Goal: Task Accomplishment & Management: Manage account settings

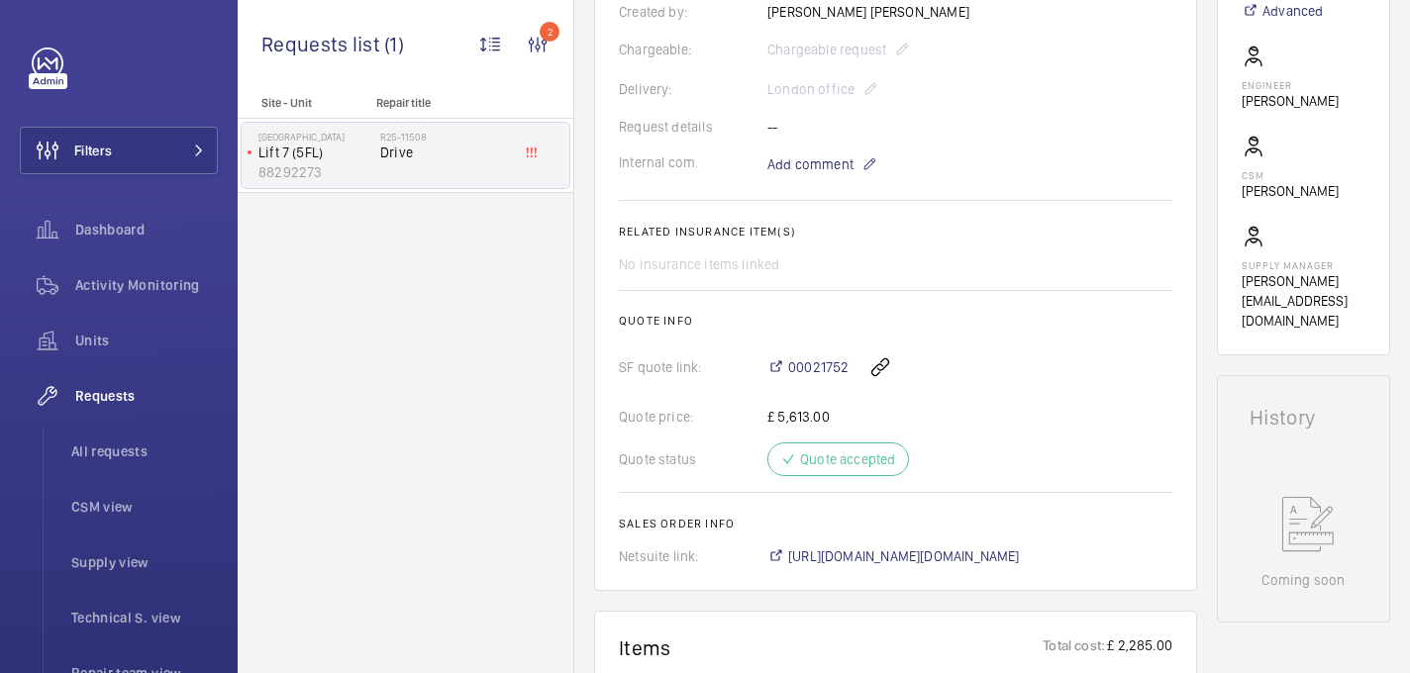
scroll to position [537, 0]
click at [842, 559] on span "https://6461500.app.netsuite.com/app/accounting/transactions/salesord.nl?id=305…" at bounding box center [904, 556] width 232 height 20
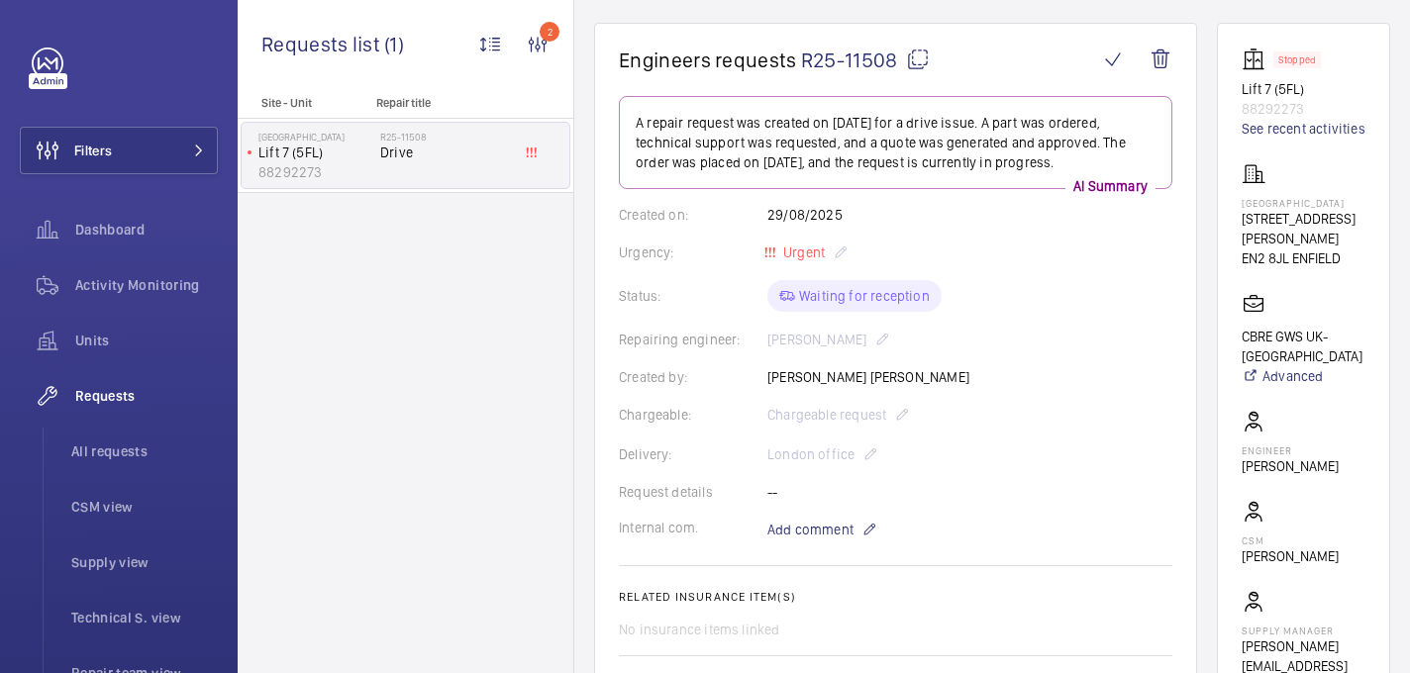
scroll to position [0, 0]
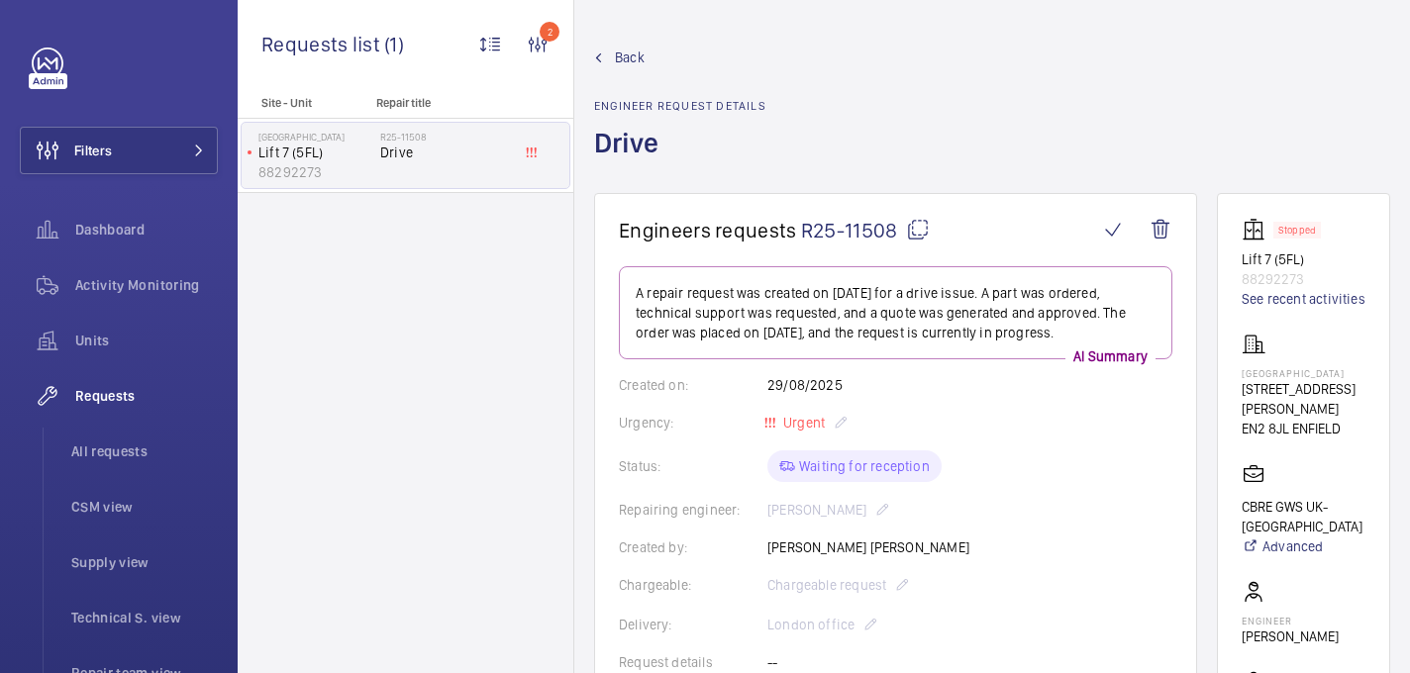
click at [1287, 379] on p "Chase Farm Hospital" at bounding box center [1304, 373] width 124 height 12
copy p "Chase Farm Hospital"
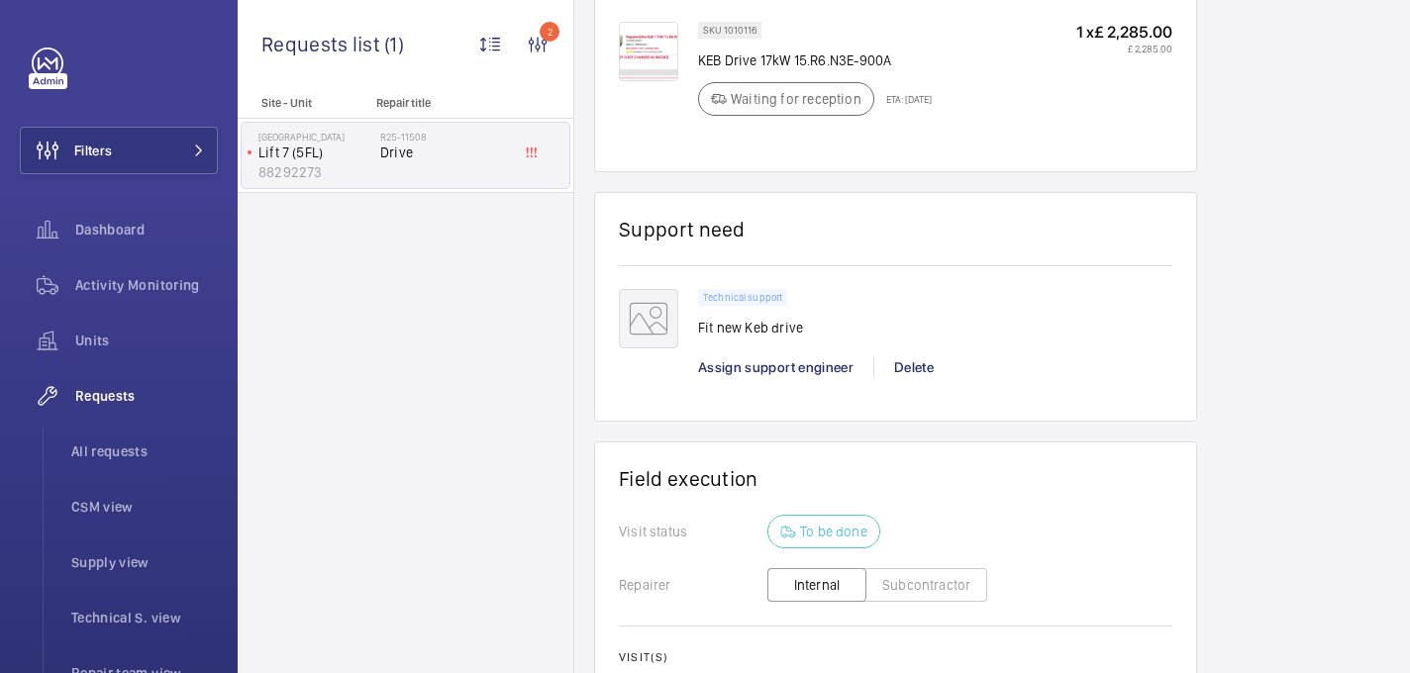
scroll to position [1211, 0]
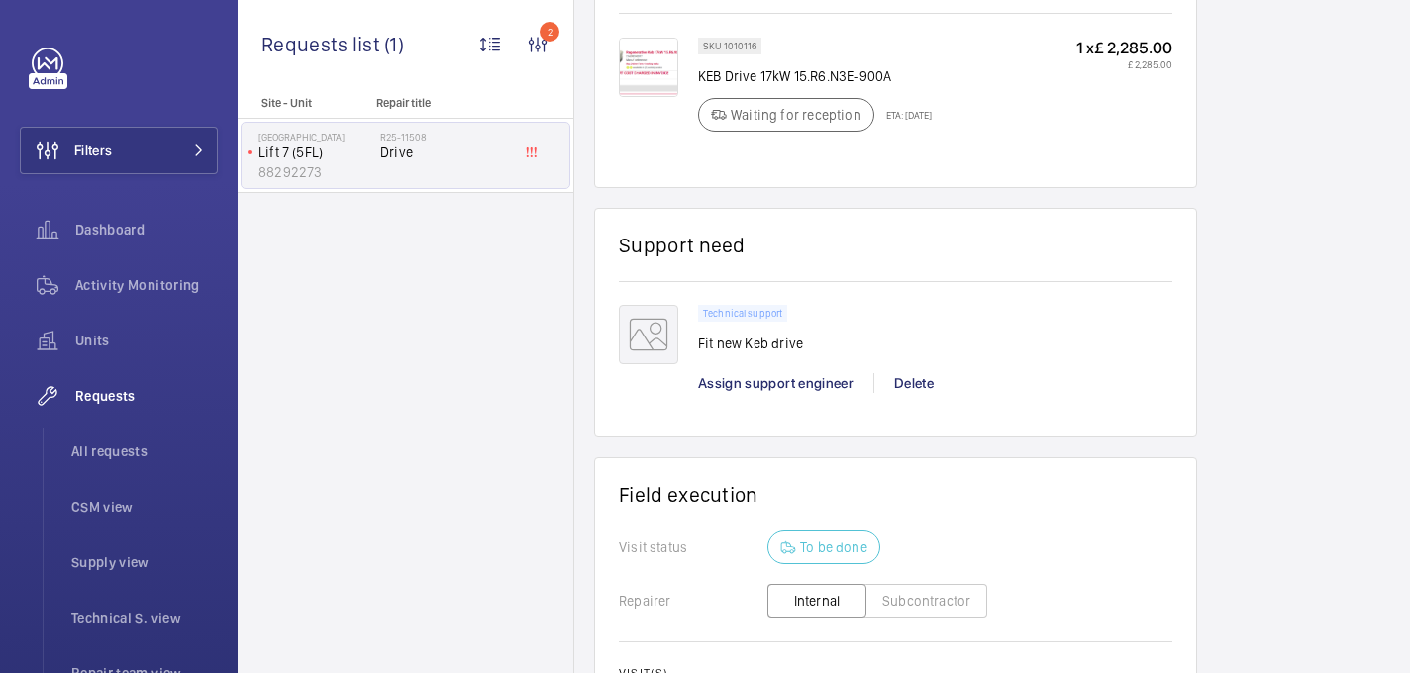
click at [753, 75] on p "KEB Drive 17kW 15.R6.N3E-900A" at bounding box center [815, 76] width 234 height 20
copy div "KEB Drive 17kW 15.R6.N3E-900A"
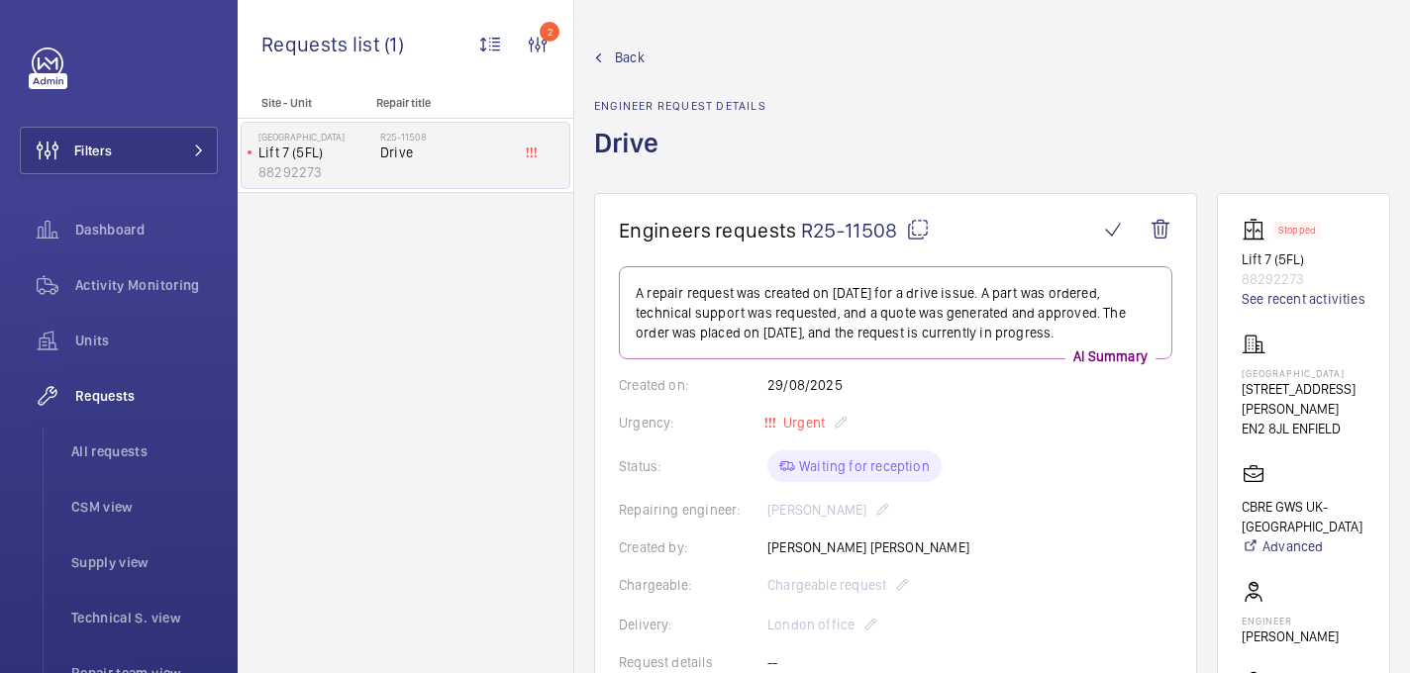
scroll to position [541, 0]
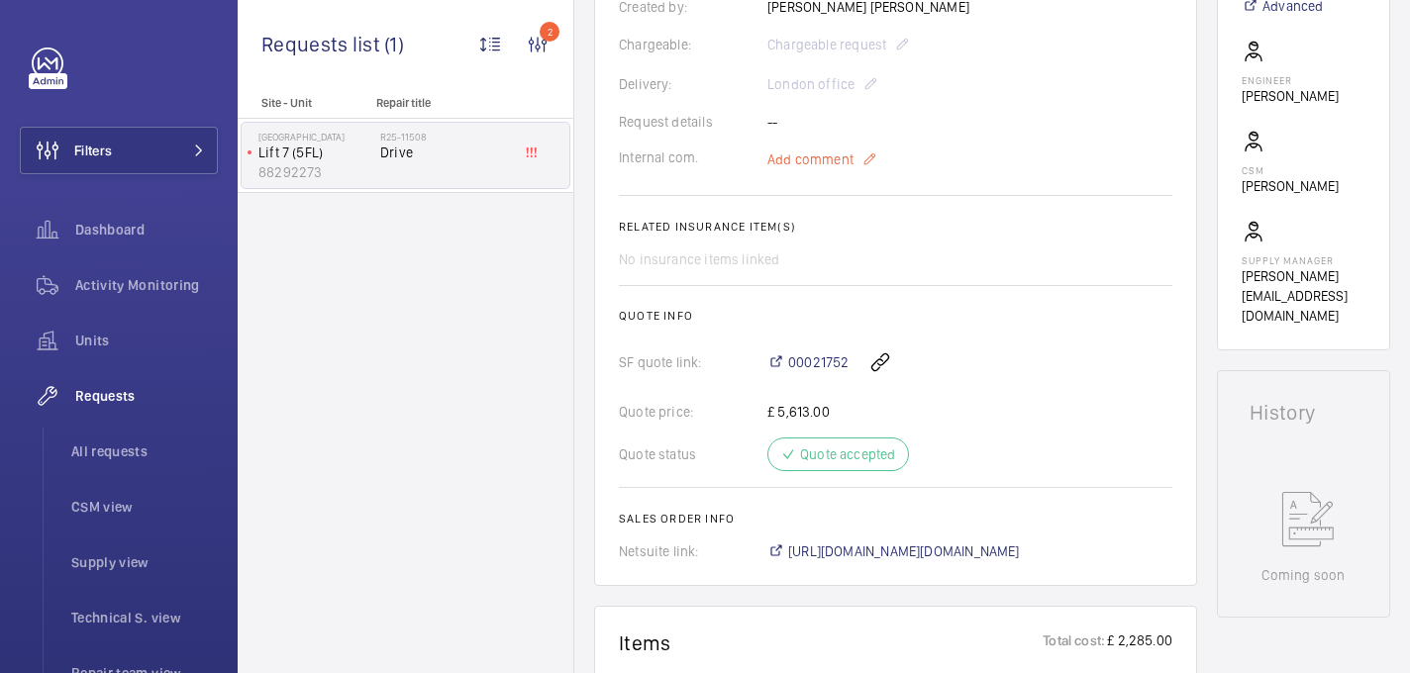
click at [790, 159] on span "Add comment" at bounding box center [810, 159] width 86 height 20
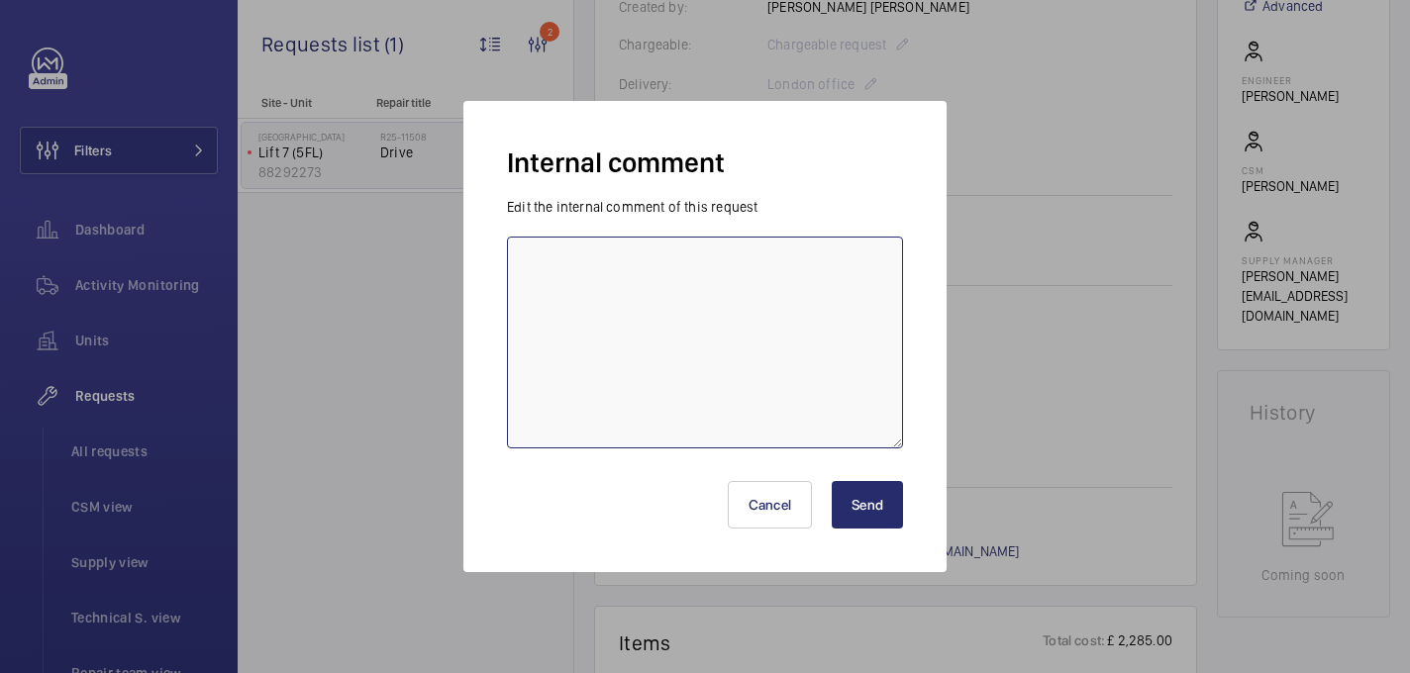
click at [690, 342] on textarea at bounding box center [705, 343] width 396 height 212
type textarea "due to us 29th oct - 6th nov - 09/10 india"
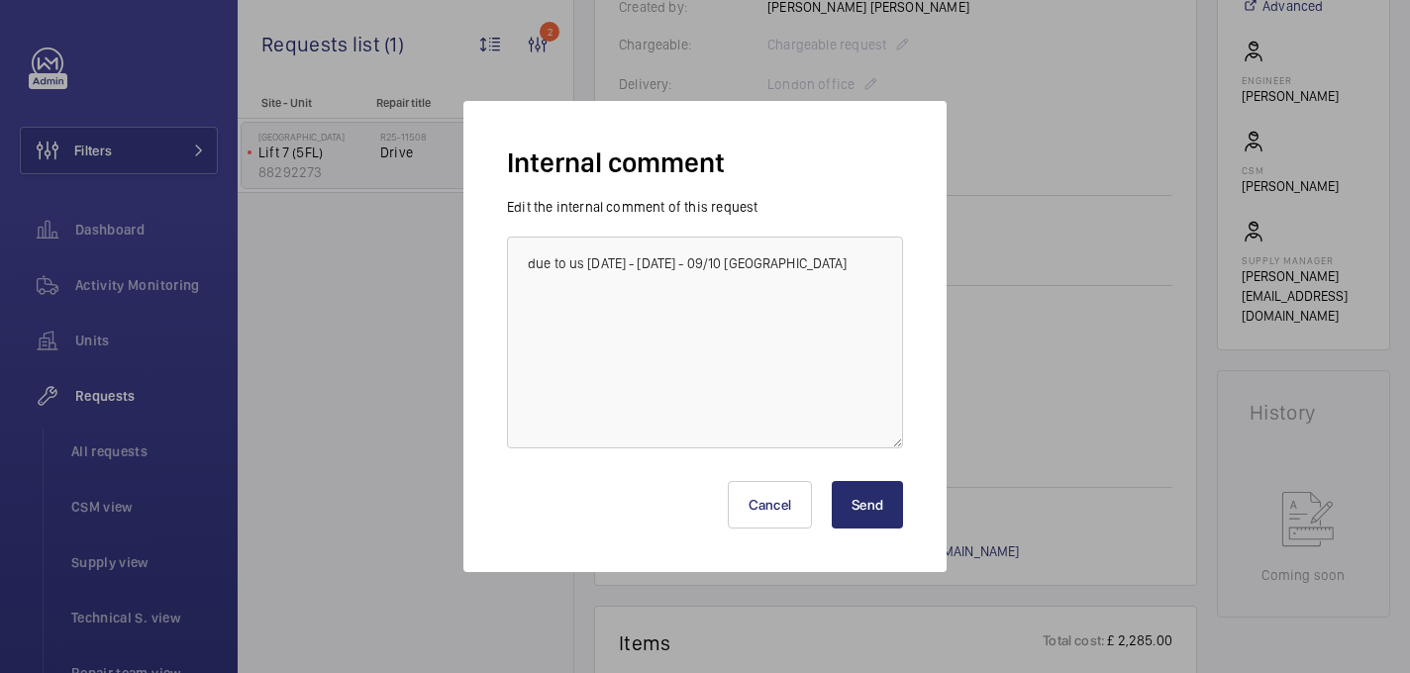
click at [869, 523] on button "Send" at bounding box center [867, 505] width 71 height 48
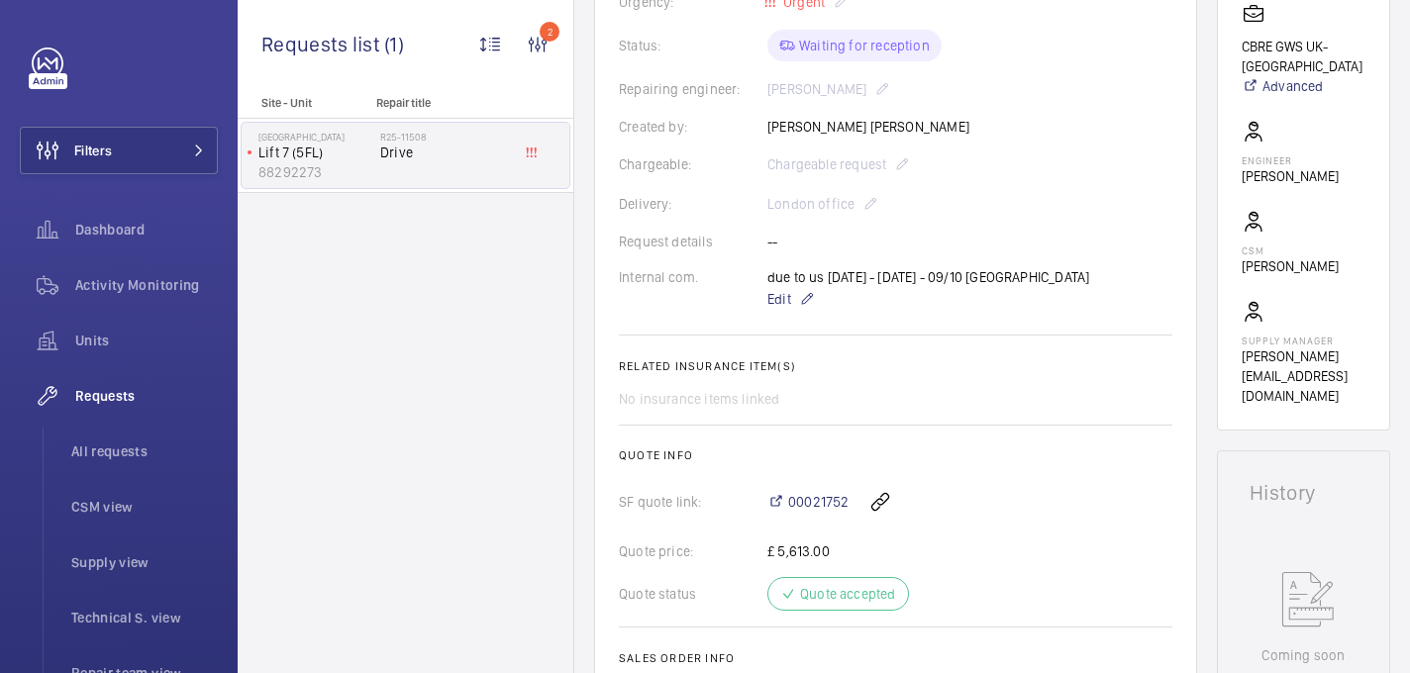
scroll to position [0, 0]
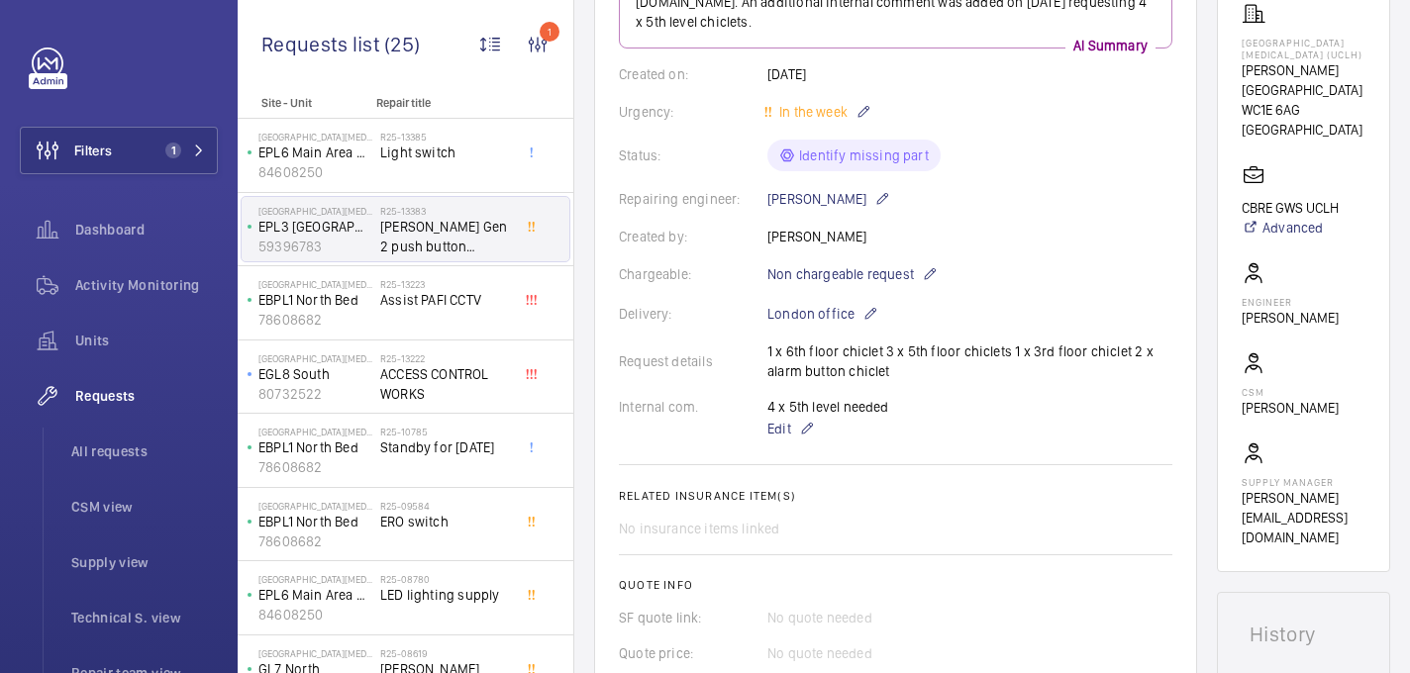
scroll to position [31, 0]
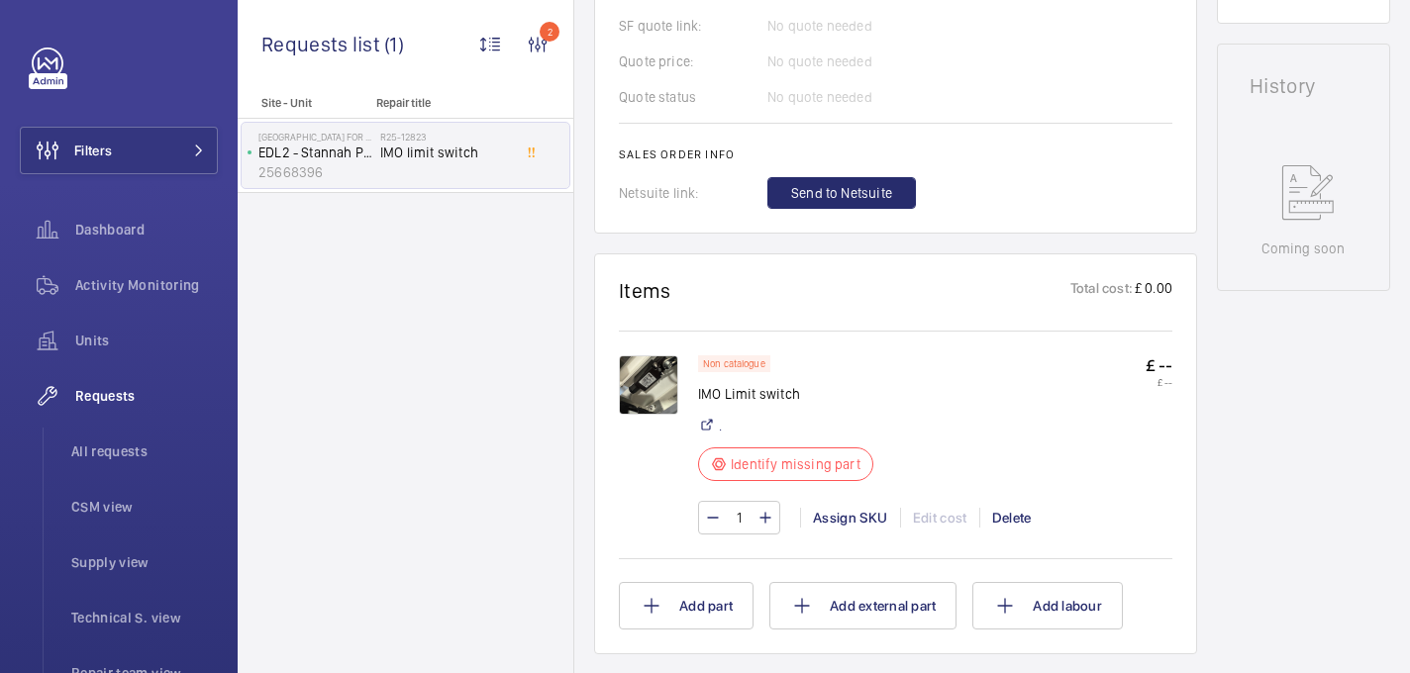
scroll to position [888, 0]
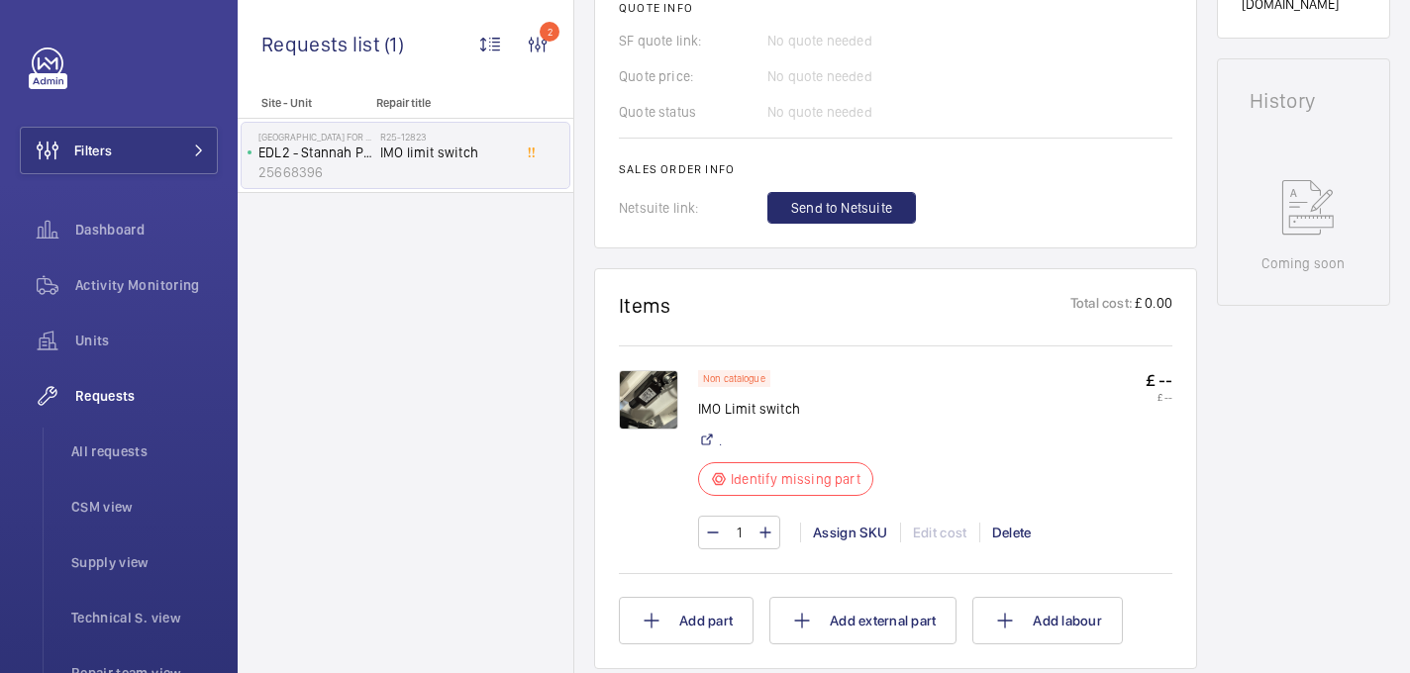
click at [651, 409] on img at bounding box center [648, 399] width 59 height 59
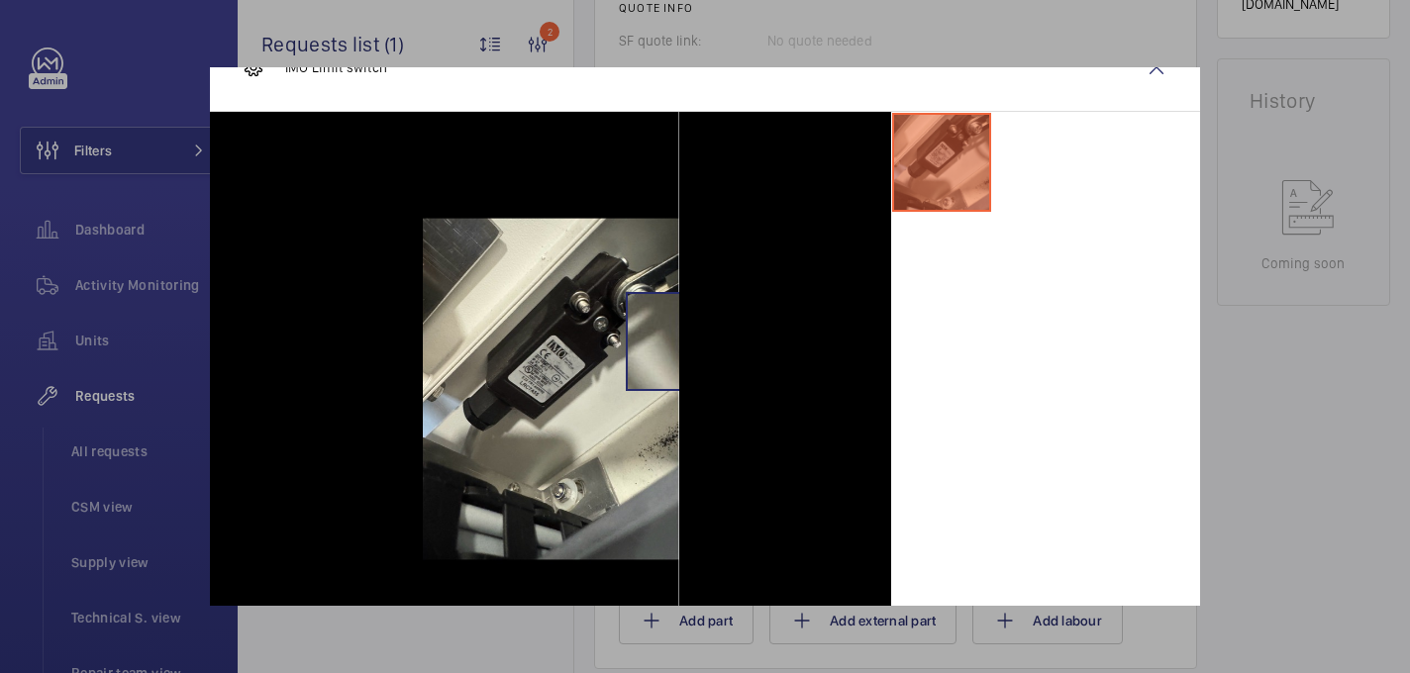
scroll to position [65, 0]
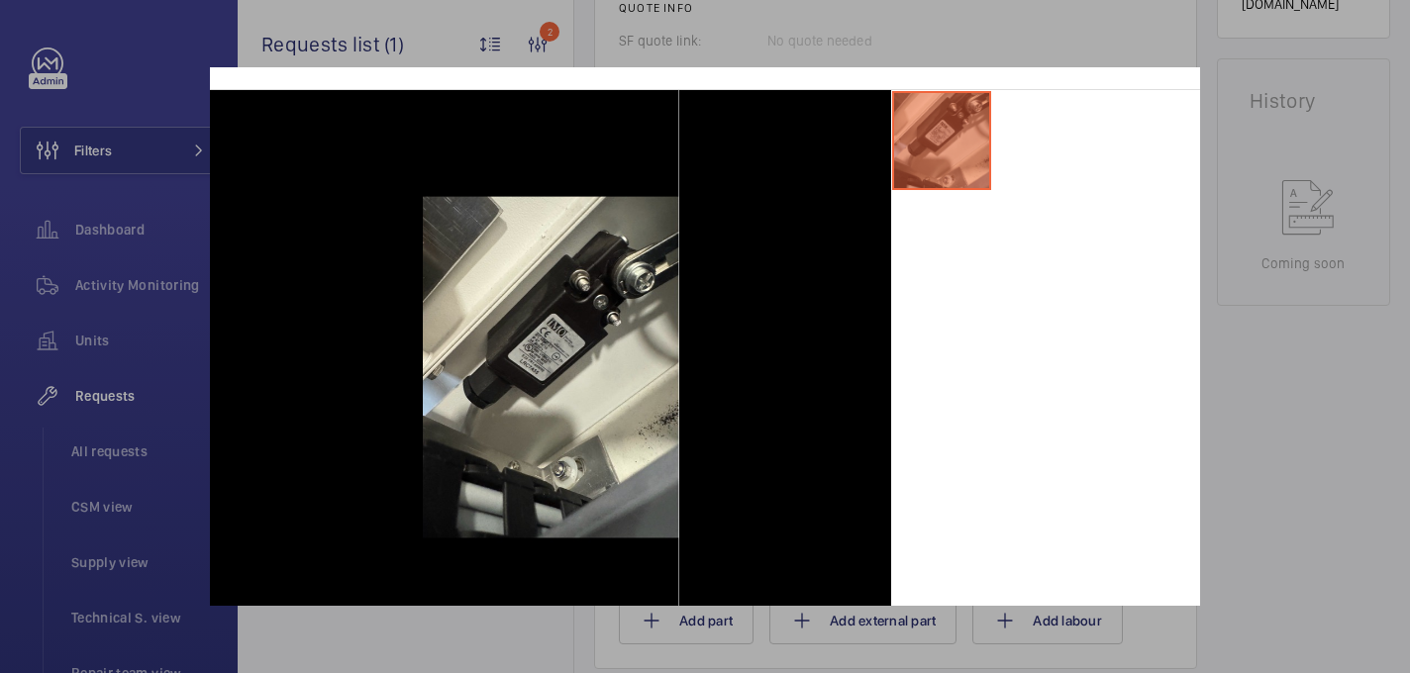
click at [1387, 237] on div at bounding box center [705, 336] width 1410 height 673
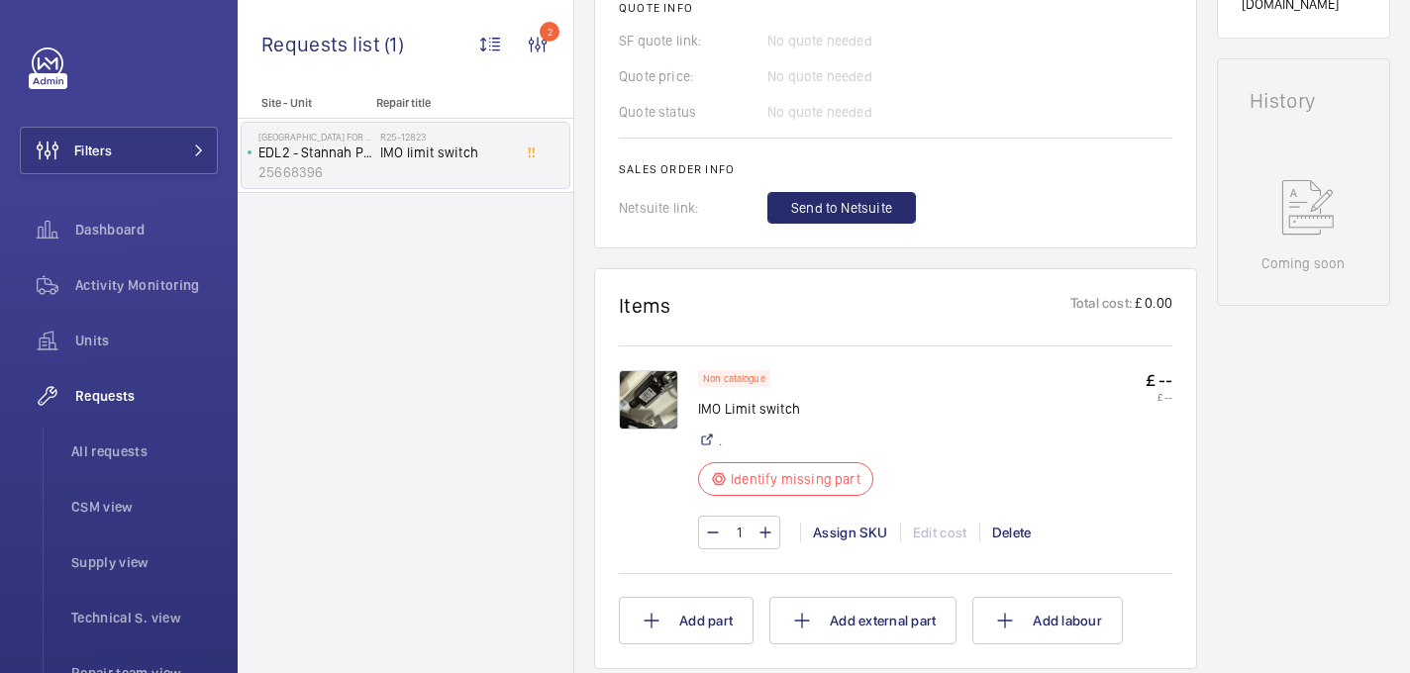
click at [758, 413] on p "IMO Limit switch" at bounding box center [785, 409] width 175 height 20
copy div "IMO Limit switch"
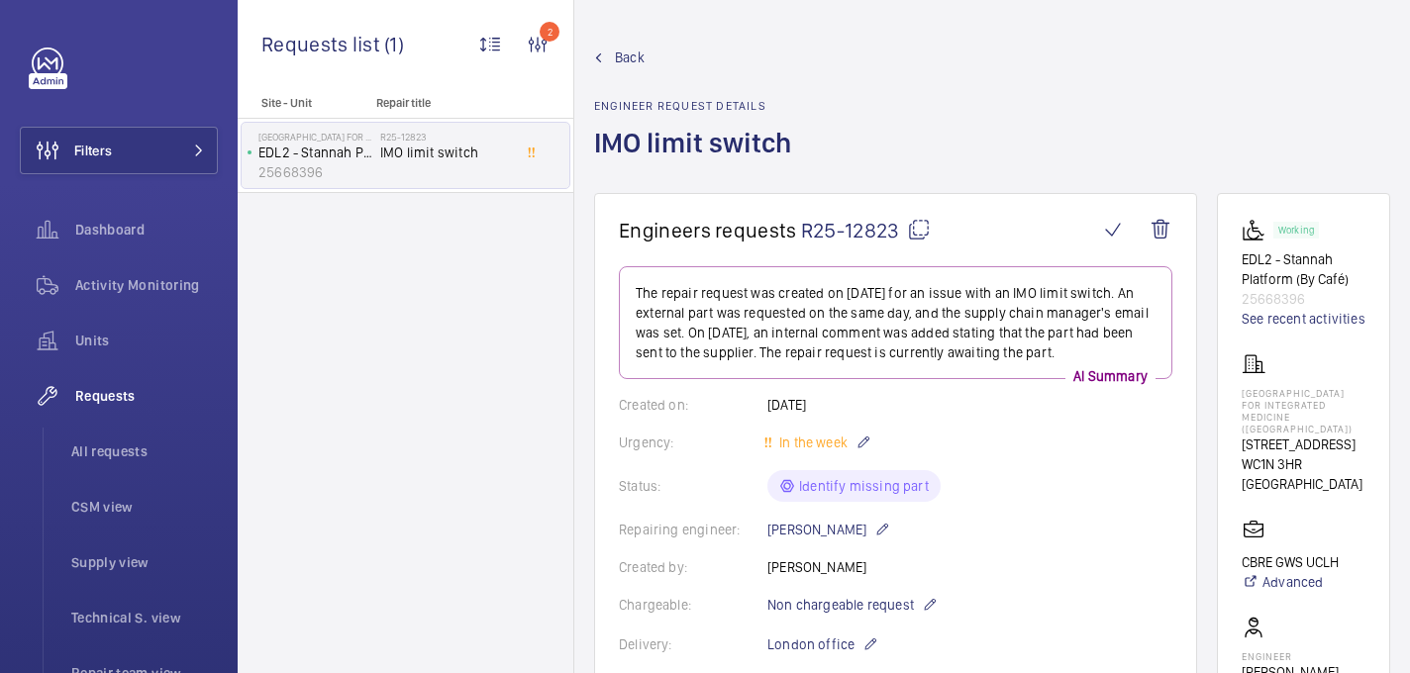
click at [924, 226] on mat-icon at bounding box center [919, 230] width 24 height 24
copy div "IMO Limit switch"
click at [1259, 387] on p "Royal London Hospital for Integrated Medicine (UCLH)" at bounding box center [1304, 411] width 124 height 48
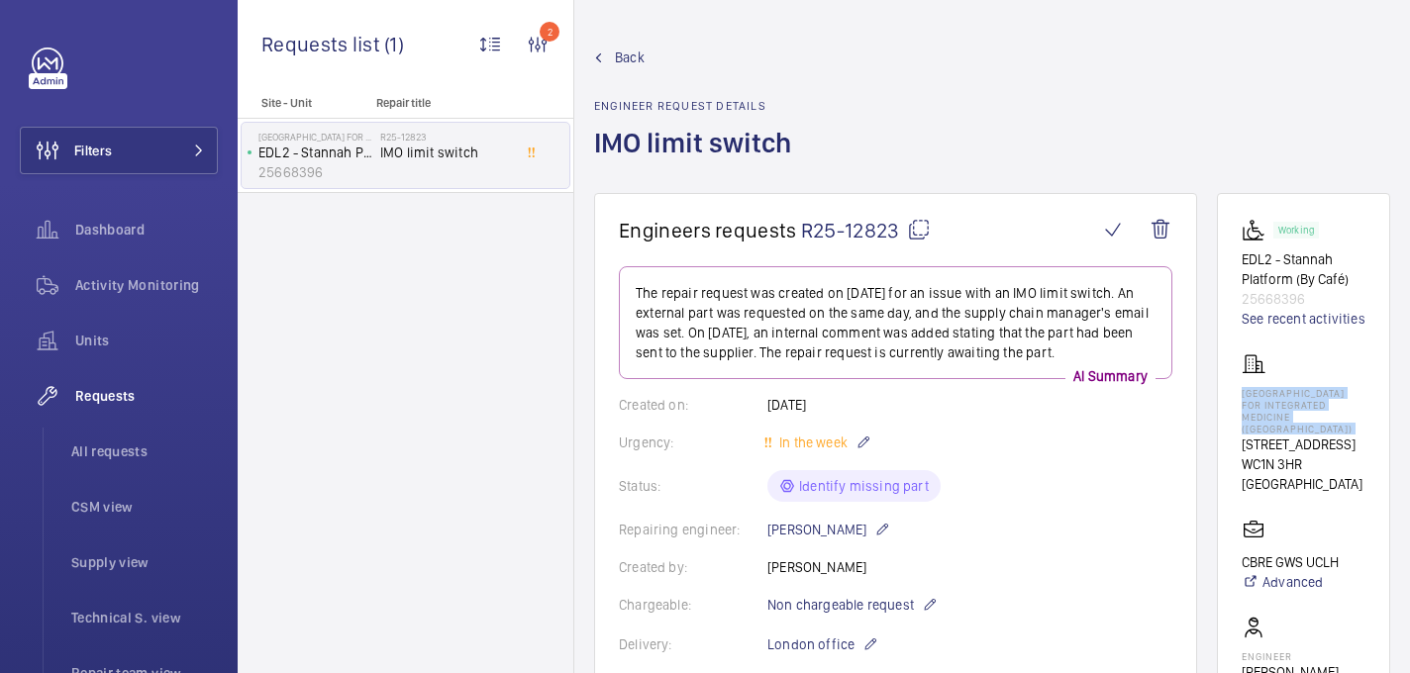
copy p "Royal London Hospital for Integrated Medicine (UCLH)"
click at [988, 117] on div "Back Engineer request details IMO limit switch" at bounding box center [992, 121] width 796 height 146
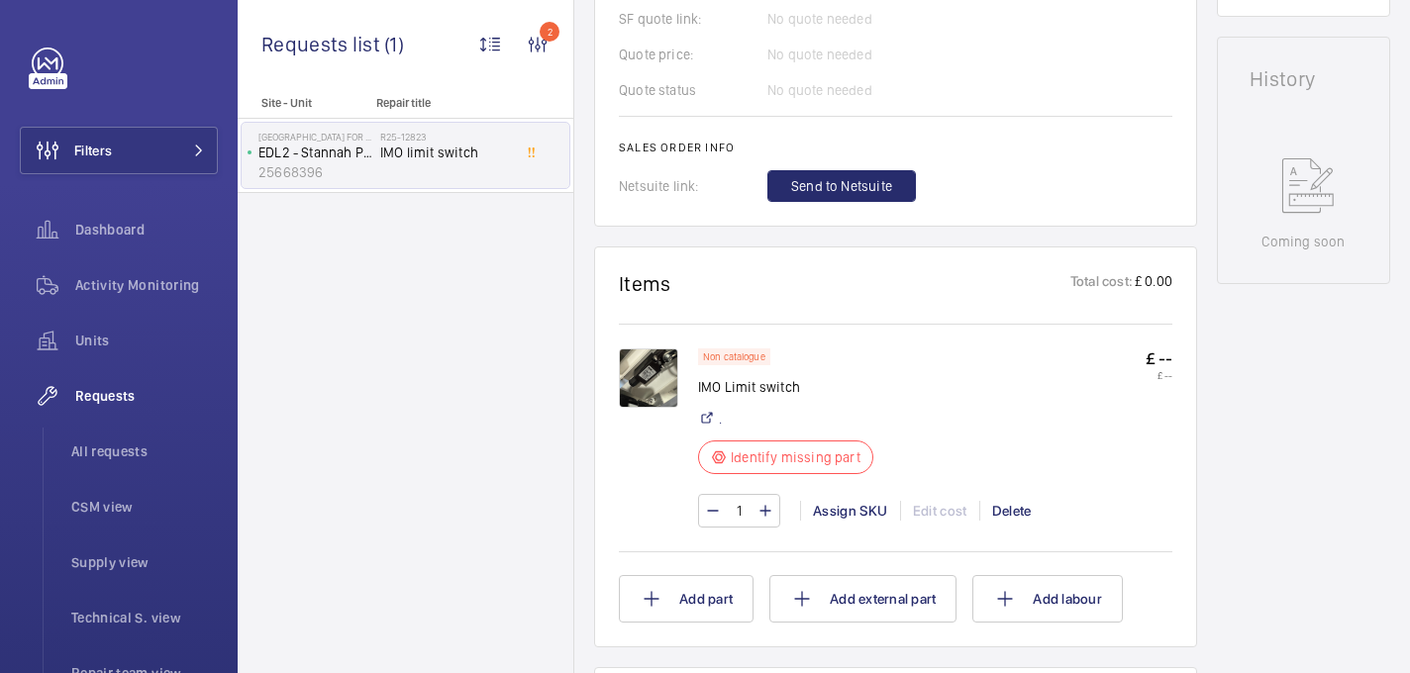
click at [636, 389] on img at bounding box center [648, 377] width 59 height 59
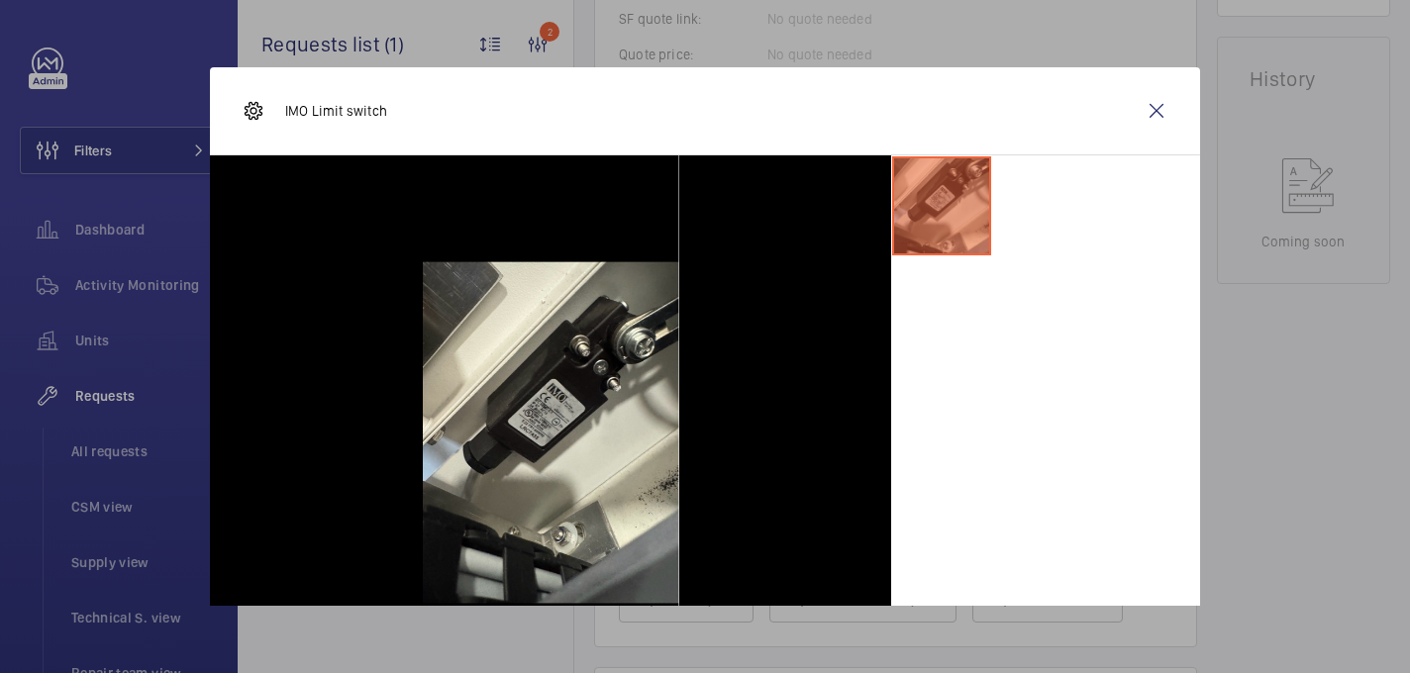
scroll to position [32, 0]
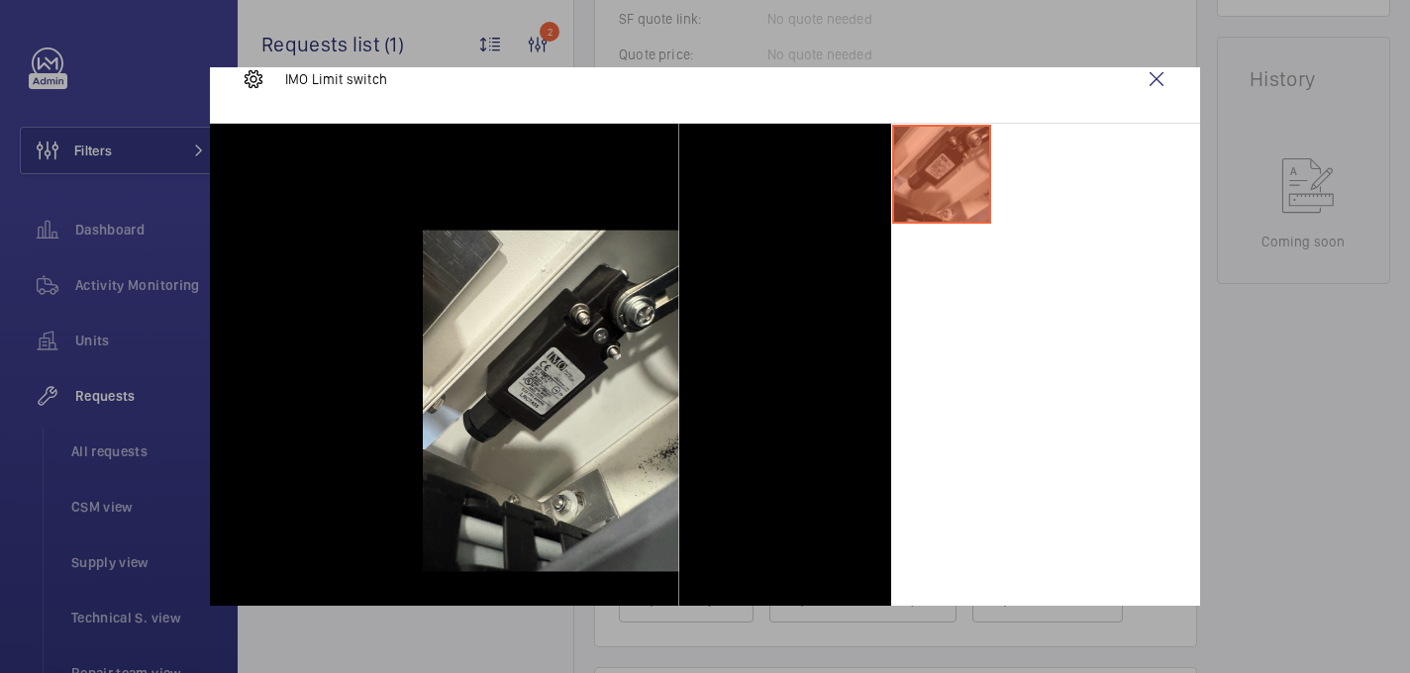
click at [1294, 368] on div at bounding box center [705, 336] width 1410 height 673
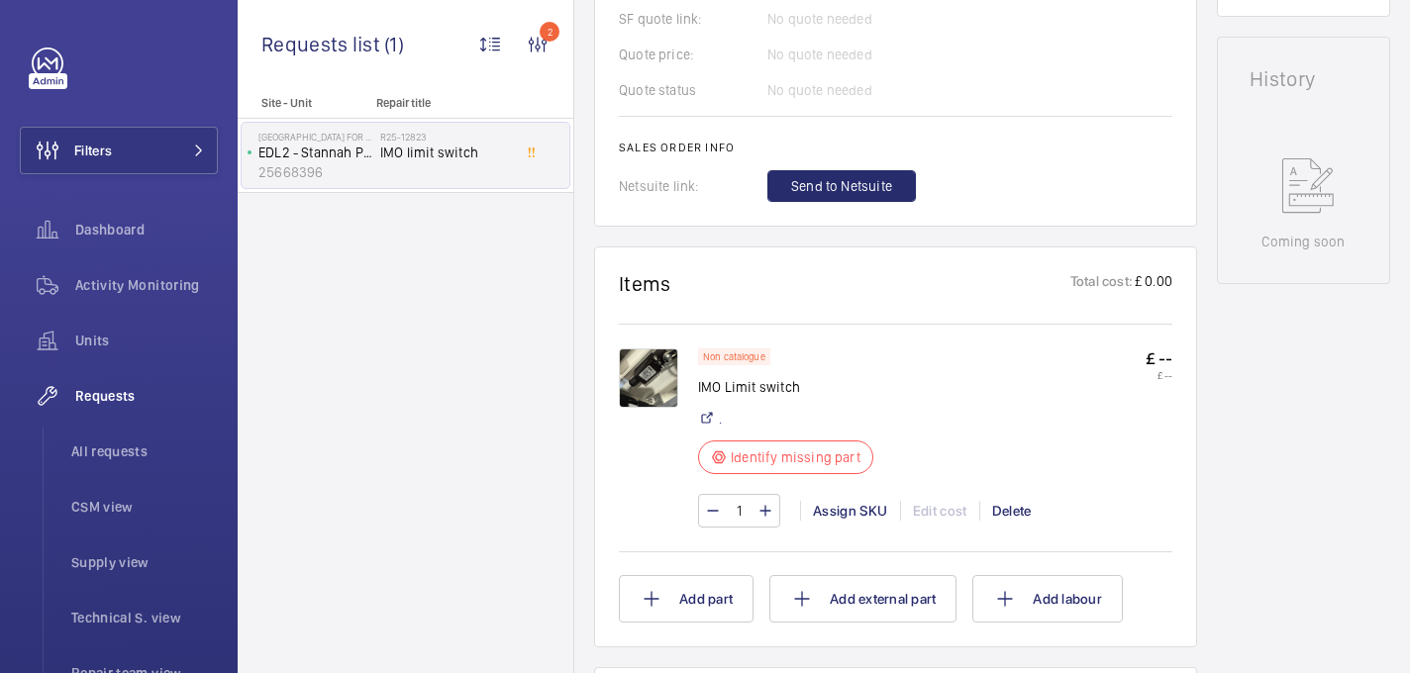
scroll to position [0, 0]
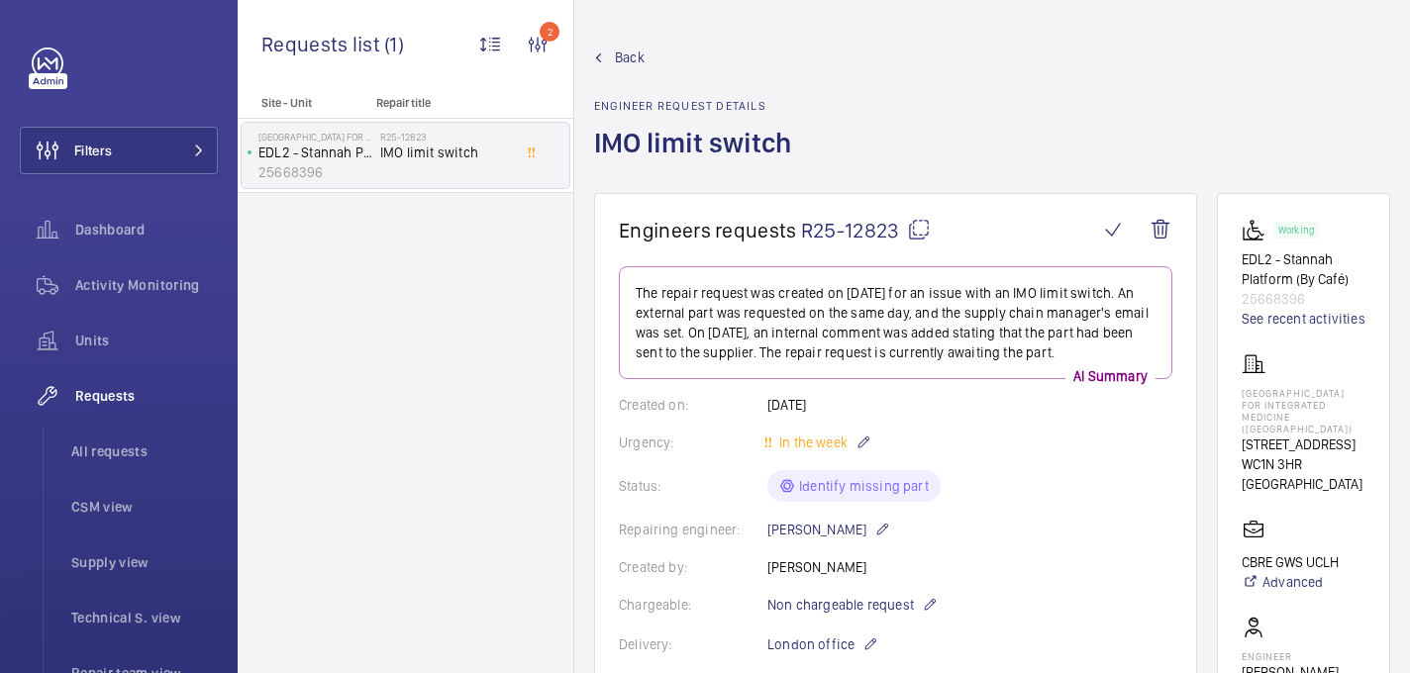
click at [912, 224] on mat-icon at bounding box center [919, 230] width 24 height 24
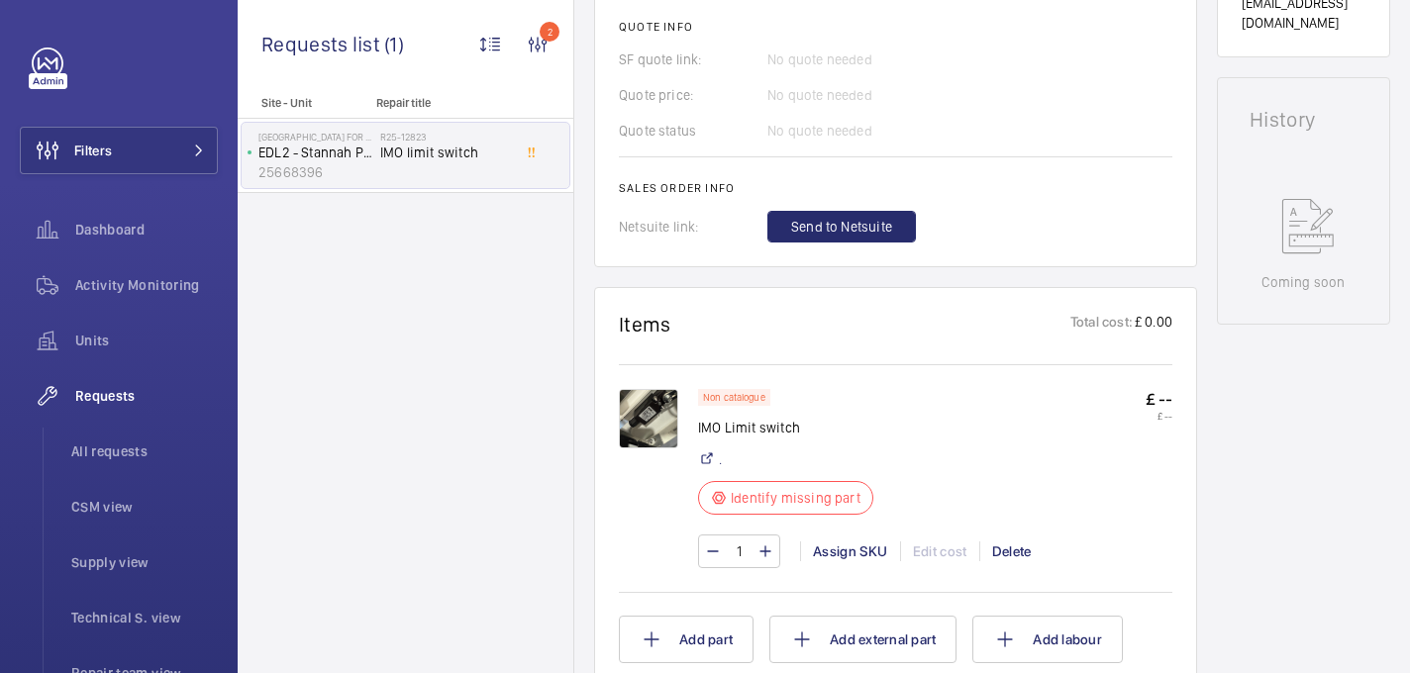
click at [774, 429] on p "IMO Limit switch" at bounding box center [785, 428] width 175 height 20
copy div "IMO Limit switch"
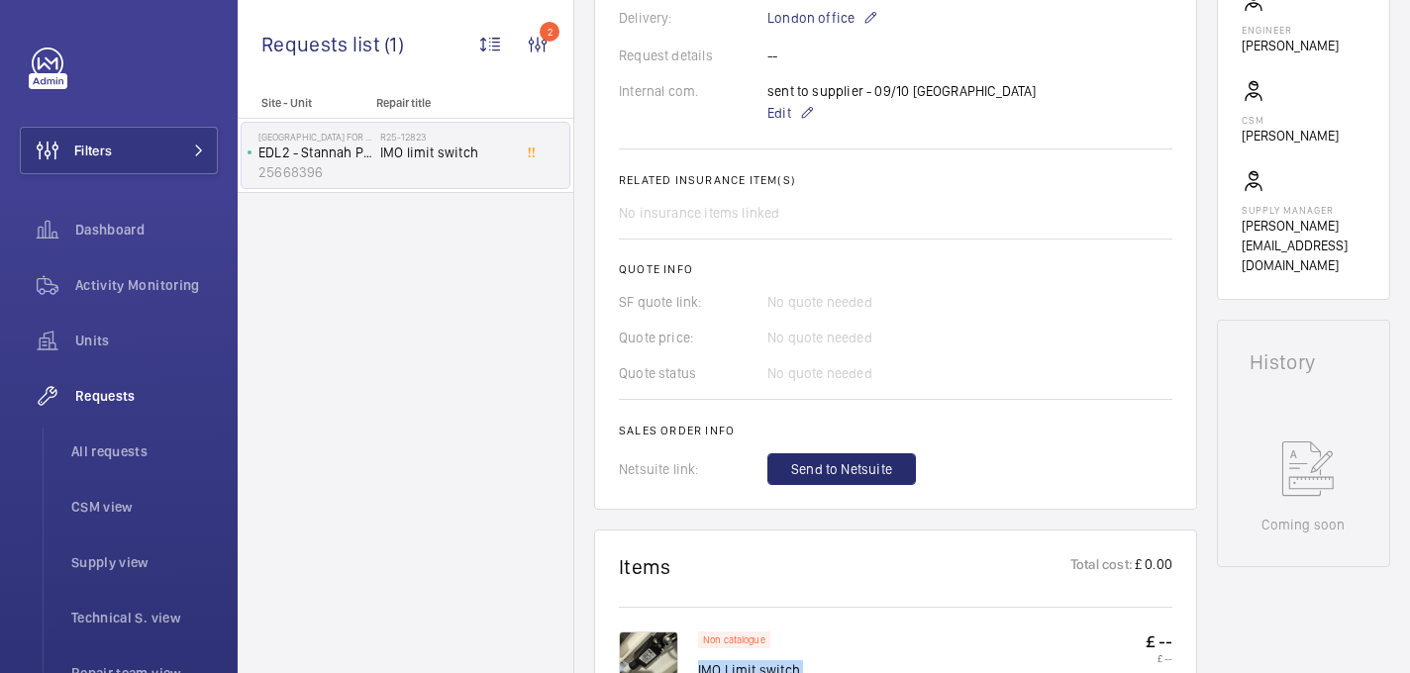
scroll to position [64, 0]
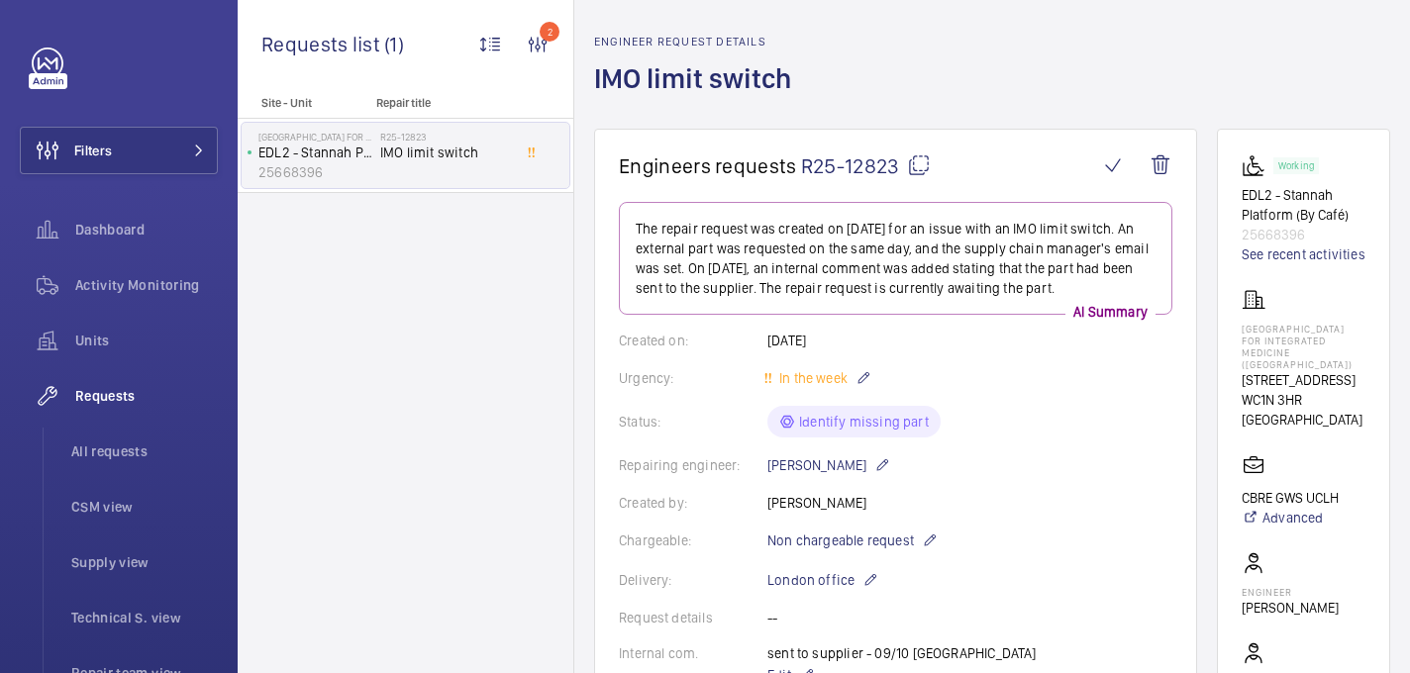
click at [1289, 323] on p "Royal London Hospital for Integrated Medicine (UCLH)" at bounding box center [1304, 347] width 124 height 48
copy p "Royal London Hospital for Integrated Medicine (UCLH)"
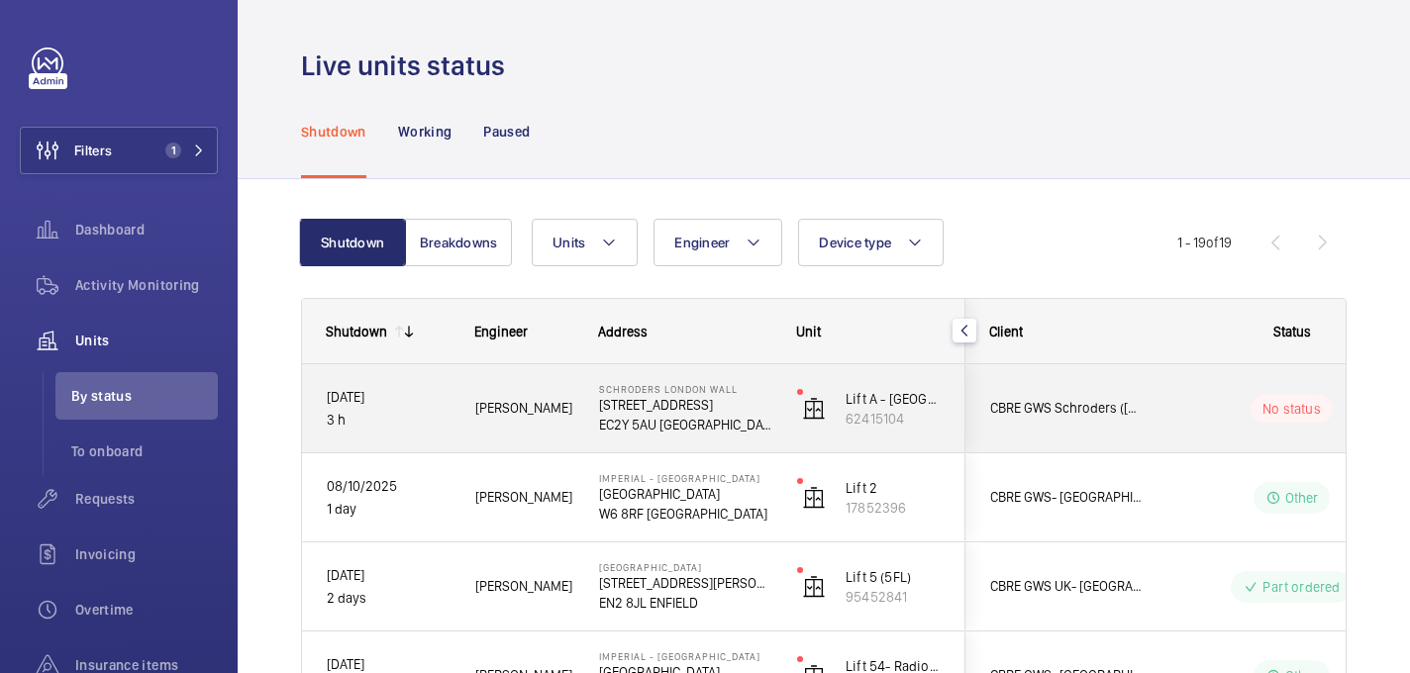
click at [563, 429] on div "Mark K." at bounding box center [512, 408] width 122 height 62
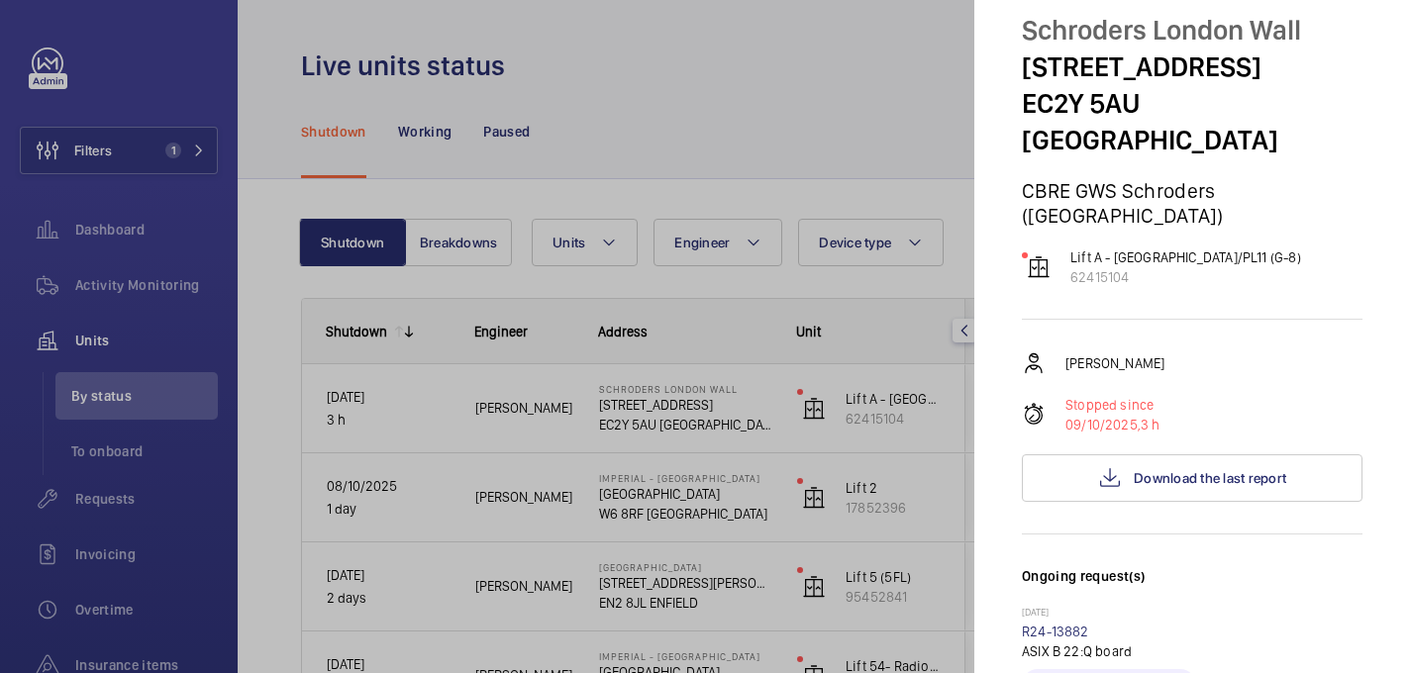
scroll to position [121, 0]
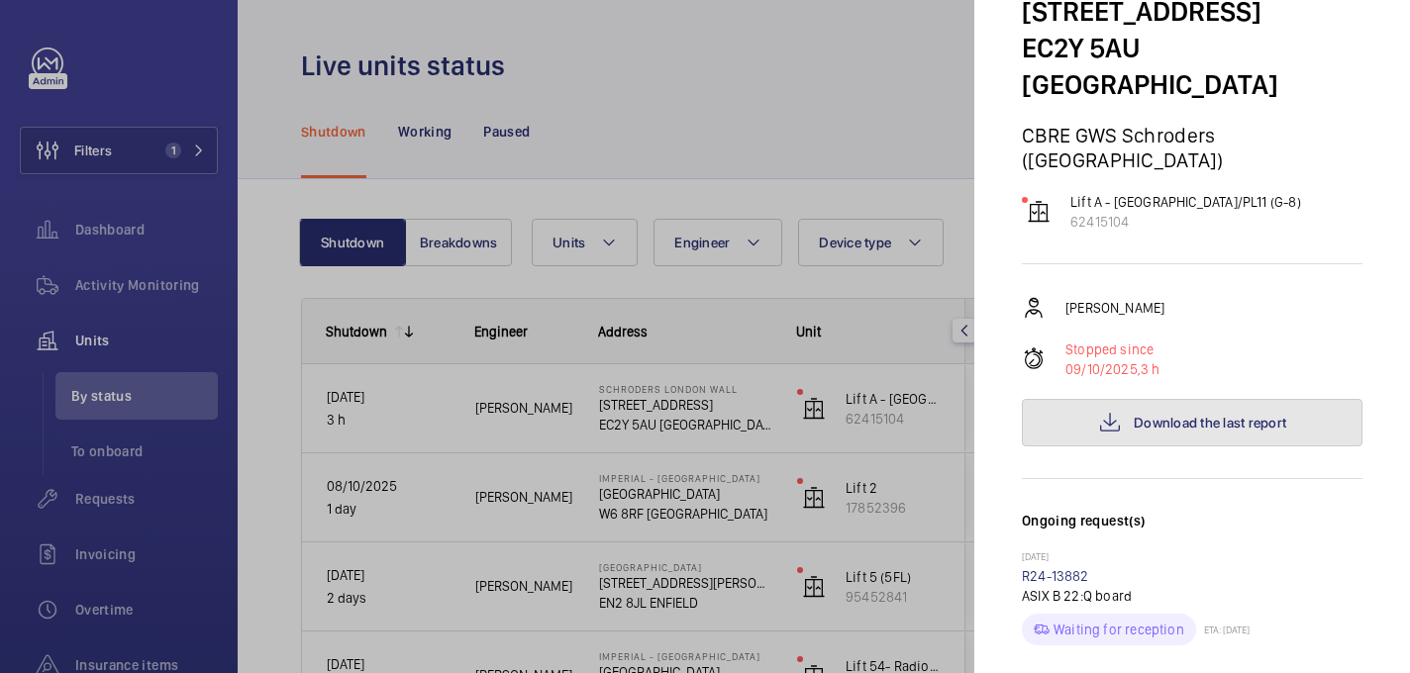
click at [1096, 399] on button "Download the last report" at bounding box center [1192, 423] width 341 height 48
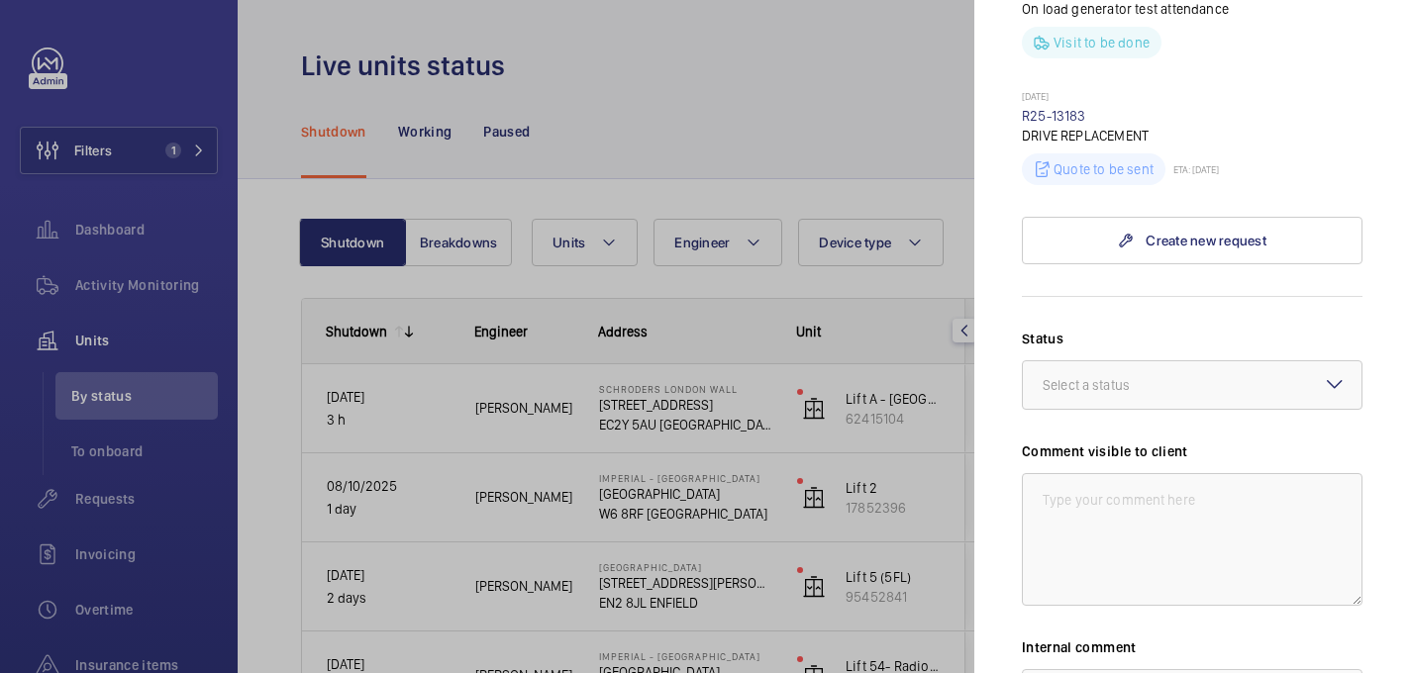
scroll to position [1055, 0]
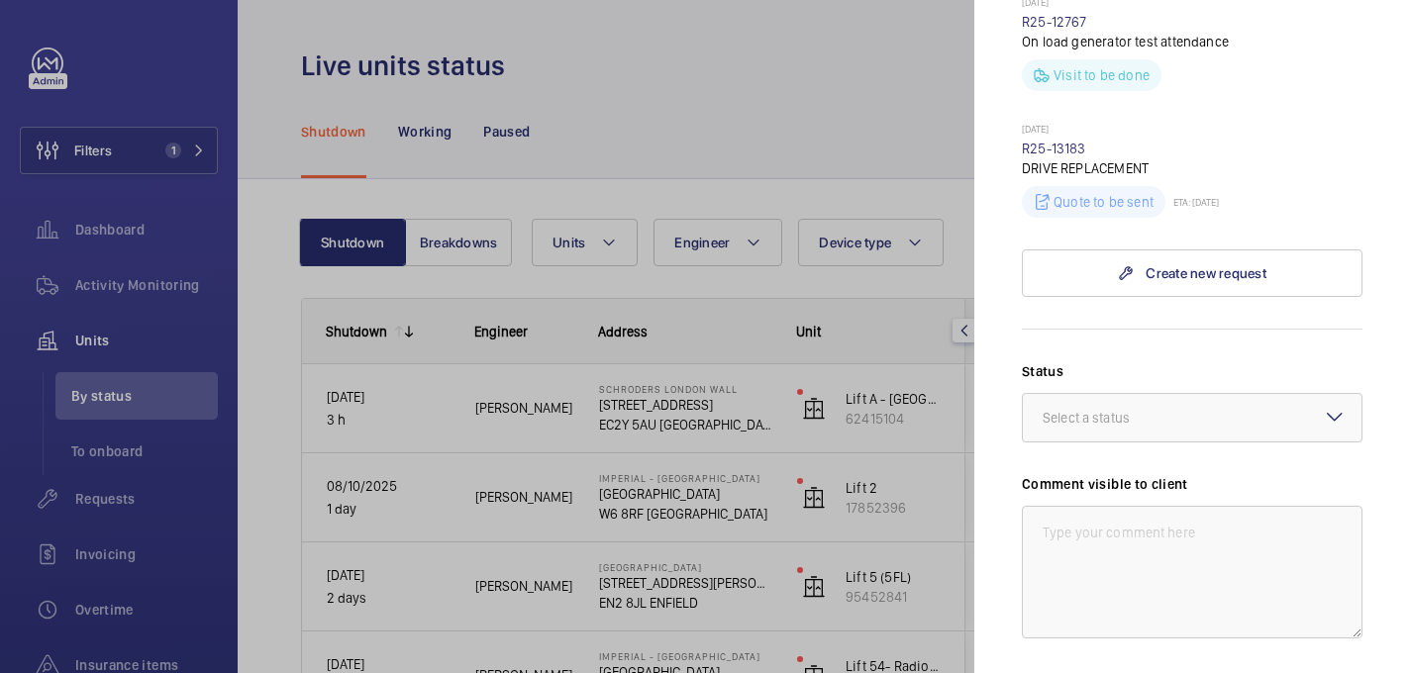
click at [959, 92] on div at bounding box center [705, 336] width 1410 height 673
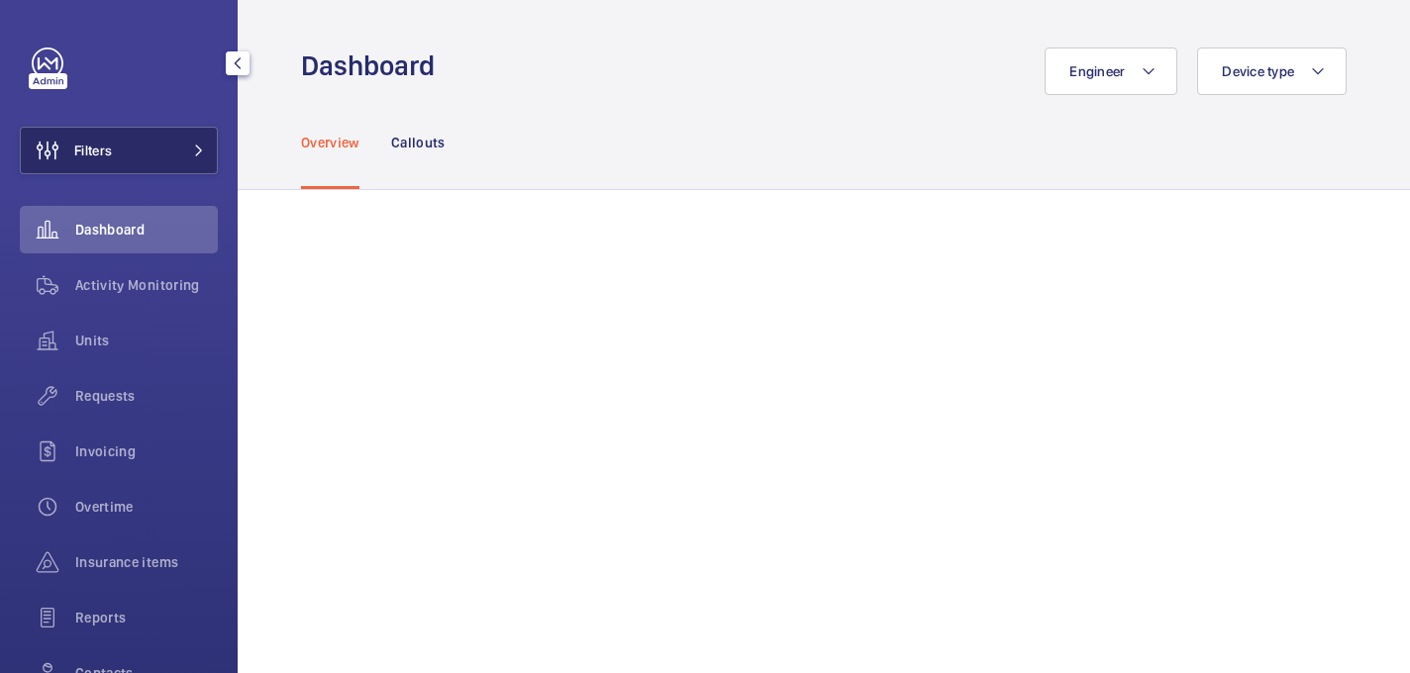
drag, startPoint x: 142, startPoint y: 147, endPoint x: 154, endPoint y: 147, distance: 12.9
click at [142, 147] on button "Filters" at bounding box center [119, 151] width 198 height 48
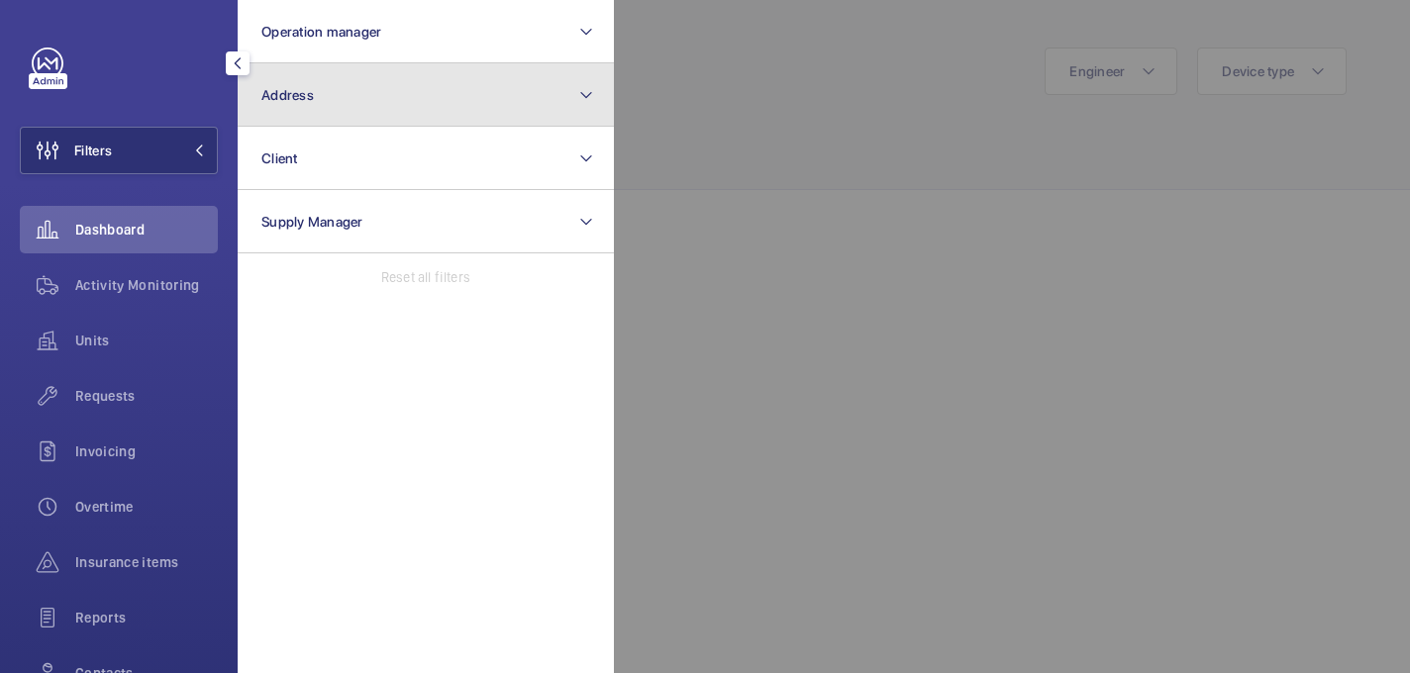
click at [434, 100] on button "Address" at bounding box center [426, 94] width 376 height 63
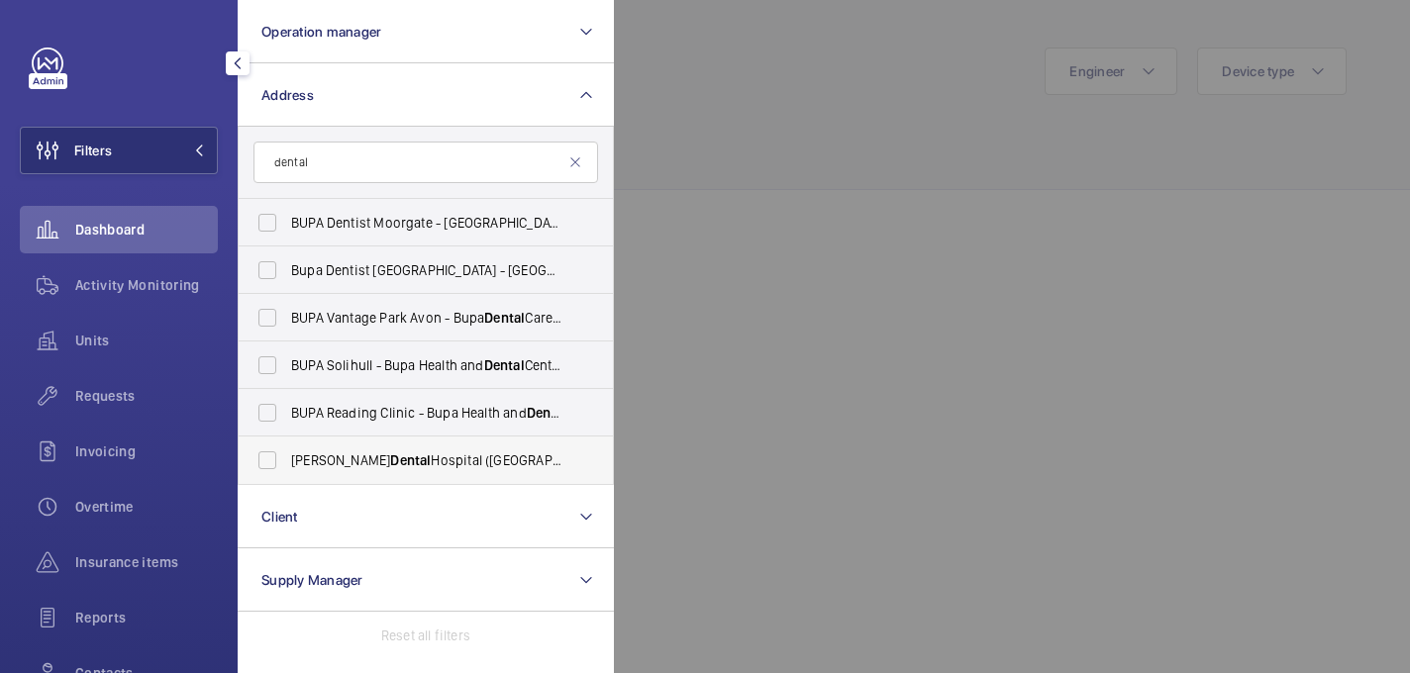
type input "dental"
click at [526, 451] on span "[PERSON_NAME][GEOGRAPHIC_DATA] ([GEOGRAPHIC_DATA]) - [STREET_ADDRESS][PERSON_NA…" at bounding box center [427, 460] width 272 height 20
click at [287, 451] on input "[PERSON_NAME][GEOGRAPHIC_DATA] ([GEOGRAPHIC_DATA]) - [STREET_ADDRESS][PERSON_NA…" at bounding box center [268, 461] width 40 height 40
checkbox input "true"
click at [851, 116] on div at bounding box center [1319, 336] width 1410 height 673
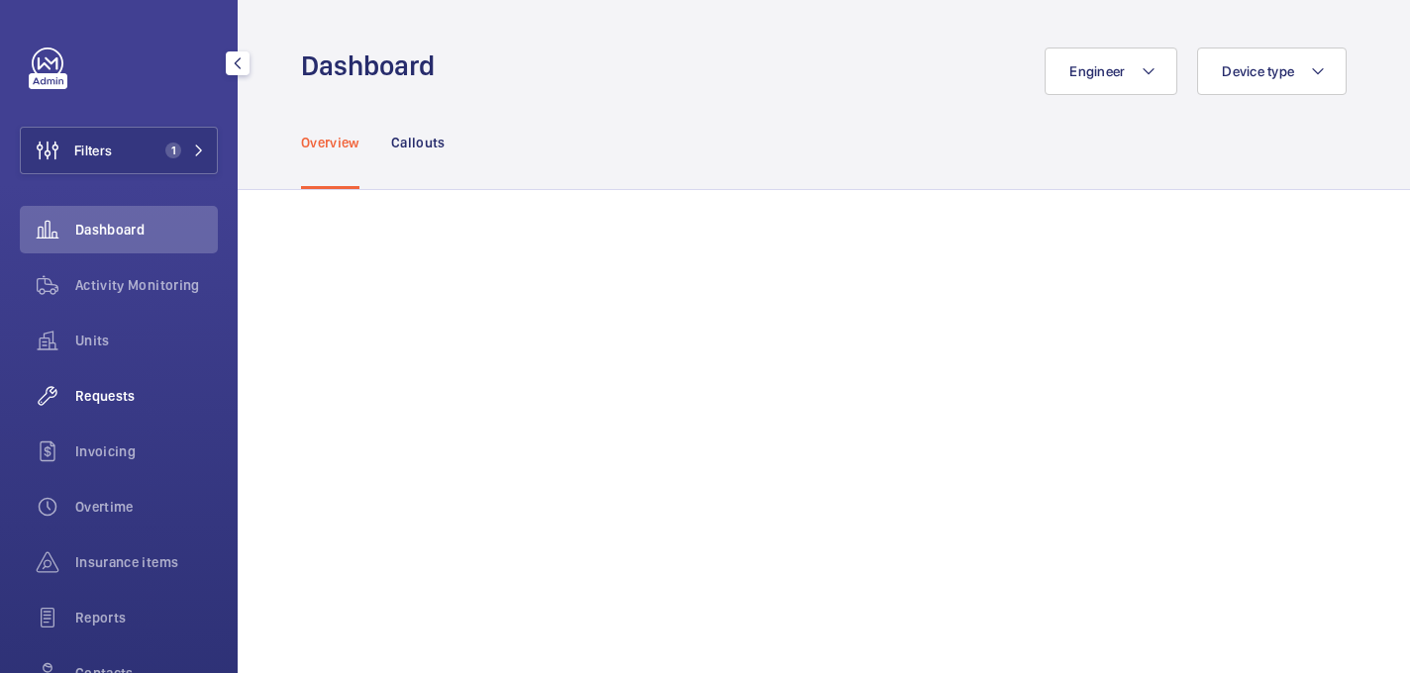
click at [112, 396] on span "Requests" at bounding box center [146, 396] width 143 height 20
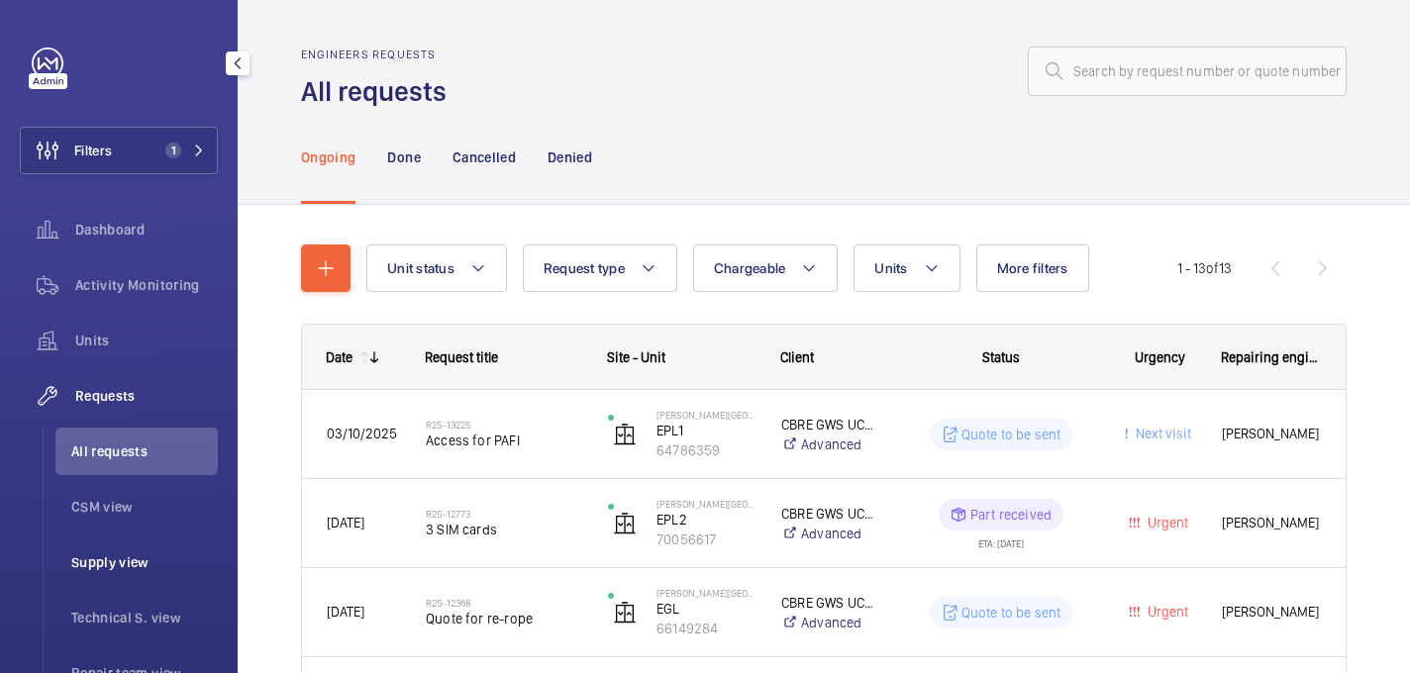
scroll to position [444, 0]
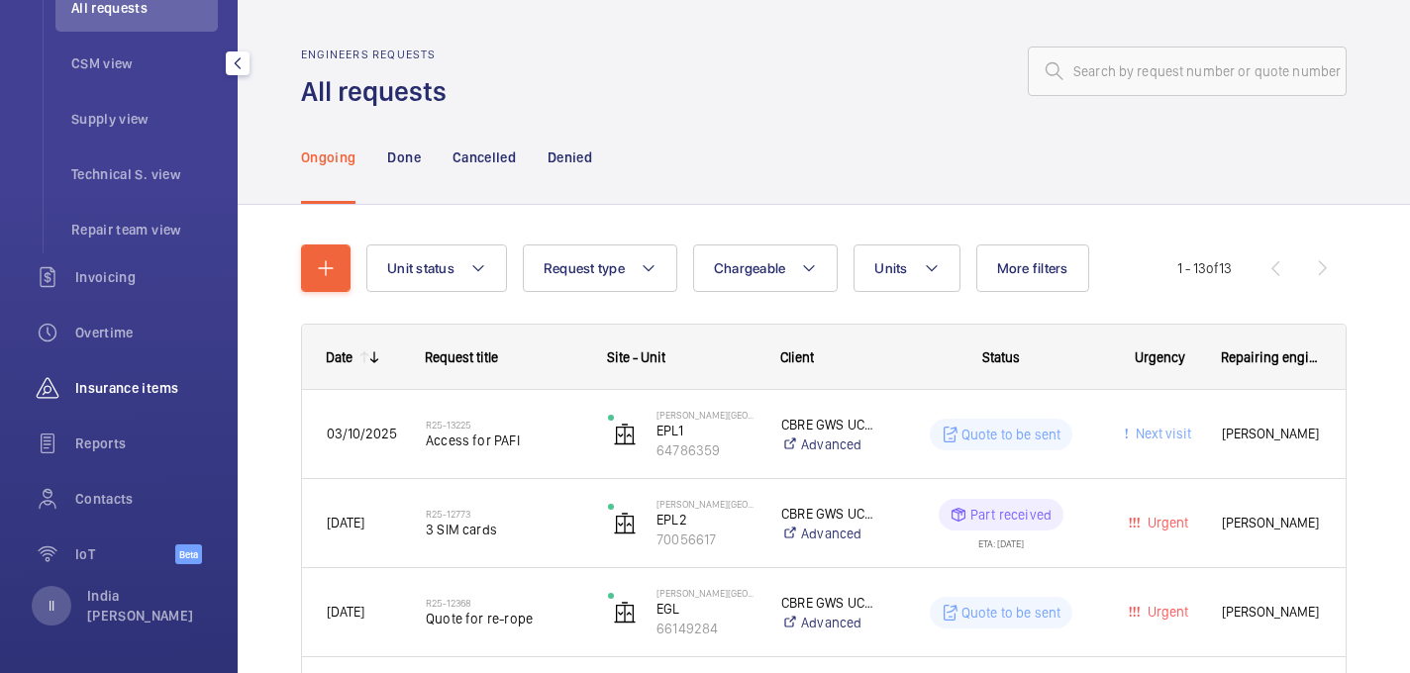
click at [113, 385] on span "Insurance items" at bounding box center [146, 388] width 143 height 20
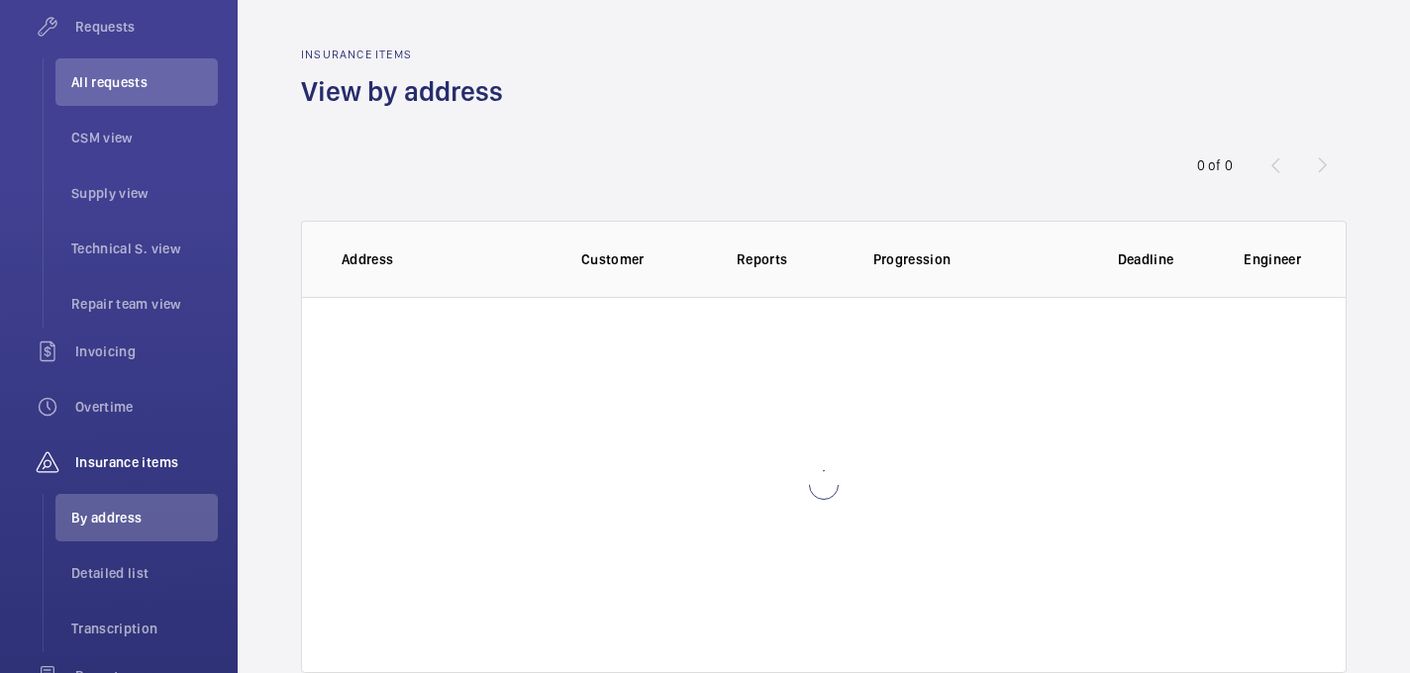
scroll to position [333, 0]
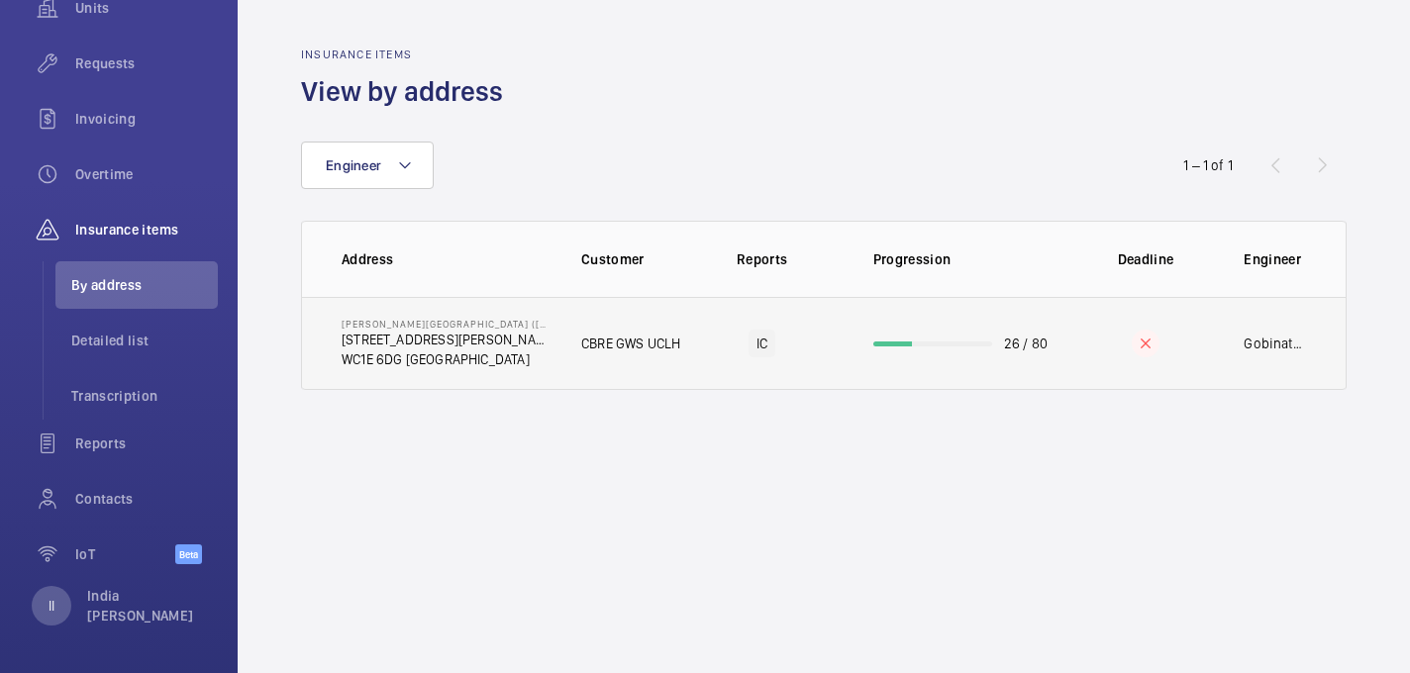
click at [585, 339] on p "CBRE GWS UCLH" at bounding box center [630, 344] width 99 height 20
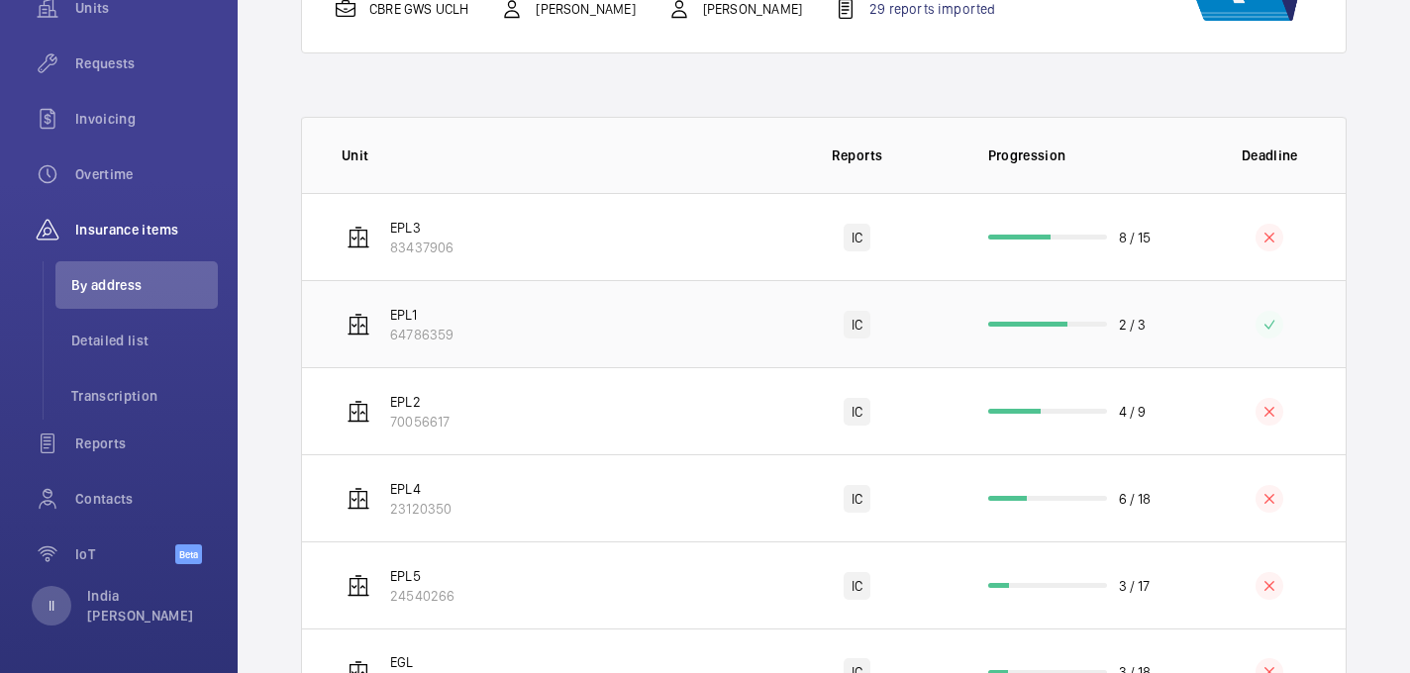
scroll to position [359, 0]
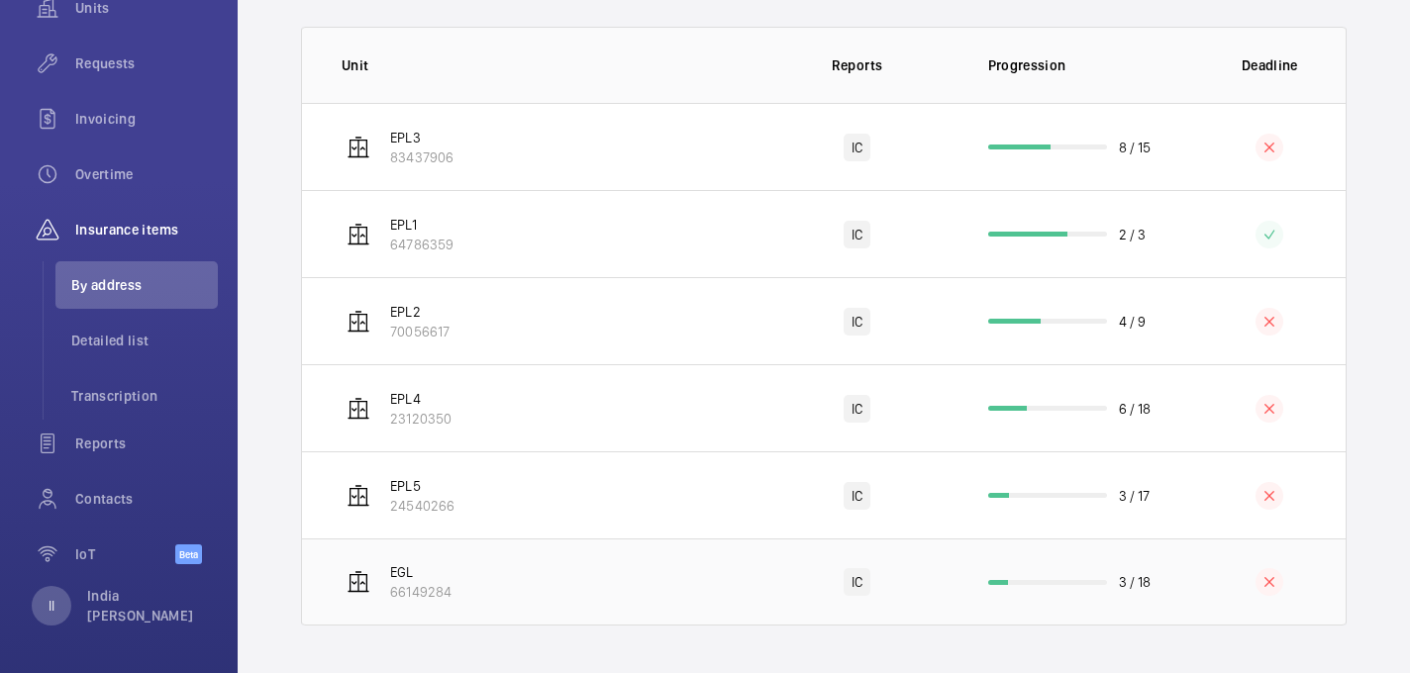
click at [488, 552] on td "EGL 66149284" at bounding box center [530, 582] width 456 height 87
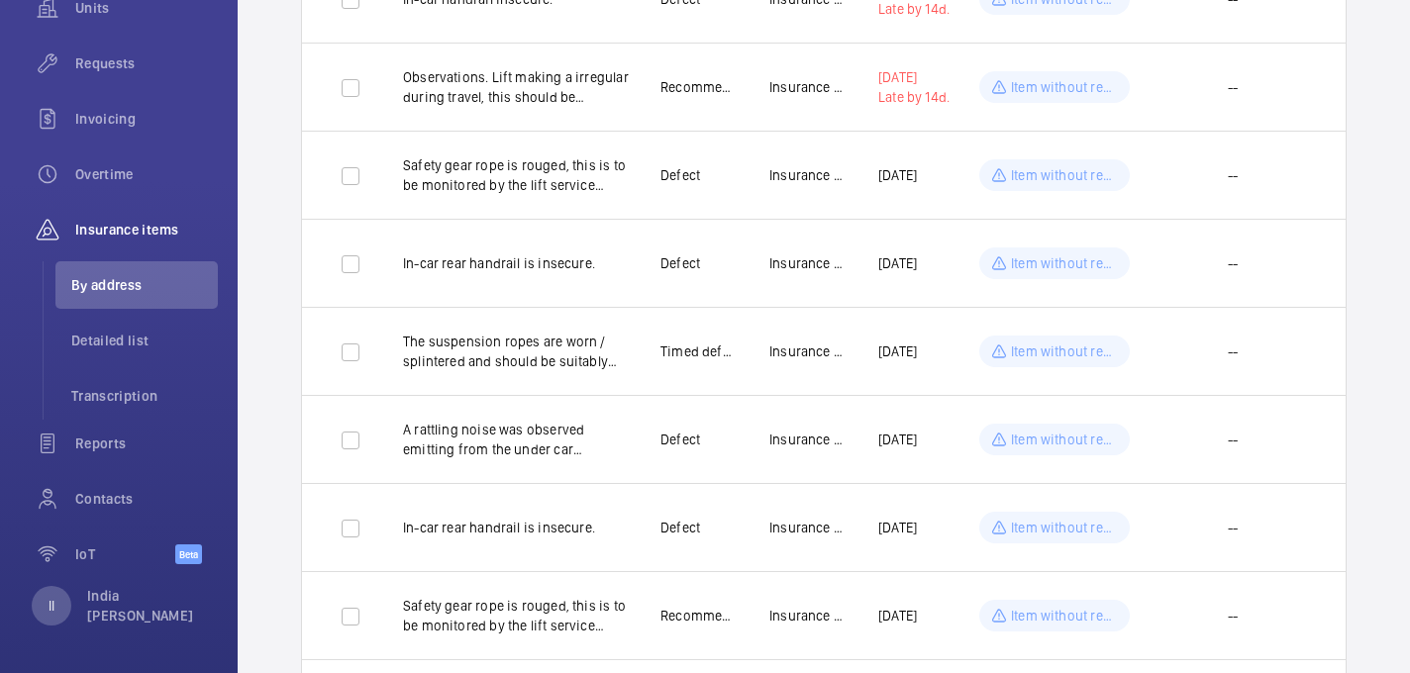
scroll to position [976, 0]
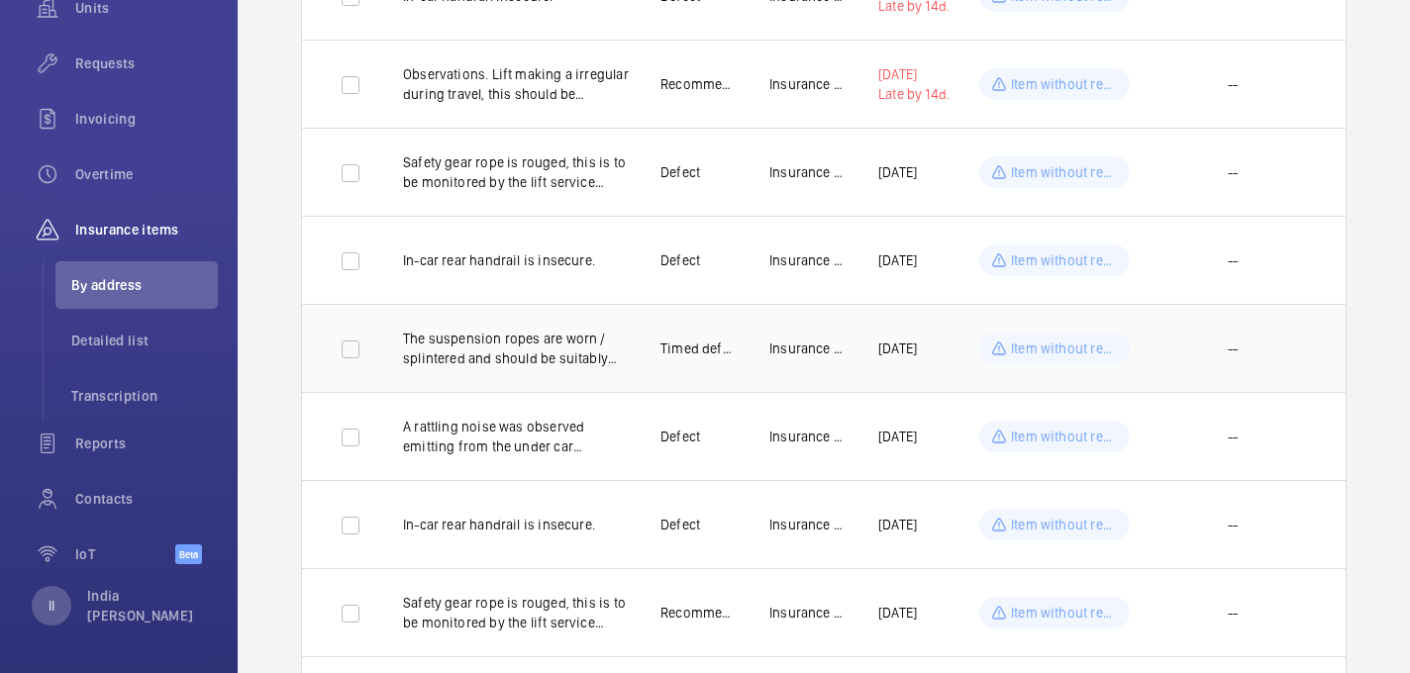
click at [658, 357] on td "Timed defect" at bounding box center [683, 348] width 109 height 88
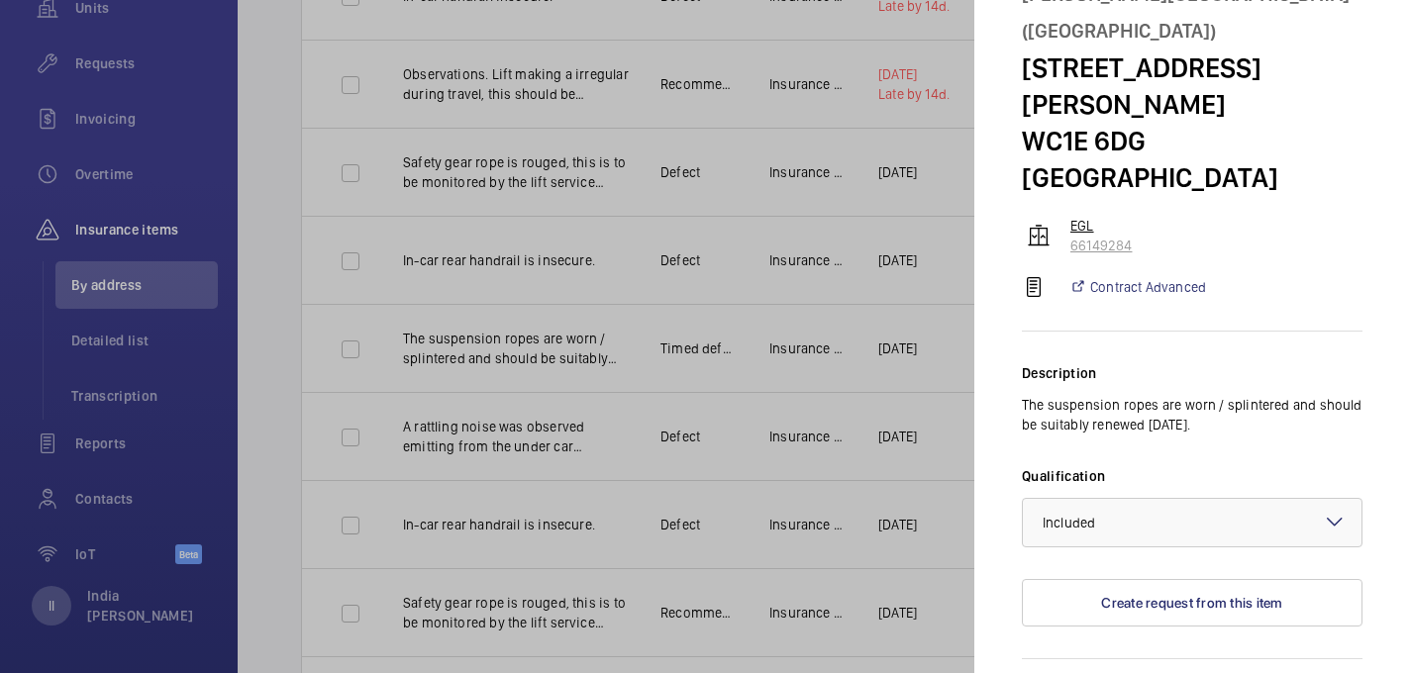
scroll to position [0, 0]
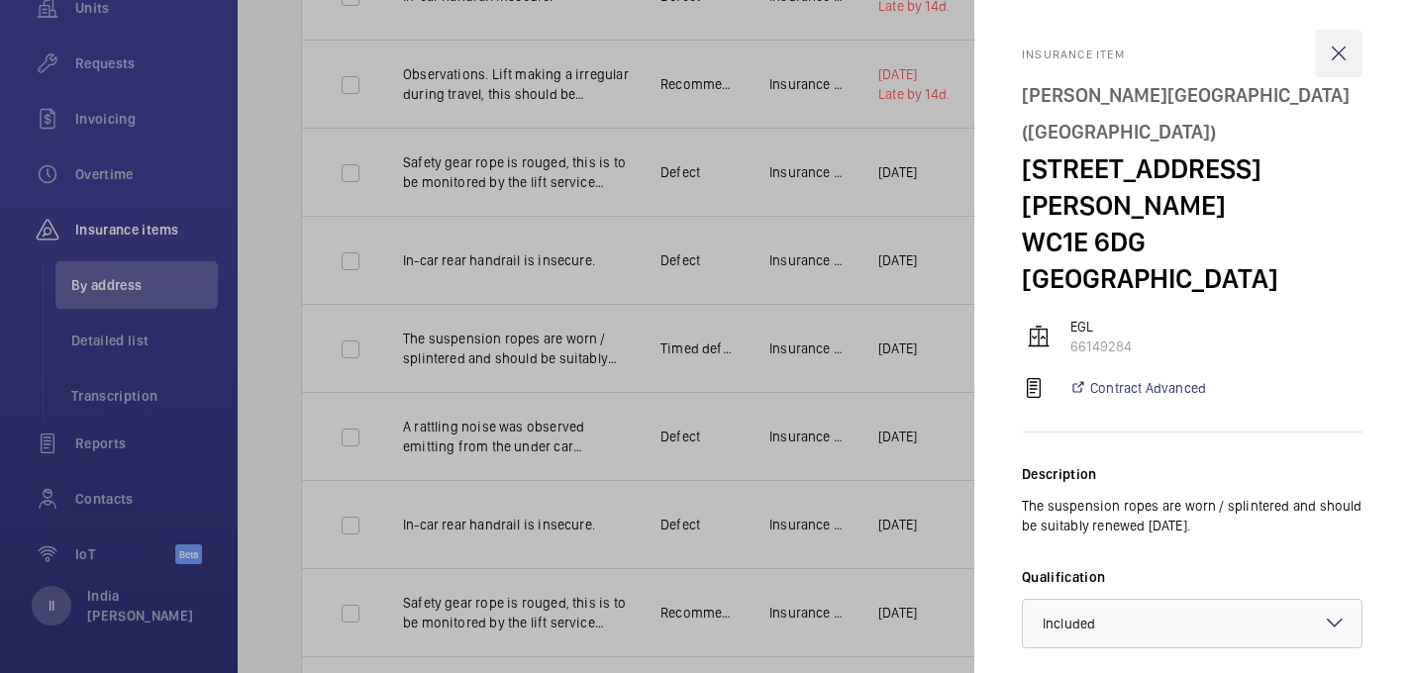
click at [1335, 50] on wm-front-icon-button at bounding box center [1339, 54] width 48 height 48
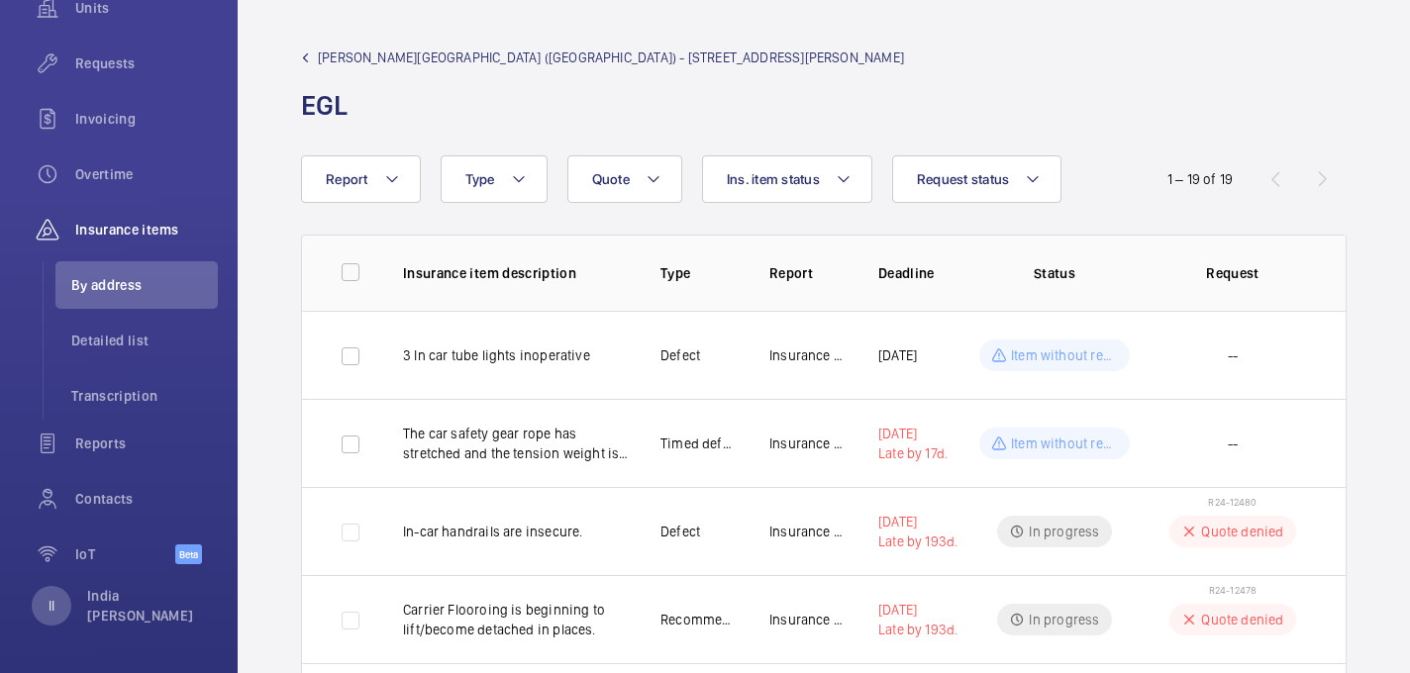
click at [323, 64] on span "Eastman Dental Hospital (UCLH) - 47-49 Huntley Street" at bounding box center [611, 58] width 586 height 20
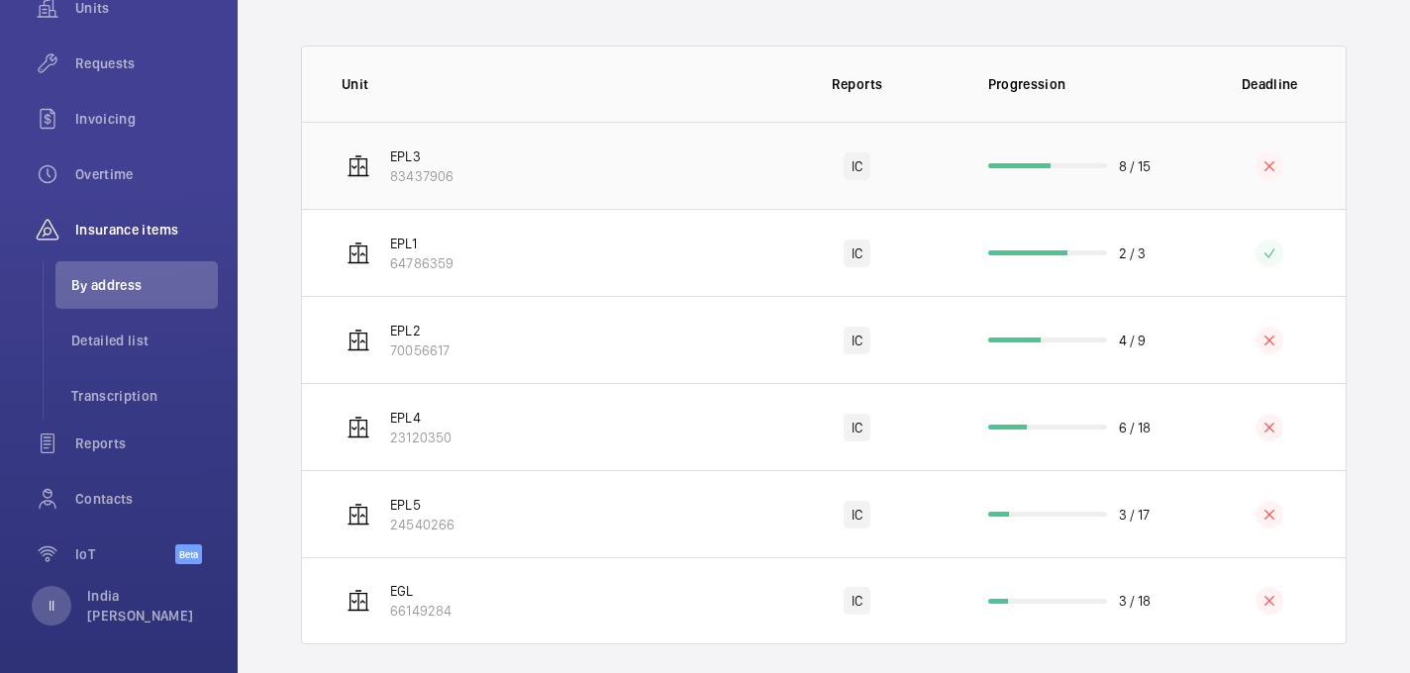
scroll to position [359, 0]
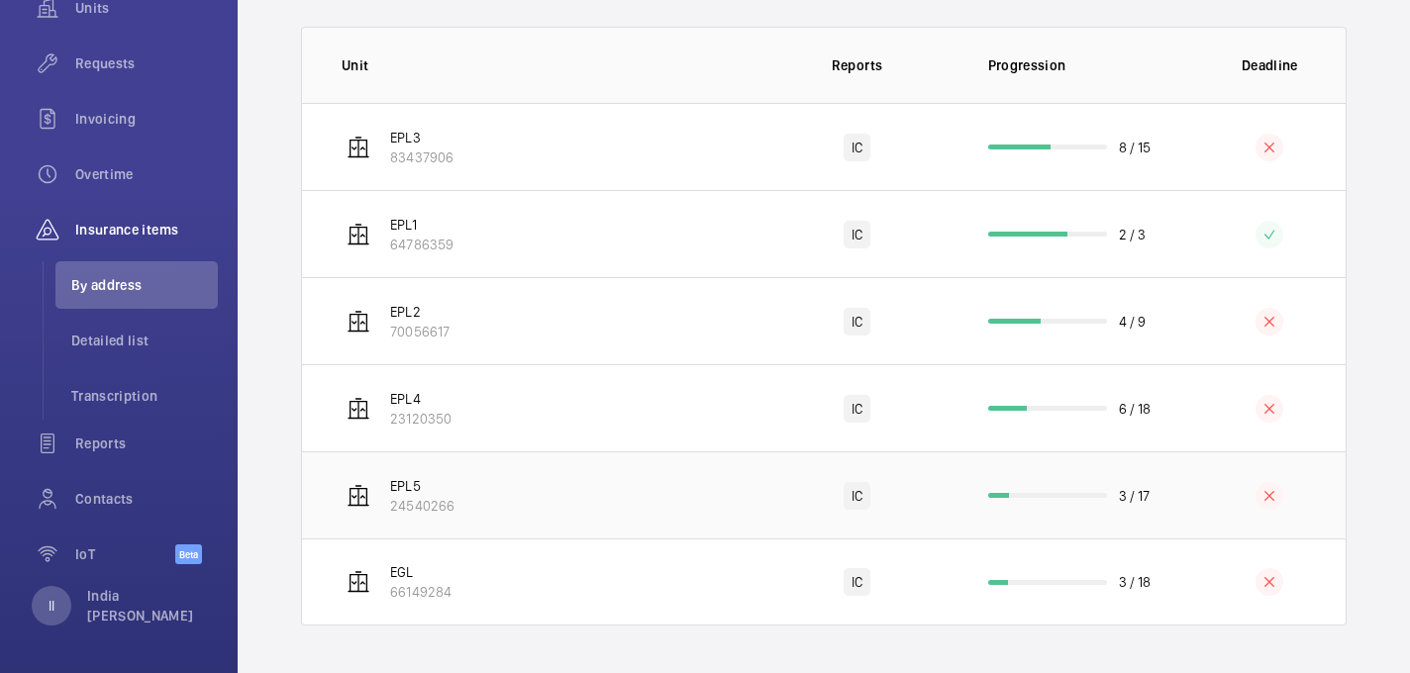
click at [467, 475] on td "EPL5 24540266" at bounding box center [530, 494] width 456 height 87
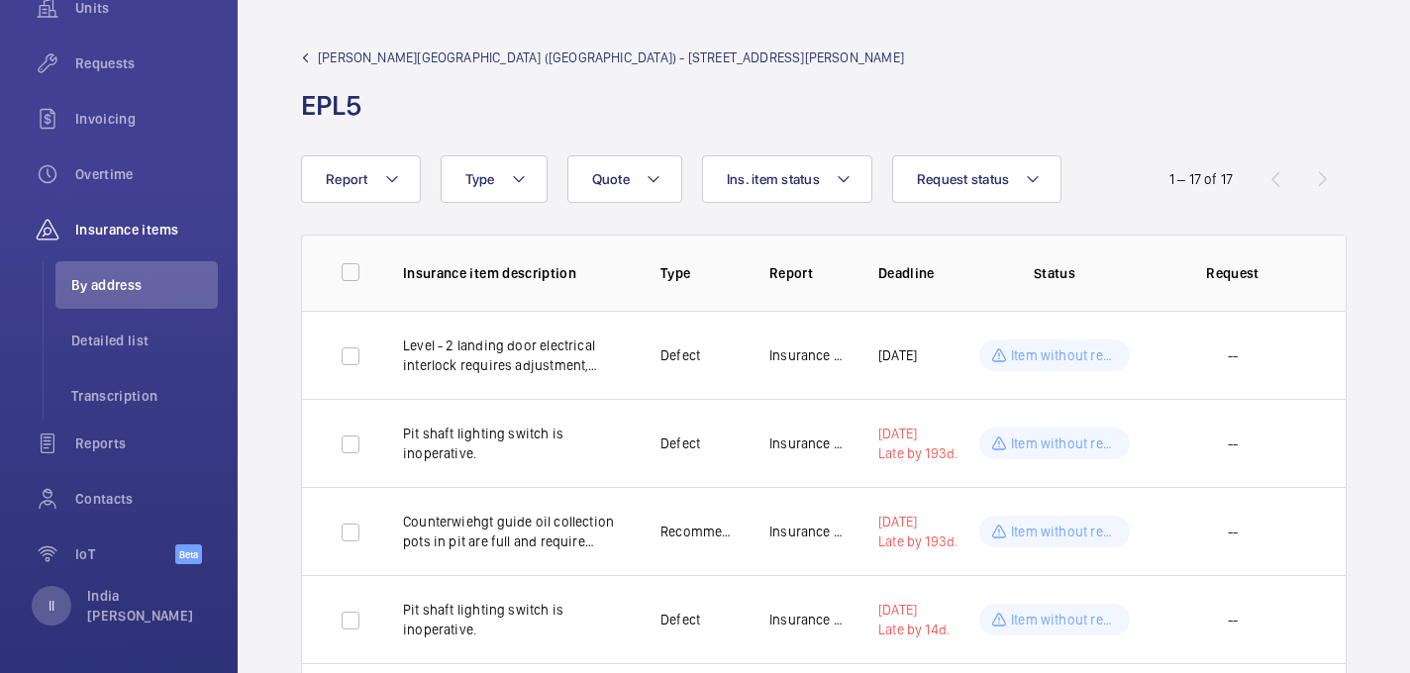
click at [309, 52] on link "Eastman Dental Hospital (UCLH) - 47-49 Huntley Street" at bounding box center [602, 58] width 603 height 20
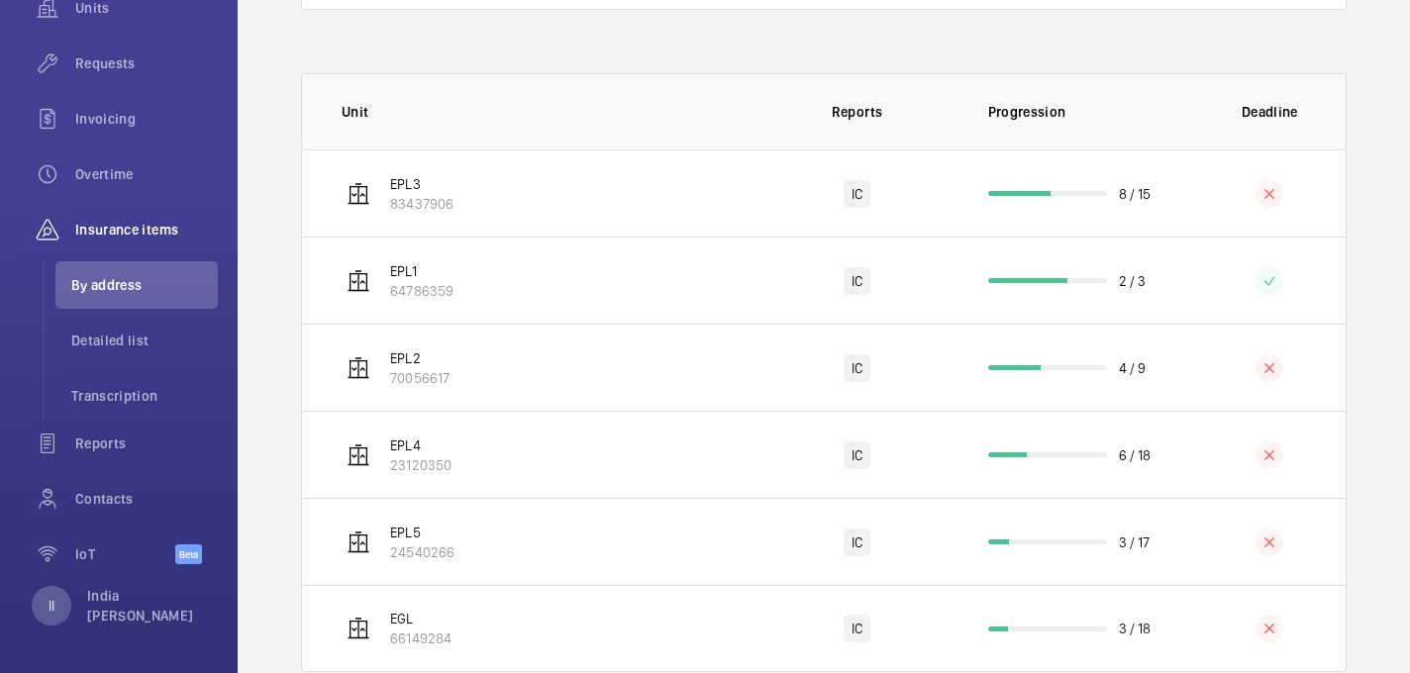
scroll to position [343, 0]
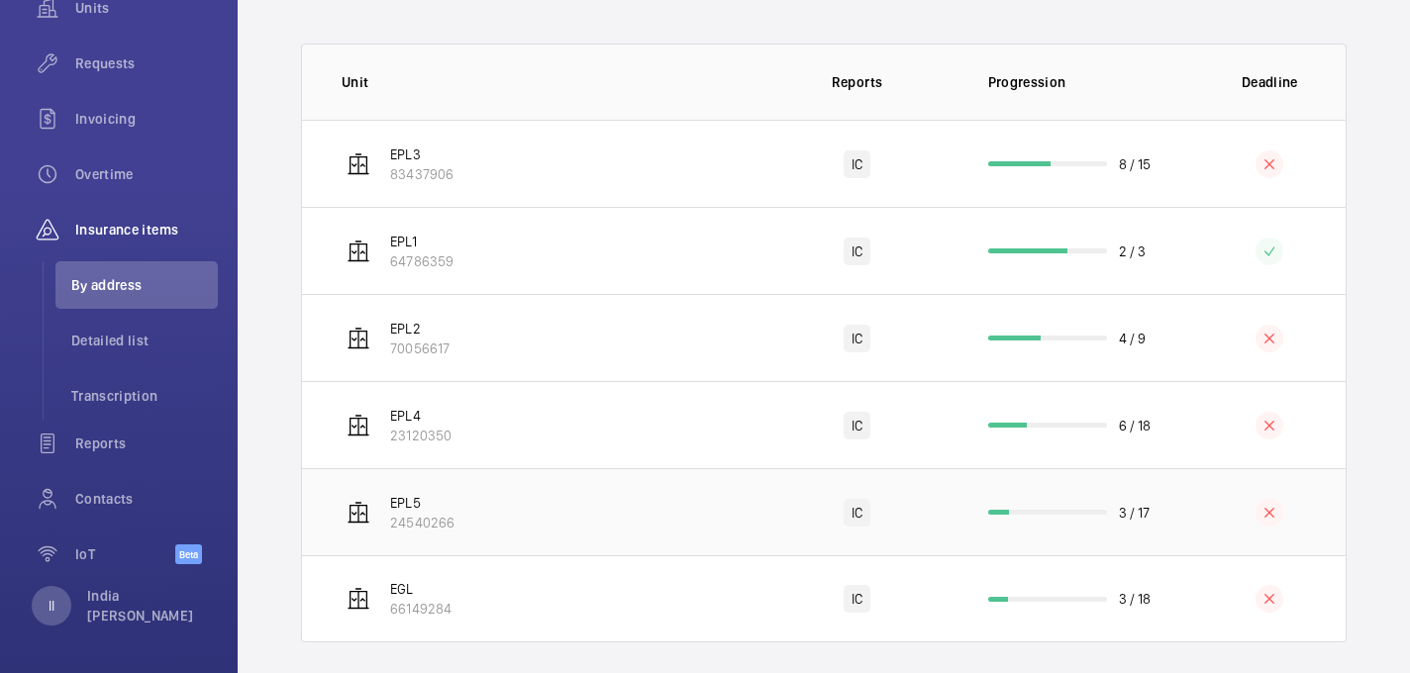
click at [508, 485] on td "EPL5 24540266" at bounding box center [530, 511] width 456 height 87
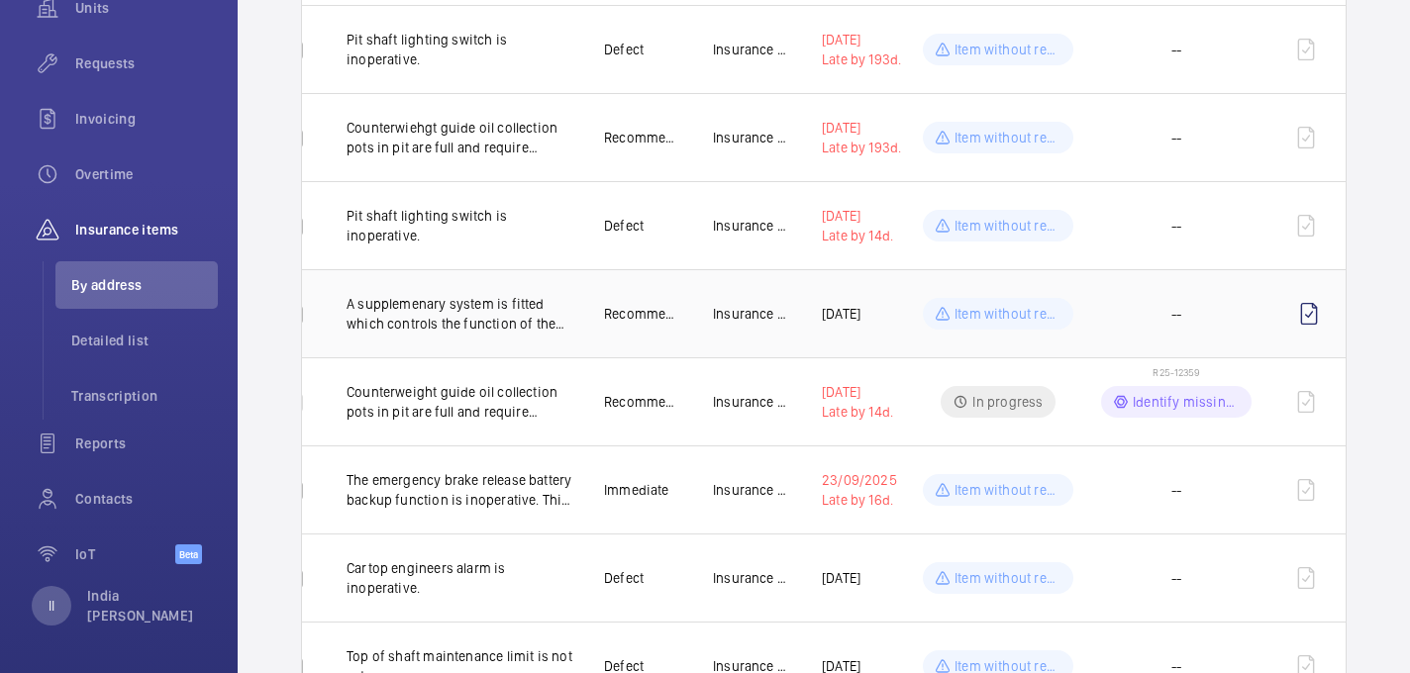
scroll to position [0, 65]
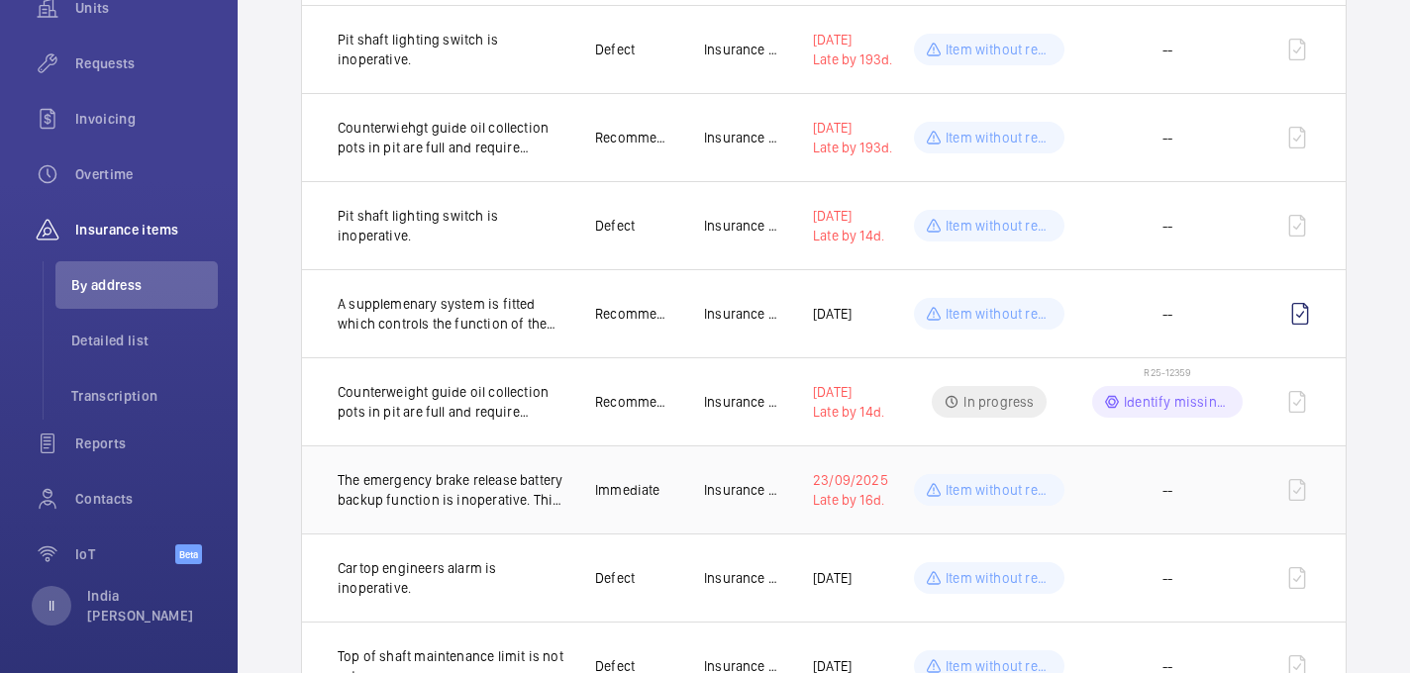
click at [691, 526] on td "Insurance Co." at bounding box center [726, 490] width 109 height 88
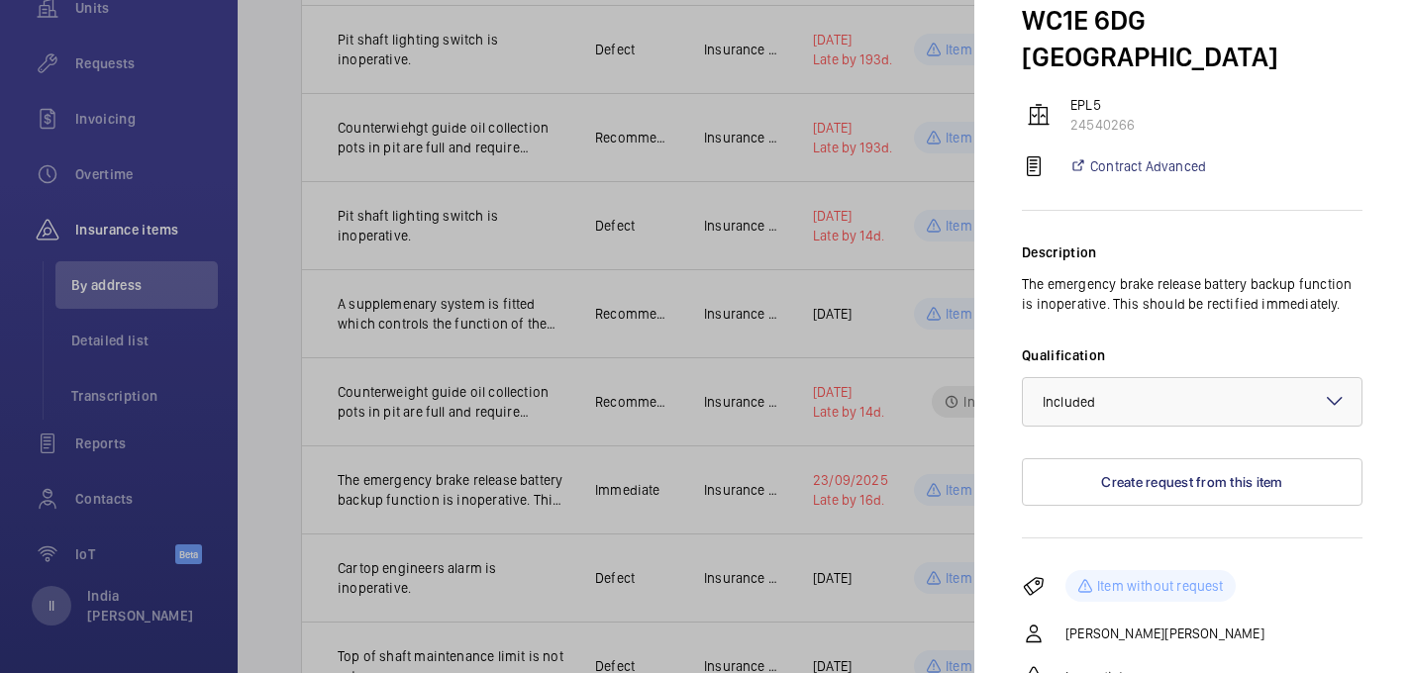
scroll to position [294, 0]
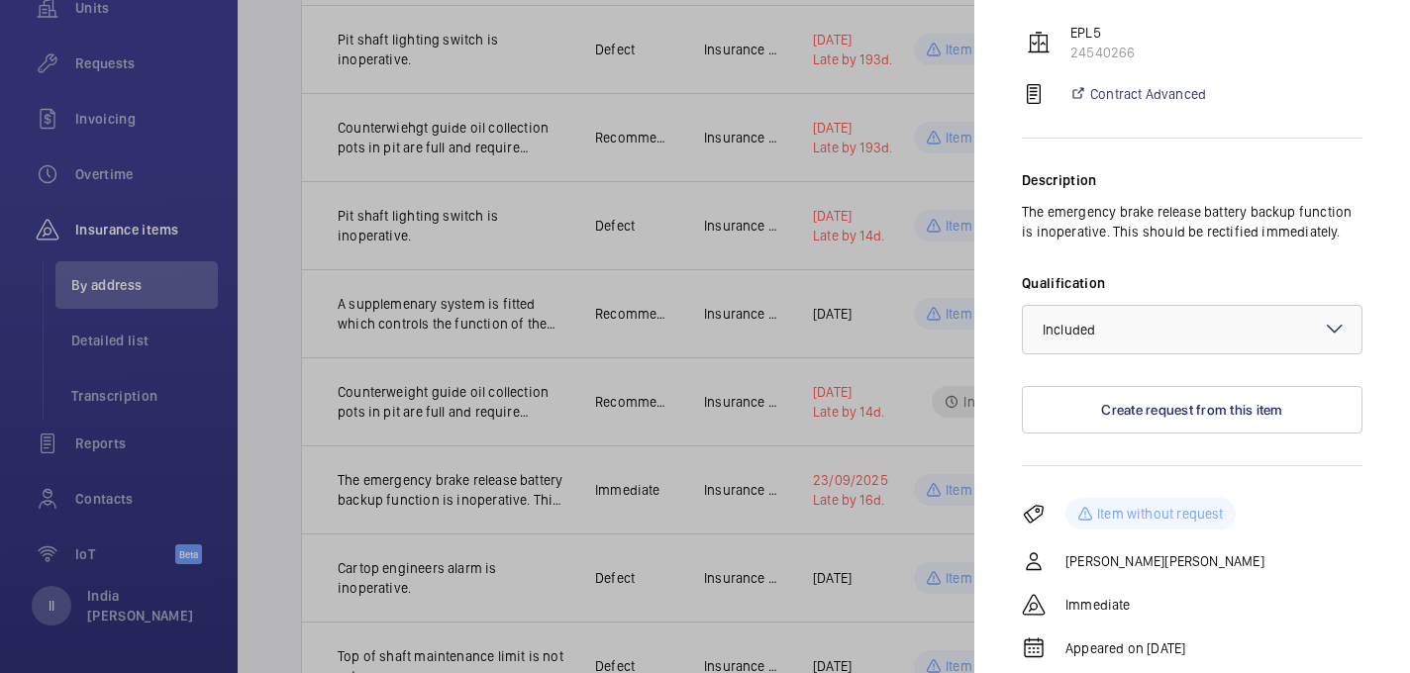
click at [834, 540] on div at bounding box center [705, 336] width 1410 height 673
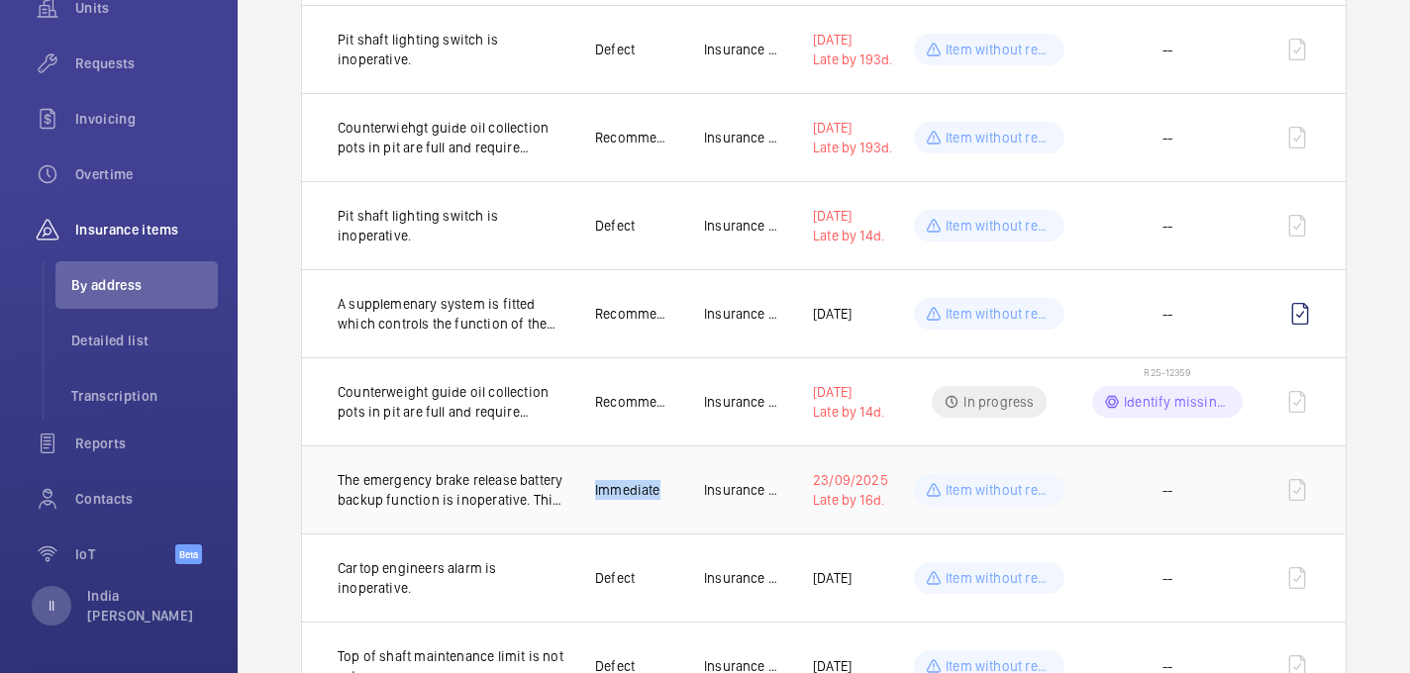
drag, startPoint x: 669, startPoint y: 490, endPoint x: 595, endPoint y: 492, distance: 74.3
click at [595, 492] on td "Immediate" at bounding box center [617, 490] width 109 height 88
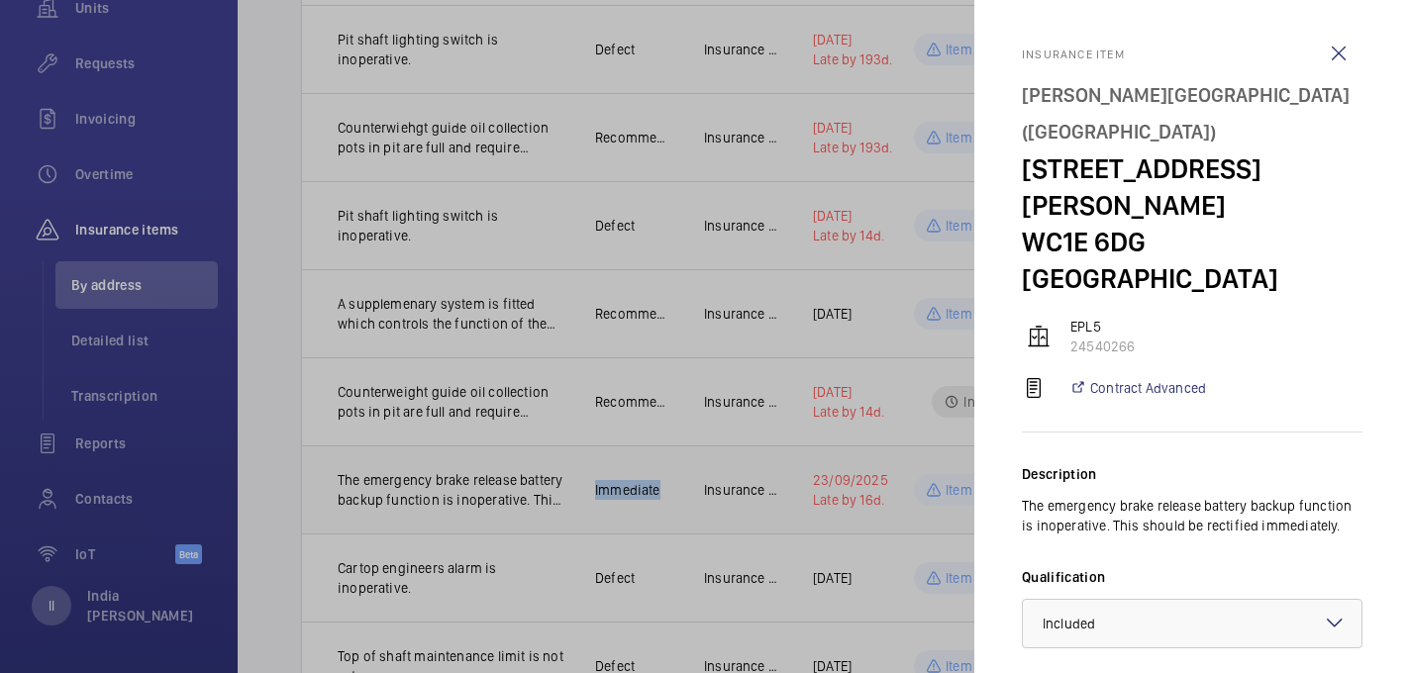
copy p "Immediate"
click at [1173, 433] on div "Description The emergency brake release battery backup function is inoperative.…" at bounding box center [1192, 597] width 341 height 328
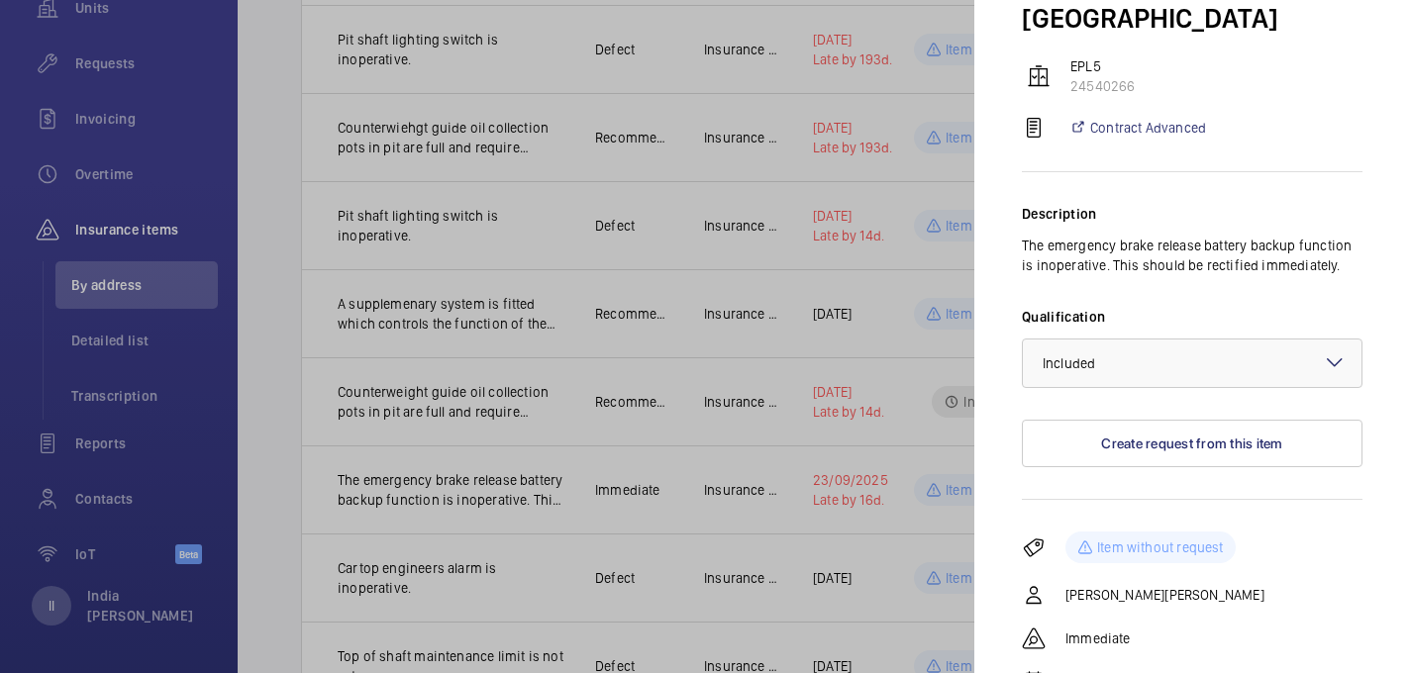
scroll to position [294, 0]
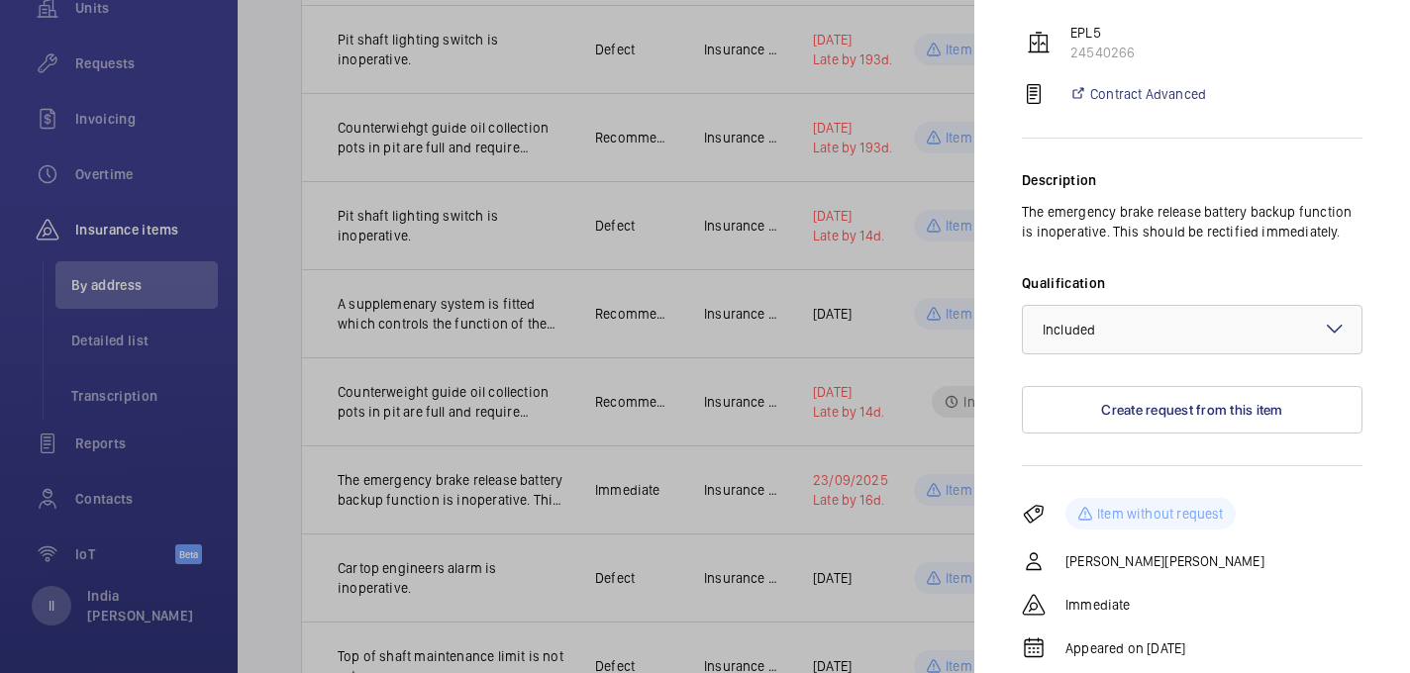
click at [728, 198] on div at bounding box center [705, 336] width 1410 height 673
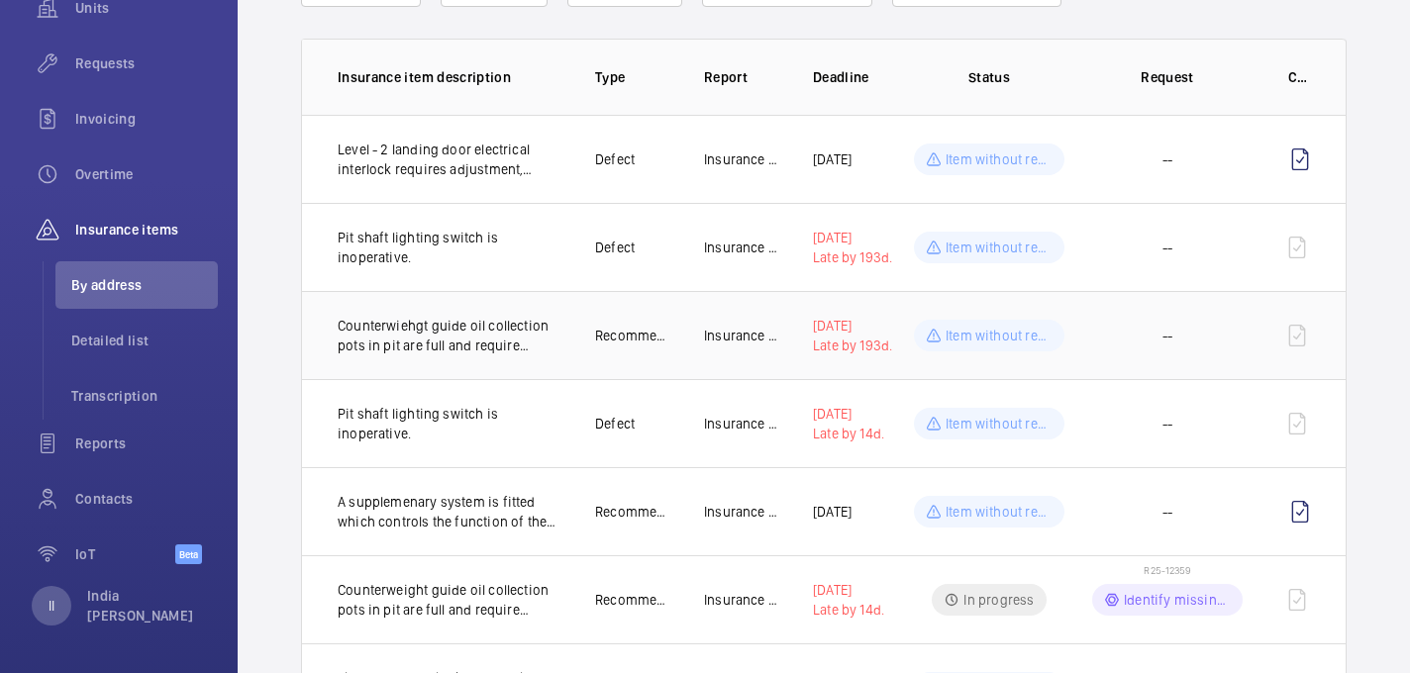
scroll to position [0, 0]
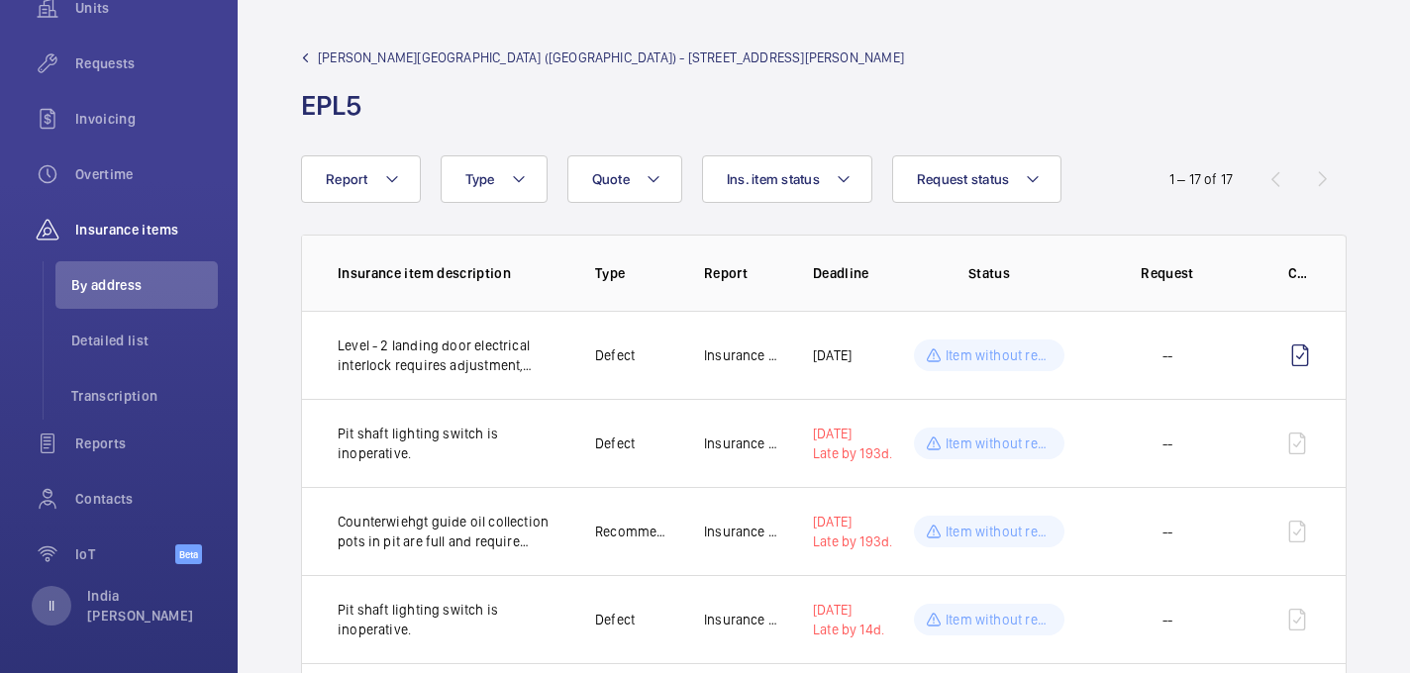
click at [310, 71] on div "Eastman Dental Hospital (UCLH) - 47-49 Huntley Street EPL5" at bounding box center [602, 86] width 603 height 76
click at [332, 59] on span "Eastman Dental Hospital (UCLH) - 47-49 Huntley Street" at bounding box center [611, 58] width 586 height 20
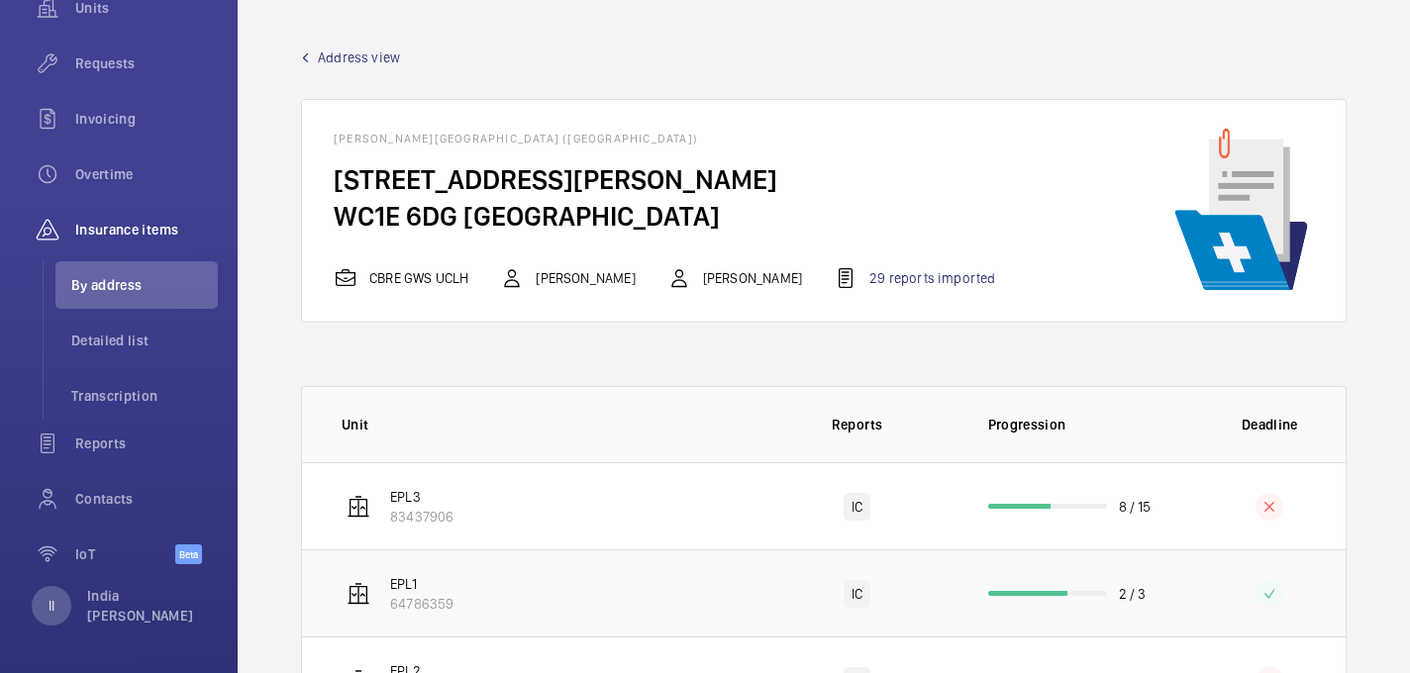
scroll to position [359, 0]
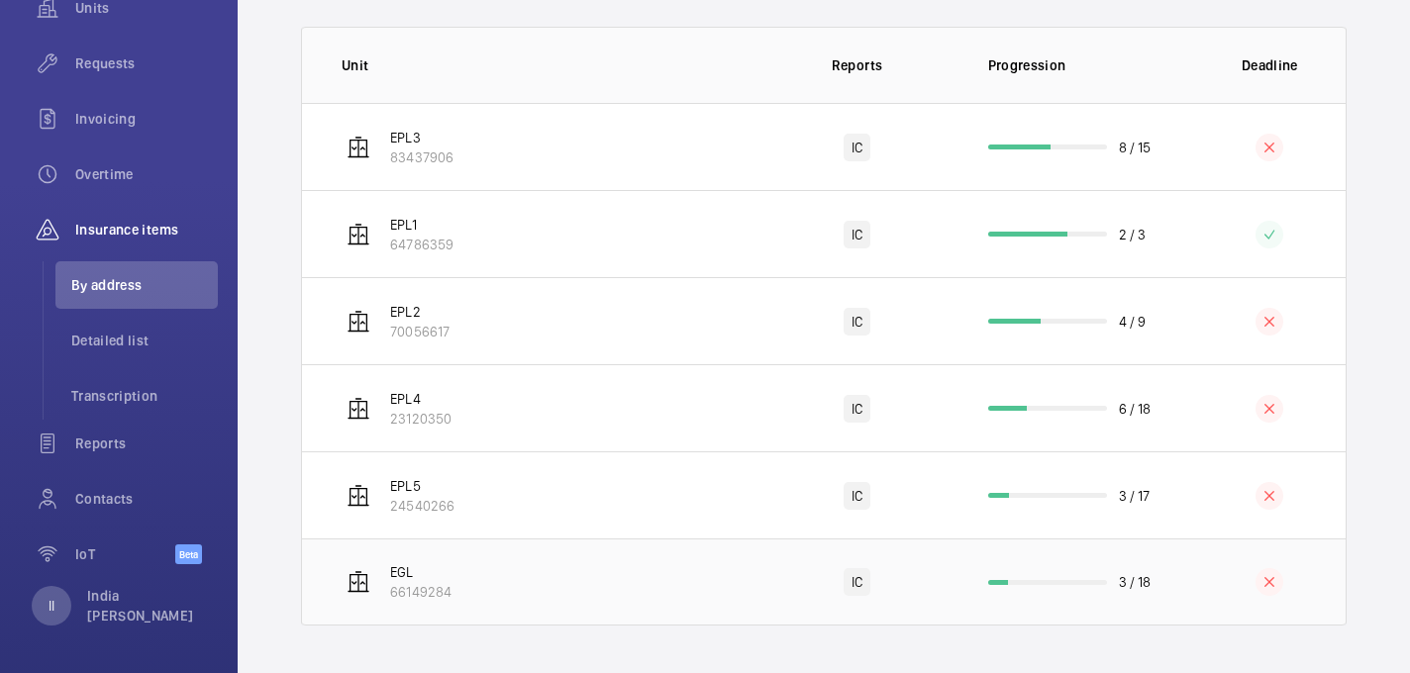
click at [470, 588] on td "EGL 66149284" at bounding box center [530, 582] width 456 height 87
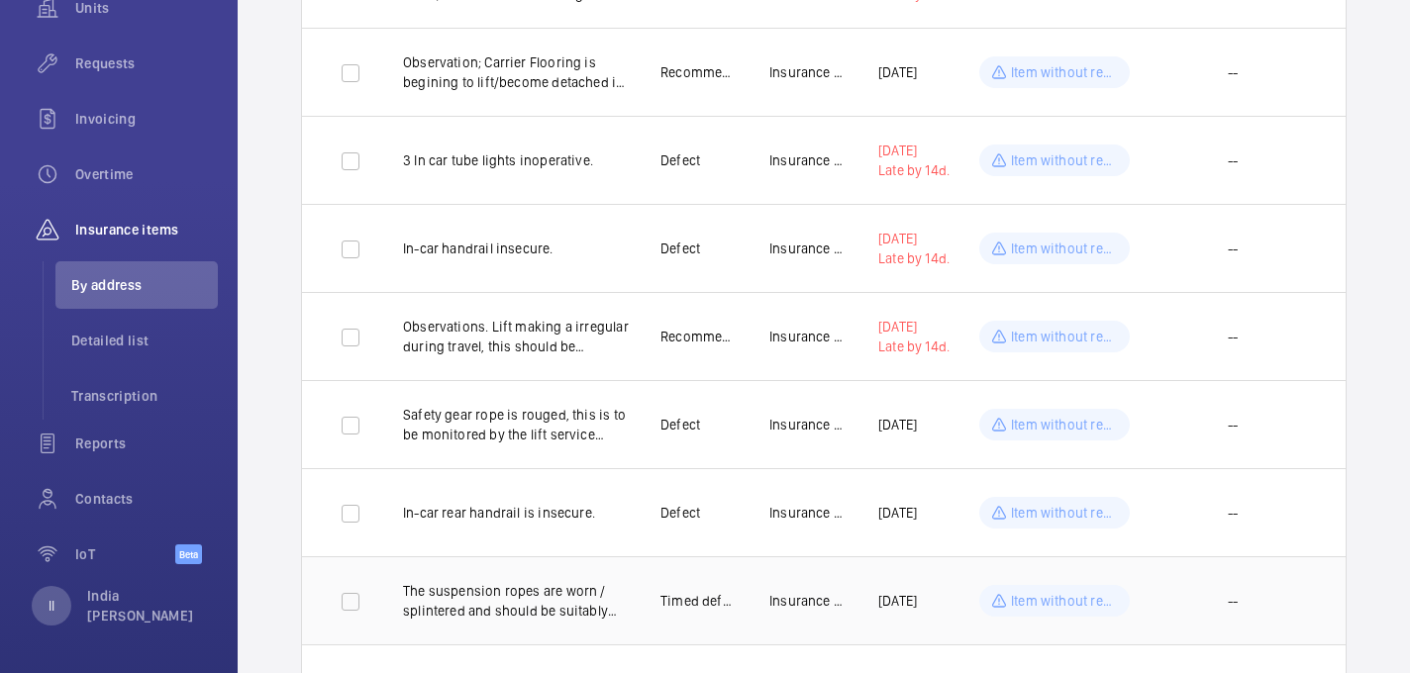
scroll to position [831, 0]
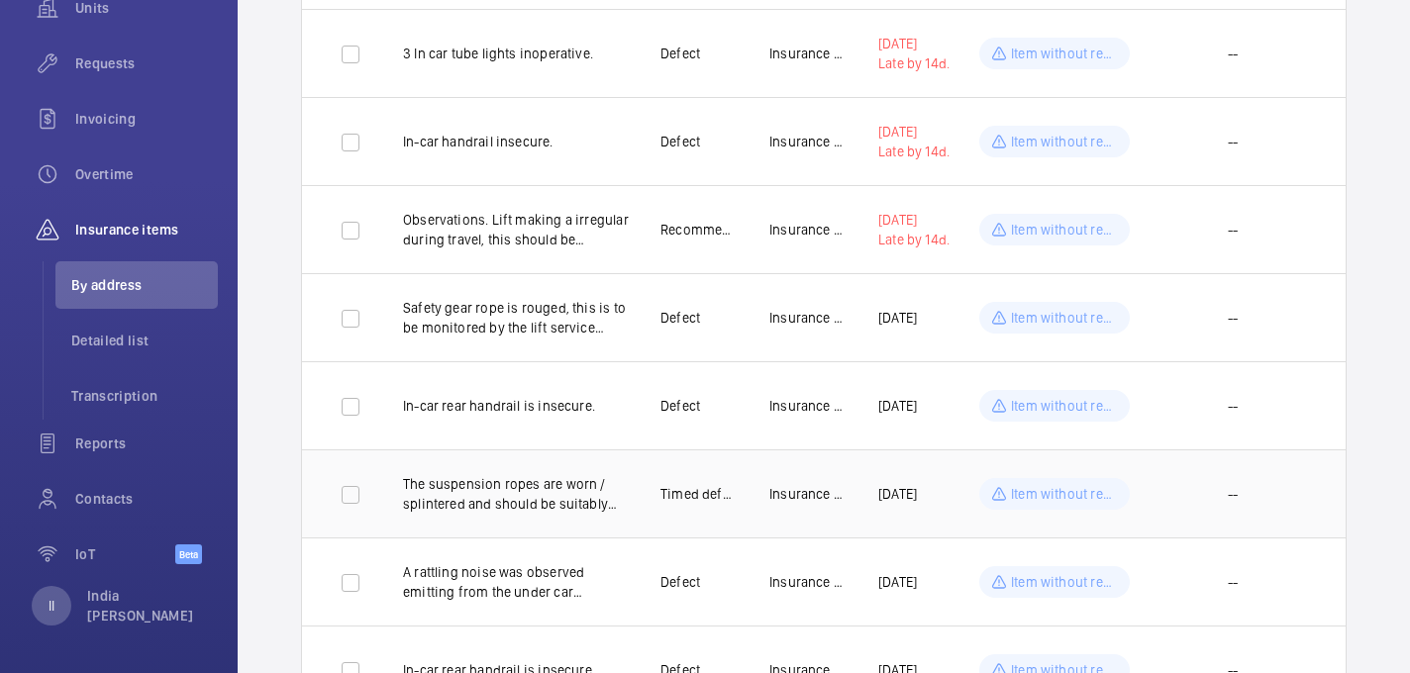
drag, startPoint x: 871, startPoint y: 488, endPoint x: 952, endPoint y: 493, distance: 81.3
click at [952, 493] on td "22/12/2025" at bounding box center [905, 493] width 119 height 88
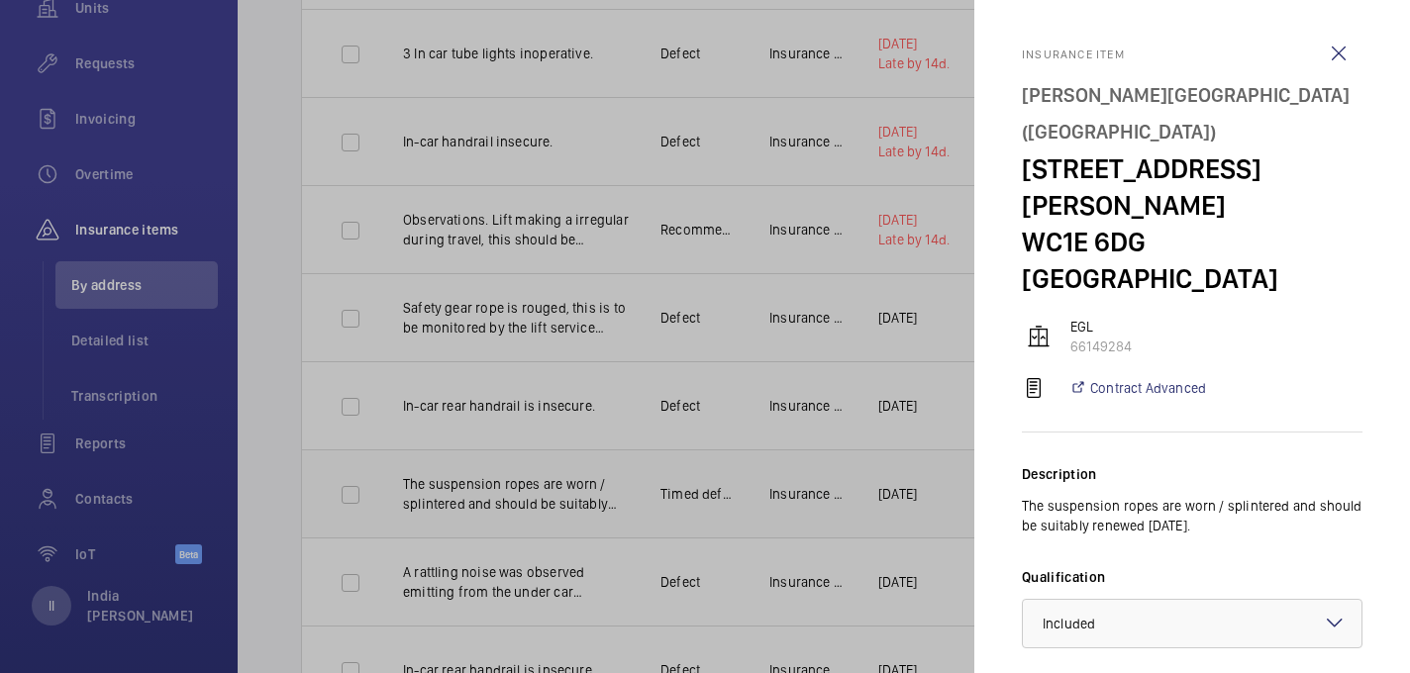
copy p "22/12/2025"
click at [1338, 48] on wm-front-icon-button at bounding box center [1339, 54] width 48 height 48
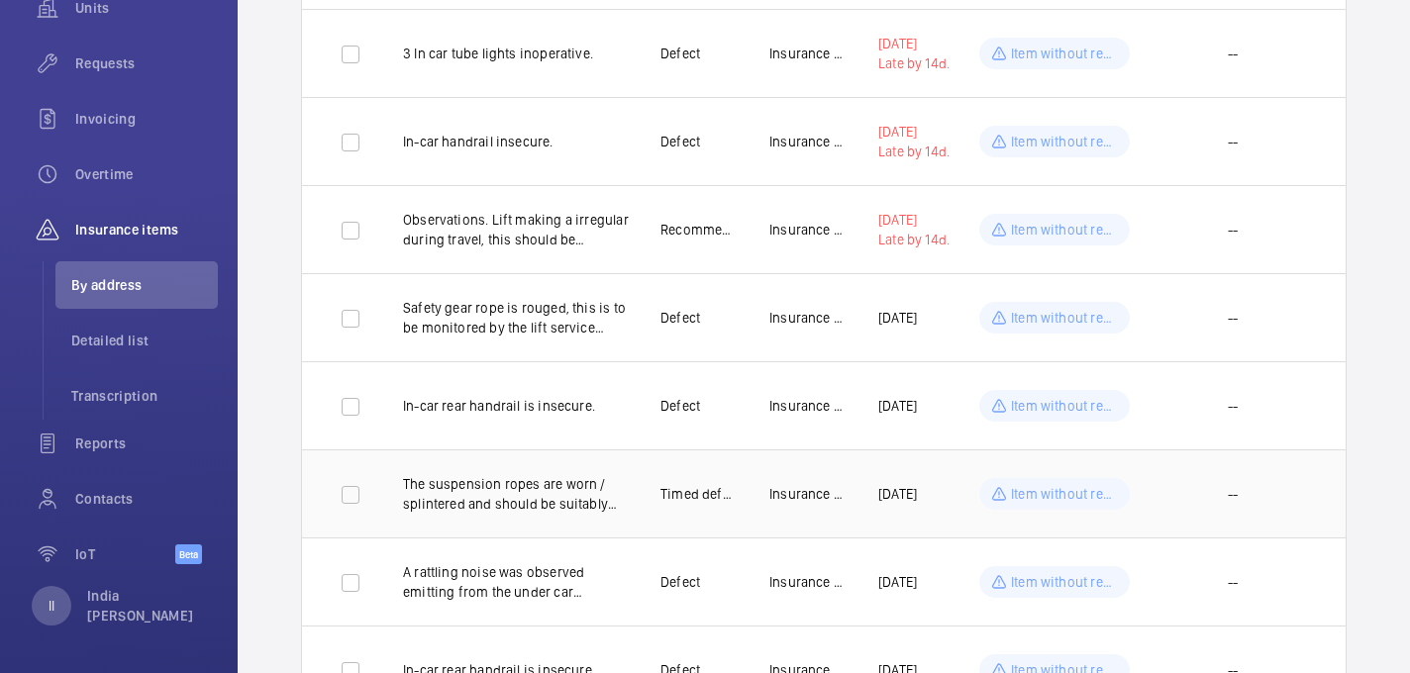
drag, startPoint x: 948, startPoint y: 491, endPoint x: 873, endPoint y: 494, distance: 75.3
click at [873, 494] on td "22/12/2025" at bounding box center [905, 493] width 119 height 88
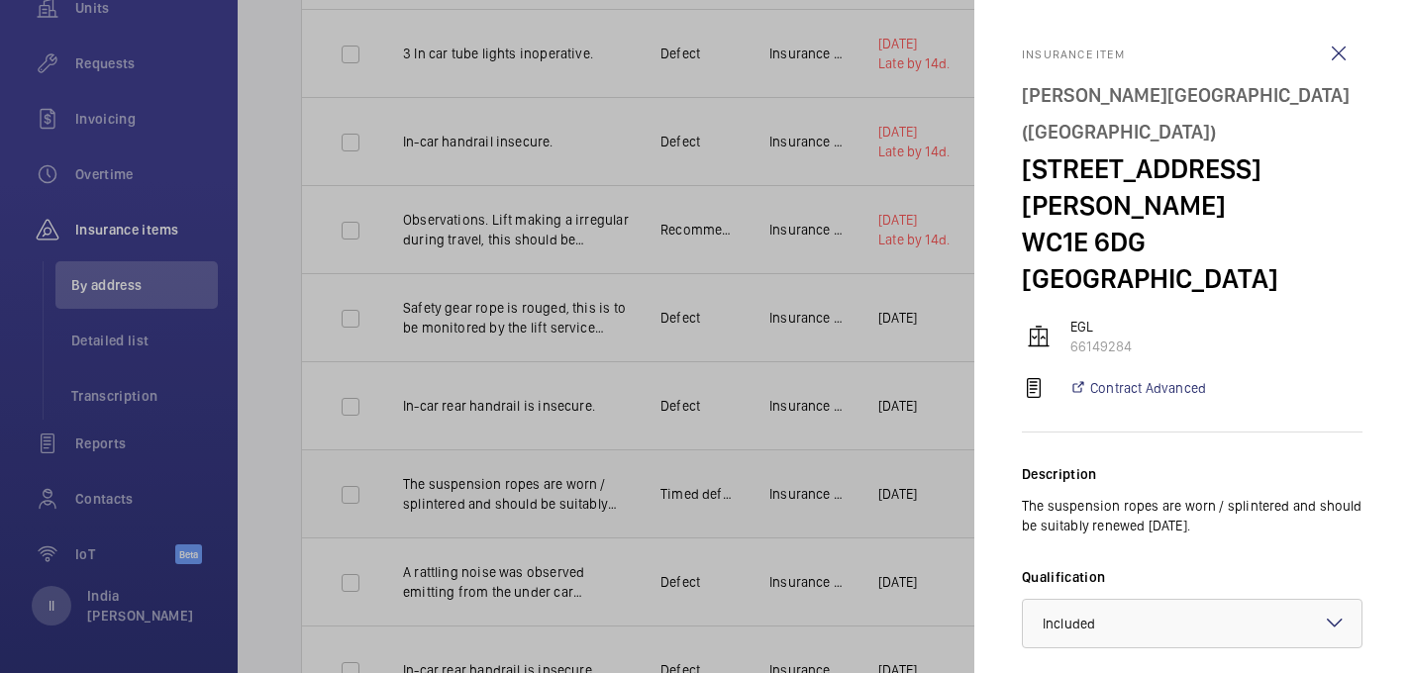
copy p "22/12/2025"
click at [1339, 61] on wm-front-icon-button at bounding box center [1339, 54] width 48 height 48
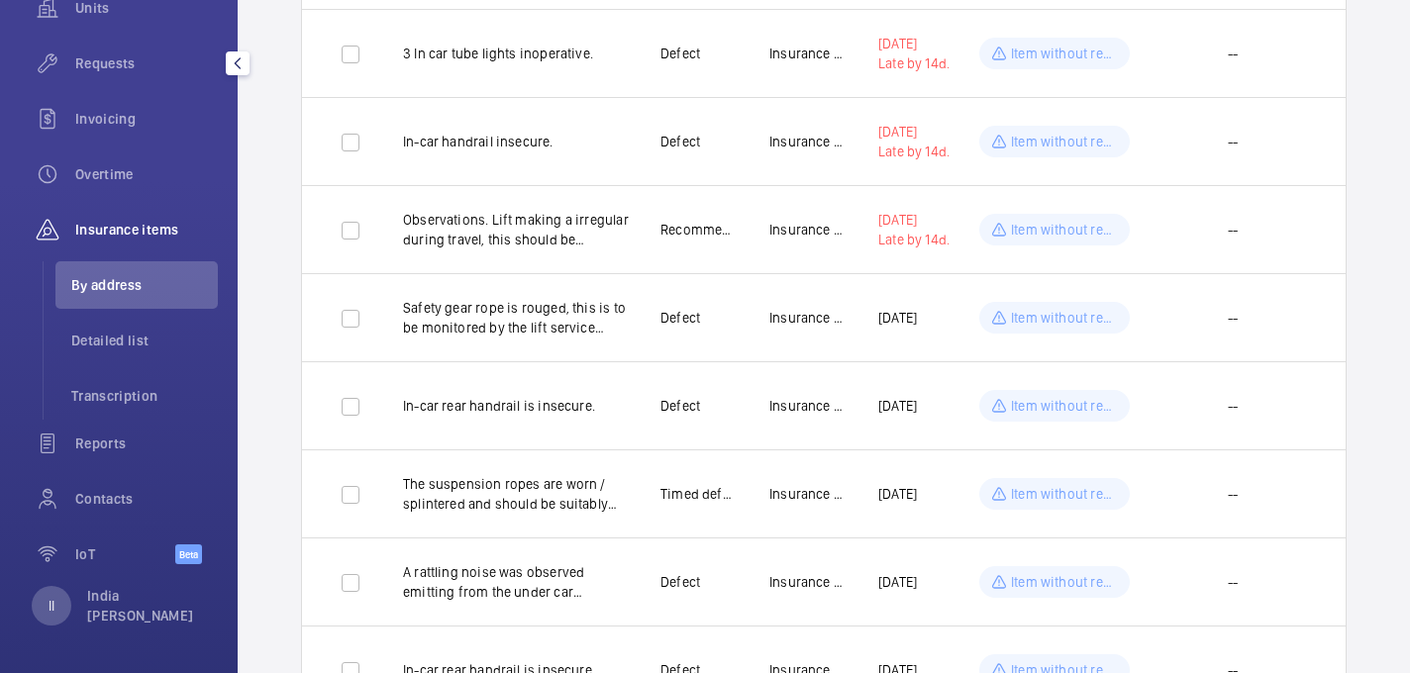
scroll to position [0, 0]
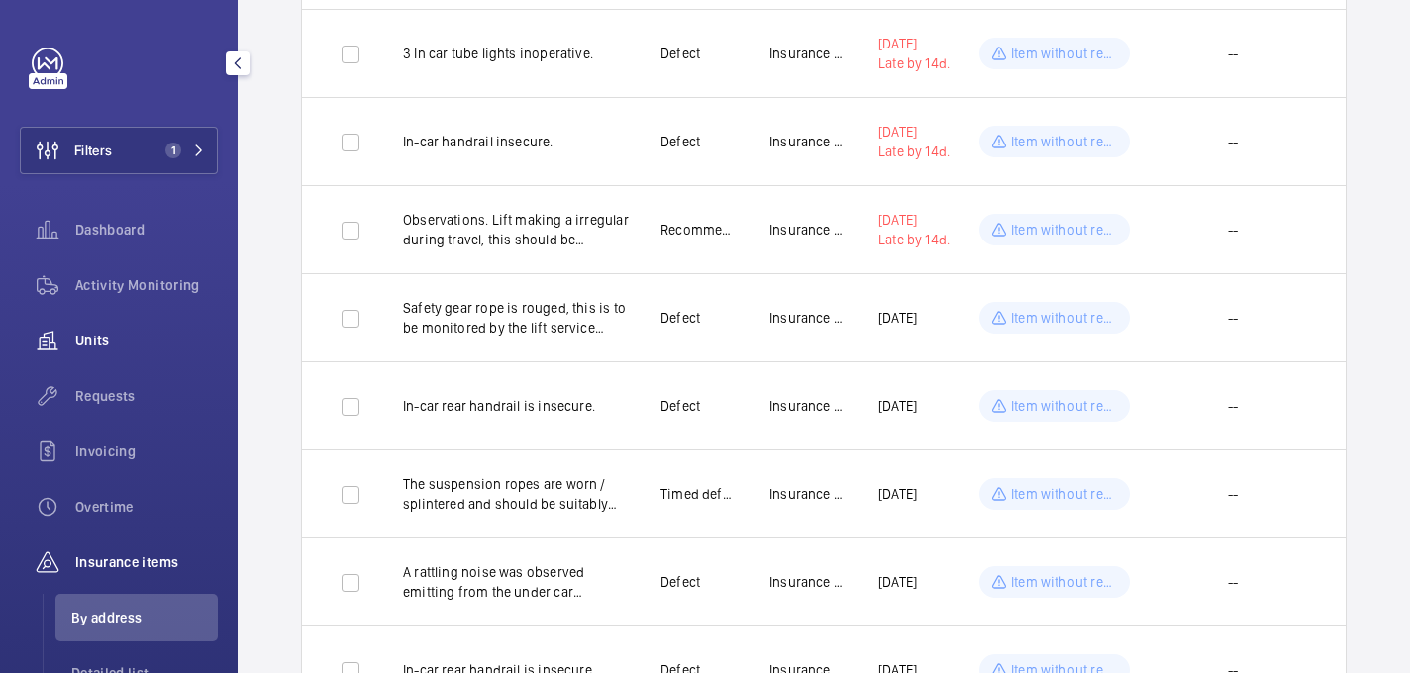
click at [127, 336] on span "Units" at bounding box center [146, 341] width 143 height 20
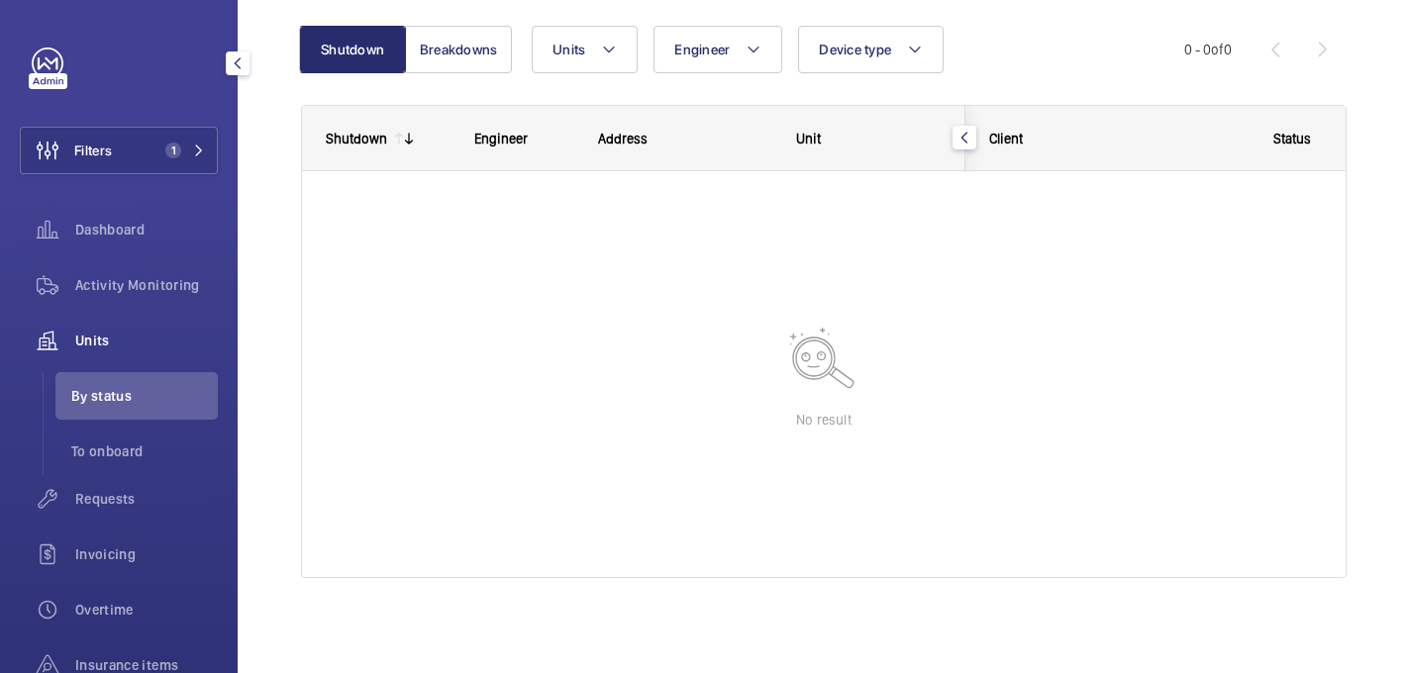
scroll to position [193, 0]
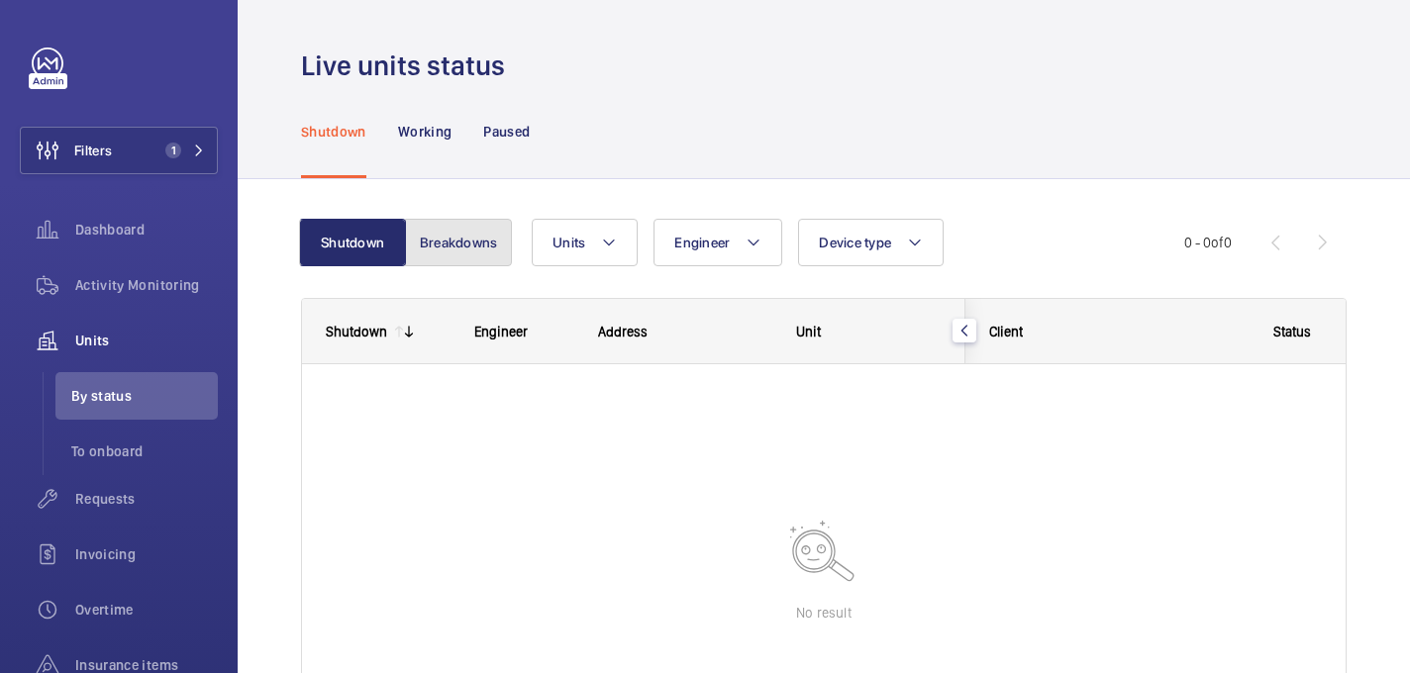
click at [457, 252] on button "Breakdowns" at bounding box center [458, 243] width 107 height 48
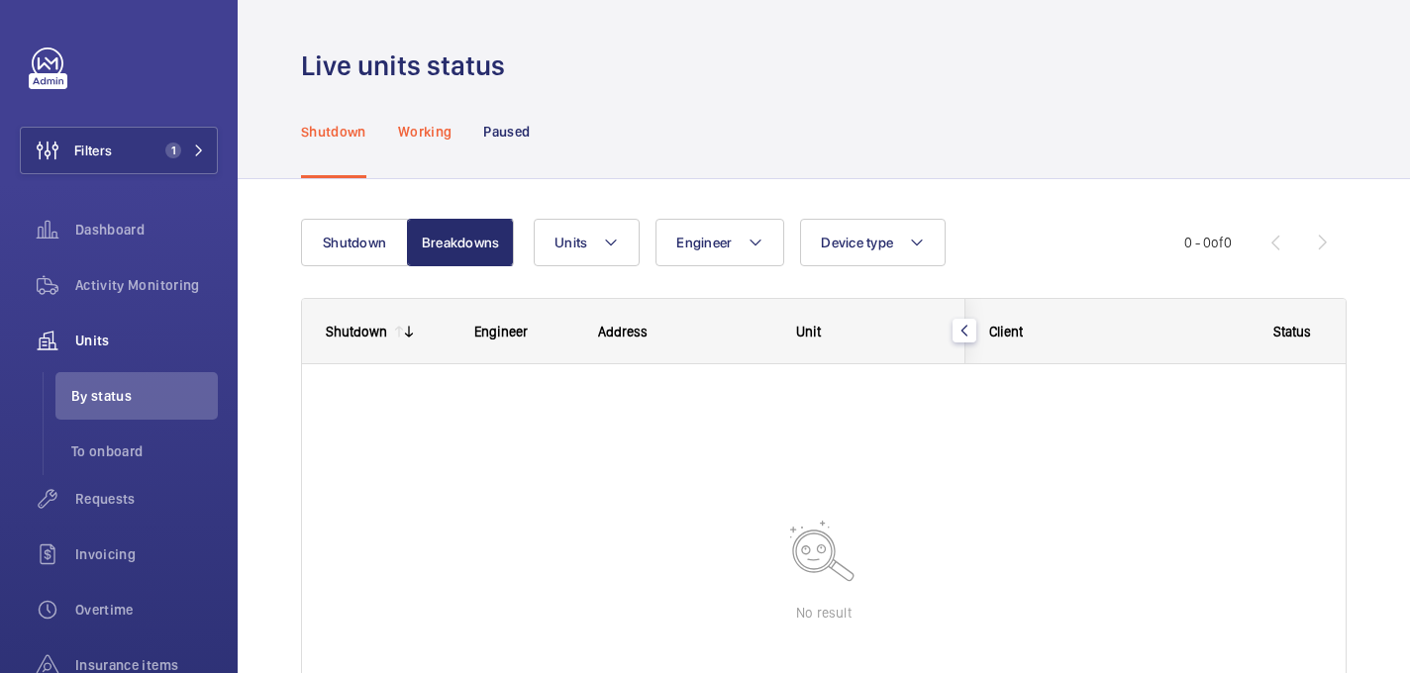
click at [425, 133] on p "Working" at bounding box center [424, 132] width 53 height 20
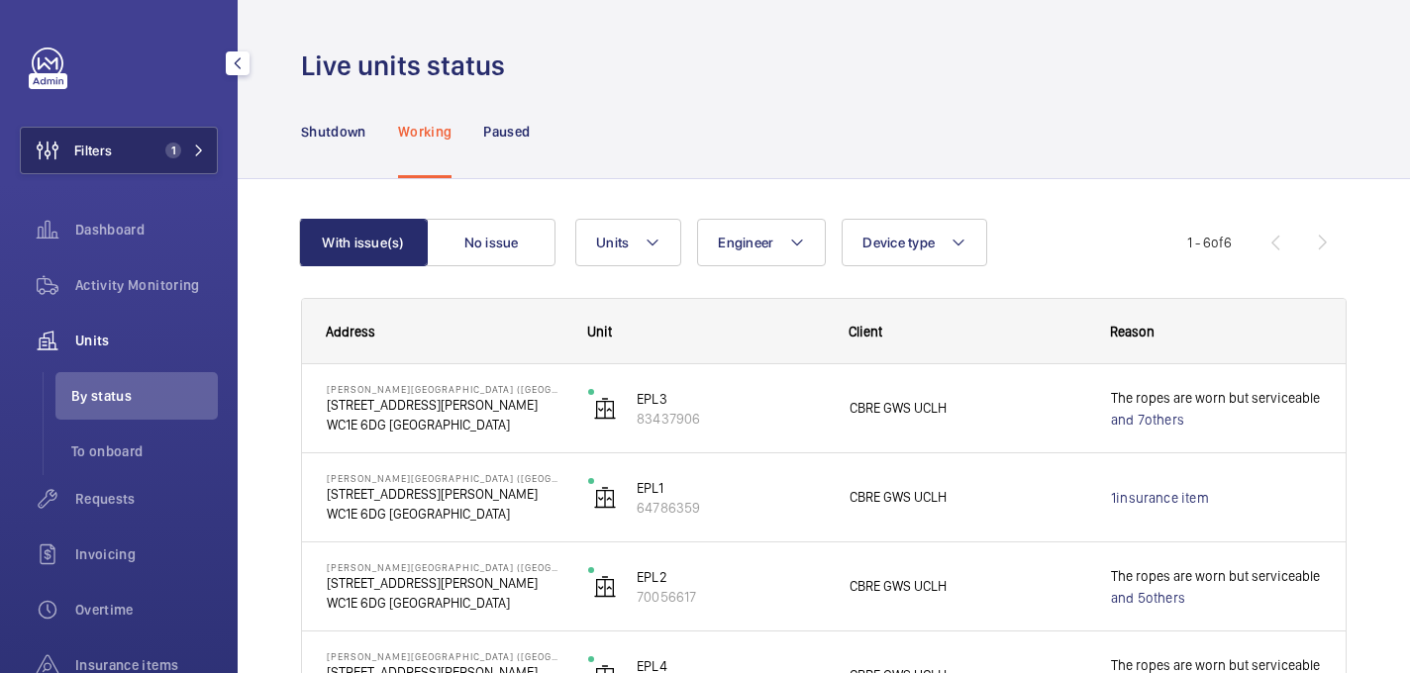
click at [159, 150] on span "1" at bounding box center [169, 151] width 24 height 16
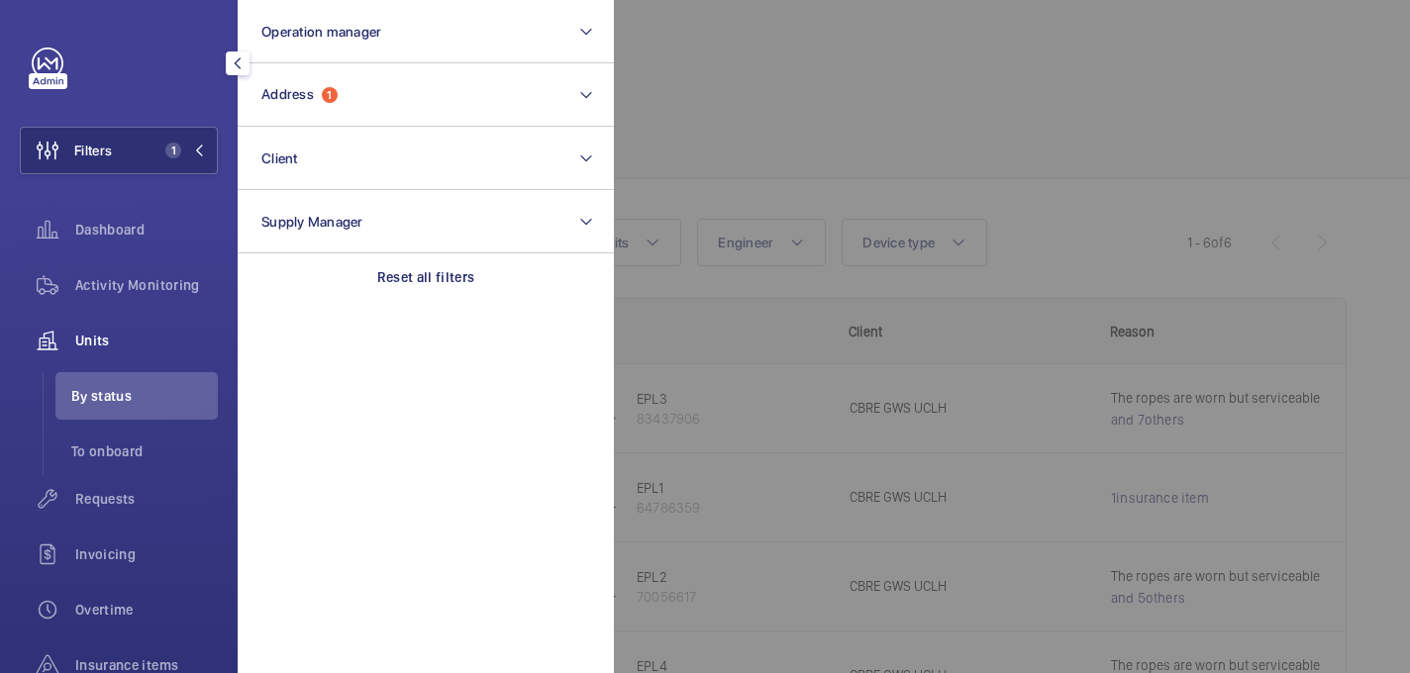
click at [686, 132] on div at bounding box center [1319, 336] width 1410 height 673
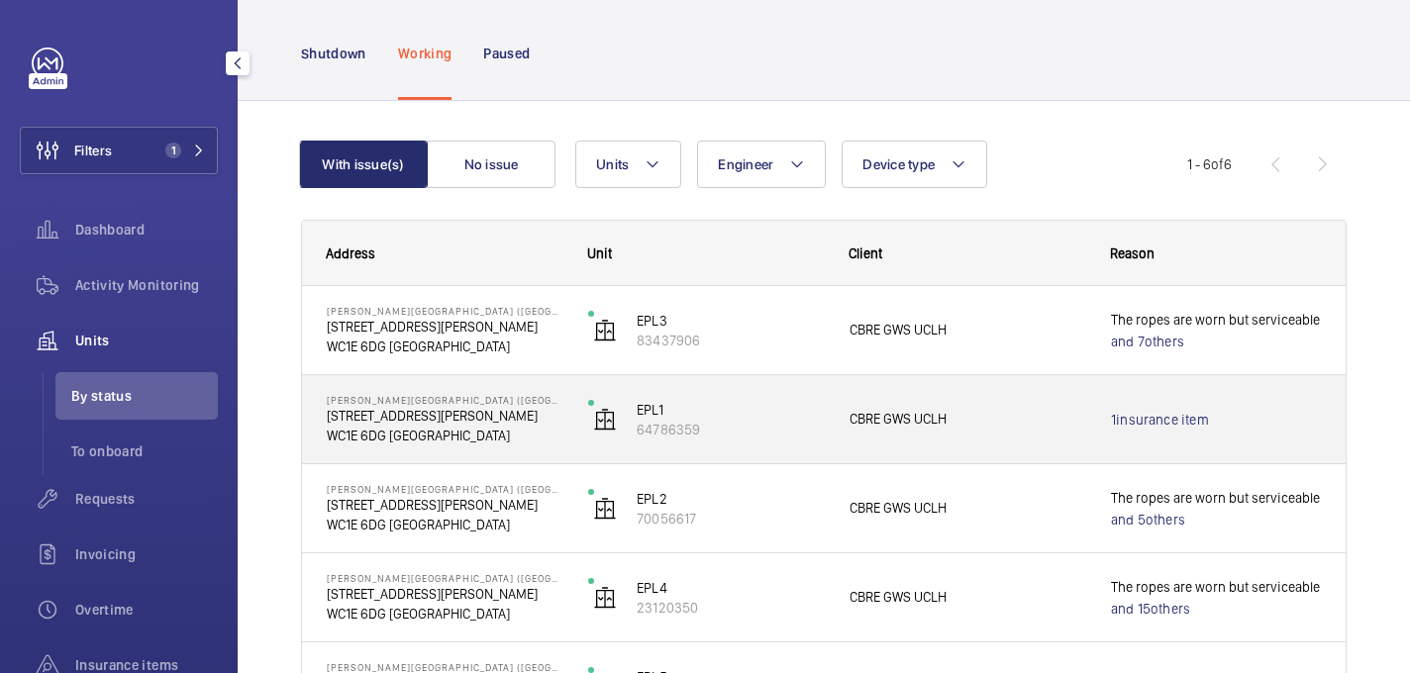
scroll to position [79, 0]
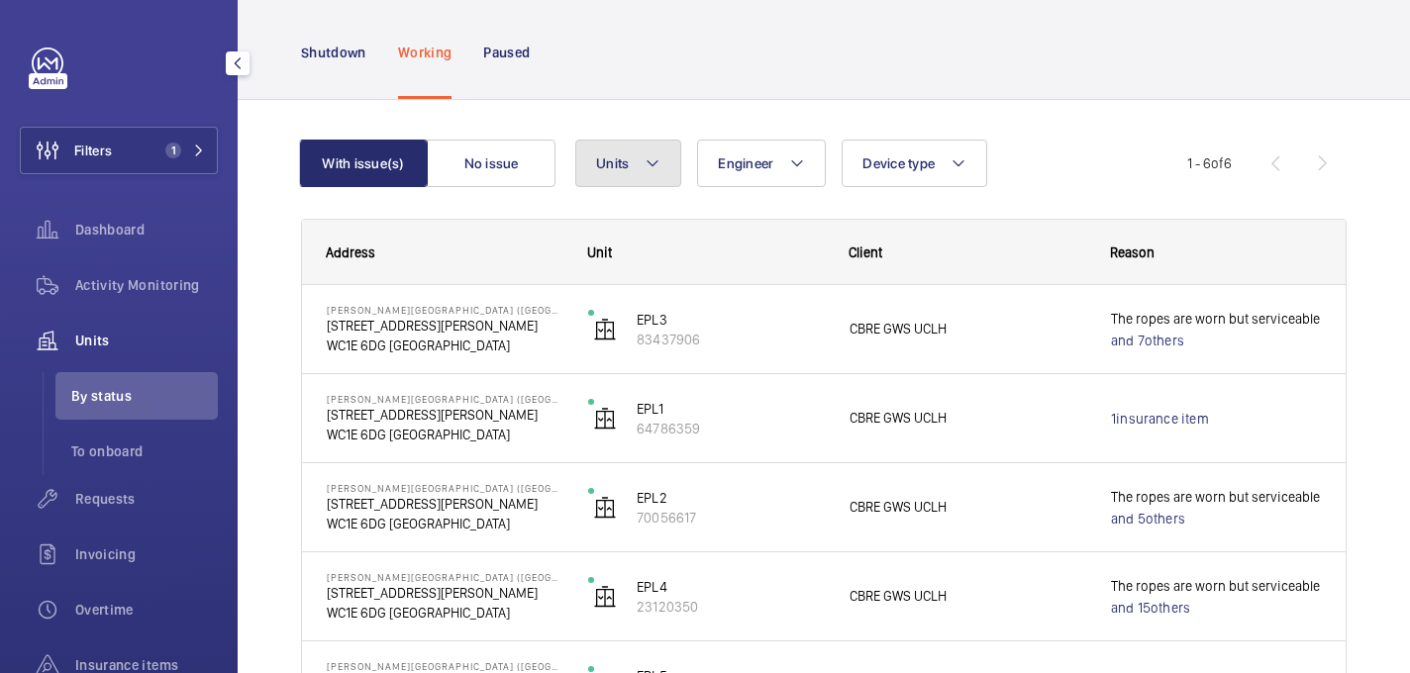
click at [647, 163] on mat-icon at bounding box center [653, 163] width 16 height 24
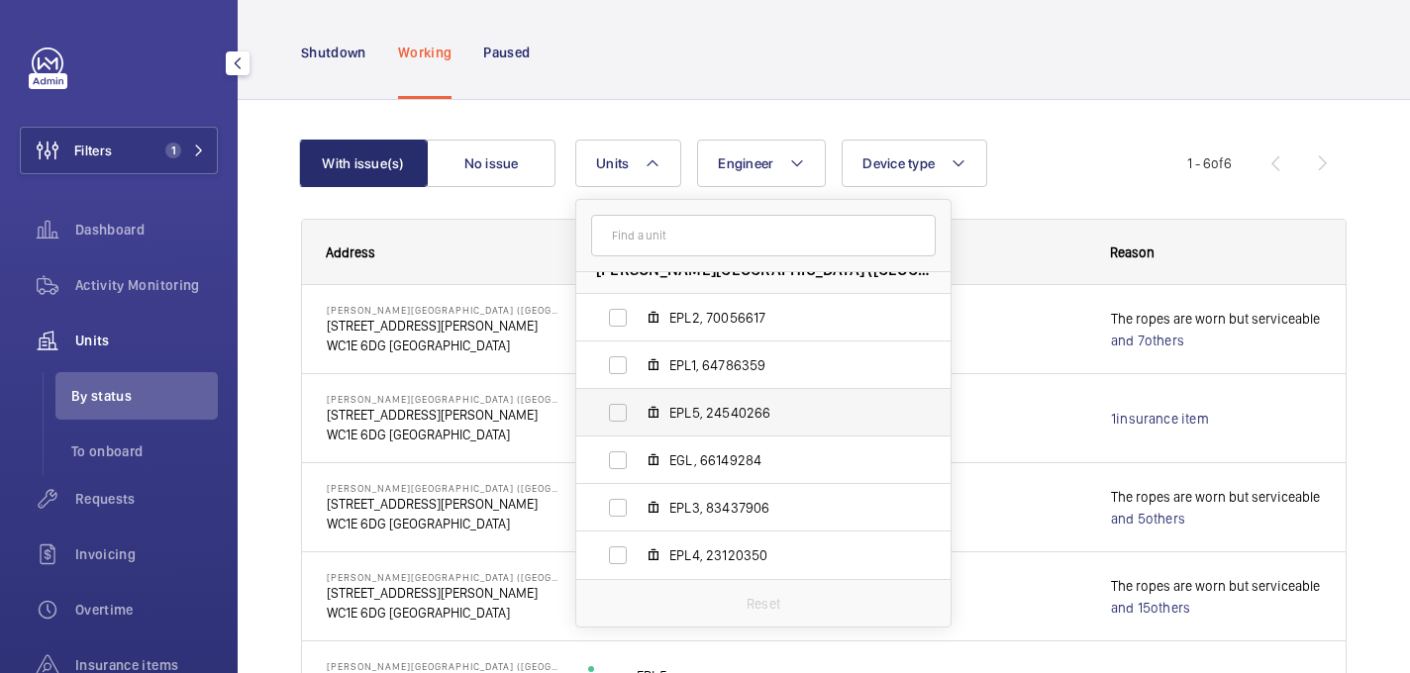
scroll to position [0, 0]
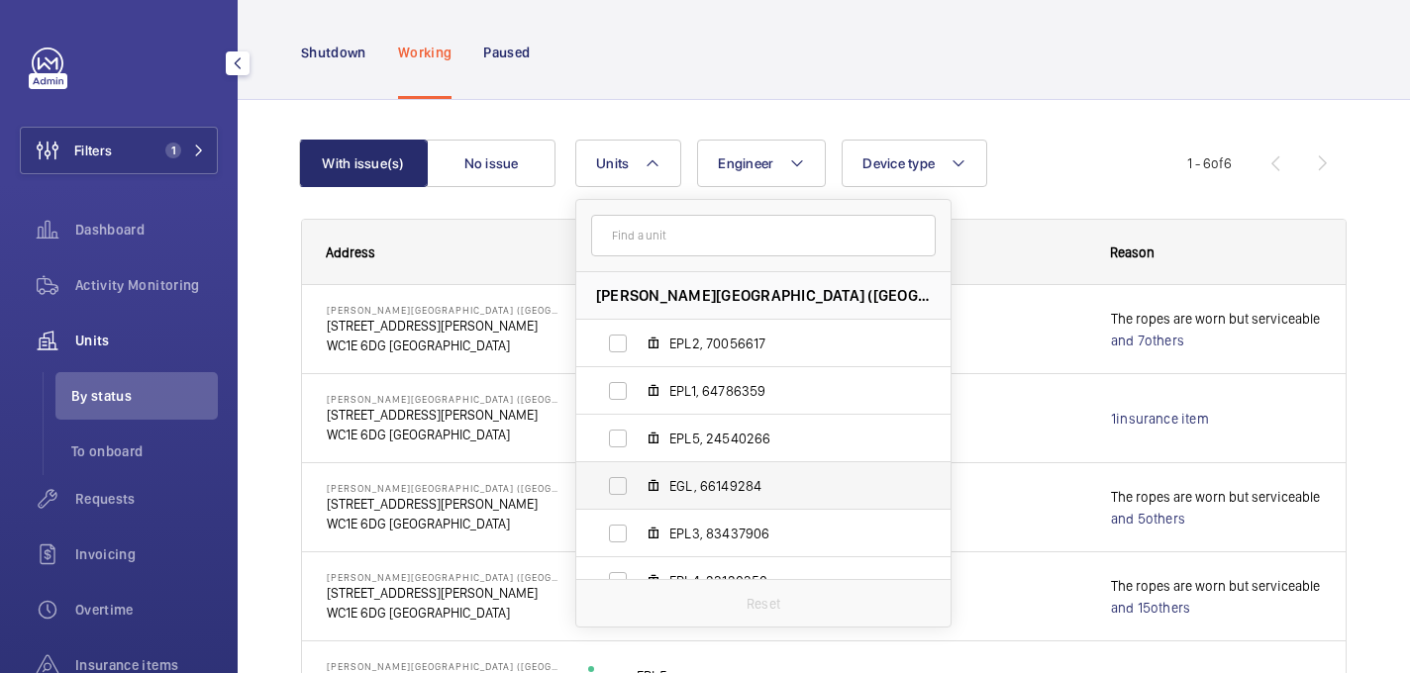
click at [684, 500] on label "EGL, 66149284" at bounding box center [747, 486] width 343 height 48
click at [638, 500] on input "EGL, 66149284" at bounding box center [618, 486] width 40 height 40
checkbox input "true"
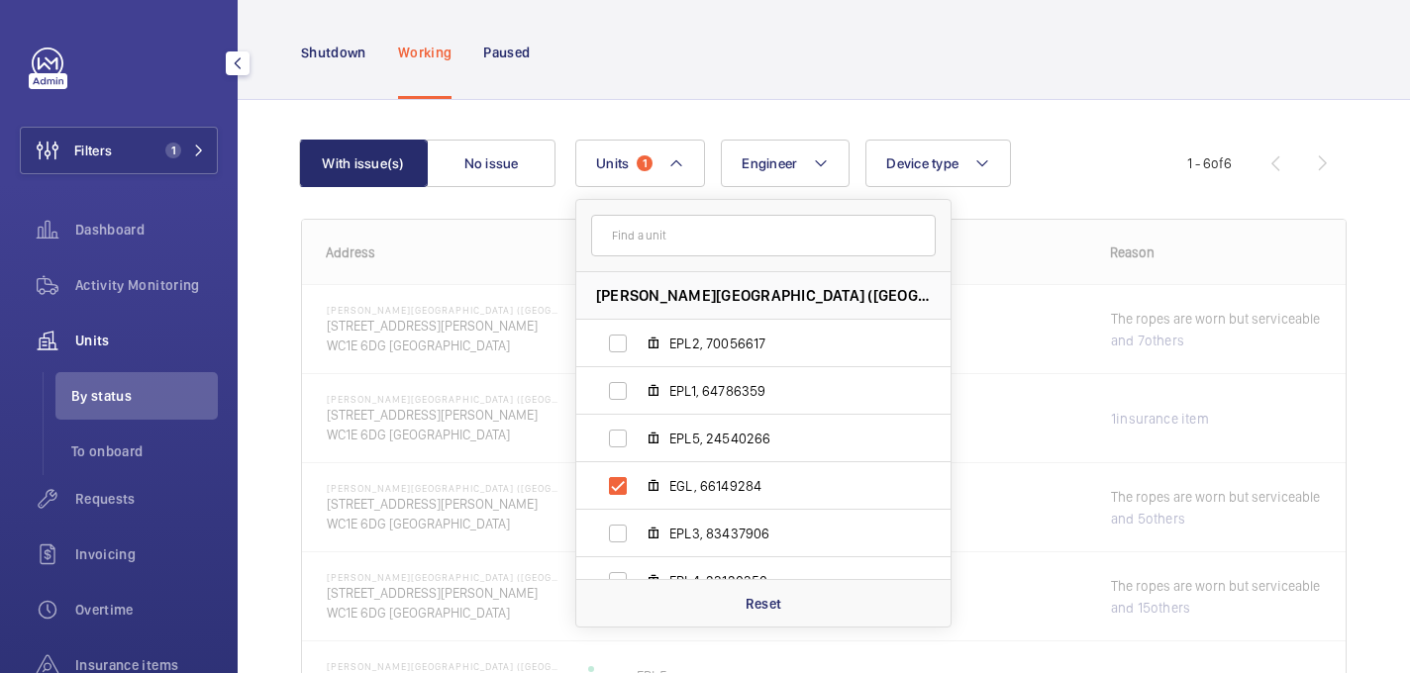
click at [673, 92] on div "Shutdown Working Paused" at bounding box center [823, 52] width 1045 height 94
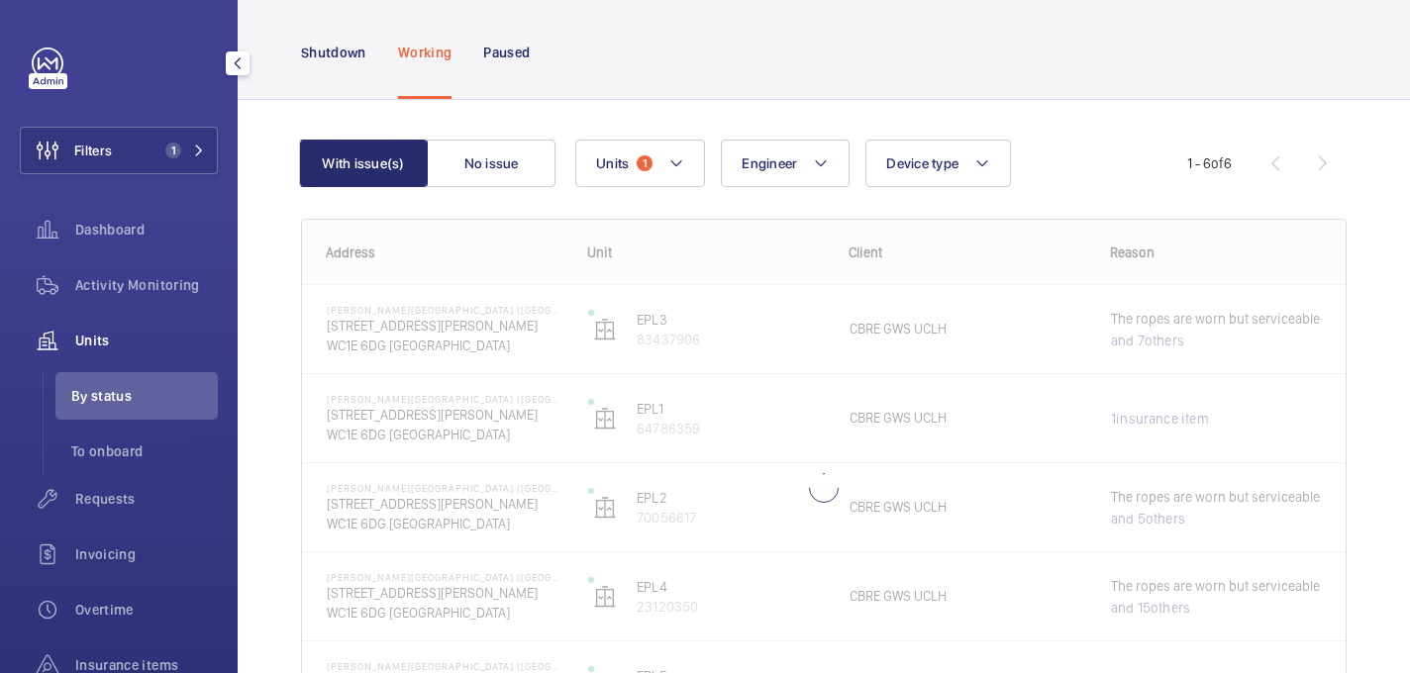
scroll to position [193, 0]
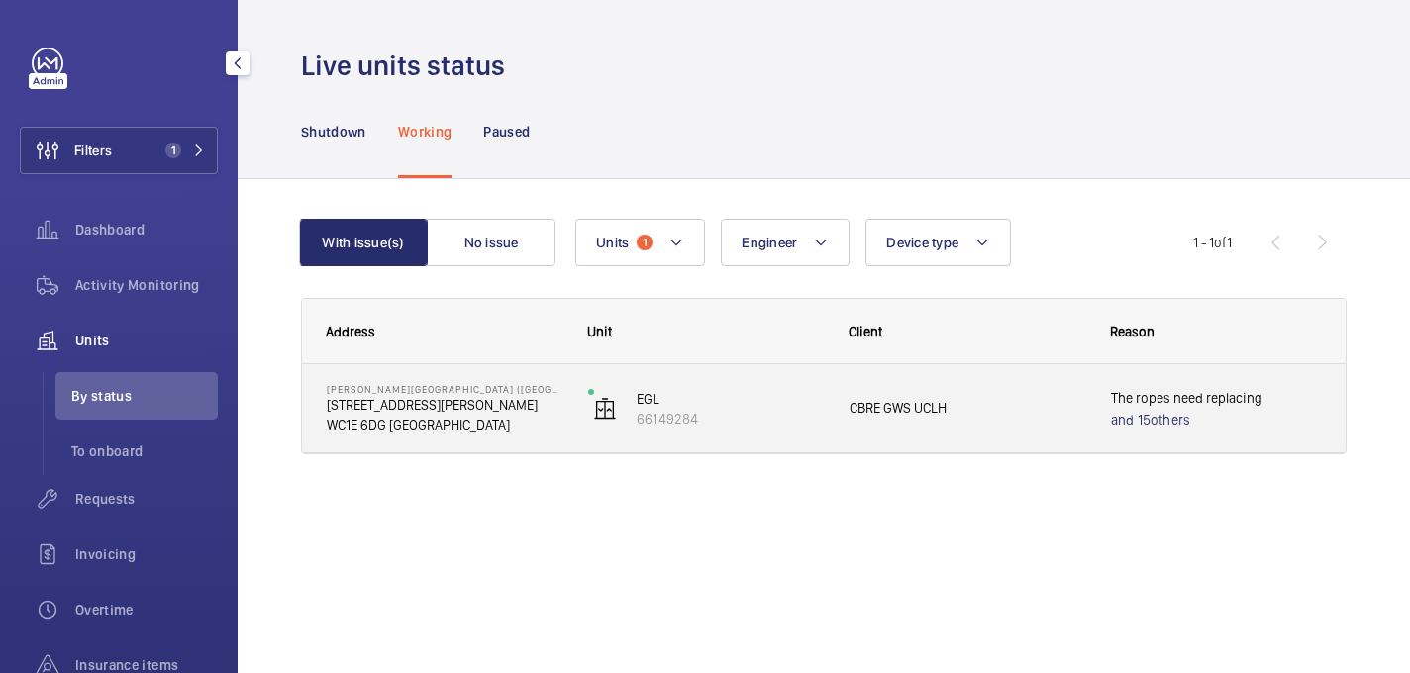
click at [481, 441] on div "Eastman Dental Hospital (UCLH) 47-49 Huntley Street WC1E 6DG LONDON" at bounding box center [432, 408] width 259 height 89
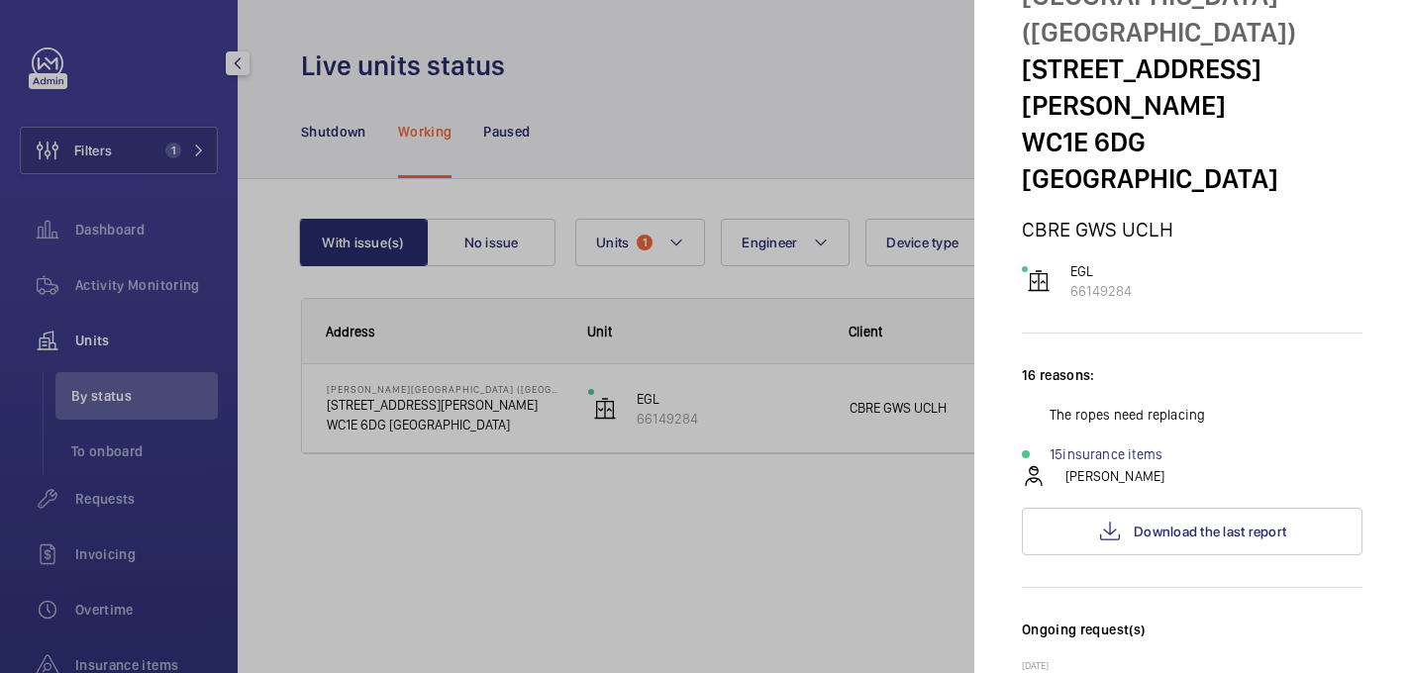
scroll to position [699, 0]
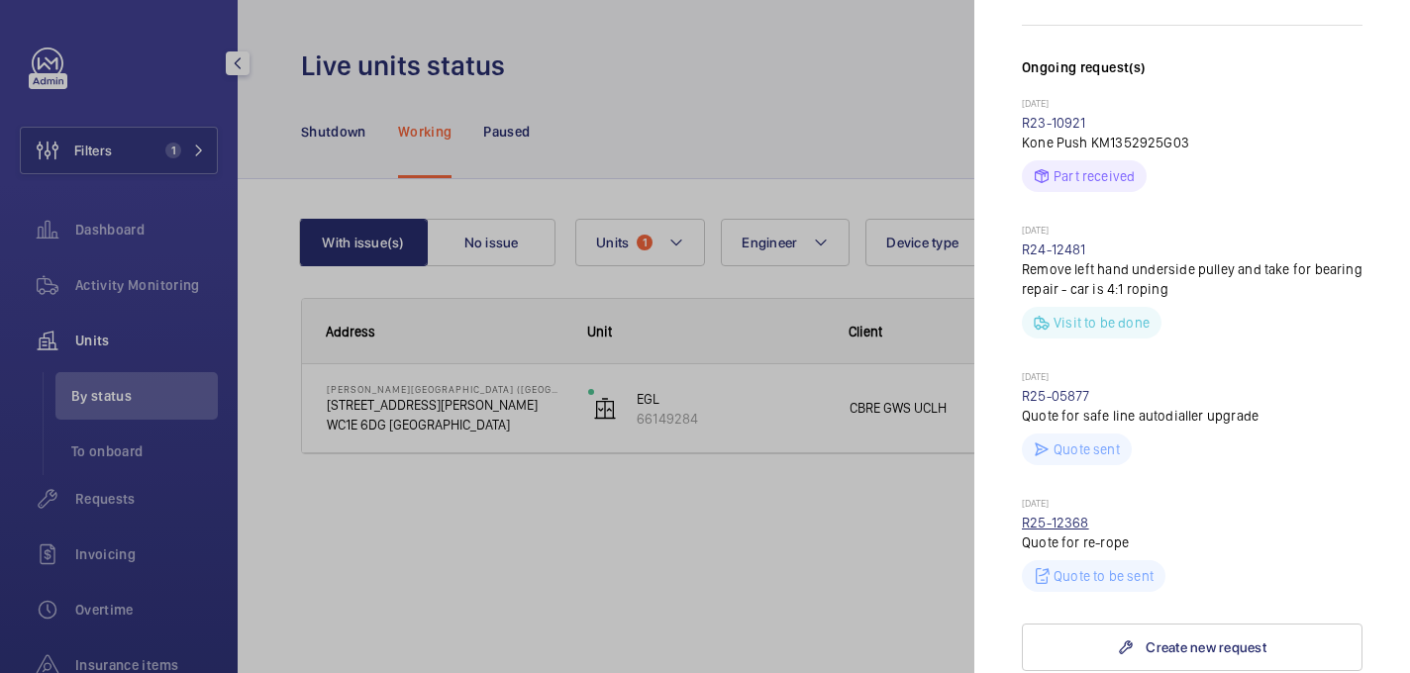
click at [1078, 515] on link "R25-12368" at bounding box center [1055, 523] width 67 height 16
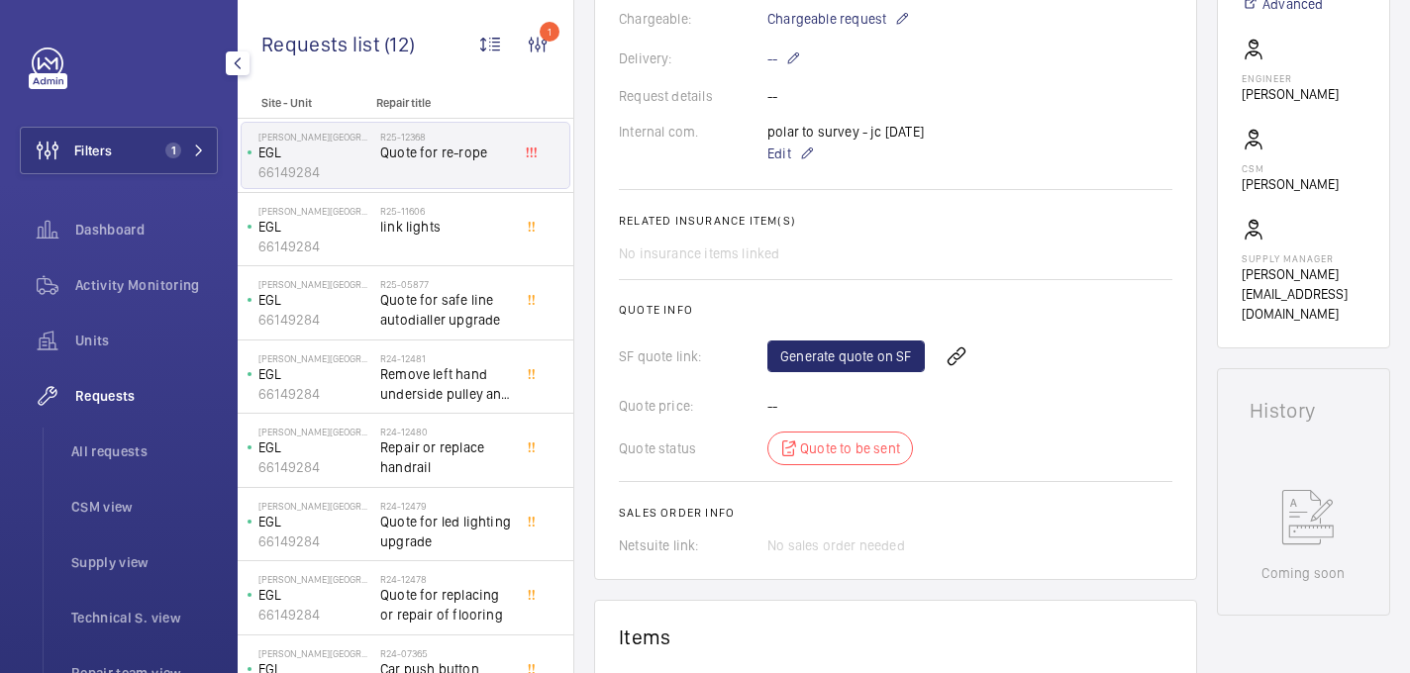
scroll to position [1441, 0]
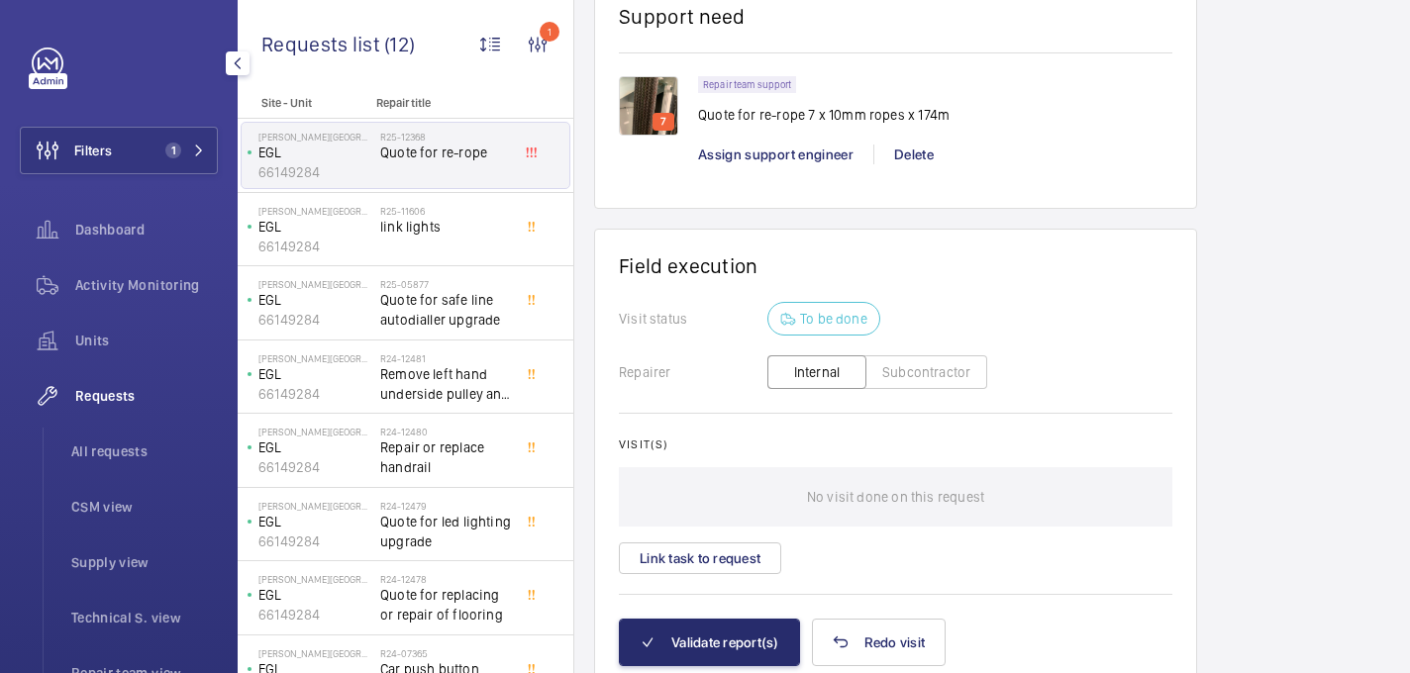
click at [660, 99] on img at bounding box center [648, 105] width 59 height 59
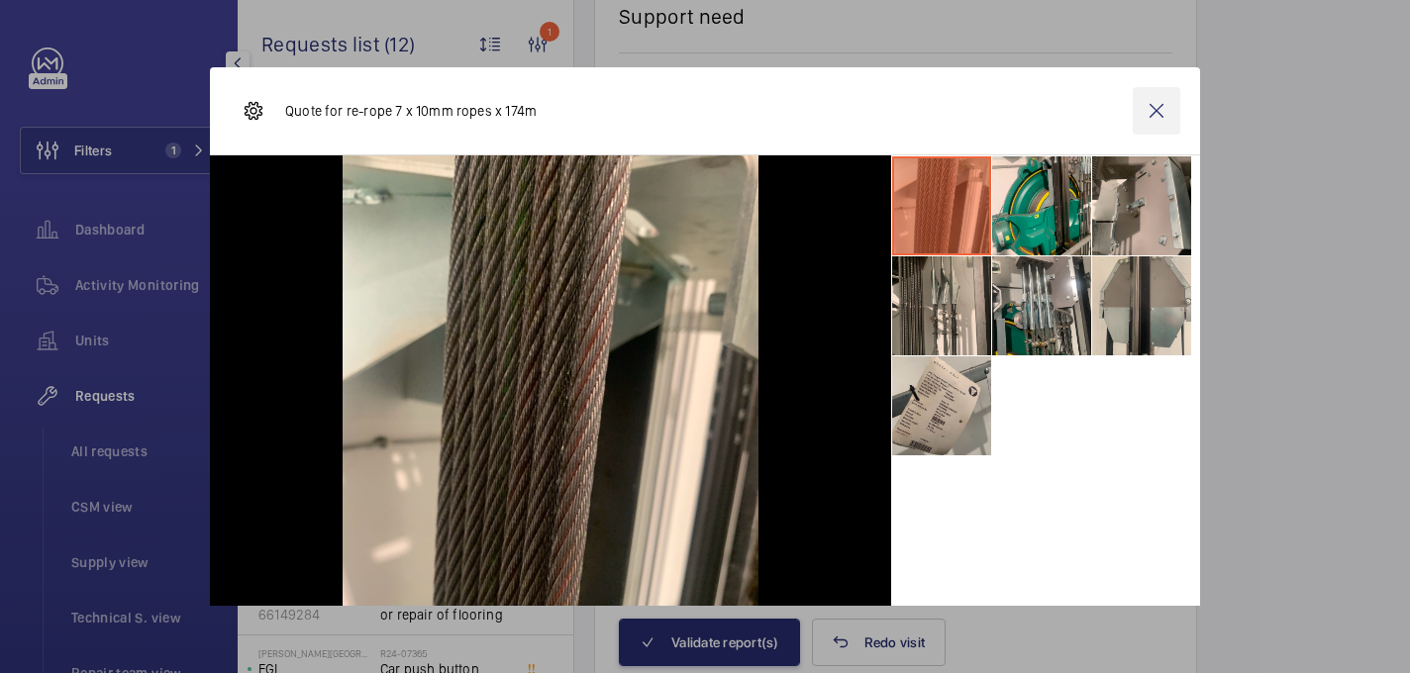
click at [1144, 103] on wm-front-icon-button at bounding box center [1157, 111] width 48 height 48
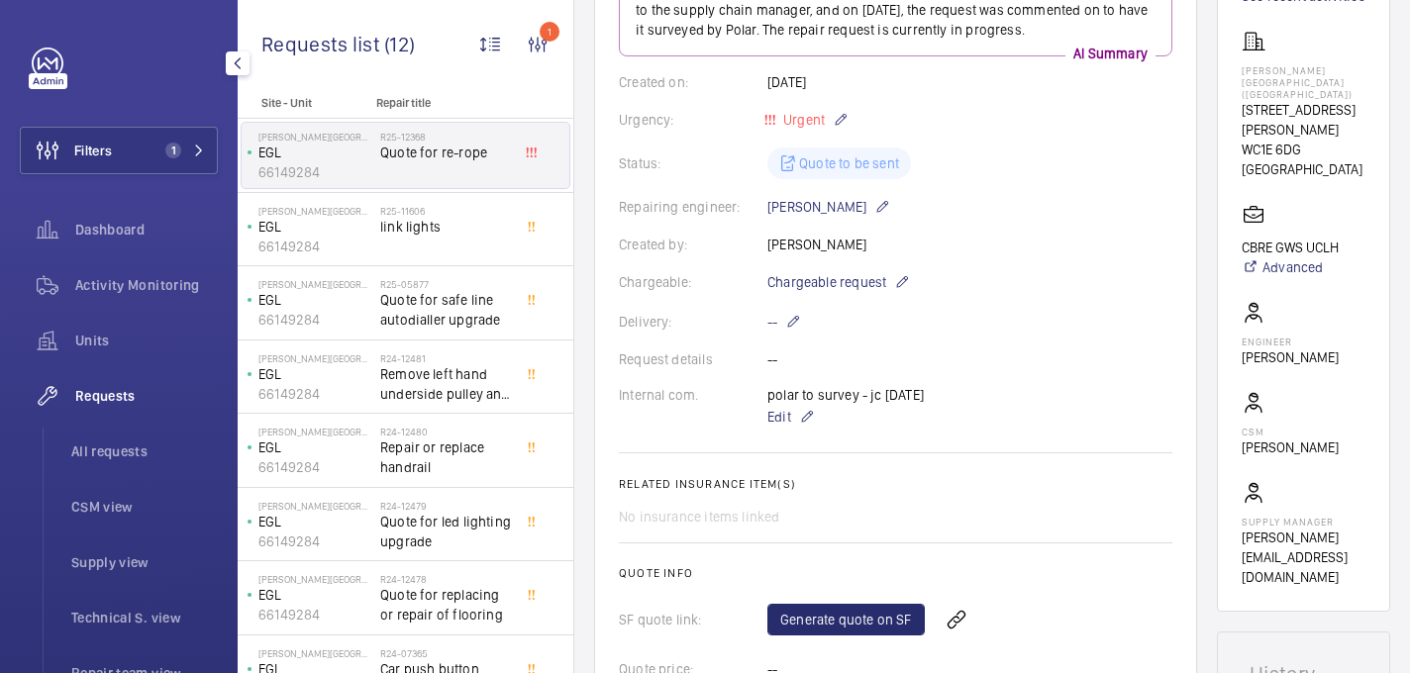
scroll to position [19, 0]
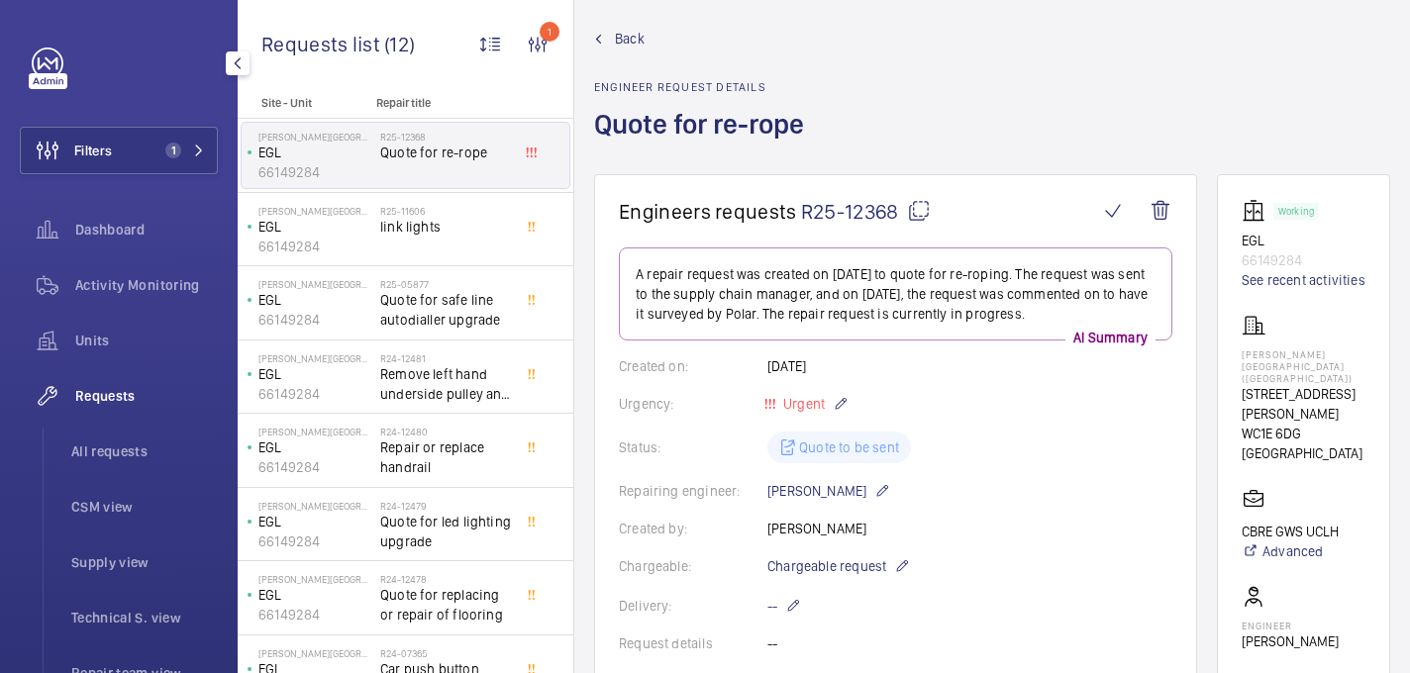
click at [915, 211] on mat-icon at bounding box center [919, 211] width 24 height 24
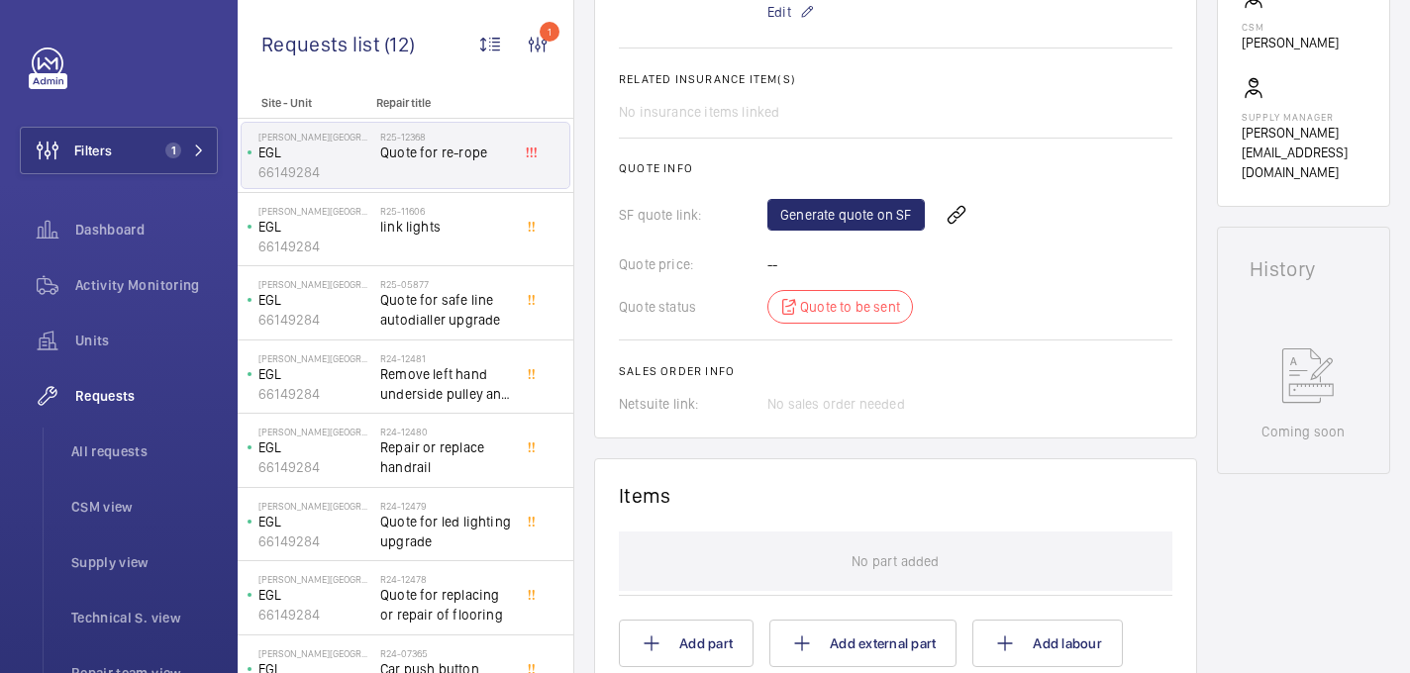
scroll to position [578, 0]
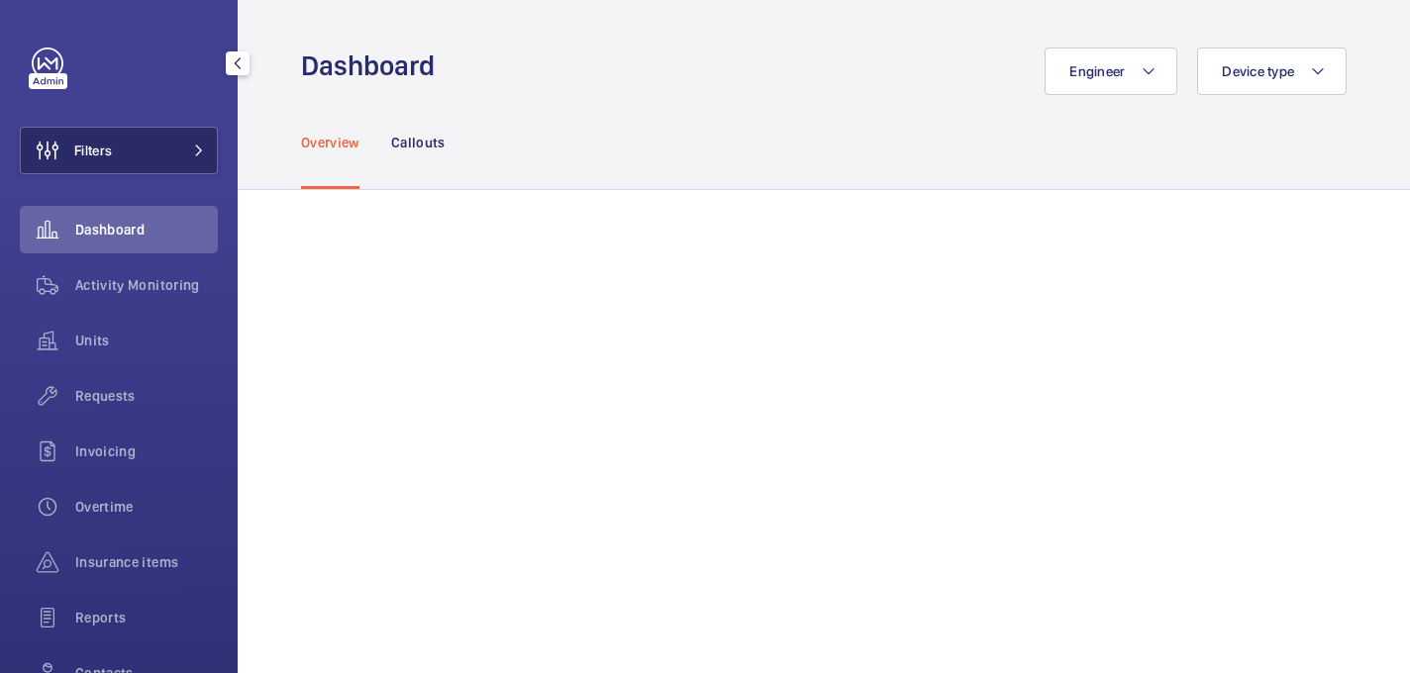
click at [88, 165] on span "Filters" at bounding box center [66, 151] width 91 height 48
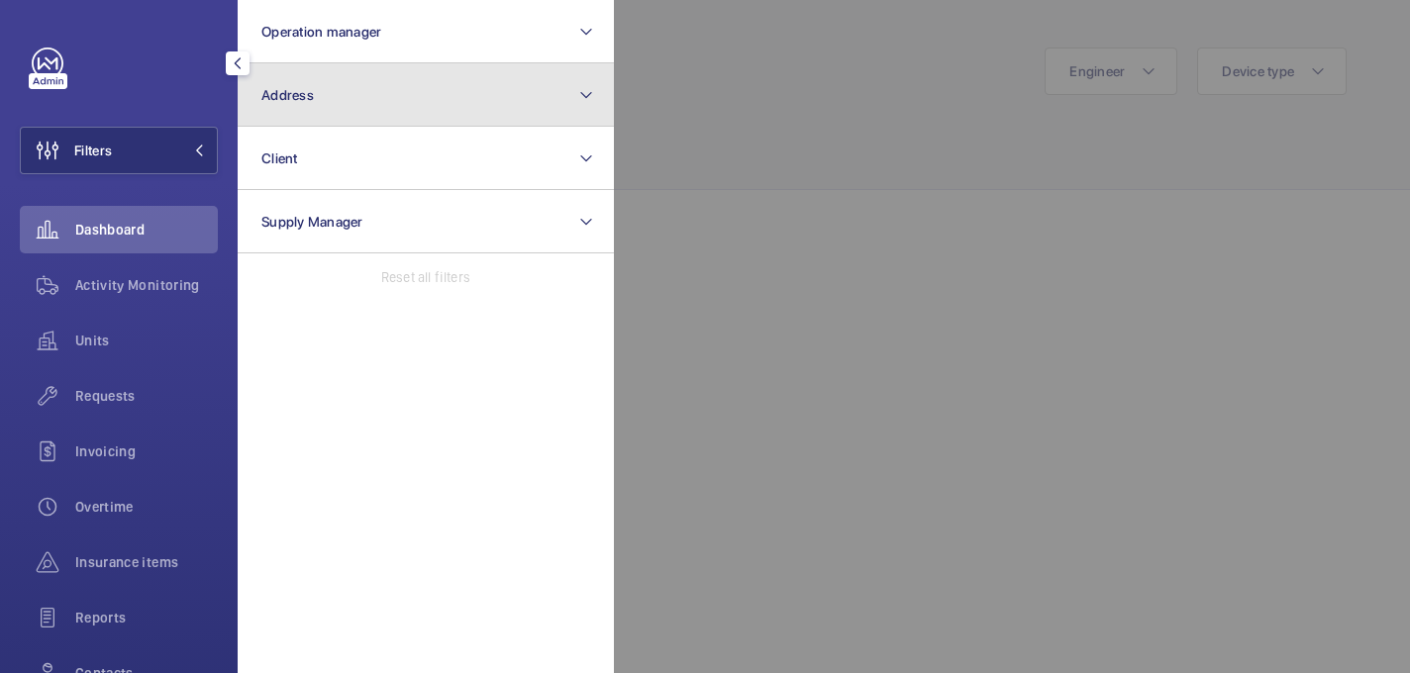
click at [362, 94] on button "Address" at bounding box center [426, 94] width 376 height 63
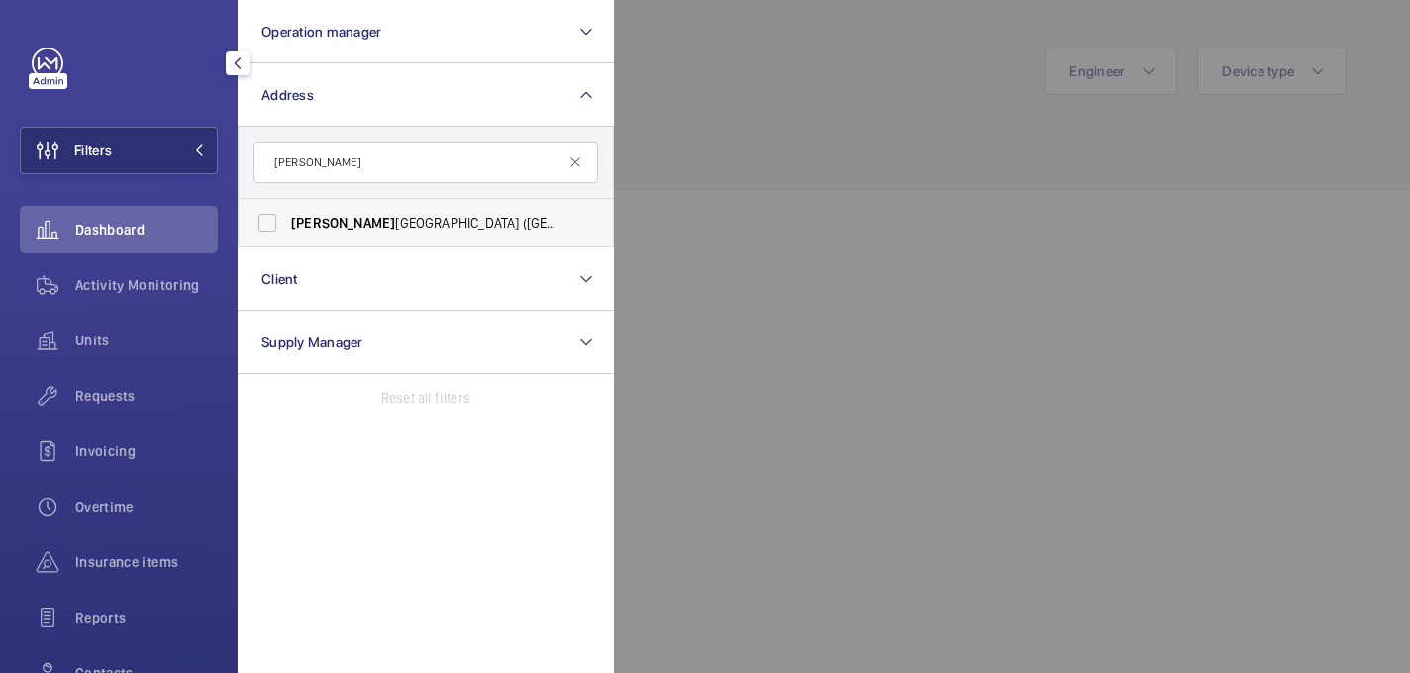
type input "eastman"
click at [407, 231] on span "Eastman Dental Hospital (UCLH) - 47-49 Huntley Street, LONDON WC1E 6DG" at bounding box center [427, 223] width 272 height 20
click at [287, 231] on input "Eastman Dental Hospital (UCLH) - 47-49 Huntley Street, LONDON WC1E 6DG" at bounding box center [268, 223] width 40 height 40
checkbox input "true"
click at [844, 119] on div at bounding box center [1319, 336] width 1410 height 673
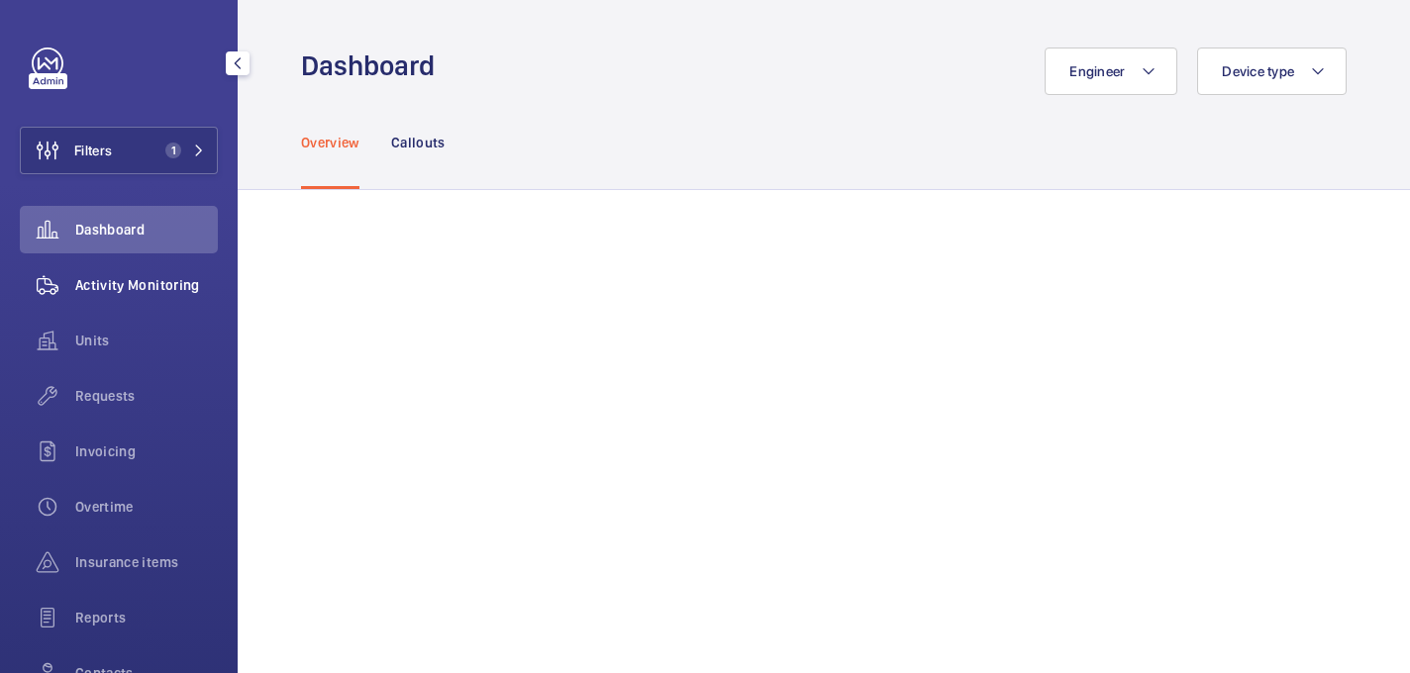
click at [131, 294] on span "Activity Monitoring" at bounding box center [146, 285] width 143 height 20
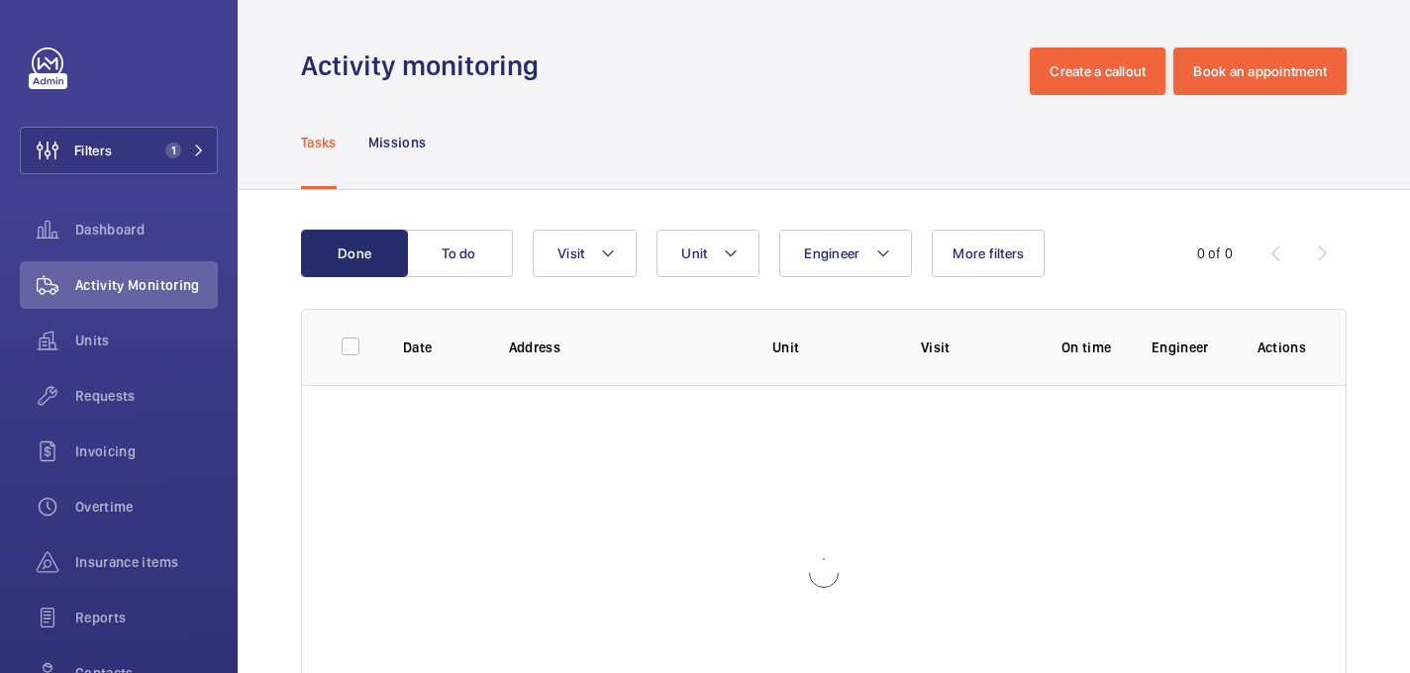
scroll to position [136, 0]
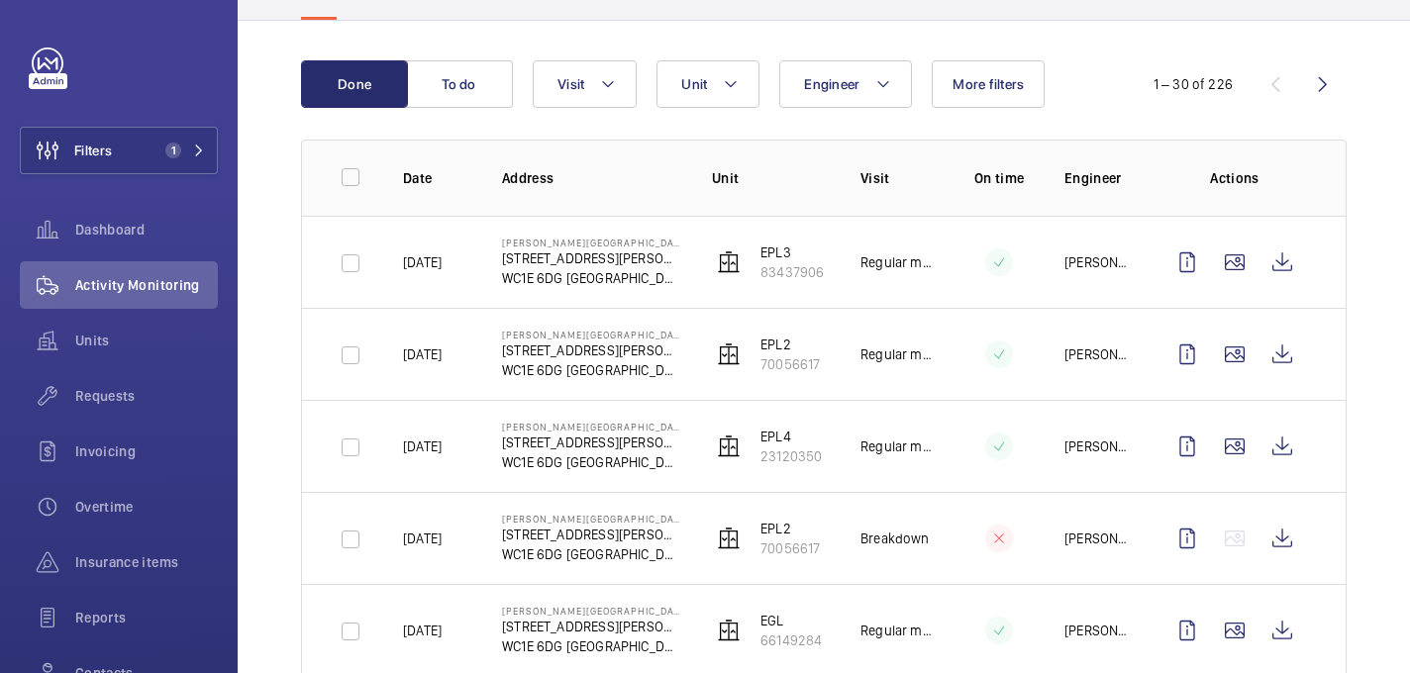
scroll to position [179, 0]
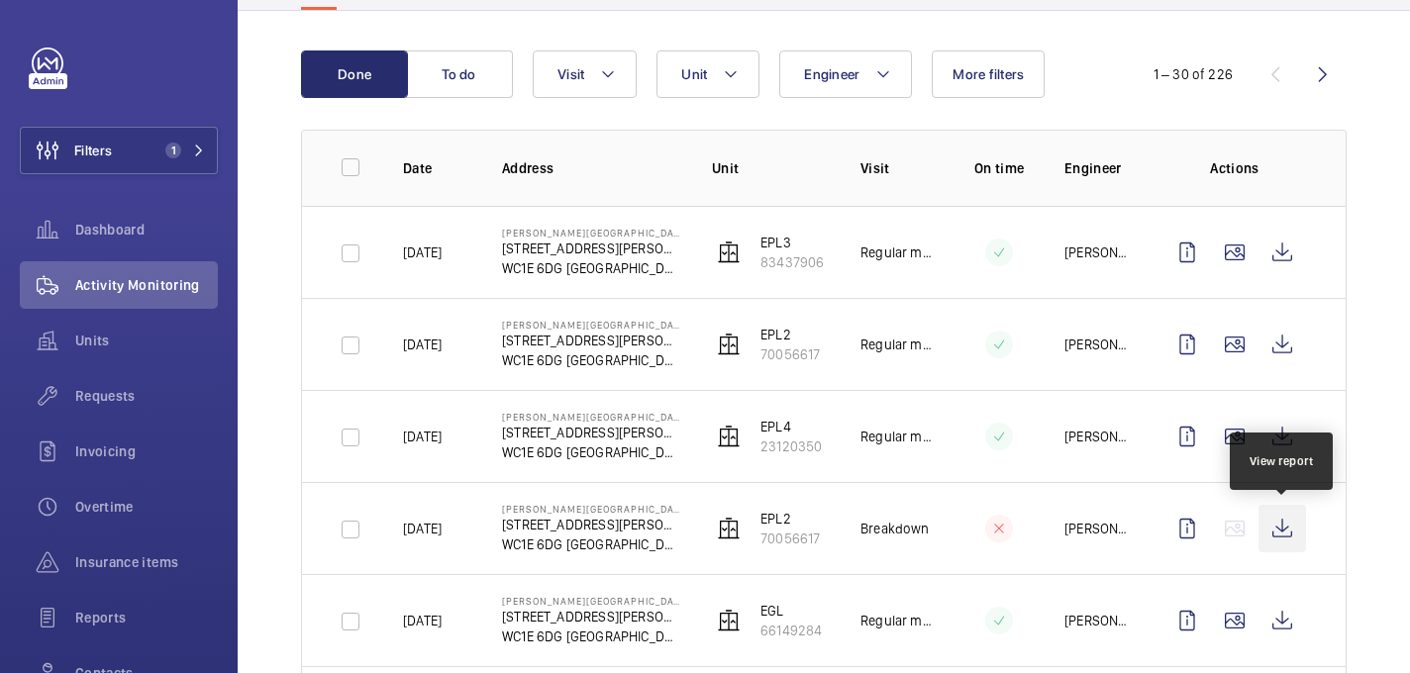
click at [1272, 531] on wm-front-icon-button at bounding box center [1282, 529] width 48 height 48
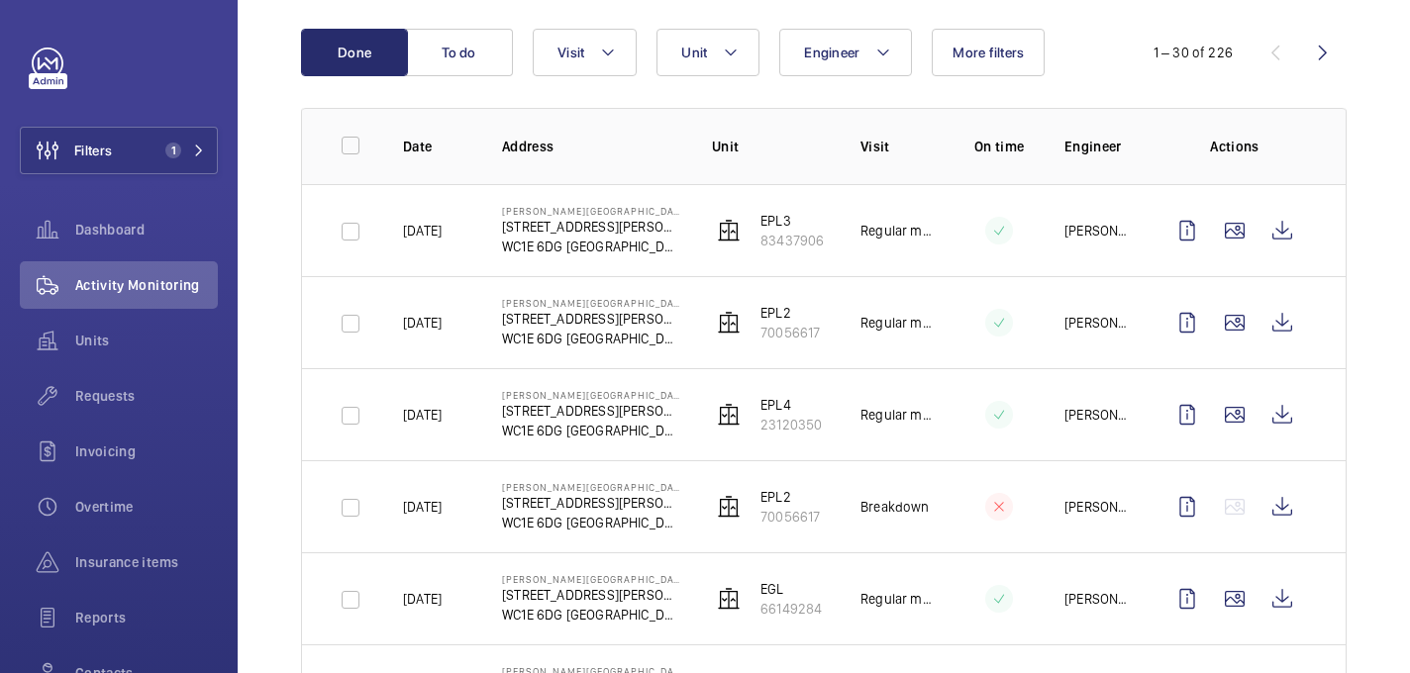
scroll to position [173, 0]
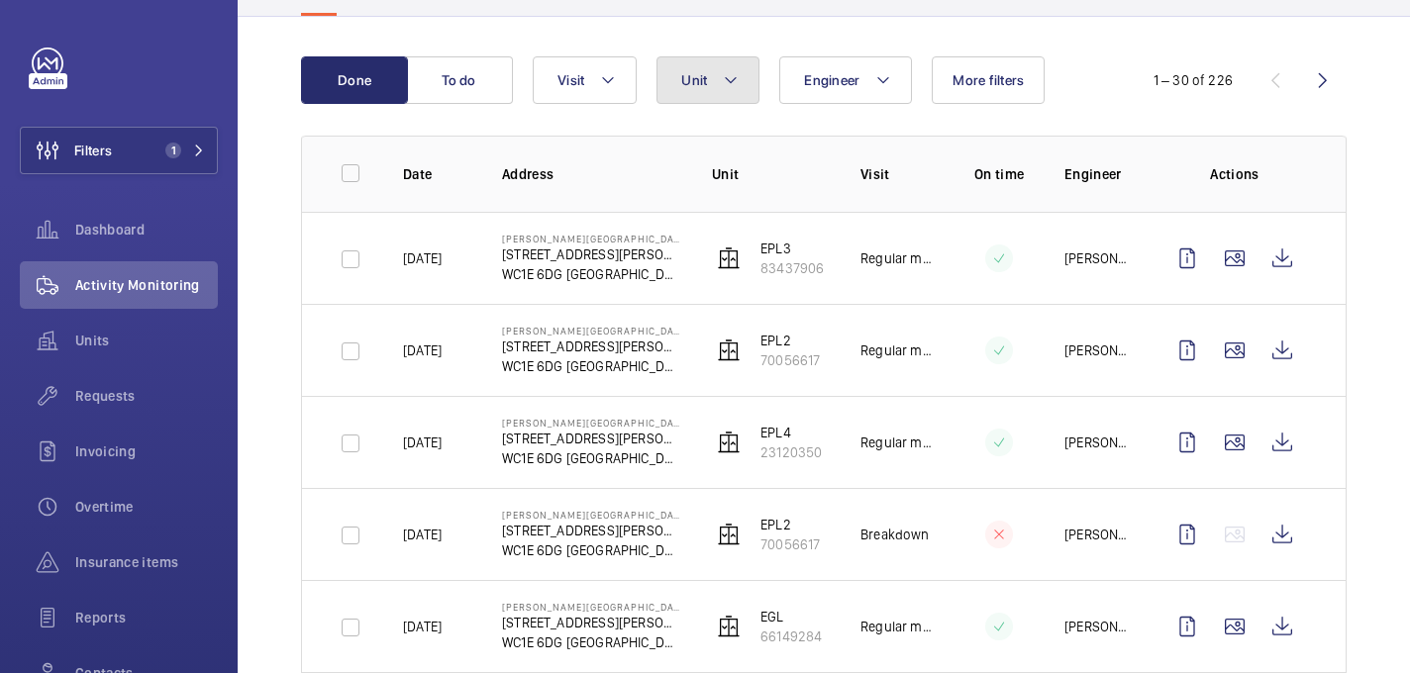
click at [727, 72] on mat-icon at bounding box center [731, 80] width 16 height 24
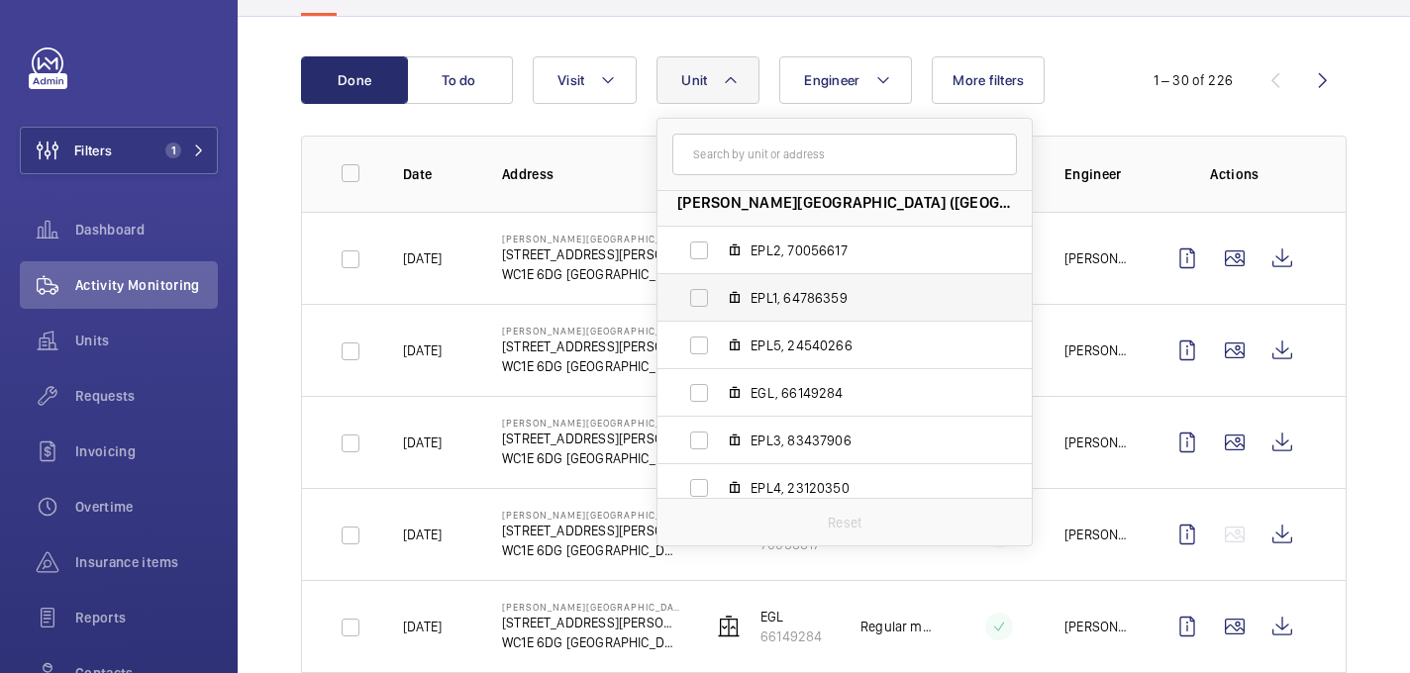
scroll to position [17, 0]
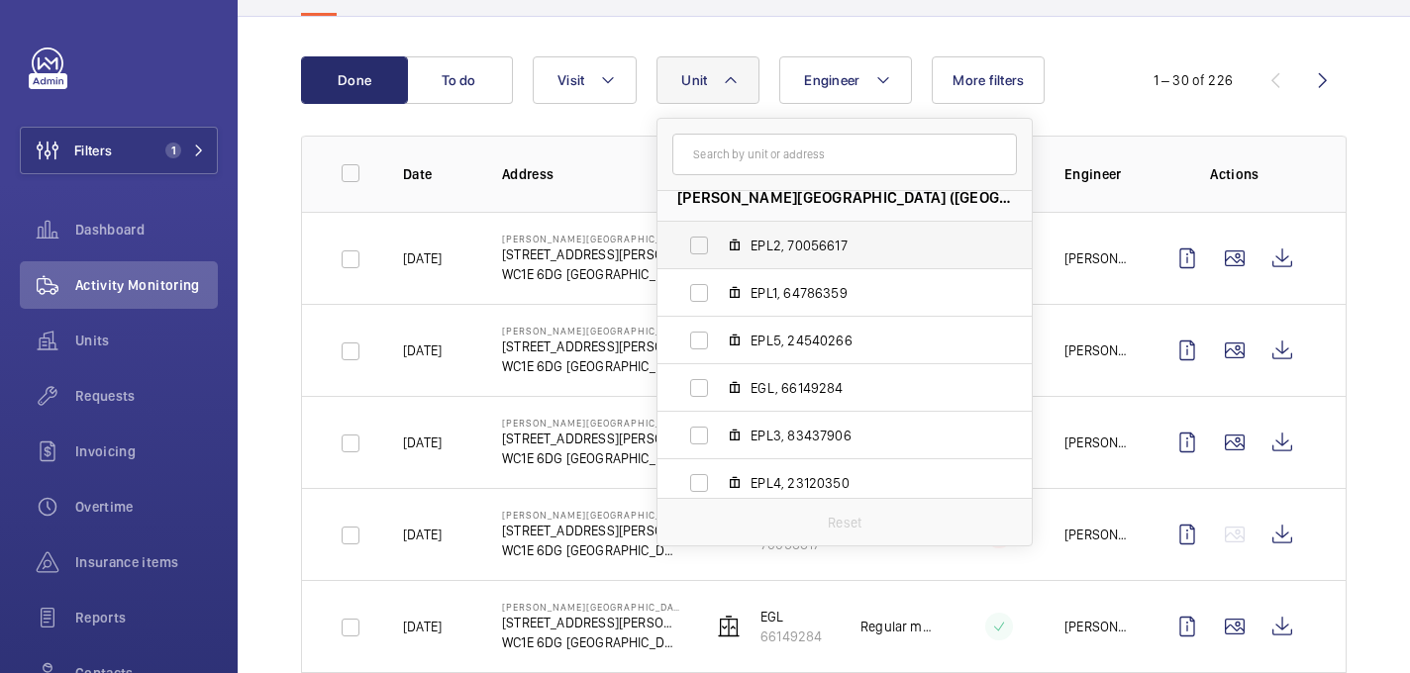
click at [764, 244] on span "EPL2, 70056617" at bounding box center [865, 246] width 230 height 20
click at [719, 244] on input "EPL2, 70056617" at bounding box center [699, 246] width 40 height 40
checkbox input "true"
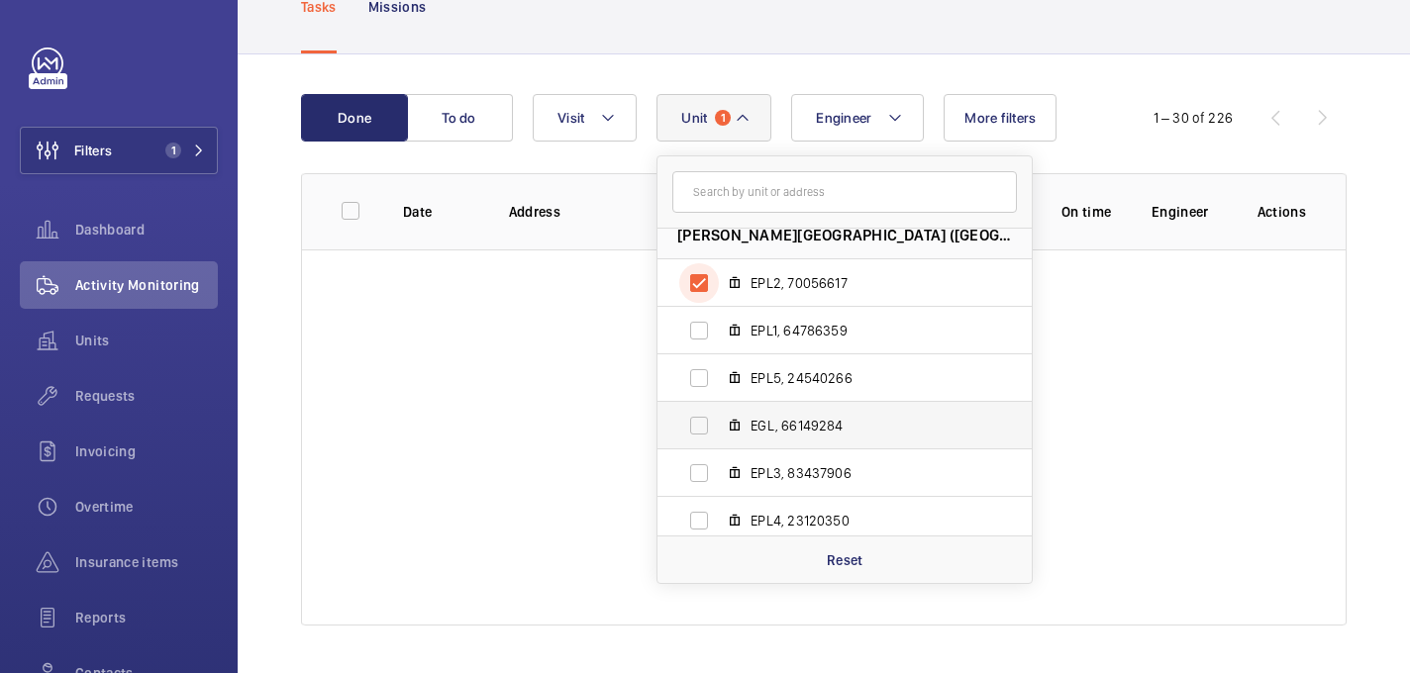
scroll to position [26, 0]
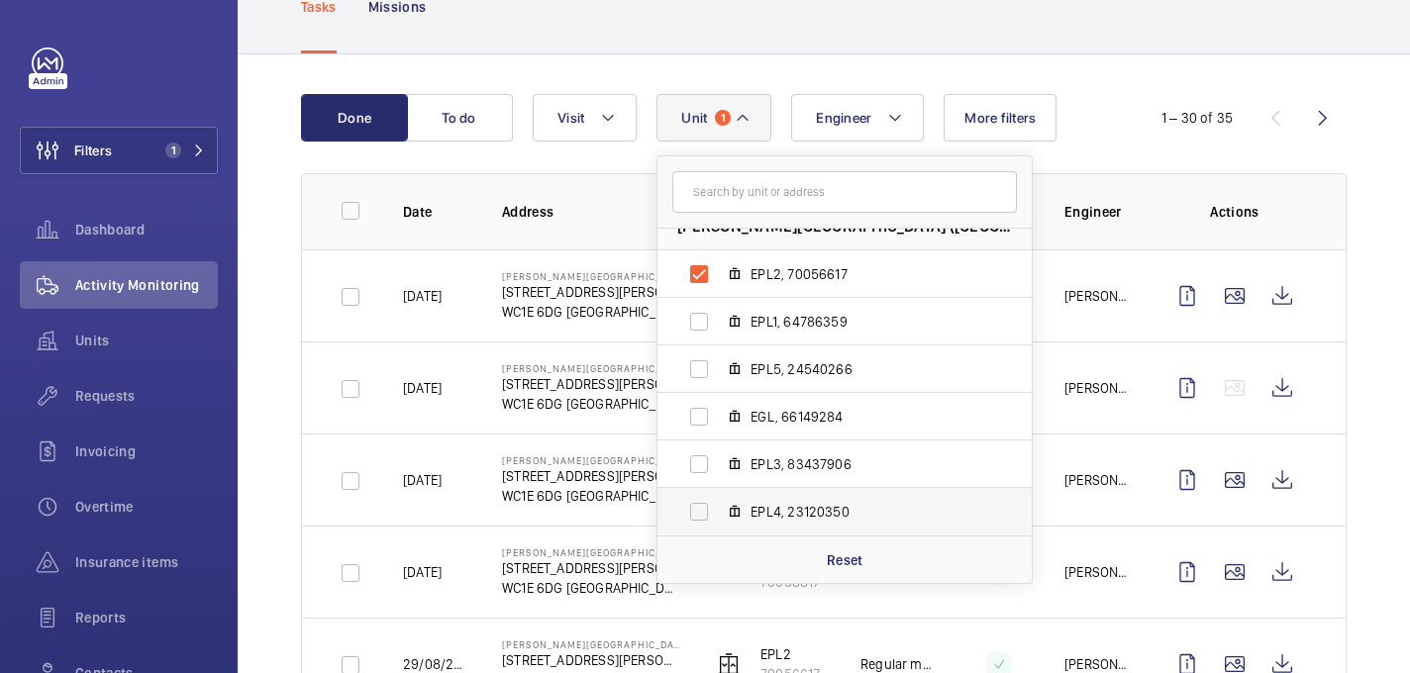
click at [775, 517] on span "EPL4, 23120350" at bounding box center [865, 512] width 230 height 20
click at [719, 517] on input "EPL4, 23120350" at bounding box center [699, 512] width 40 height 40
checkbox input "true"
click at [808, 458] on span "EPL3, 83437906" at bounding box center [865, 464] width 230 height 20
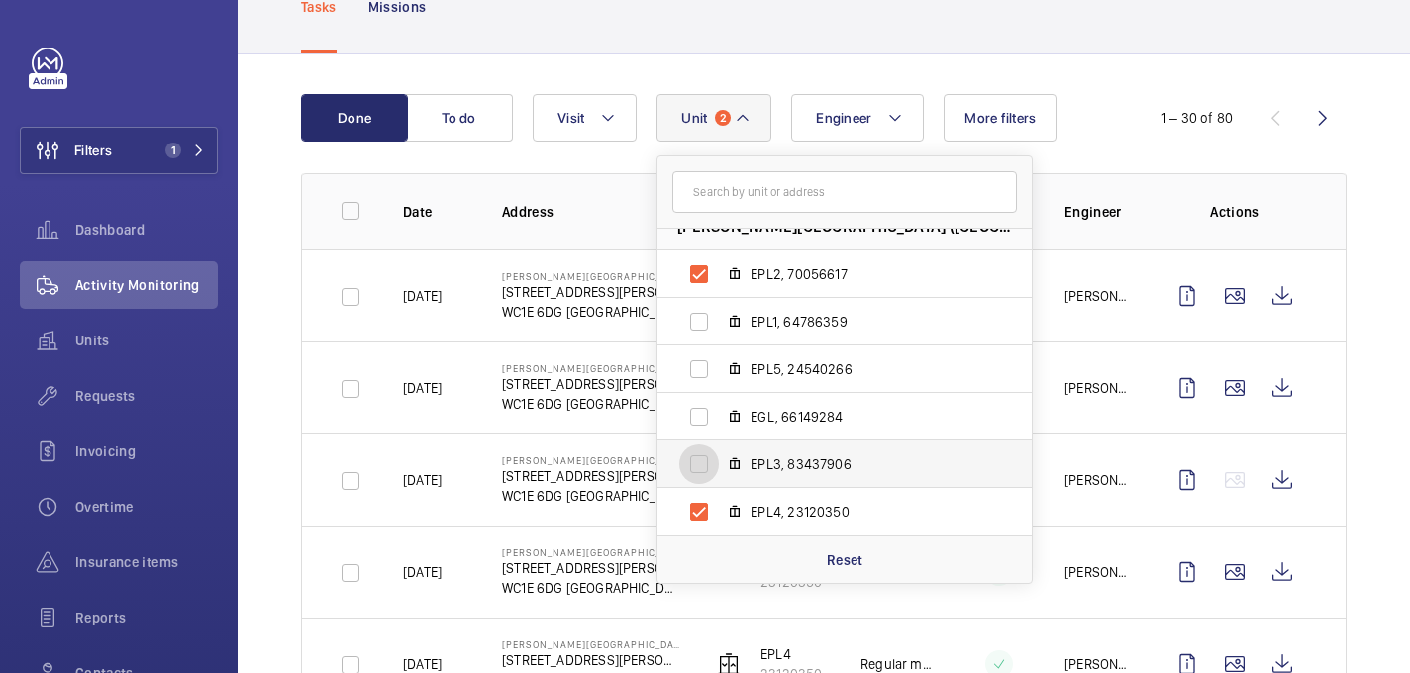
click at [719, 458] on input "EPL3, 83437906" at bounding box center [699, 465] width 40 height 40
checkbox input "true"
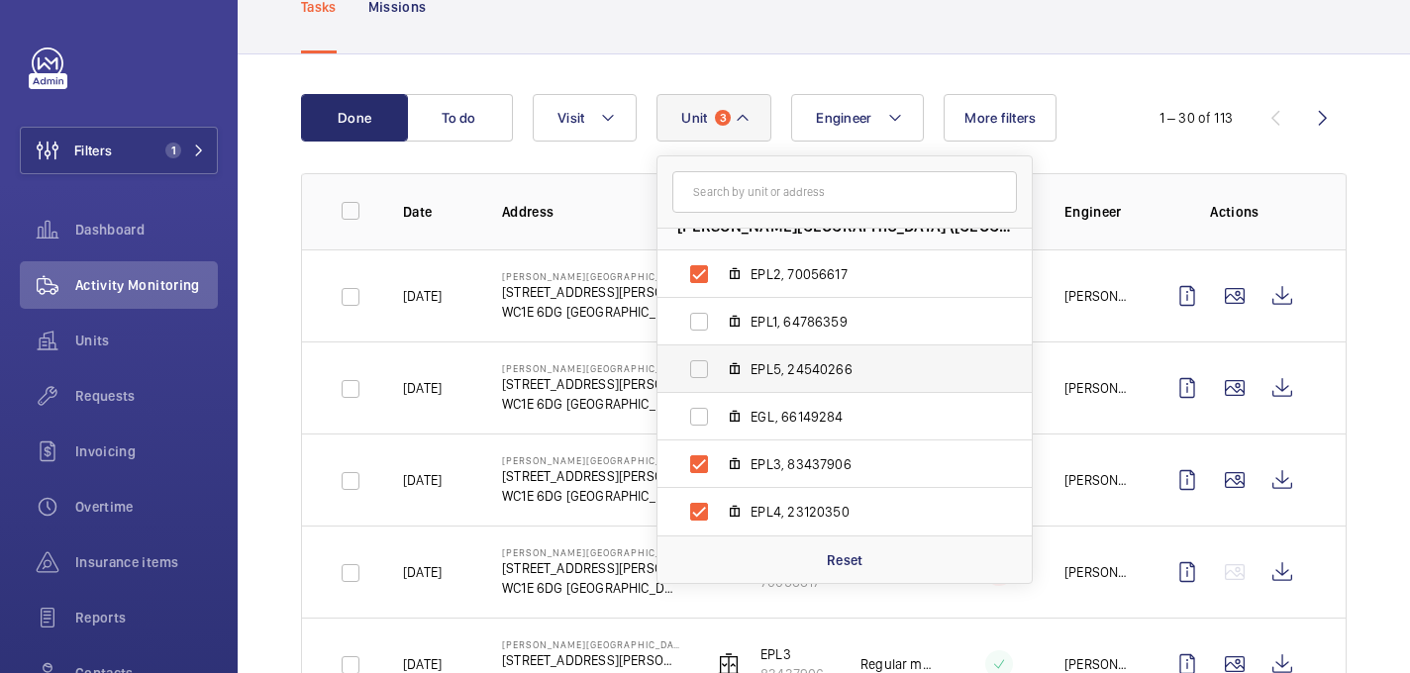
click at [765, 371] on span "EPL5, 24540266" at bounding box center [865, 369] width 230 height 20
click at [719, 371] on input "EPL5, 24540266" at bounding box center [699, 369] width 40 height 40
checkbox input "true"
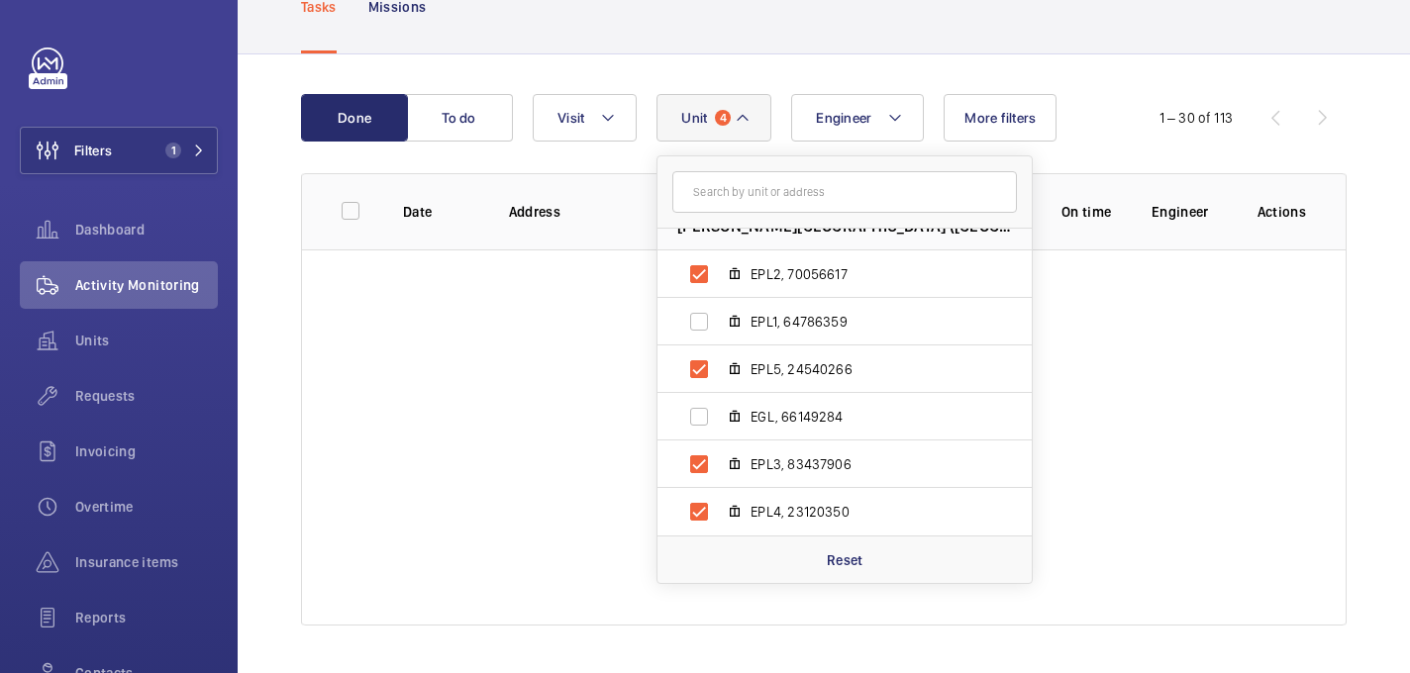
click at [1132, 65] on div "Done To do Engineer Unit 4 Eastman Dental Hospital (UCLH) - 47-49 Huntley Stree…" at bounding box center [824, 363] width 1172 height 619
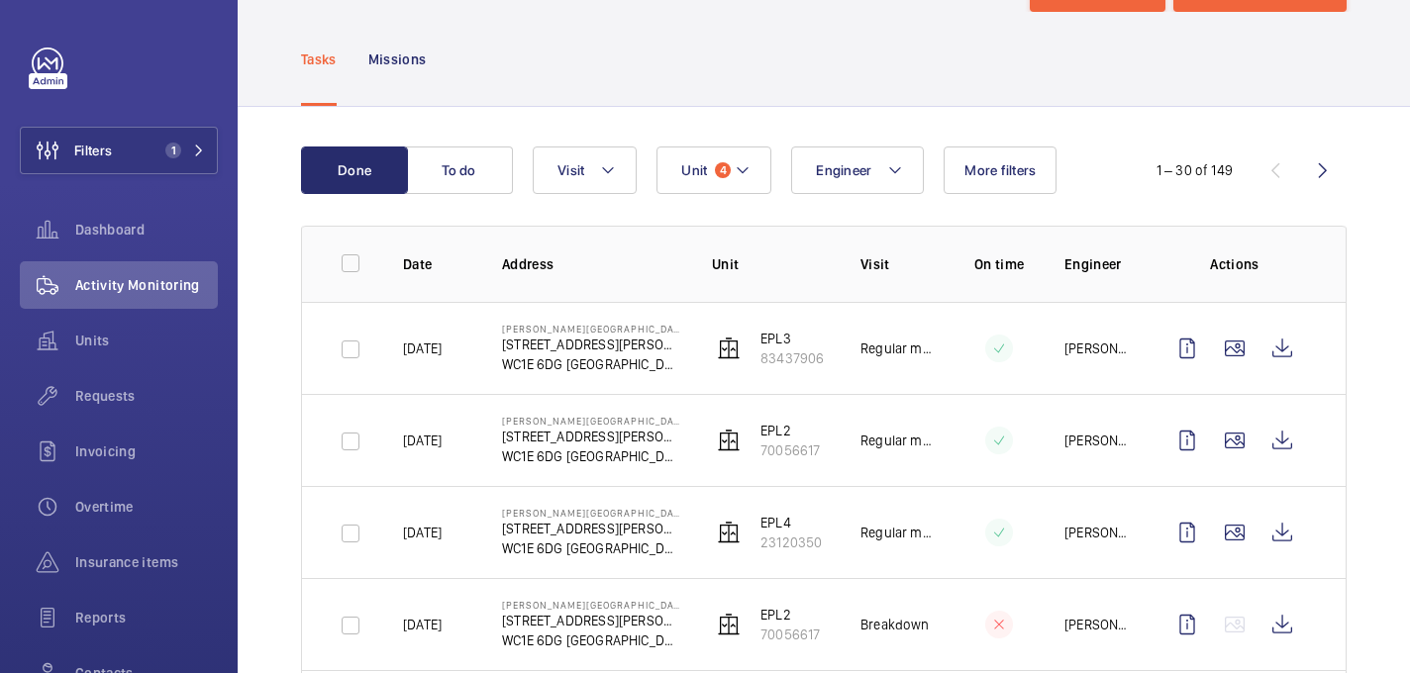
scroll to position [14, 0]
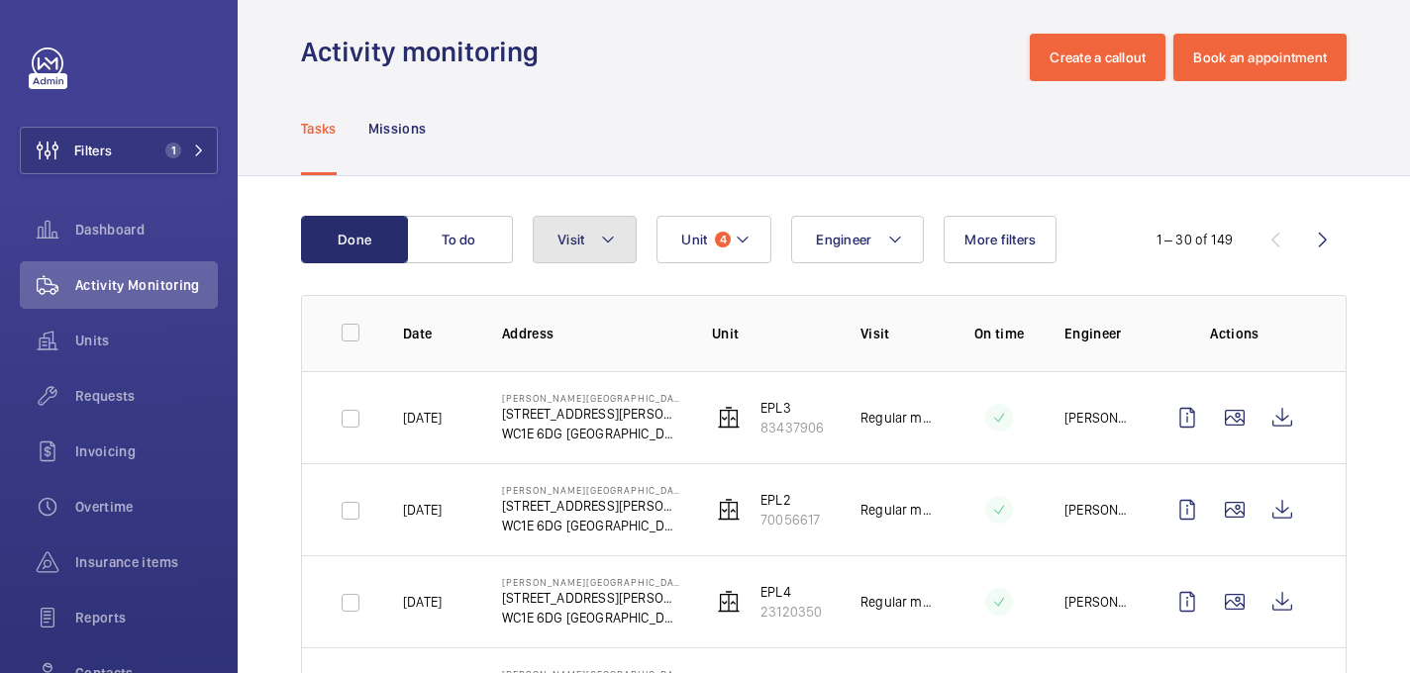
click at [610, 242] on mat-icon at bounding box center [608, 240] width 16 height 24
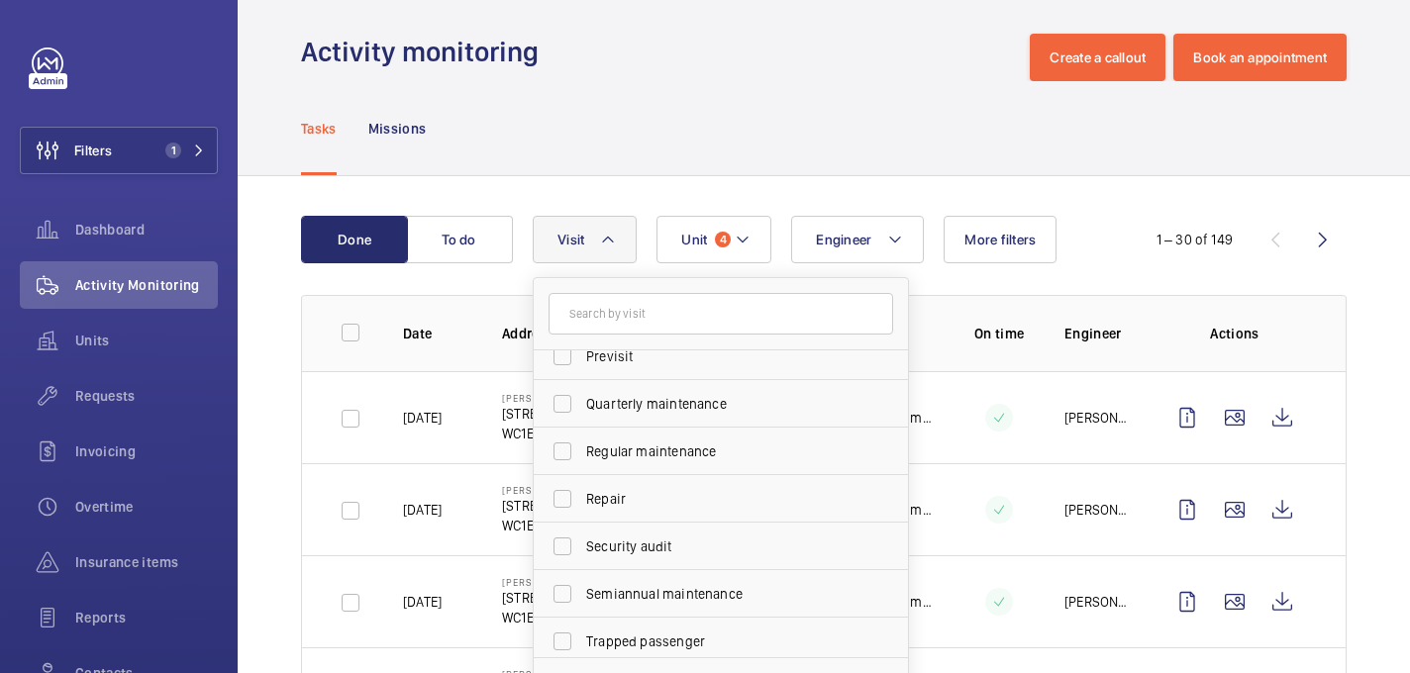
scroll to position [311, 0]
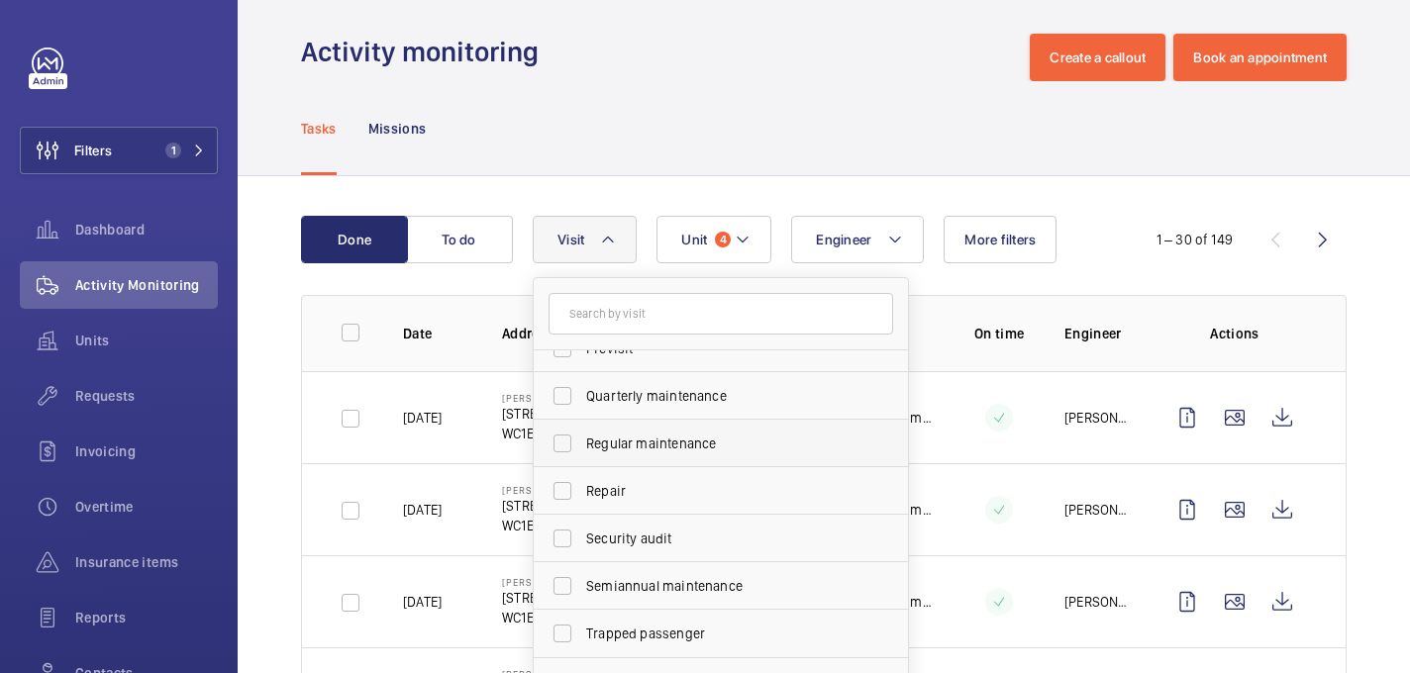
click at [643, 435] on span "Regular maintenance" at bounding box center [722, 444] width 272 height 20
click at [582, 435] on input "Regular maintenance" at bounding box center [563, 444] width 40 height 40
checkbox input "true"
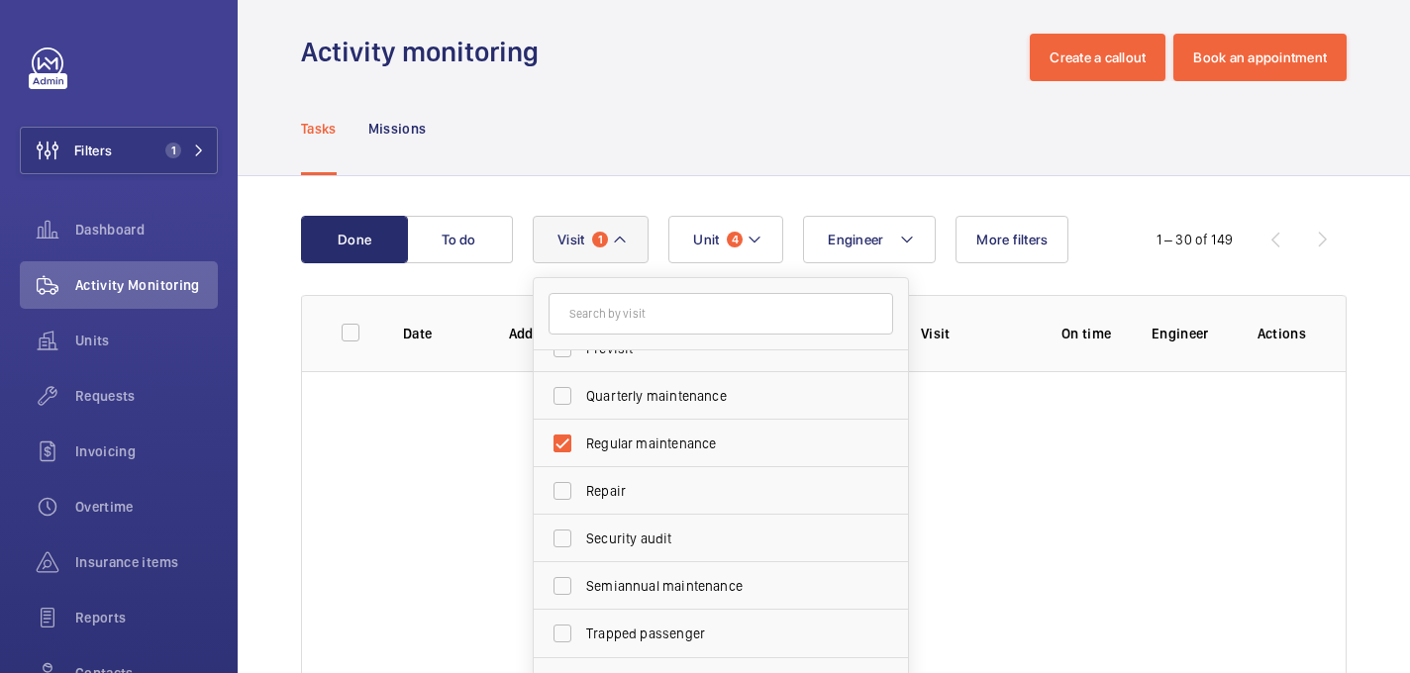
click at [670, 131] on div "Tasks Missions" at bounding box center [823, 128] width 1045 height 94
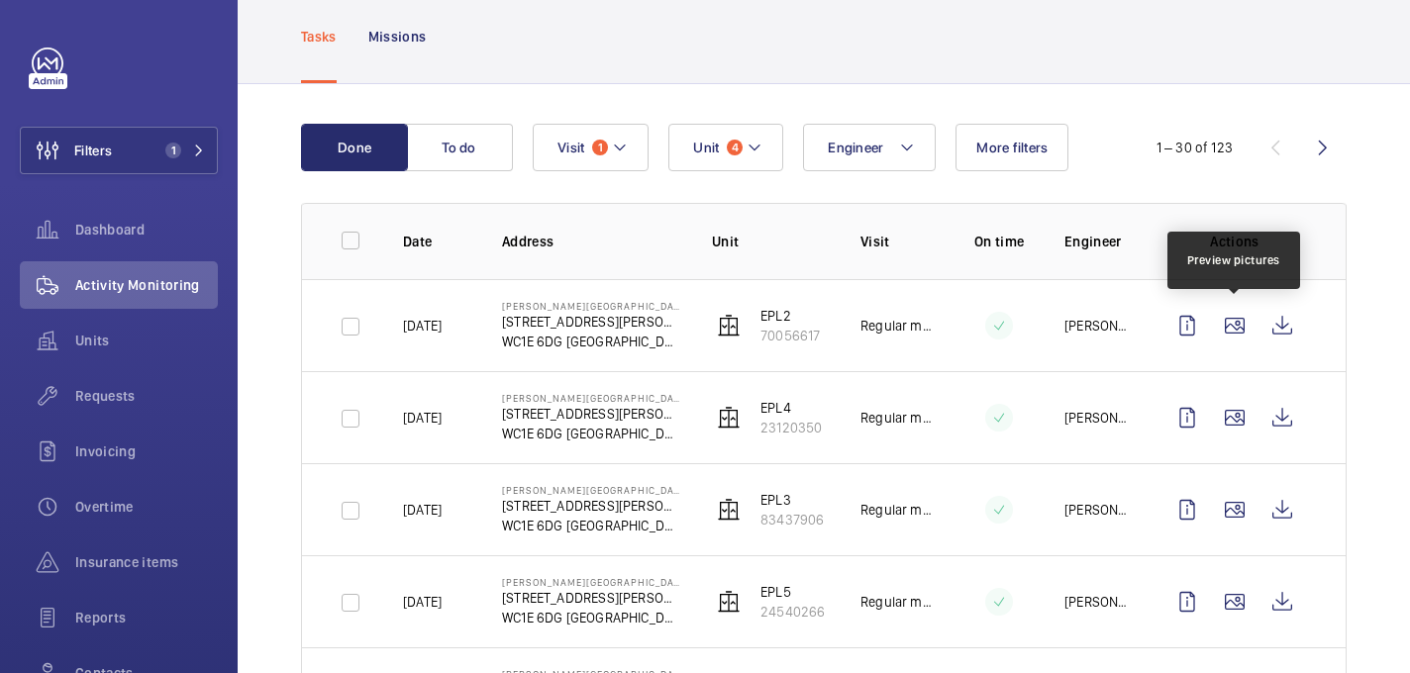
scroll to position [108, 0]
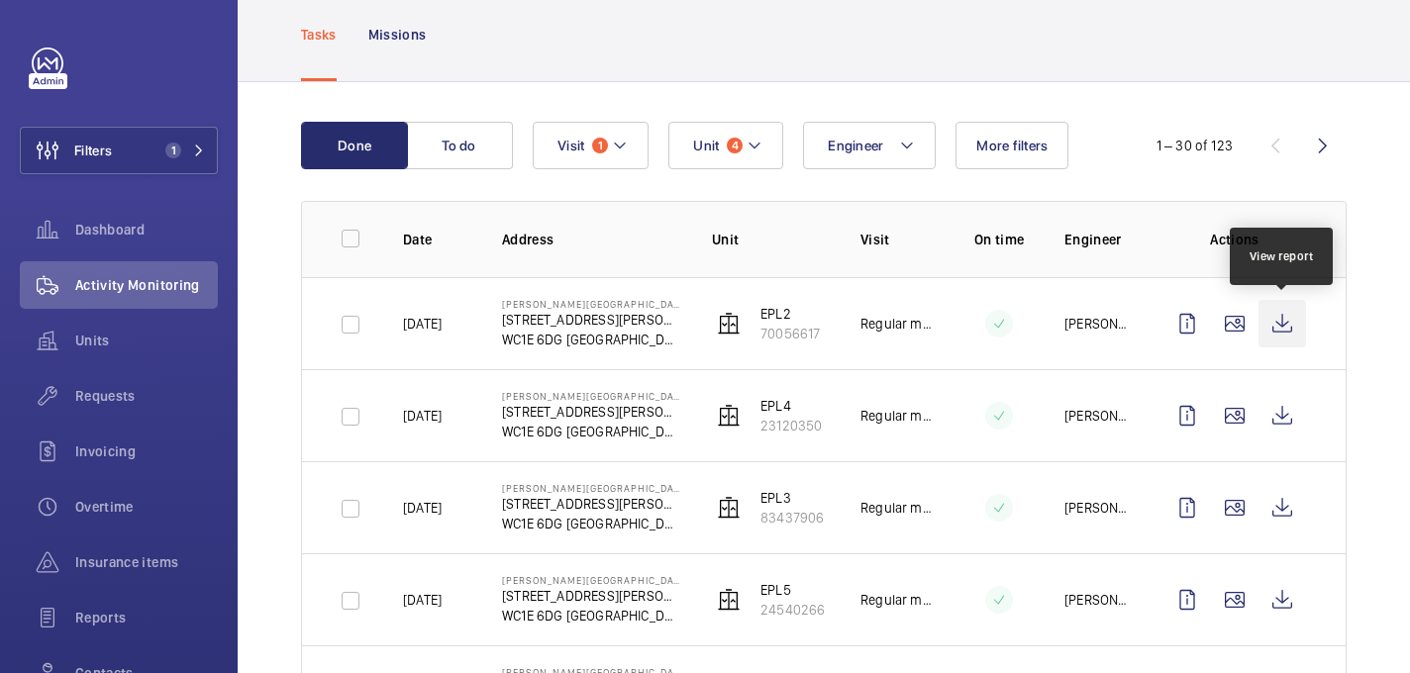
click at [1285, 325] on wm-front-icon-button at bounding box center [1282, 324] width 48 height 48
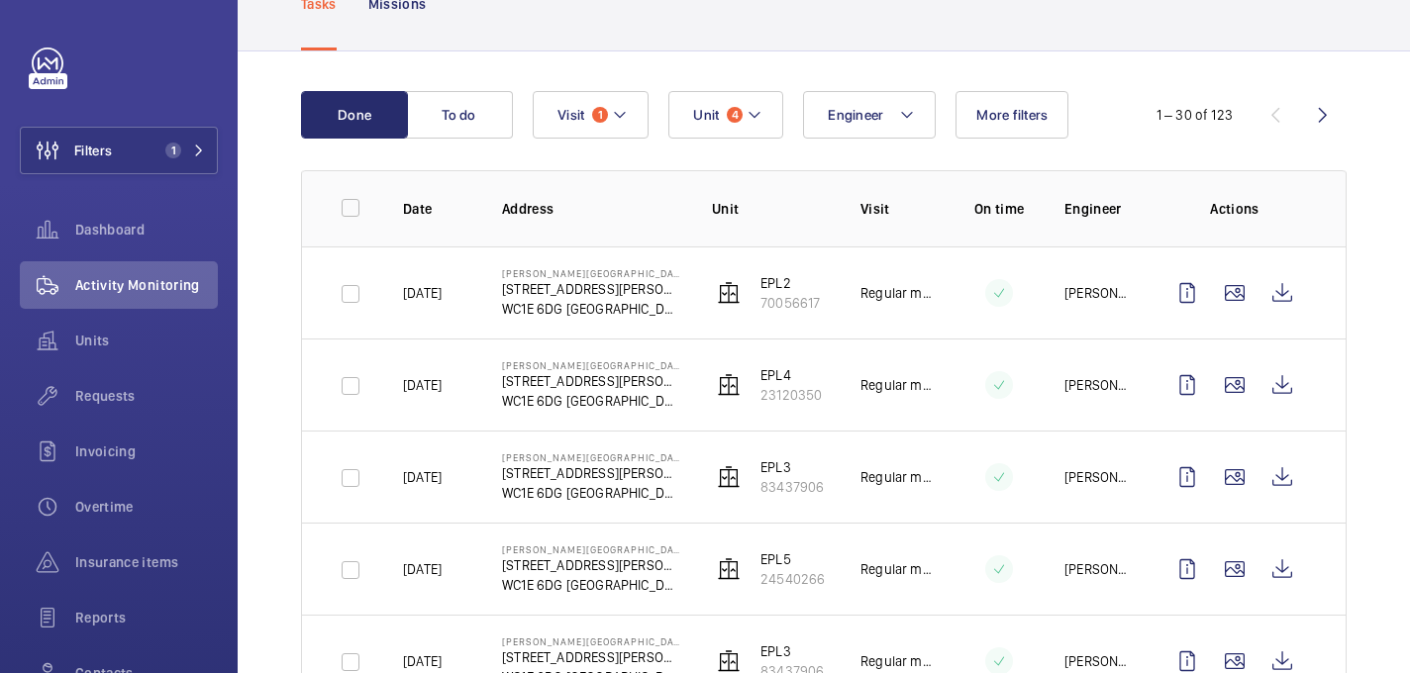
scroll to position [147, 0]
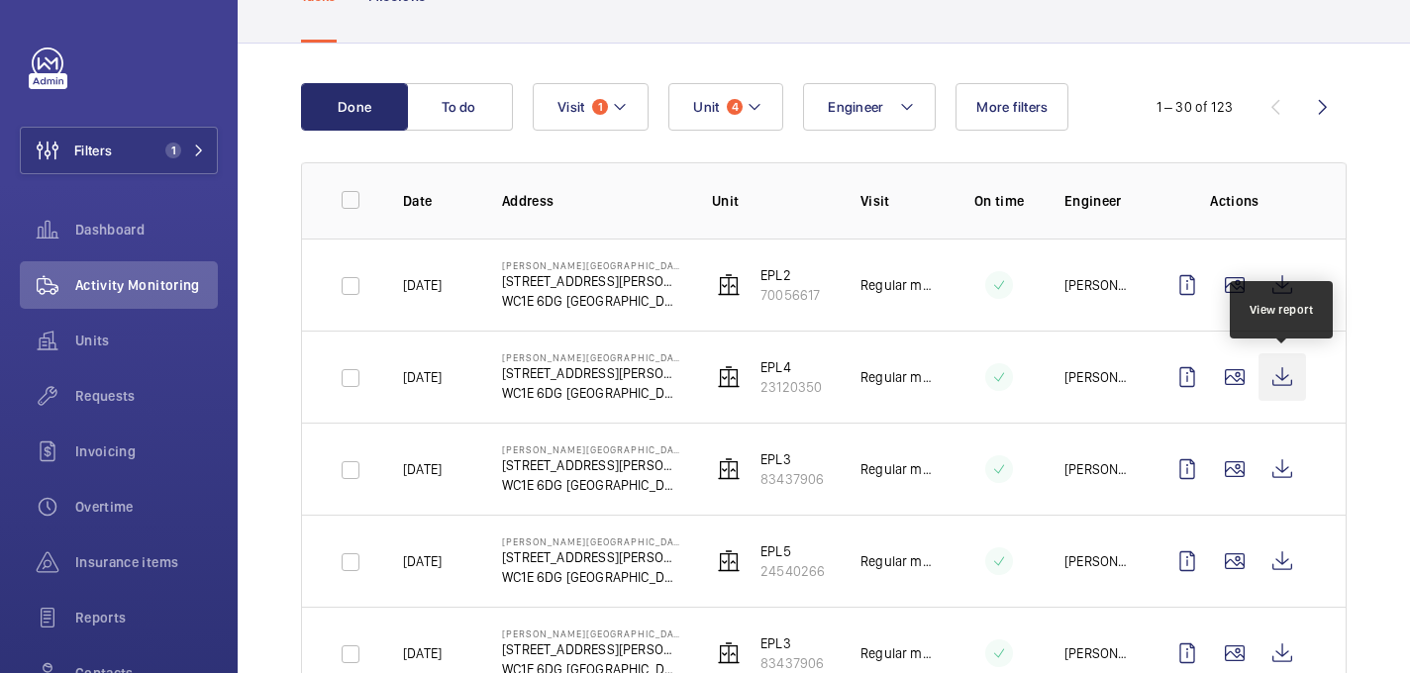
click at [1275, 368] on wm-front-icon-button at bounding box center [1282, 377] width 48 height 48
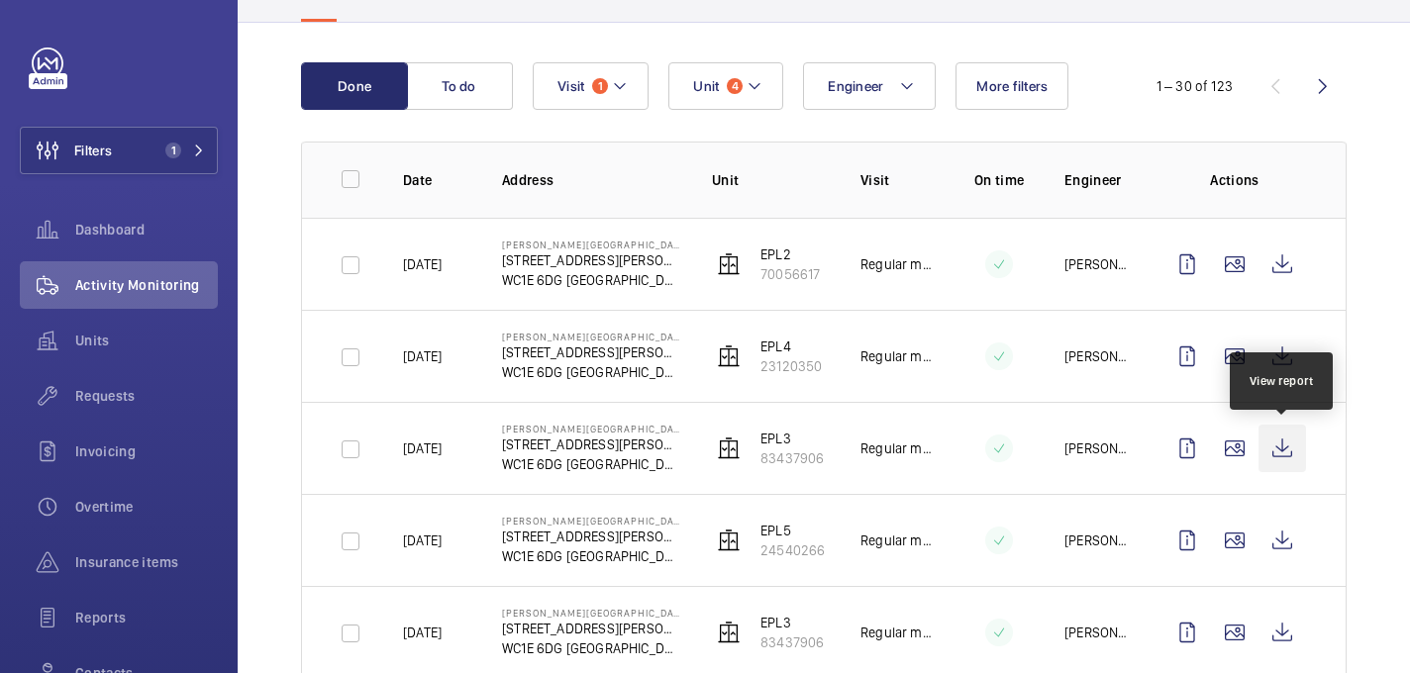
click at [1269, 448] on wm-front-icon-button at bounding box center [1282, 449] width 48 height 48
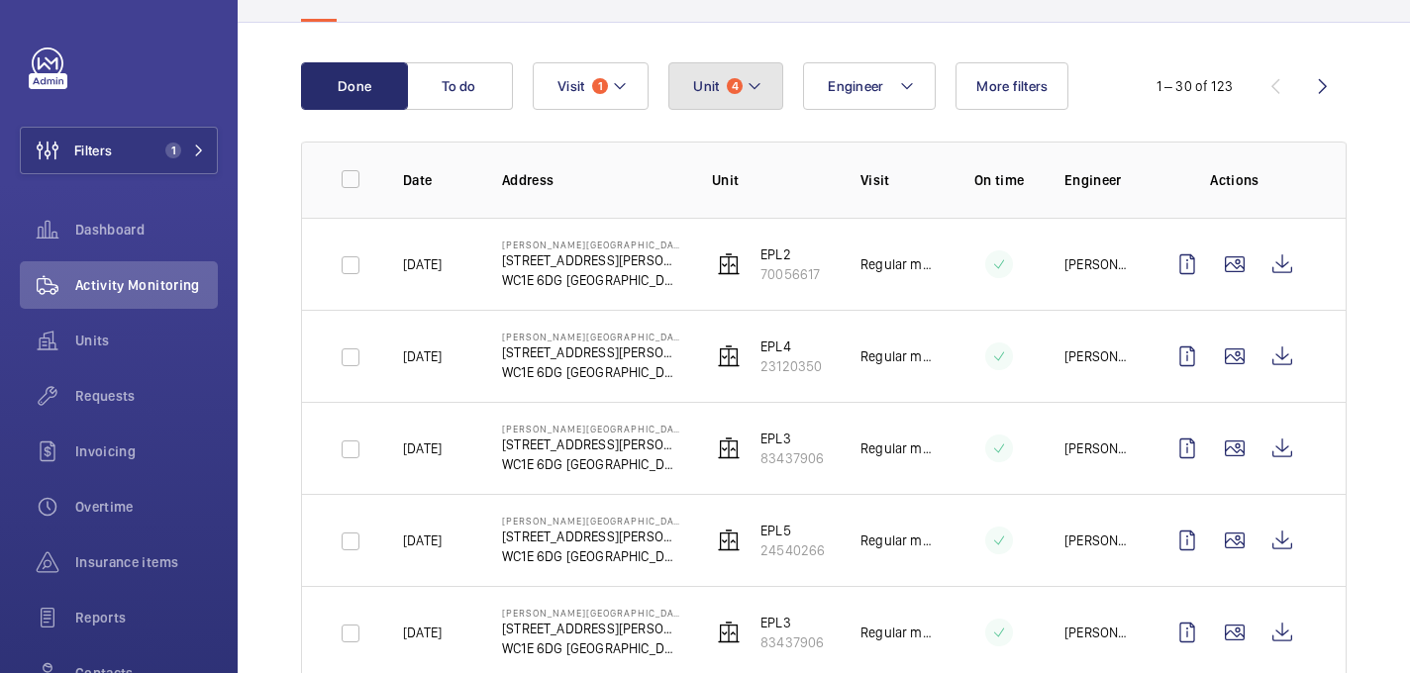
click at [746, 98] on button "Unit 4" at bounding box center [725, 86] width 115 height 48
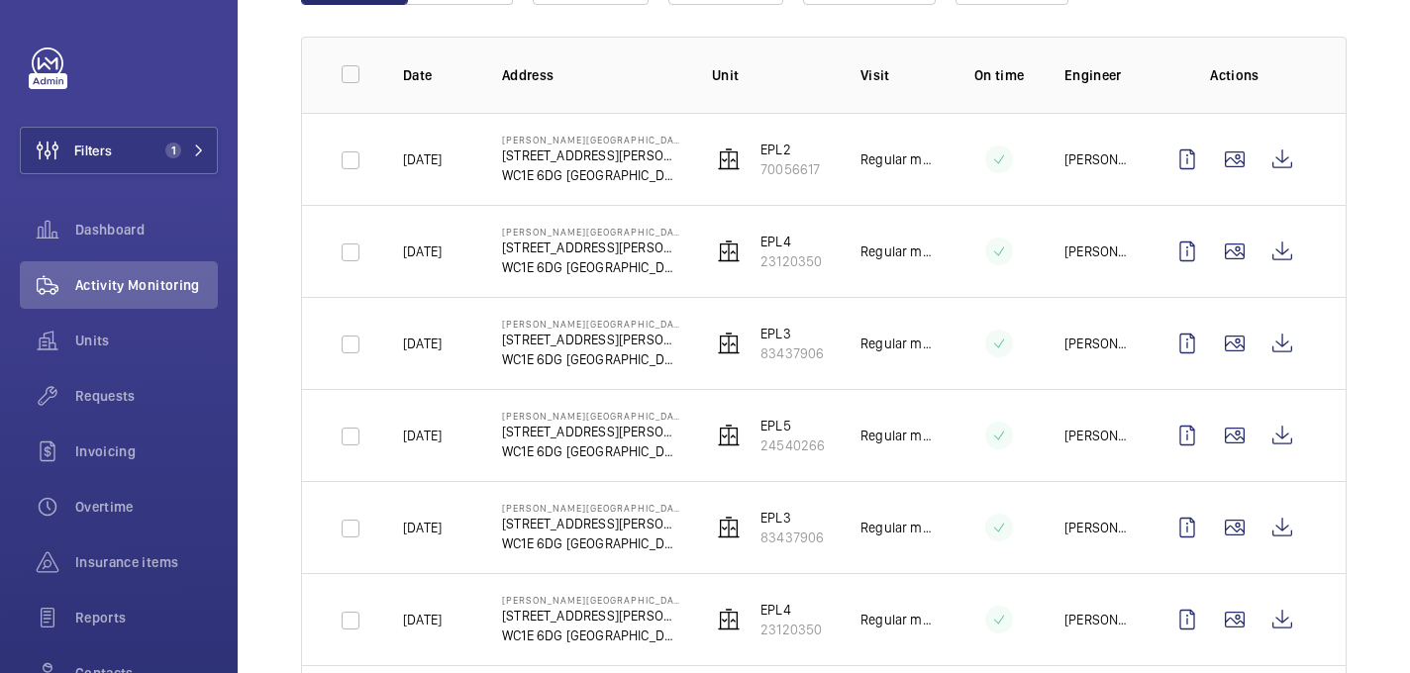
scroll to position [282, 0]
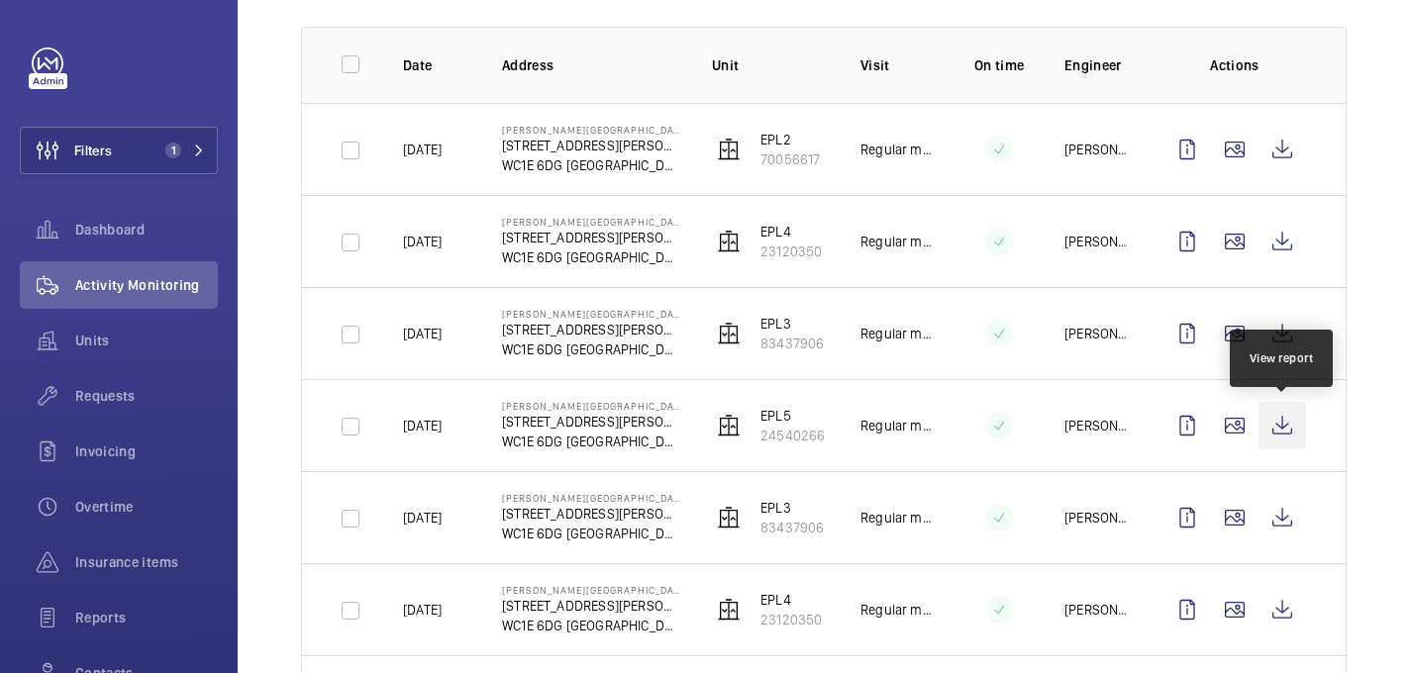
click at [1294, 424] on wm-front-icon-button at bounding box center [1282, 426] width 48 height 48
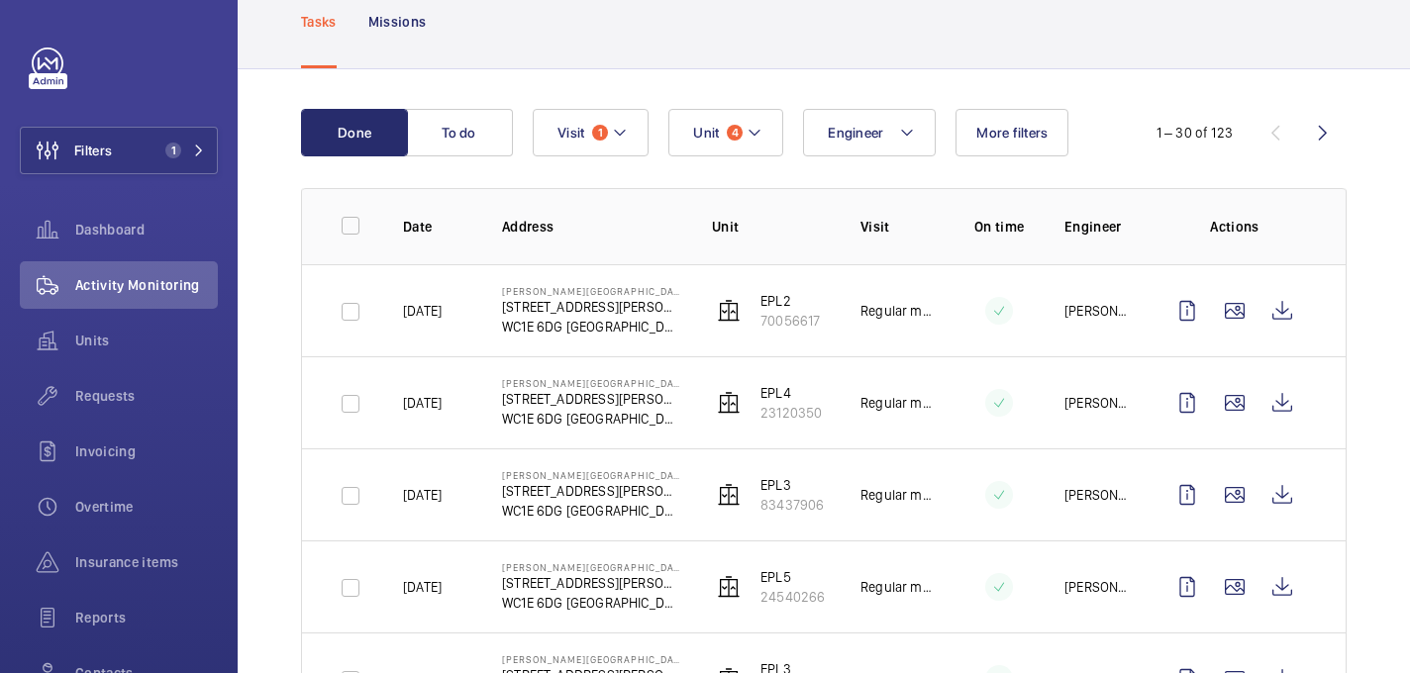
scroll to position [0, 0]
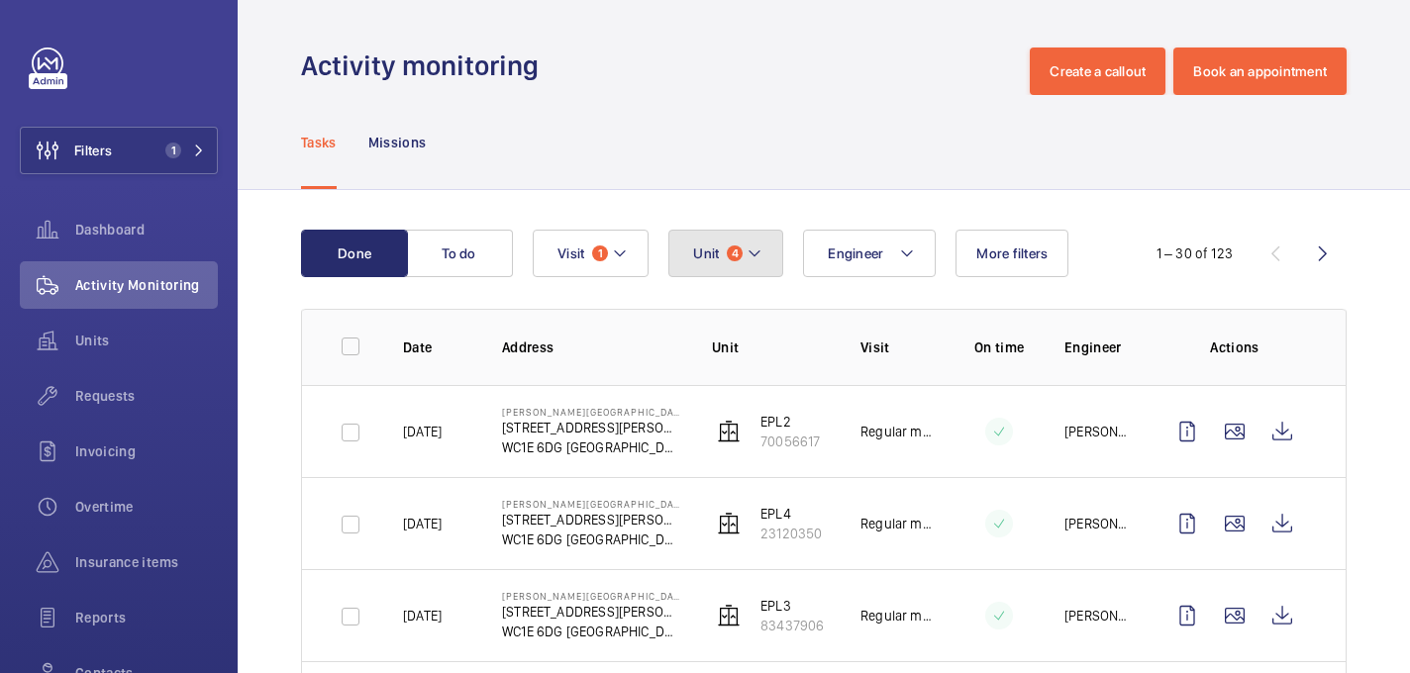
click at [761, 242] on mat-icon at bounding box center [754, 254] width 16 height 24
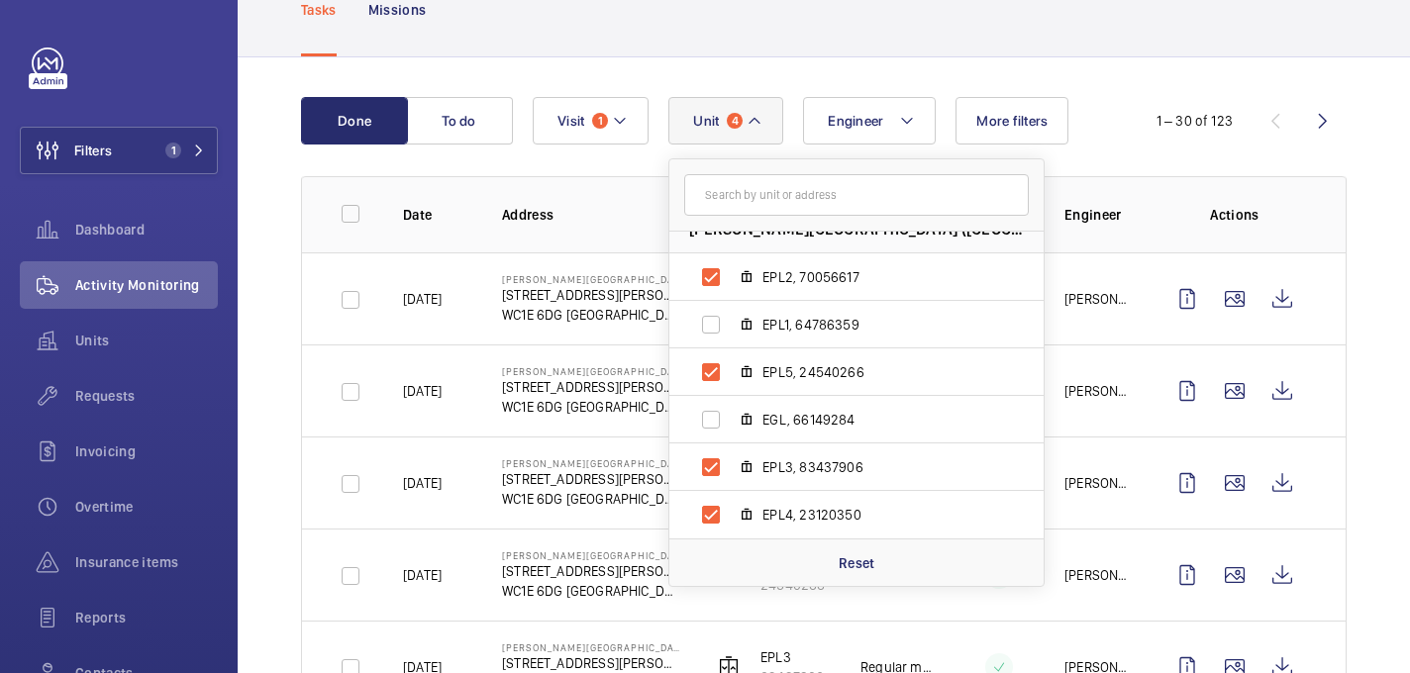
scroll to position [136, 0]
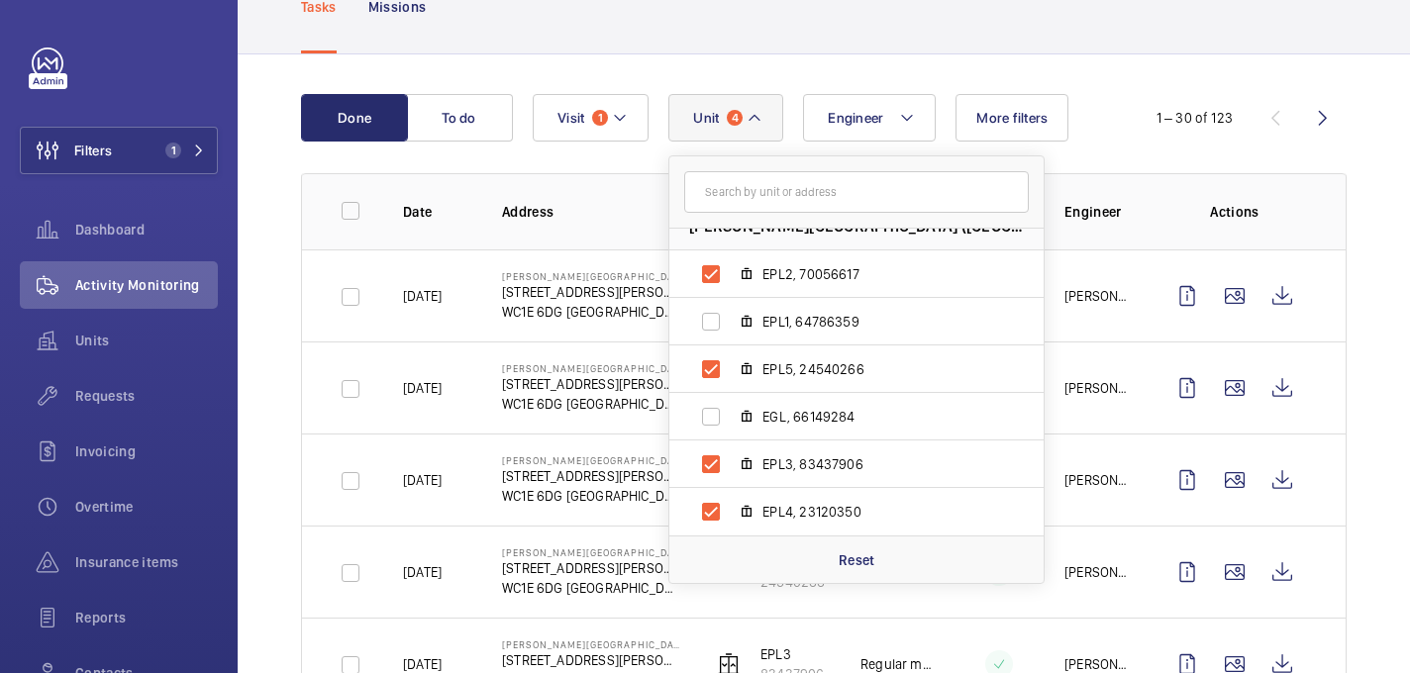
click at [1020, 17] on div "Tasks Missions" at bounding box center [823, 6] width 1045 height 94
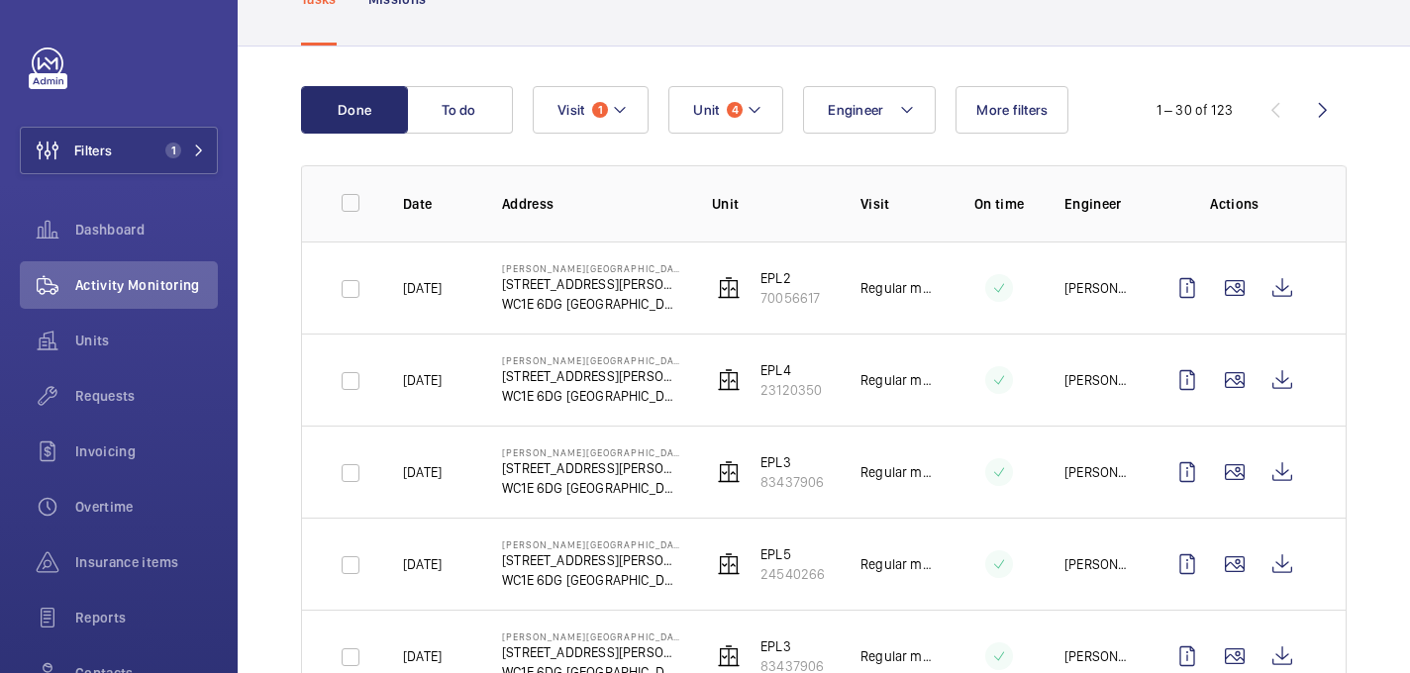
scroll to position [0, 0]
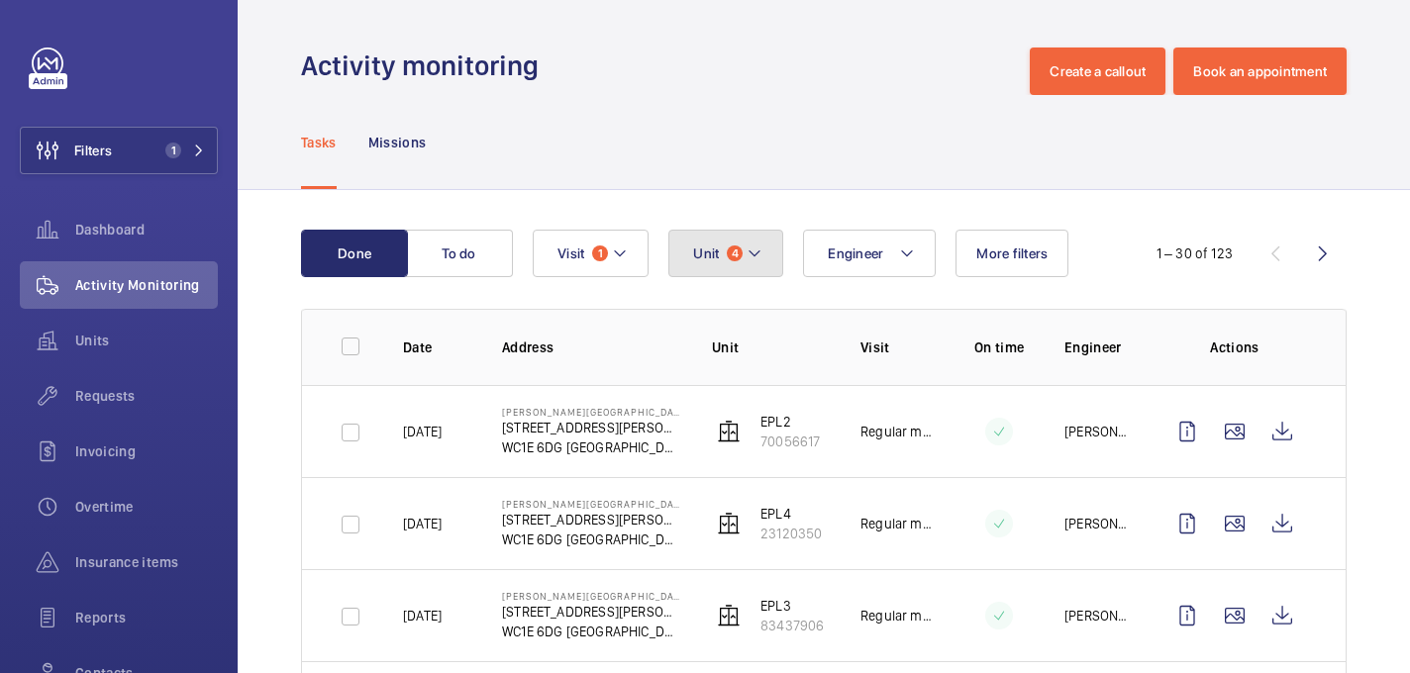
click at [746, 240] on button "Unit 4" at bounding box center [725, 254] width 115 height 48
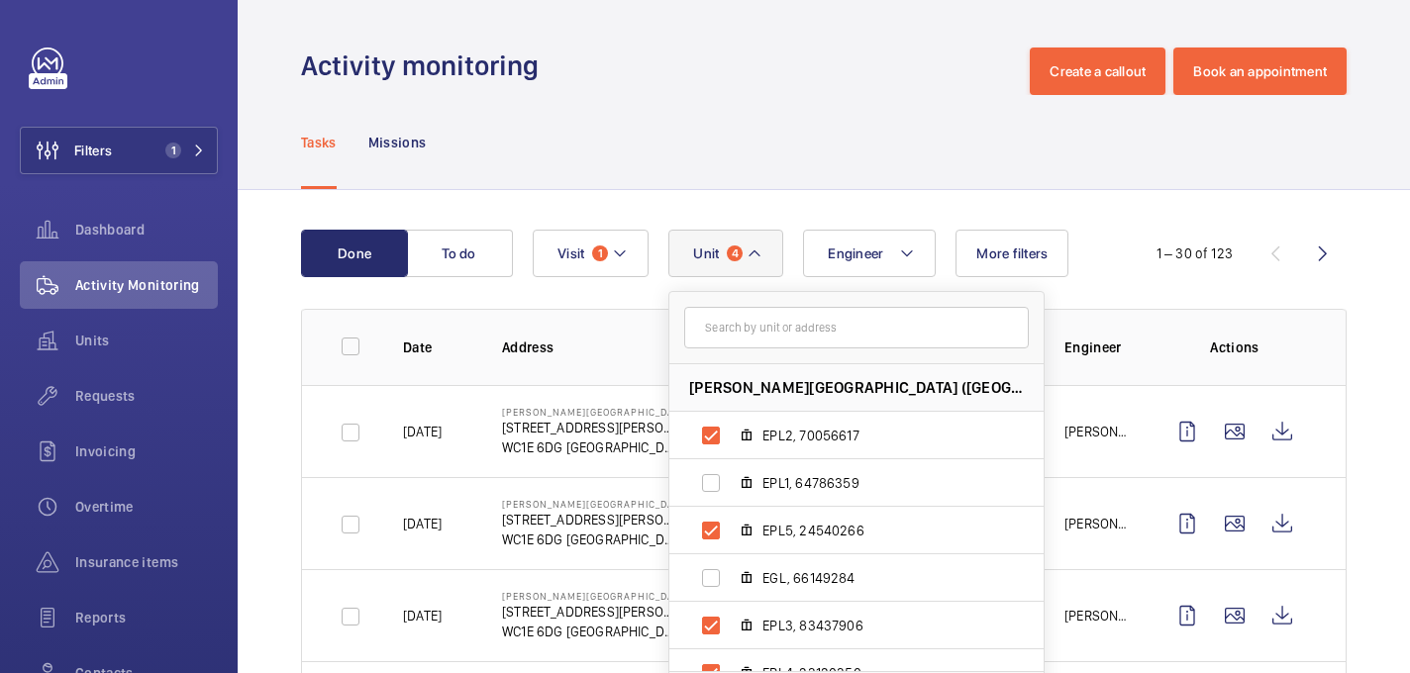
scroll to position [26, 0]
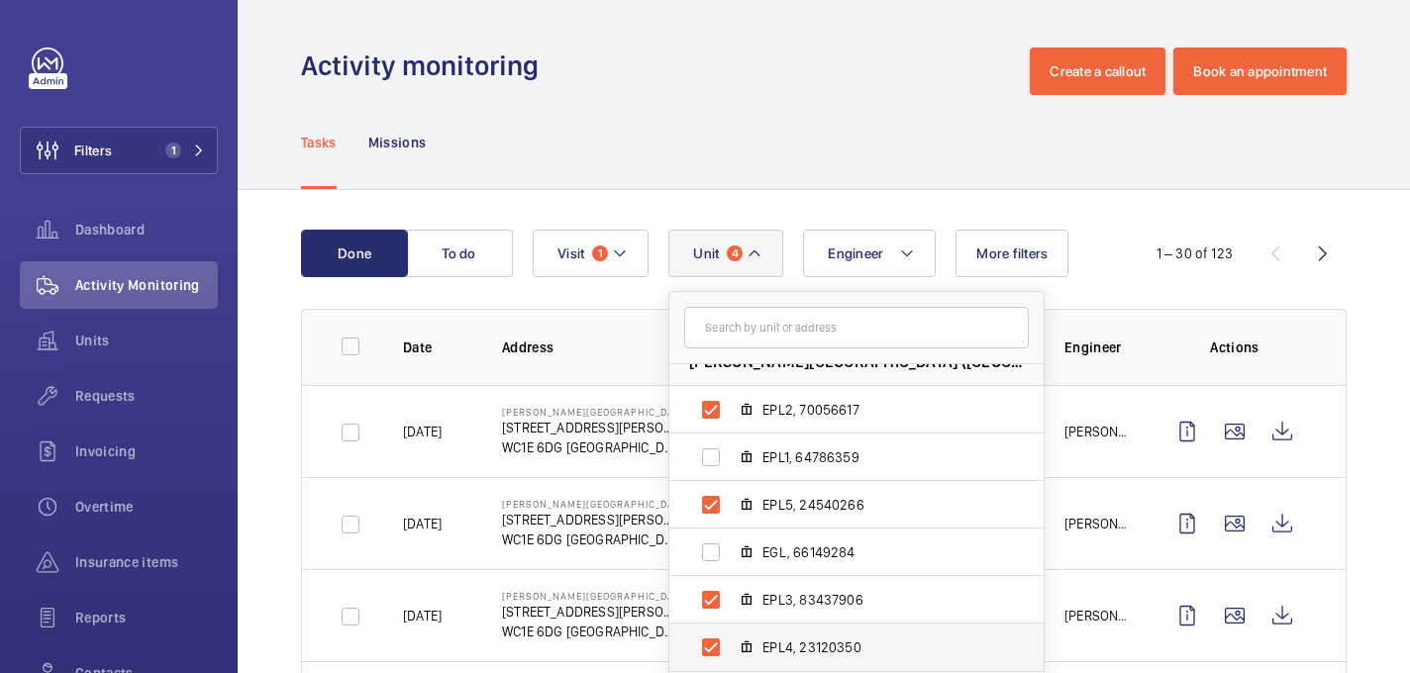
click at [771, 635] on label "EPL4, 23120350" at bounding box center [840, 648] width 343 height 48
click at [731, 635] on input "EPL4, 23120350" at bounding box center [711, 648] width 40 height 40
checkbox input "false"
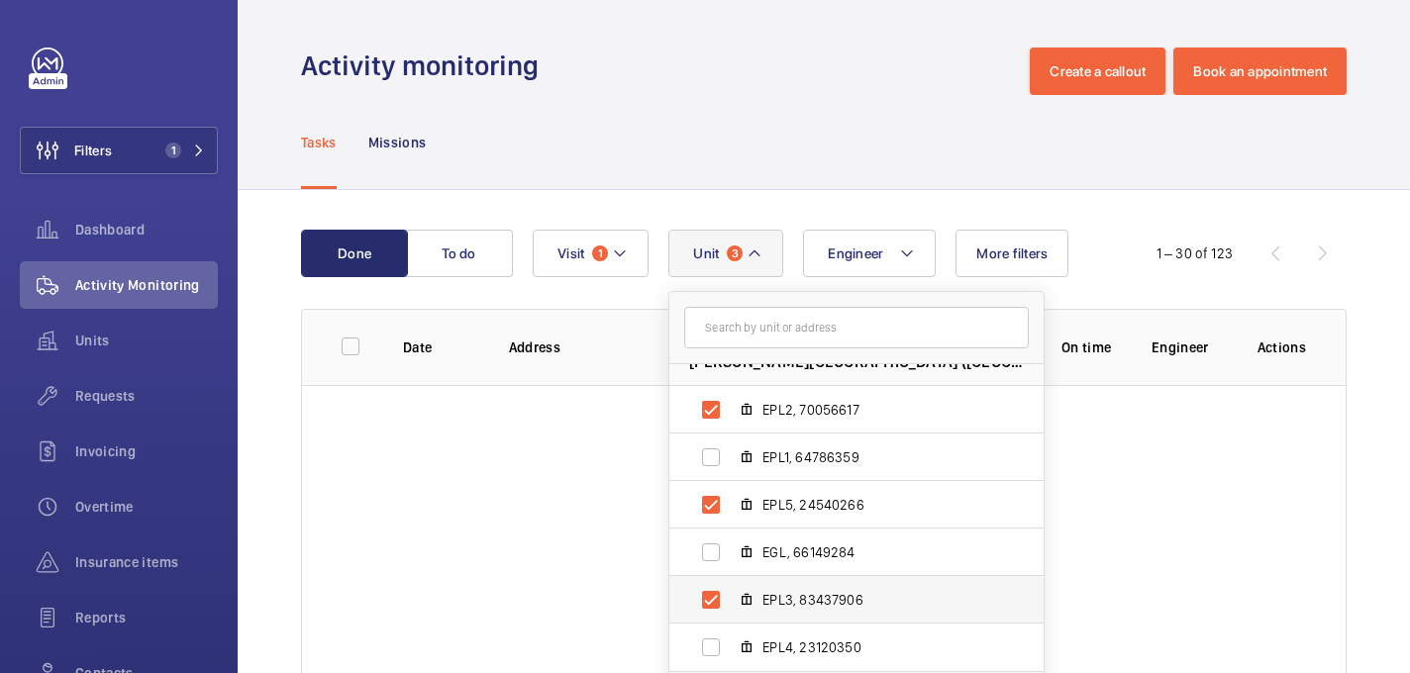
click at [769, 605] on span "EPL3, 83437906" at bounding box center [877, 600] width 230 height 20
click at [731, 605] on input "EPL3, 83437906" at bounding box center [711, 600] width 40 height 40
checkbox input "false"
click at [733, 409] on label "EPL2, 70056617" at bounding box center [840, 410] width 343 height 48
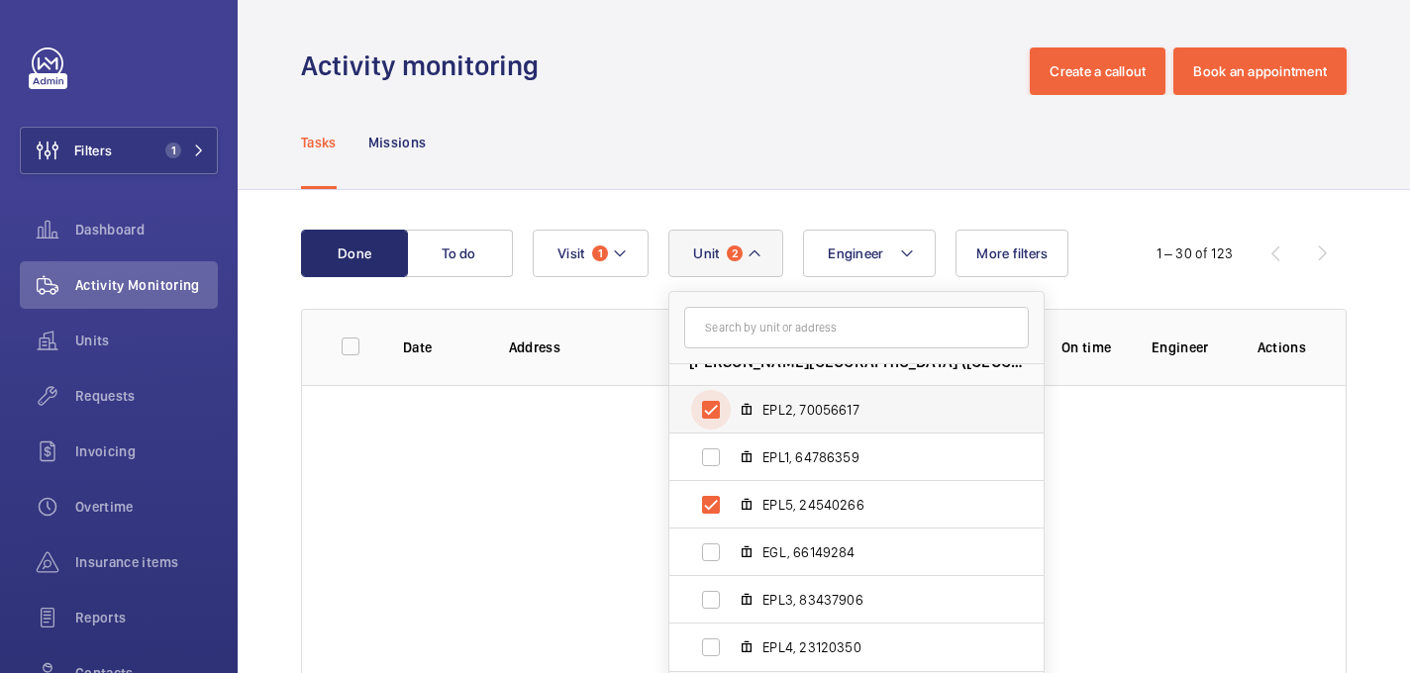
click at [731, 409] on input "EPL2, 70056617" at bounding box center [711, 410] width 40 height 40
checkbox input "false"
click at [654, 184] on div "Tasks Missions" at bounding box center [823, 142] width 1045 height 94
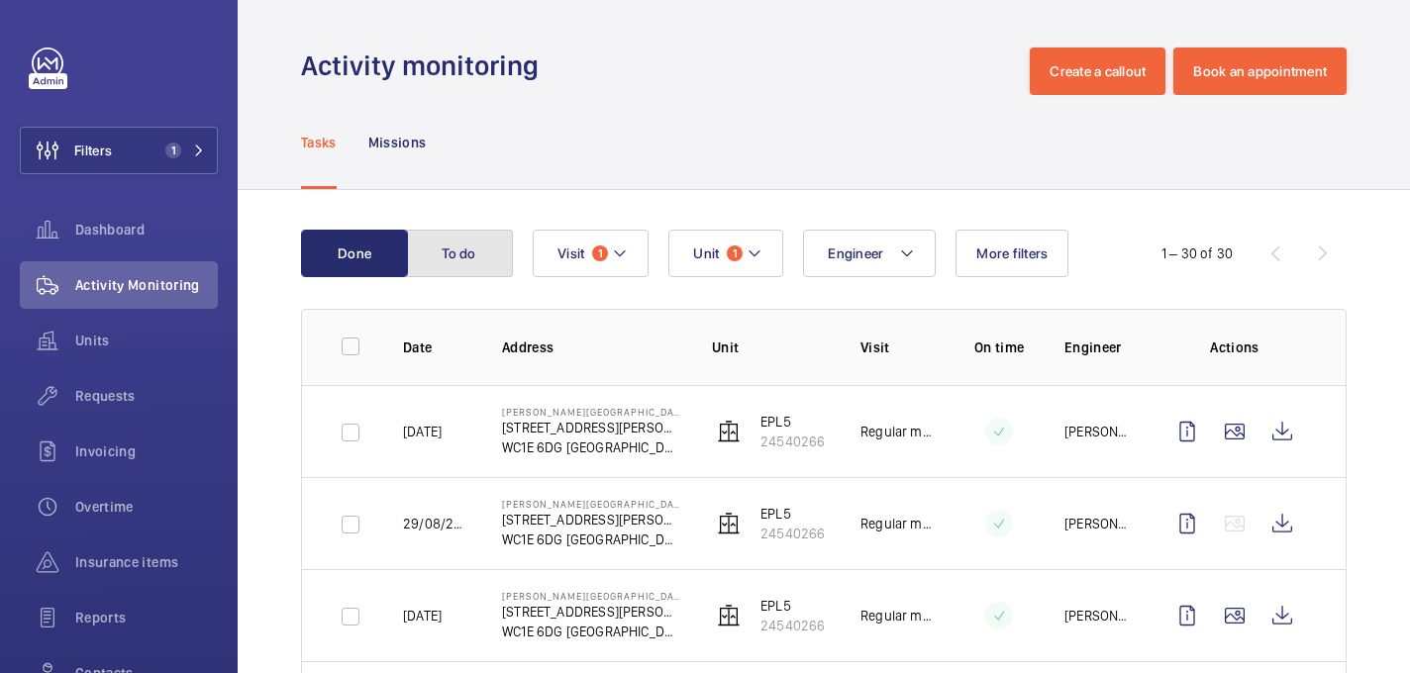
click at [463, 258] on button "To do" at bounding box center [459, 254] width 107 height 48
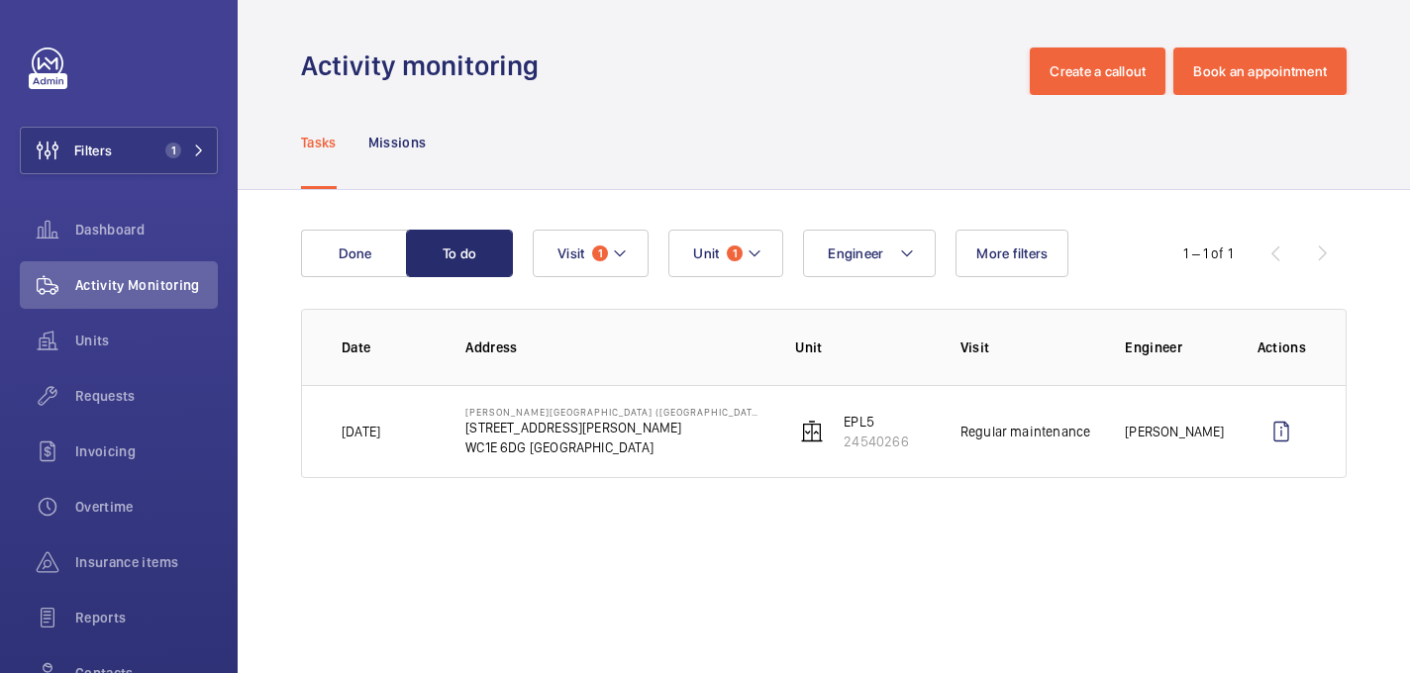
click at [687, 440] on td "Eastman Dental Hospital (UCLH) 47-49 Huntley Street WC1E 6DG LONDON" at bounding box center [599, 431] width 330 height 93
click at [624, 243] on mat-icon at bounding box center [620, 254] width 16 height 24
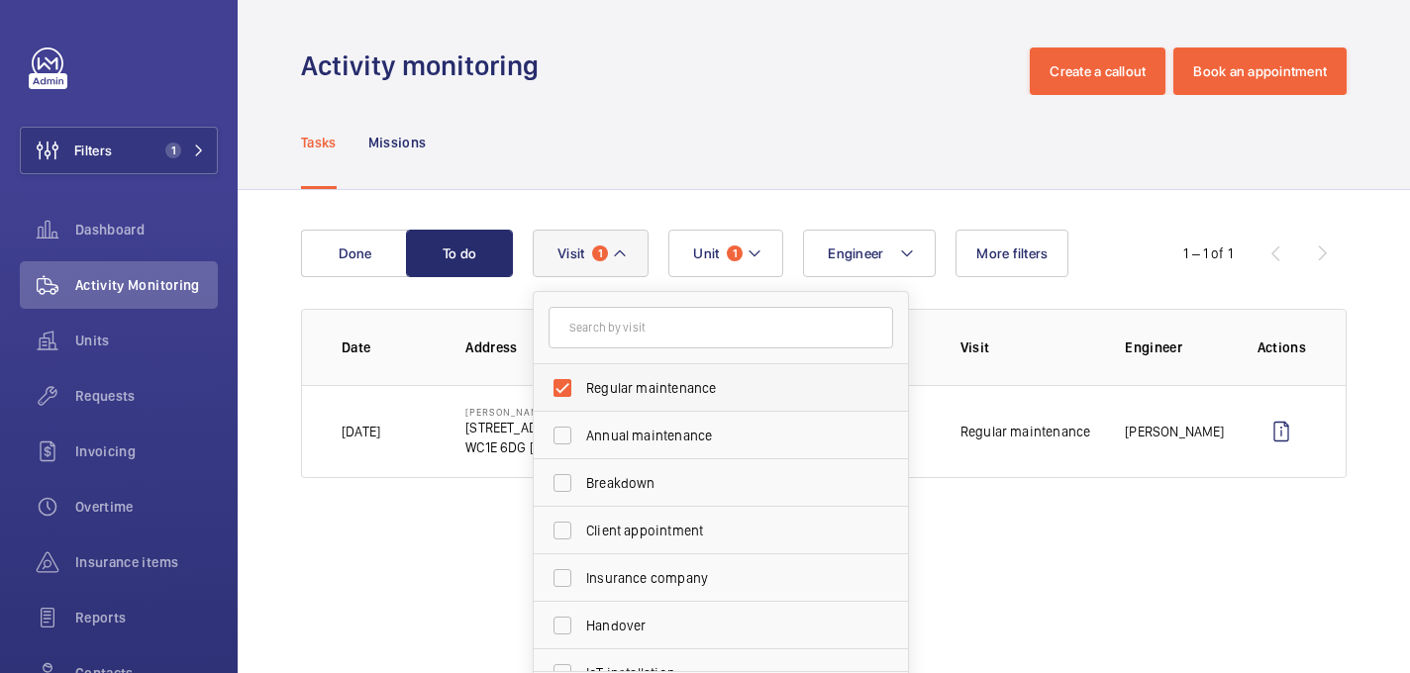
click at [619, 388] on span "Regular maintenance" at bounding box center [722, 388] width 272 height 20
click at [582, 388] on input "Regular maintenance" at bounding box center [563, 388] width 40 height 40
checkbox input "false"
click at [615, 203] on div "Done To do Engineer Unit 1 Visit Regular maintenance Annual maintenance Breakdo…" at bounding box center [824, 358] width 1172 height 336
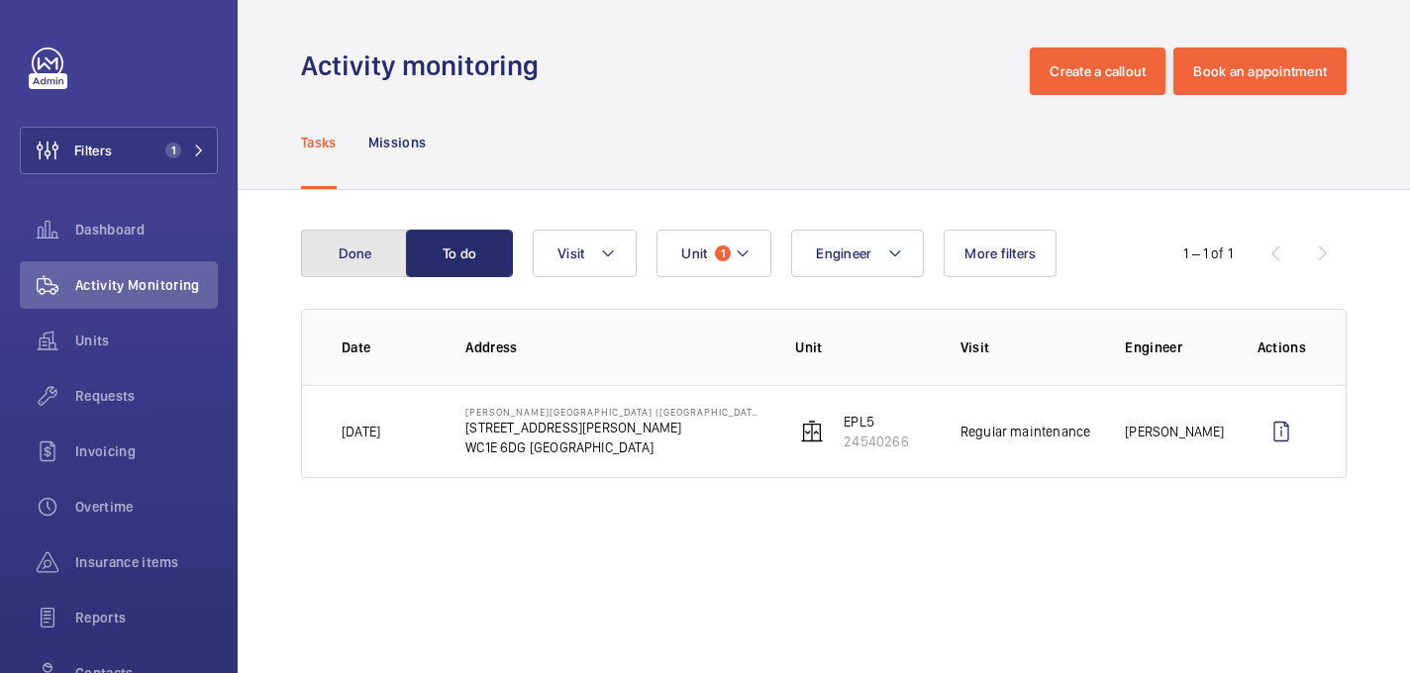
click at [376, 253] on button "Done" at bounding box center [354, 254] width 107 height 48
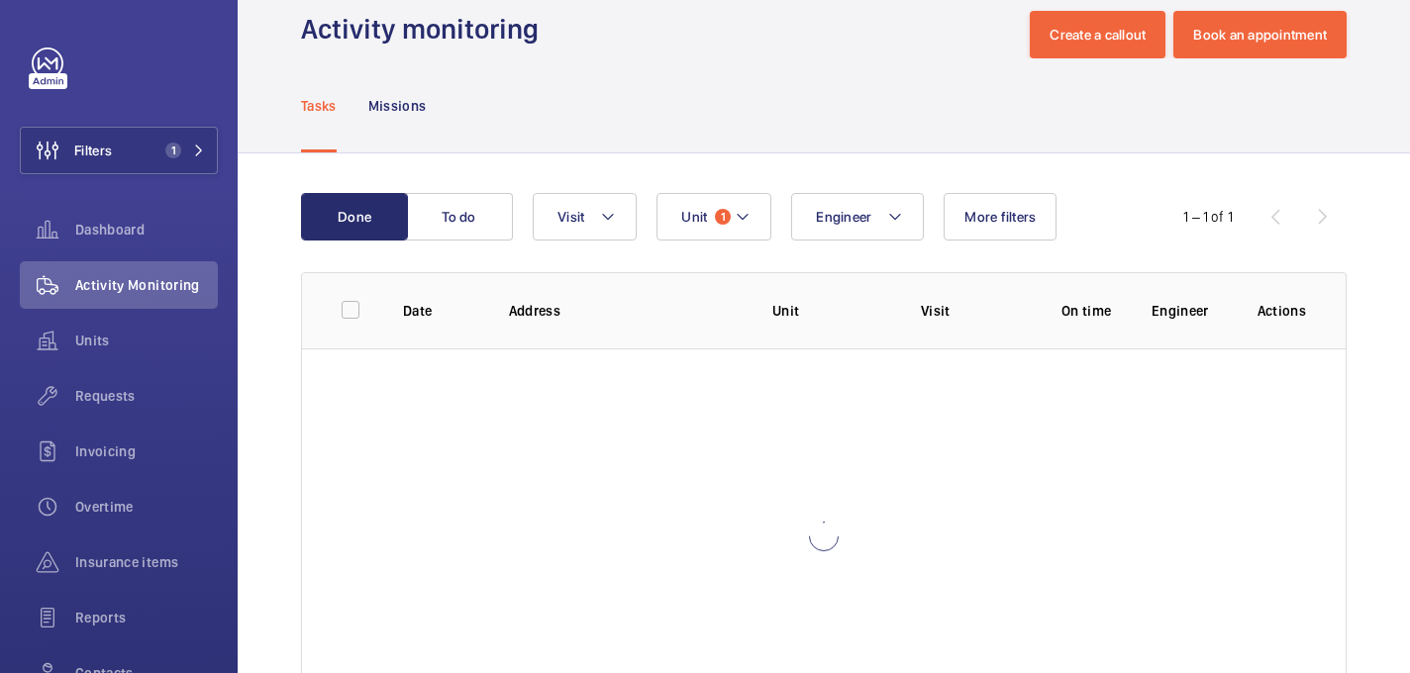
scroll to position [40, 0]
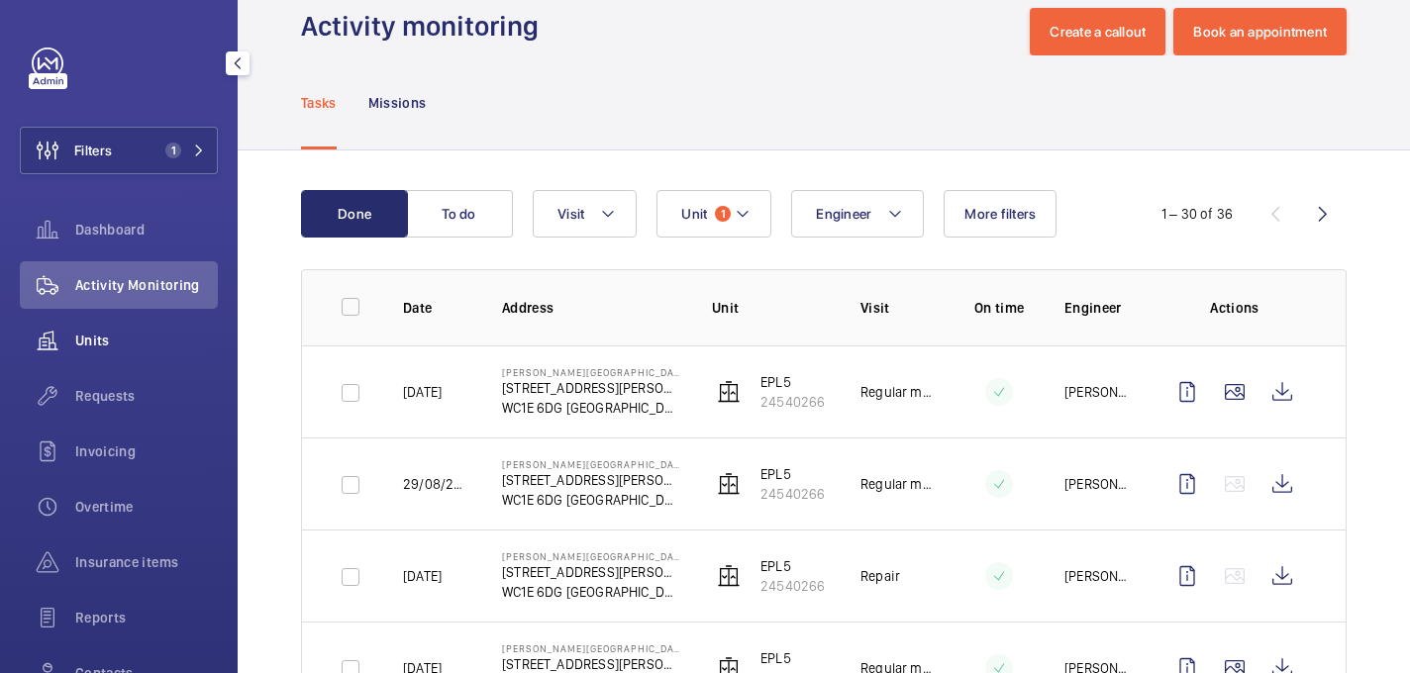
click at [138, 331] on span "Units" at bounding box center [146, 341] width 143 height 20
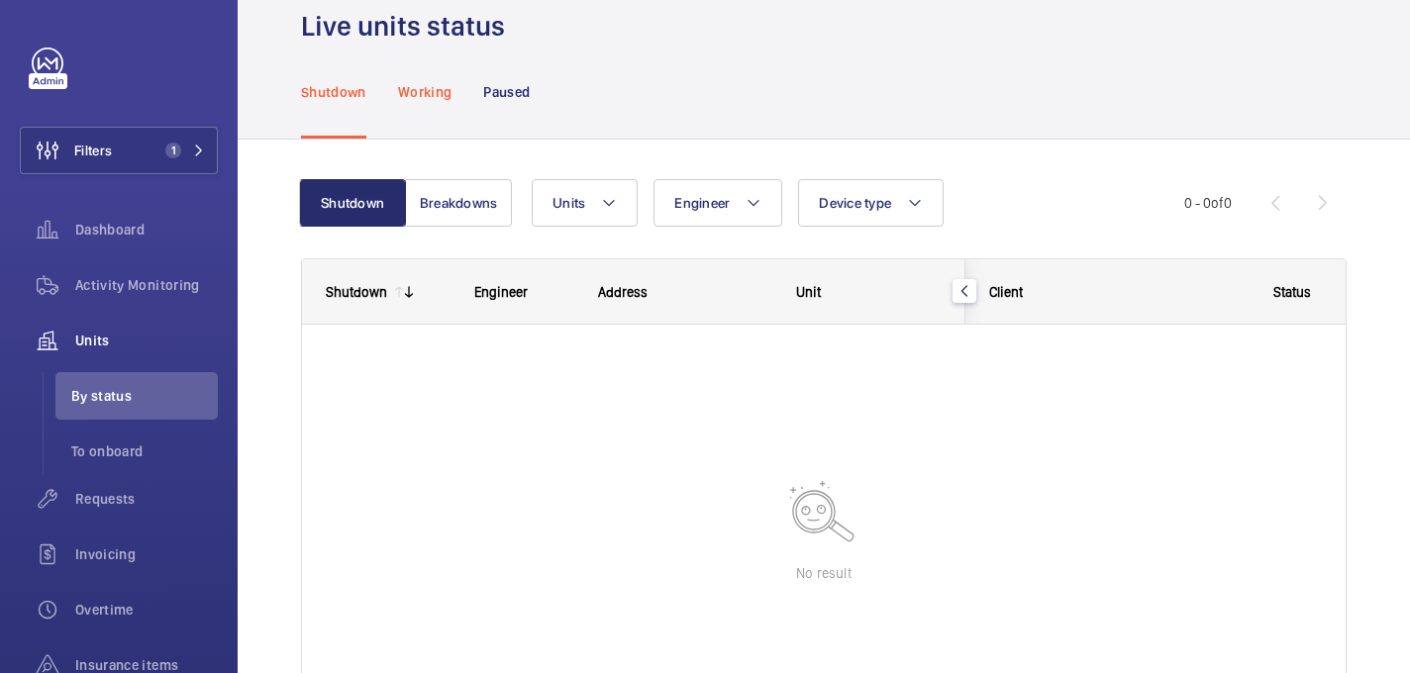
click at [406, 95] on p "Working" at bounding box center [424, 92] width 53 height 20
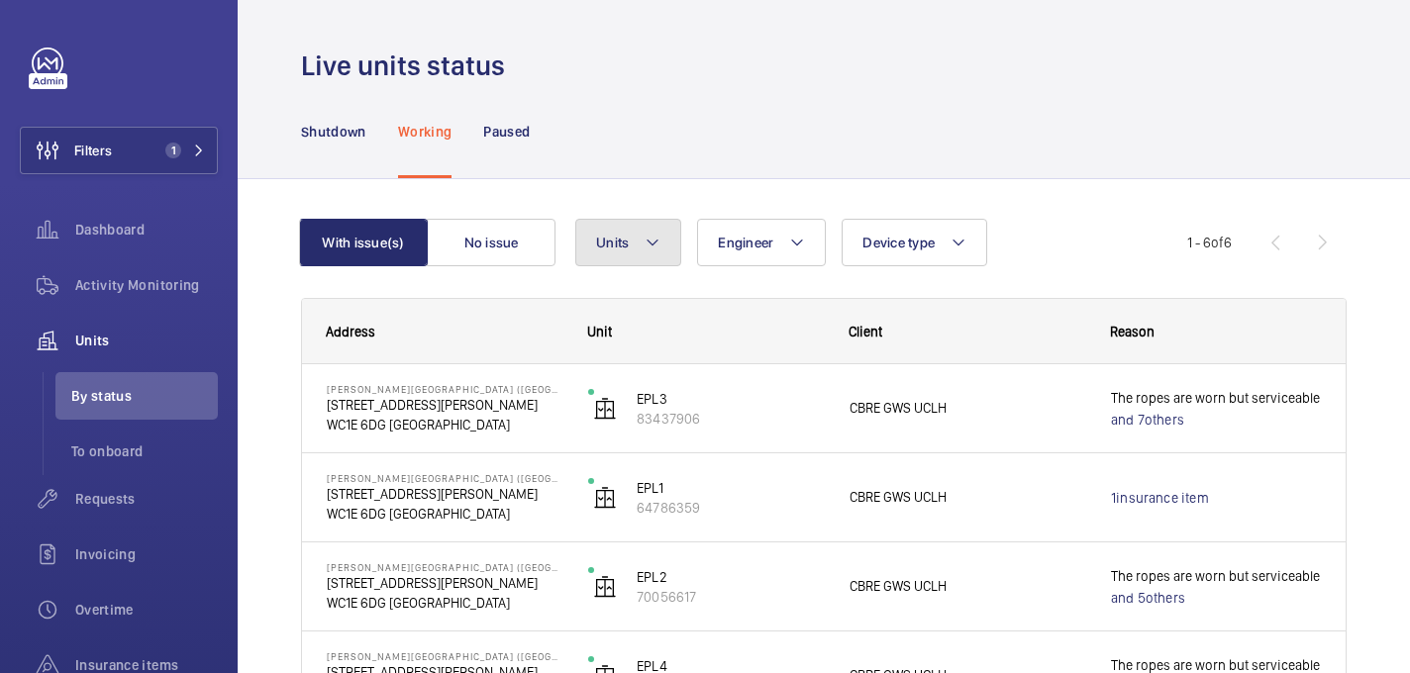
click at [646, 246] on mat-icon at bounding box center [653, 243] width 16 height 24
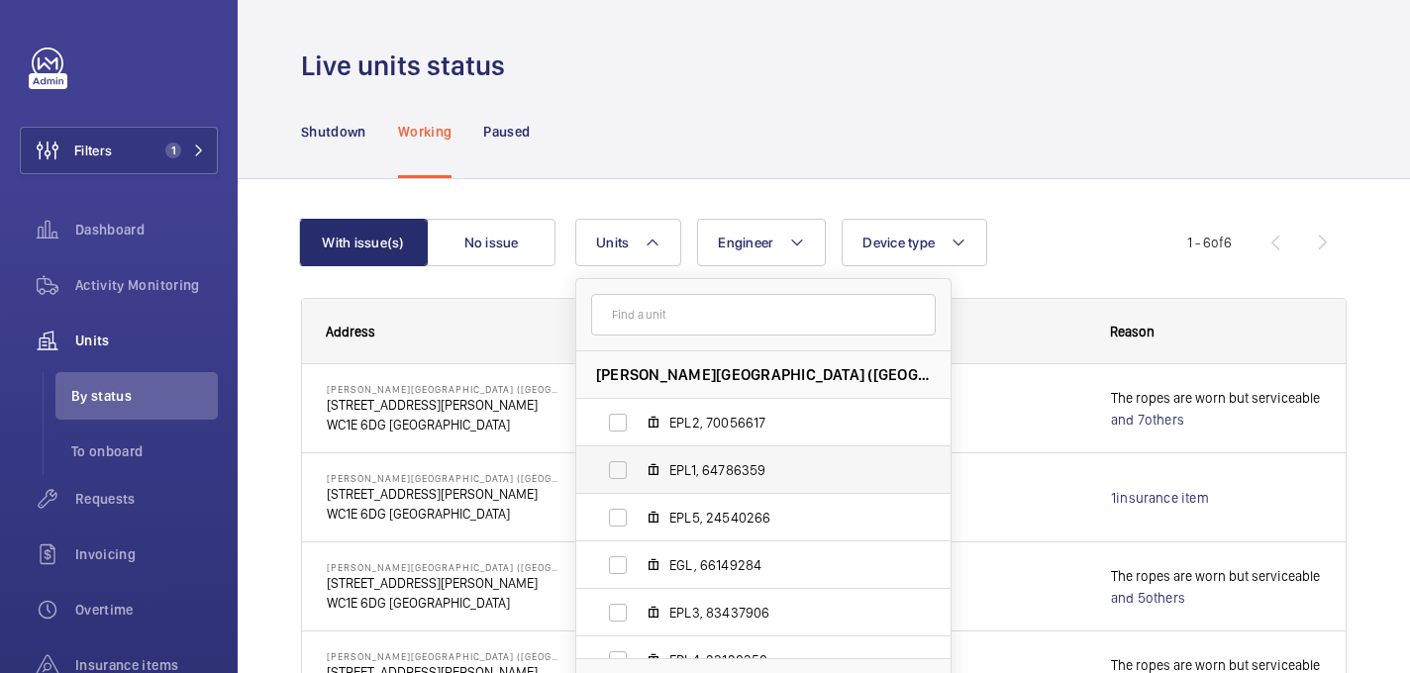
scroll to position [26, 0]
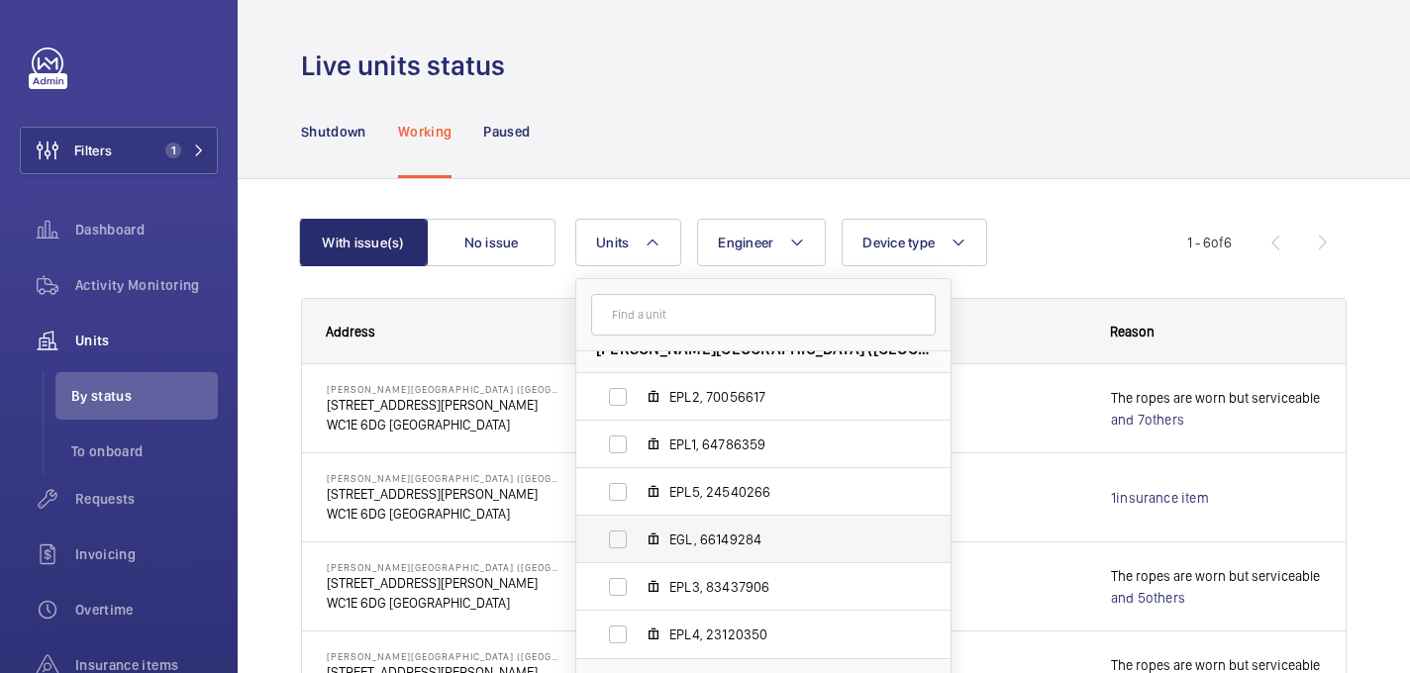
click at [687, 530] on span "EGL, 66149284" at bounding box center [784, 540] width 230 height 20
click at [638, 530] on input "EGL, 66149284" at bounding box center [618, 540] width 40 height 40
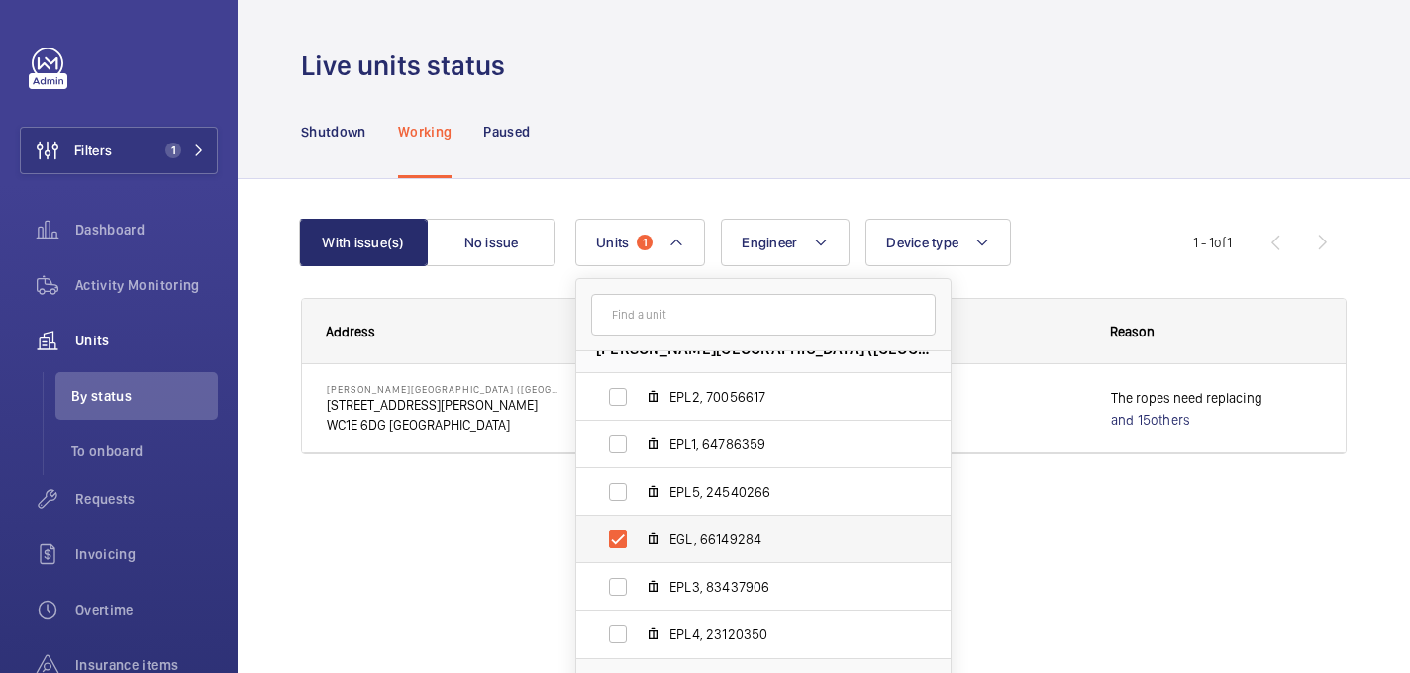
click at [706, 540] on span "EGL, 66149284" at bounding box center [784, 540] width 230 height 20
click at [638, 540] on input "EGL, 66149284" at bounding box center [618, 540] width 40 height 40
checkbox input "false"
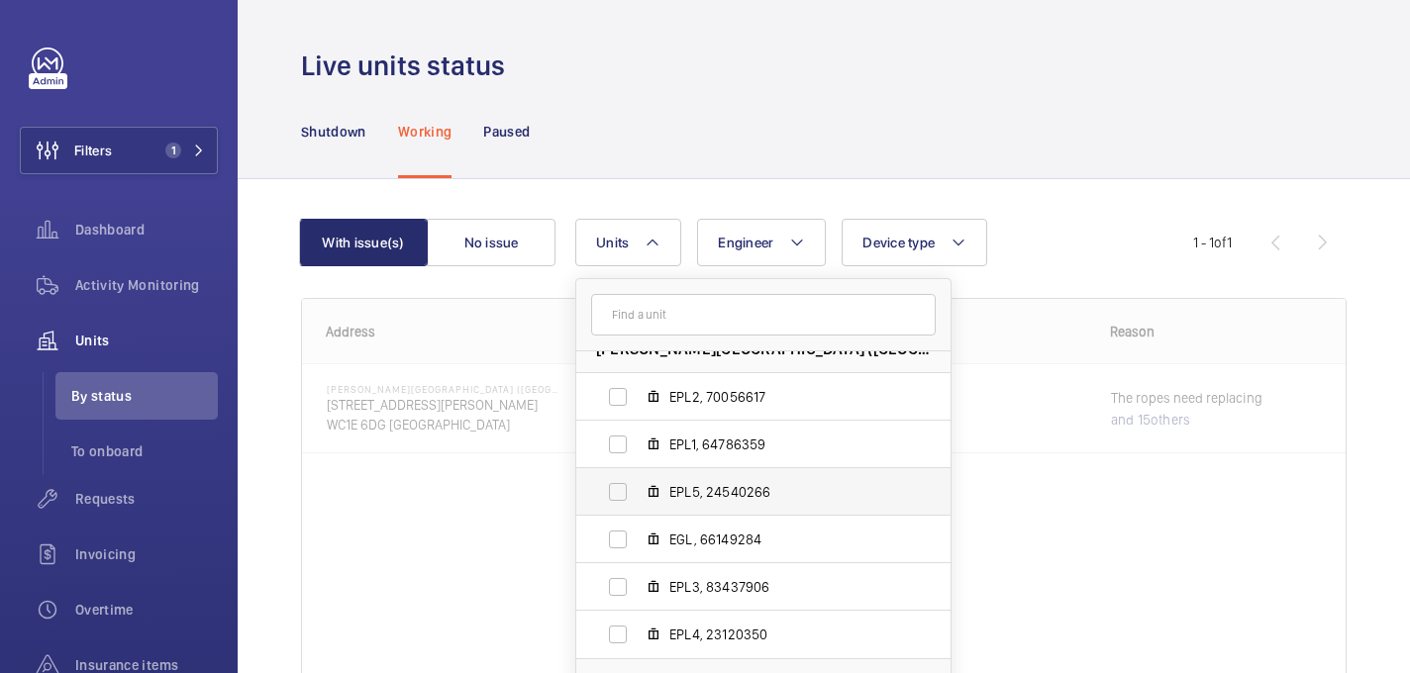
click at [701, 499] on span "EPL5, 24540266" at bounding box center [784, 492] width 230 height 20
click at [638, 499] on input "EPL5, 24540266" at bounding box center [618, 492] width 40 height 40
checkbox input "true"
click at [704, 157] on div "Shutdown Working Paused" at bounding box center [823, 131] width 1045 height 94
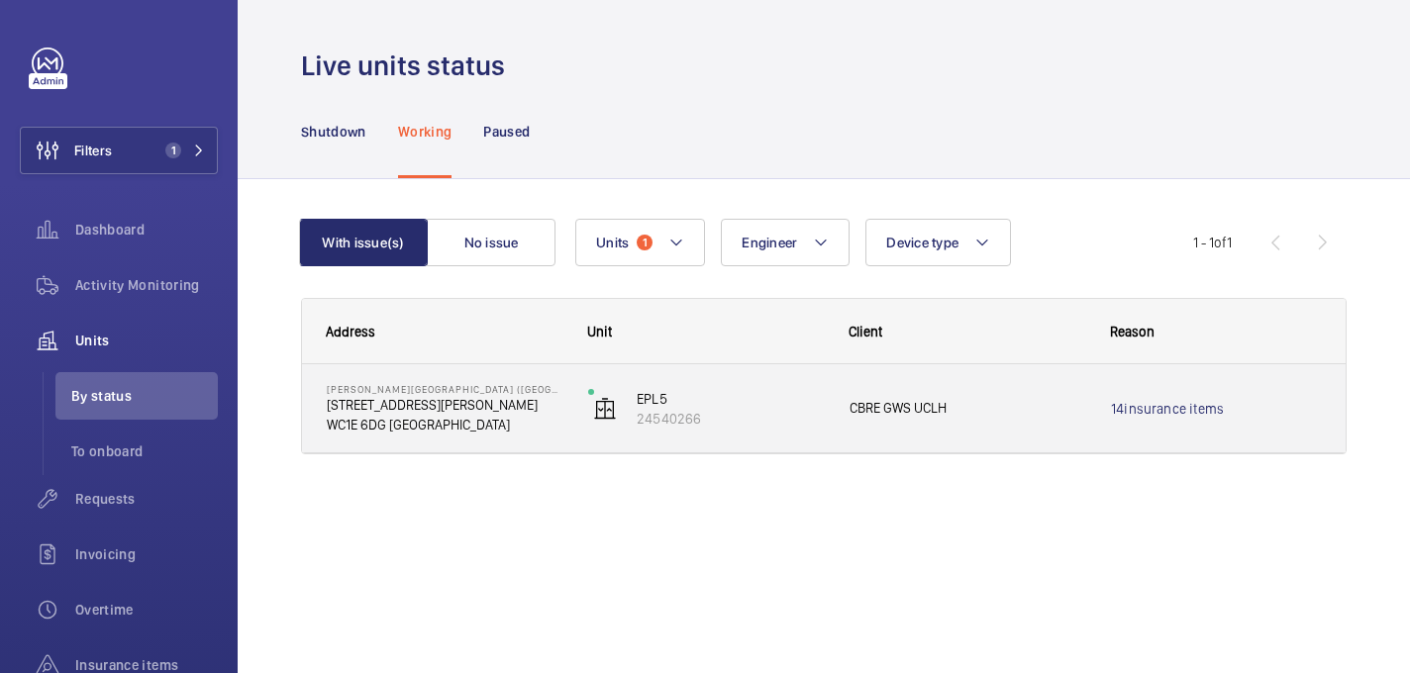
click at [517, 433] on p "WC1E 6DG LONDON" at bounding box center [445, 425] width 236 height 20
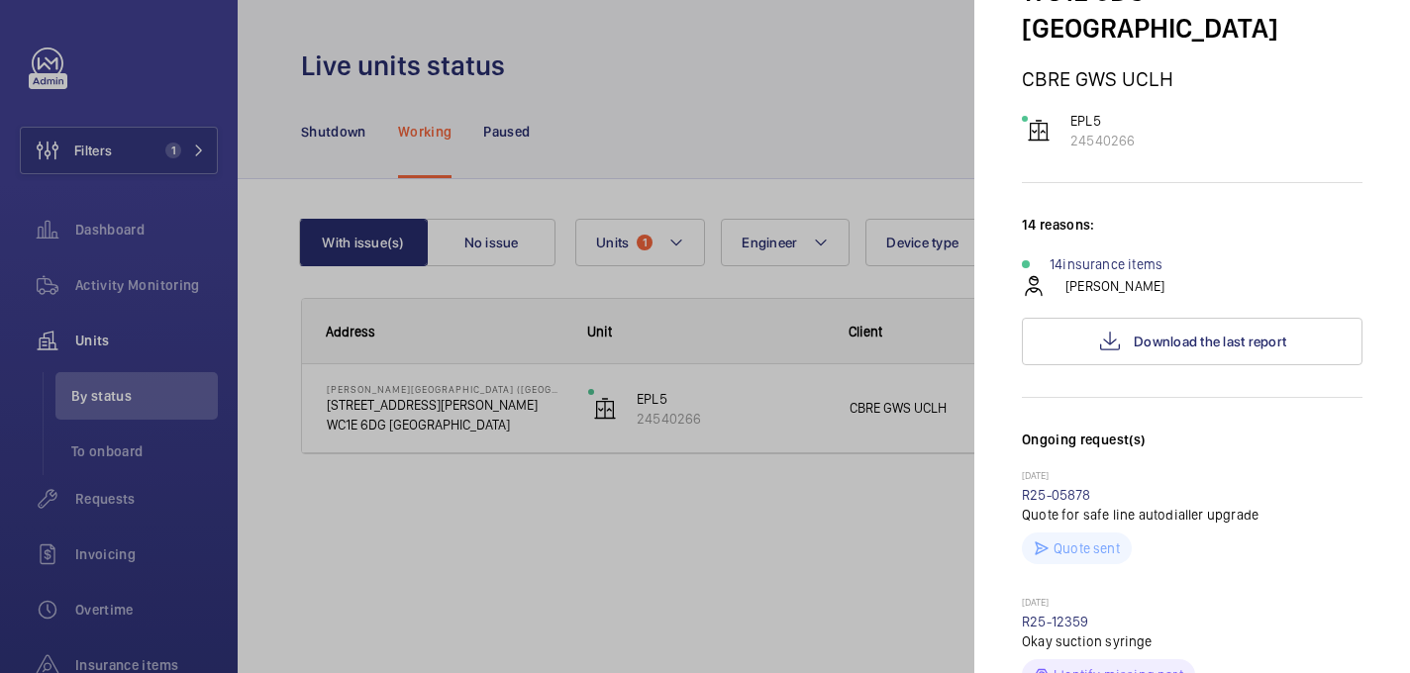
scroll to position [386, 0]
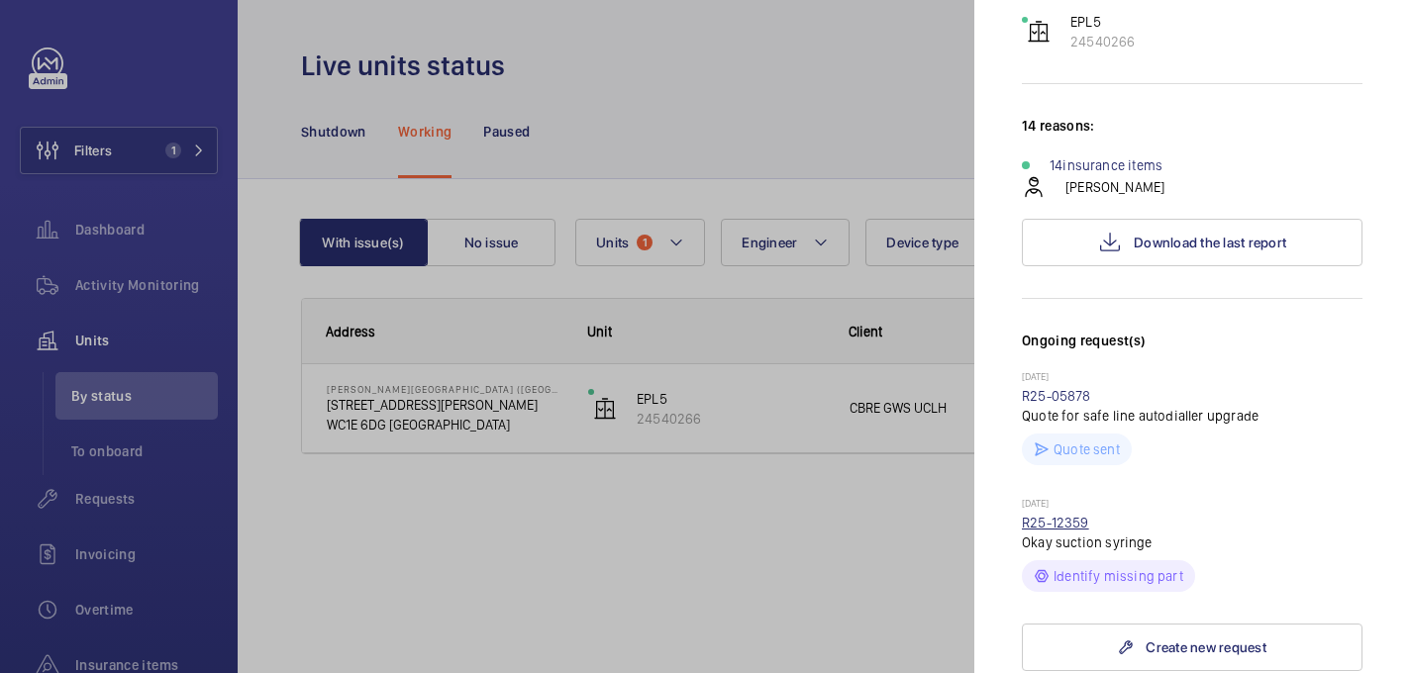
click at [1067, 515] on link "R25-12359" at bounding box center [1055, 523] width 67 height 16
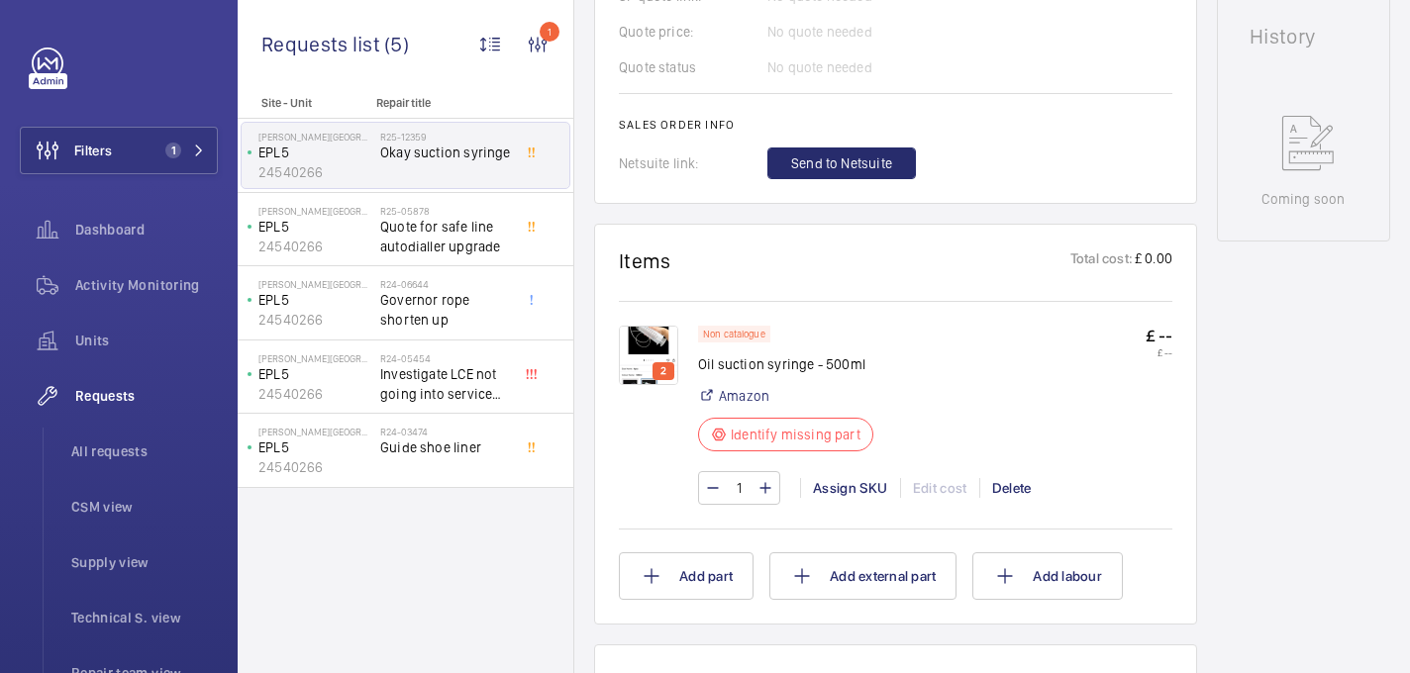
scroll to position [960, 0]
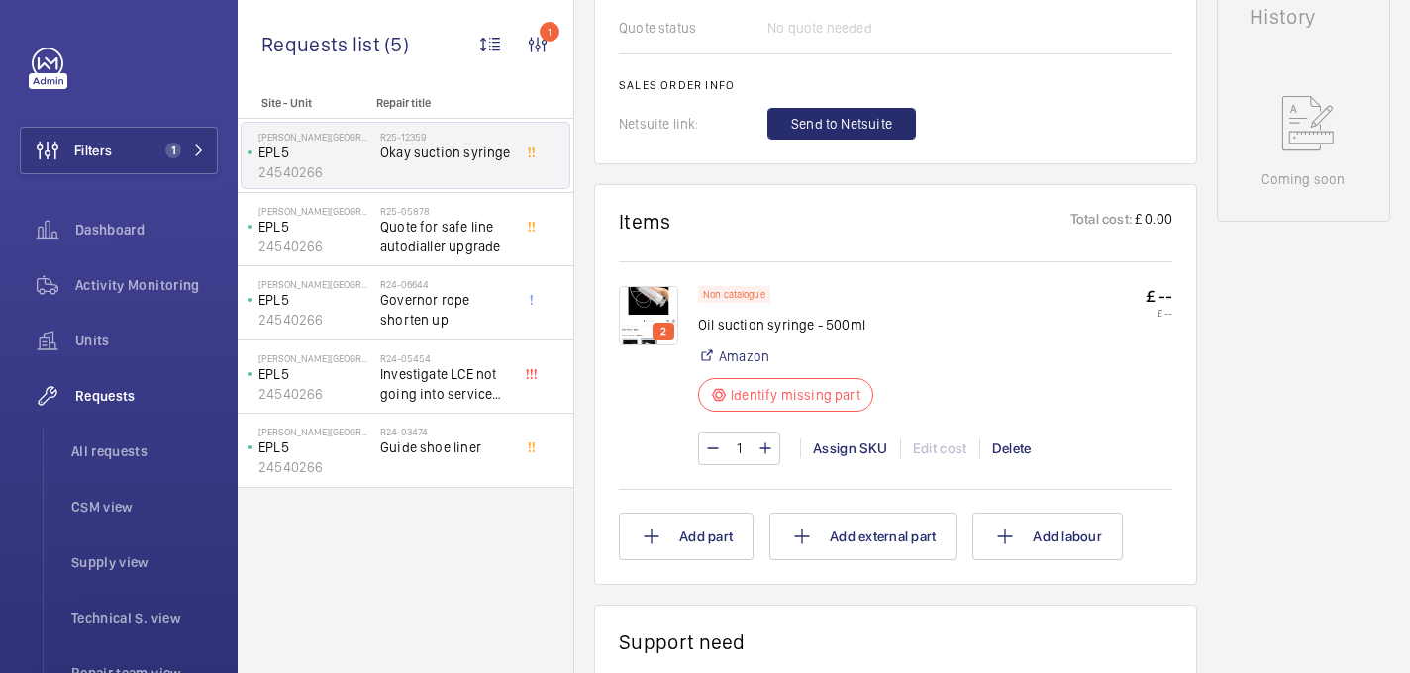
click at [652, 322] on img at bounding box center [648, 315] width 59 height 59
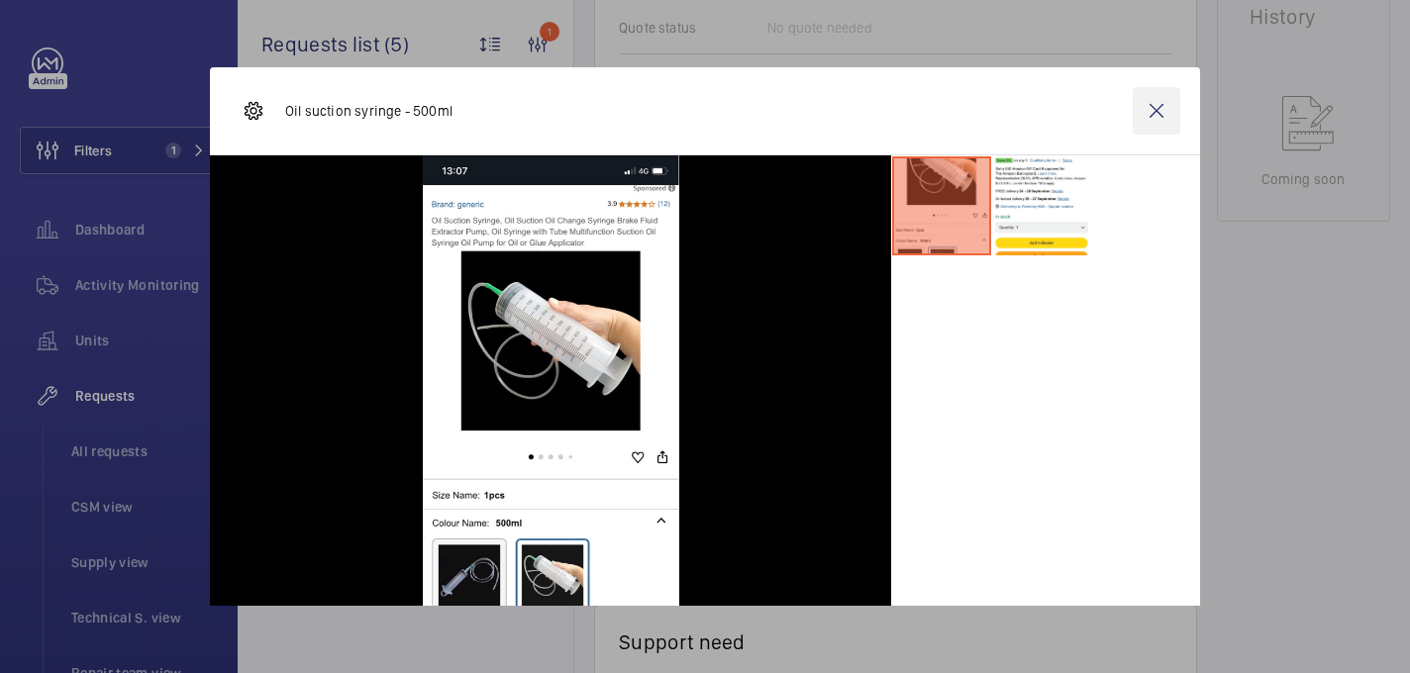
click at [1165, 121] on wm-front-icon-button at bounding box center [1157, 111] width 48 height 48
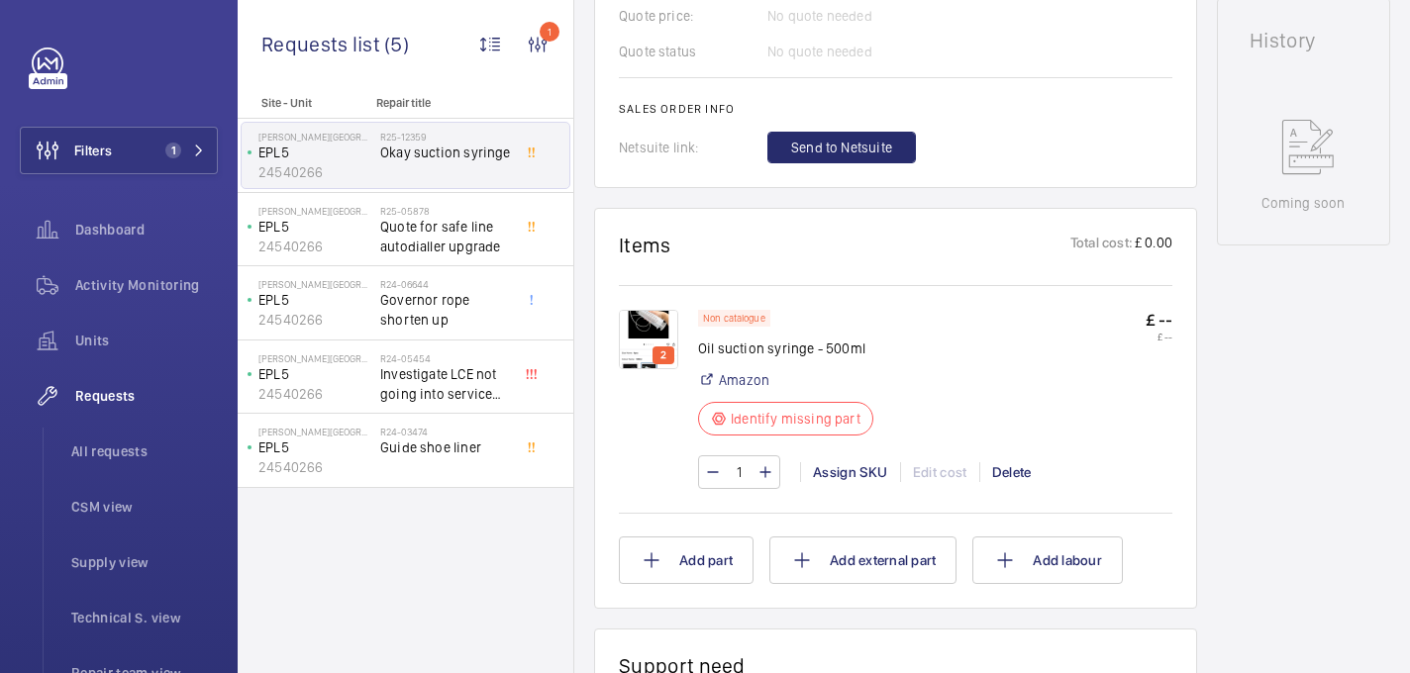
scroll to position [0, 0]
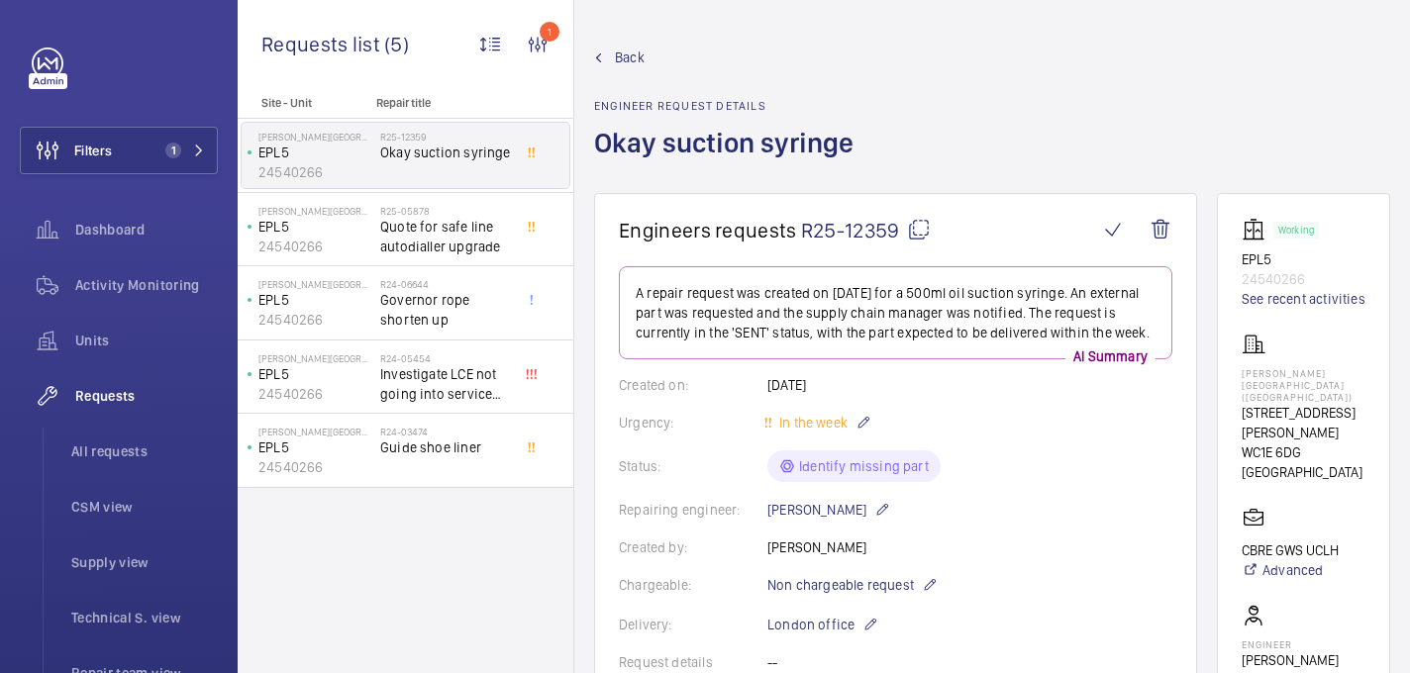
click at [920, 232] on mat-icon at bounding box center [919, 230] width 24 height 24
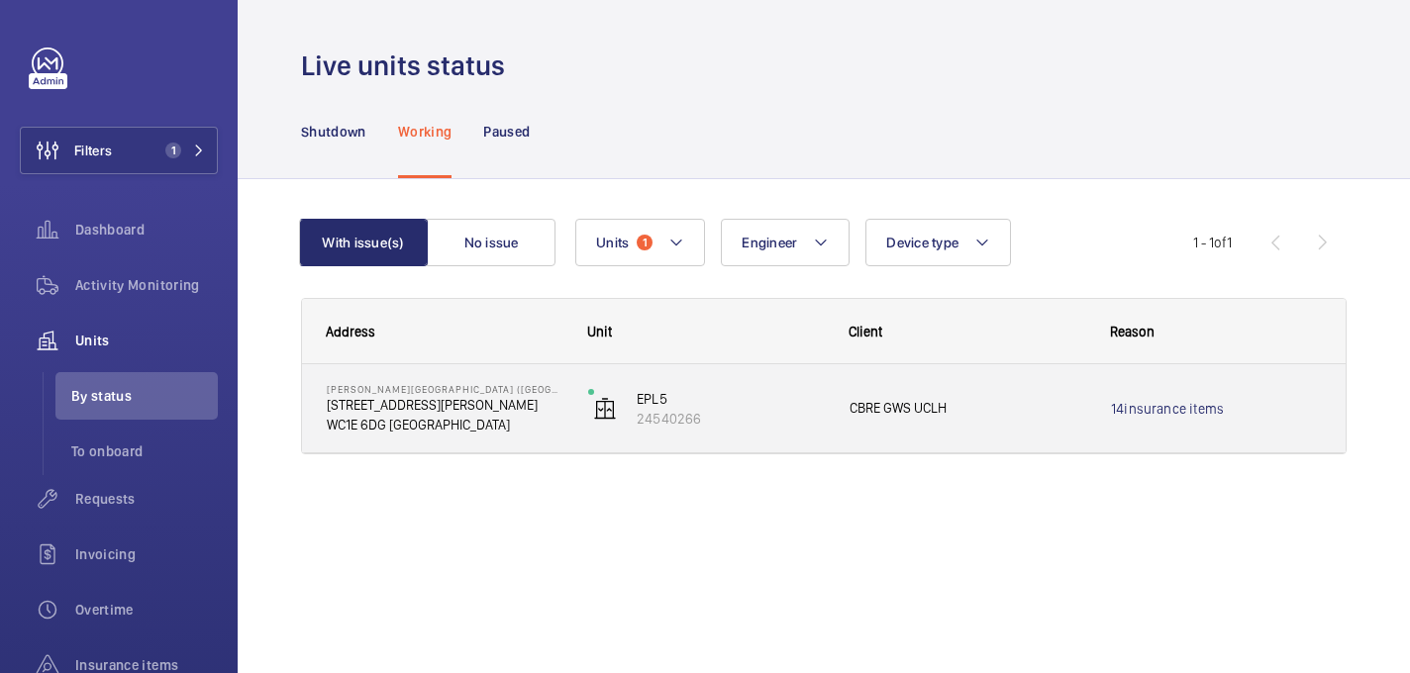
click at [474, 425] on p "WC1E 6DG LONDON" at bounding box center [445, 425] width 236 height 20
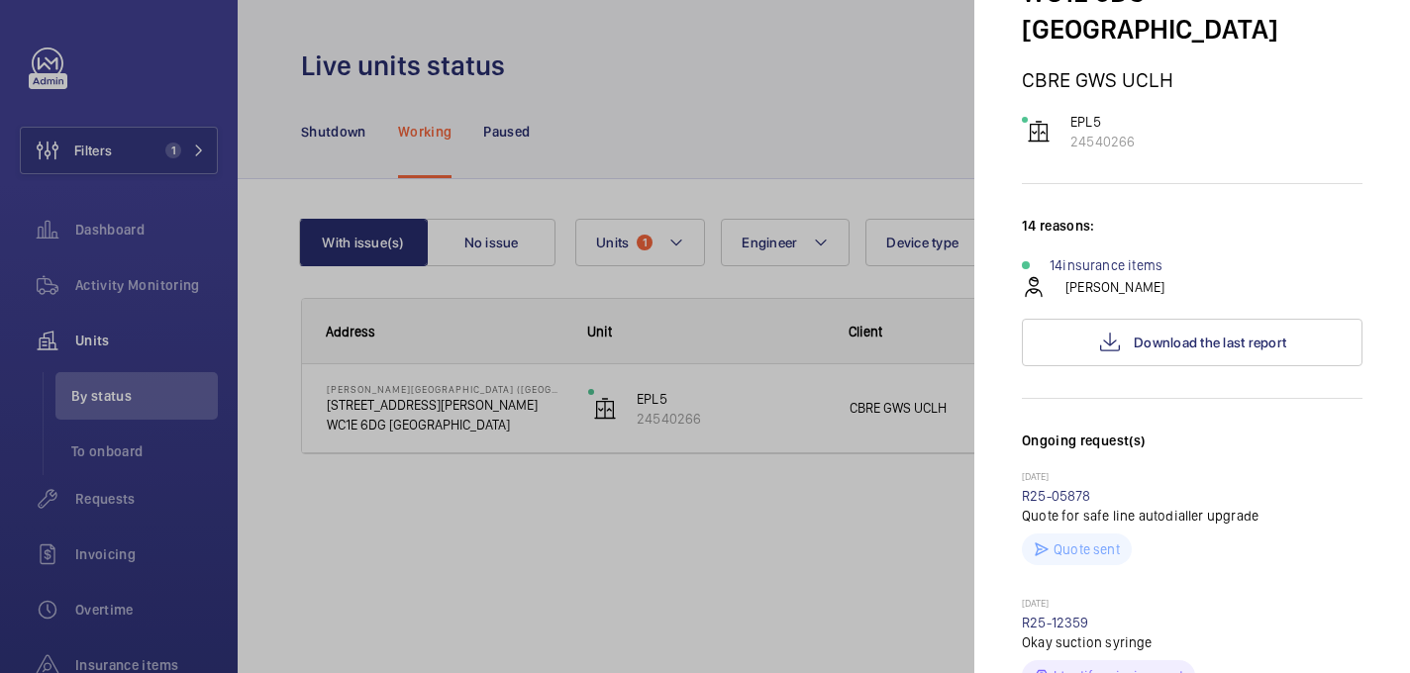
scroll to position [265, 0]
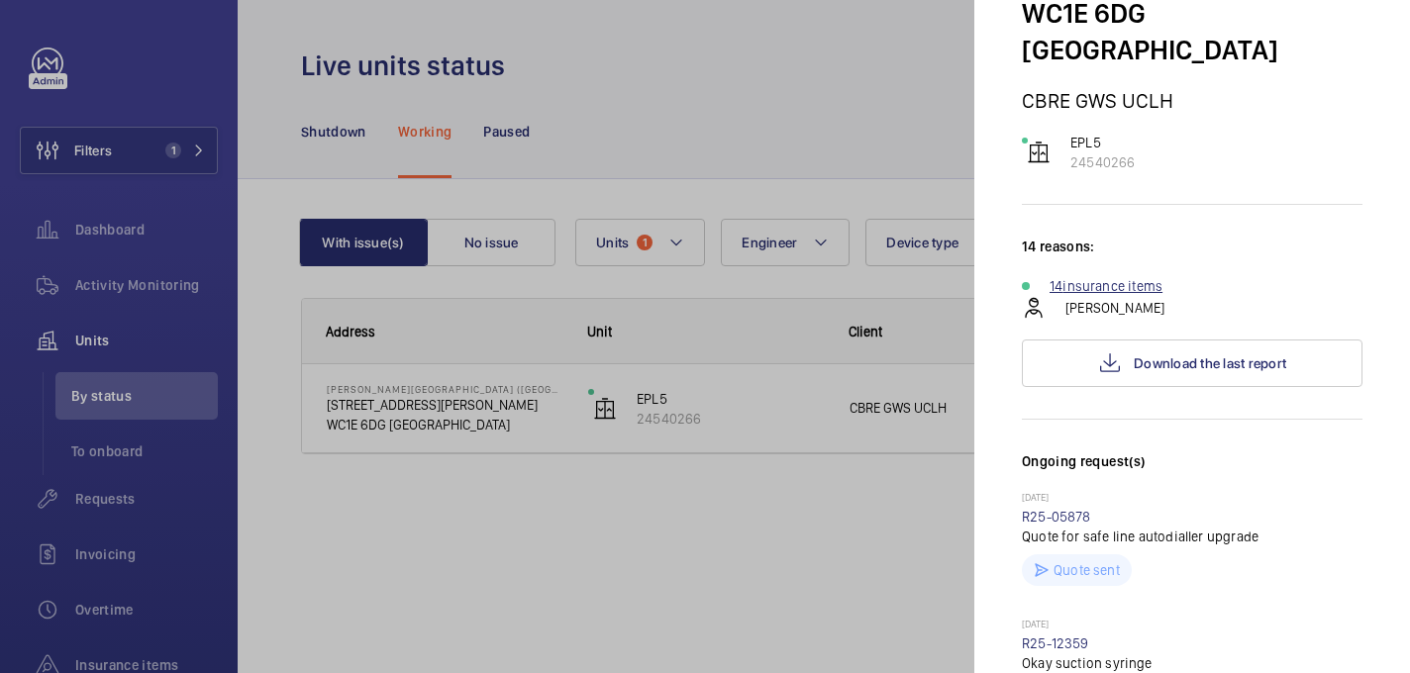
click at [1101, 276] on link "14 insurance items" at bounding box center [1105, 286] width 113 height 20
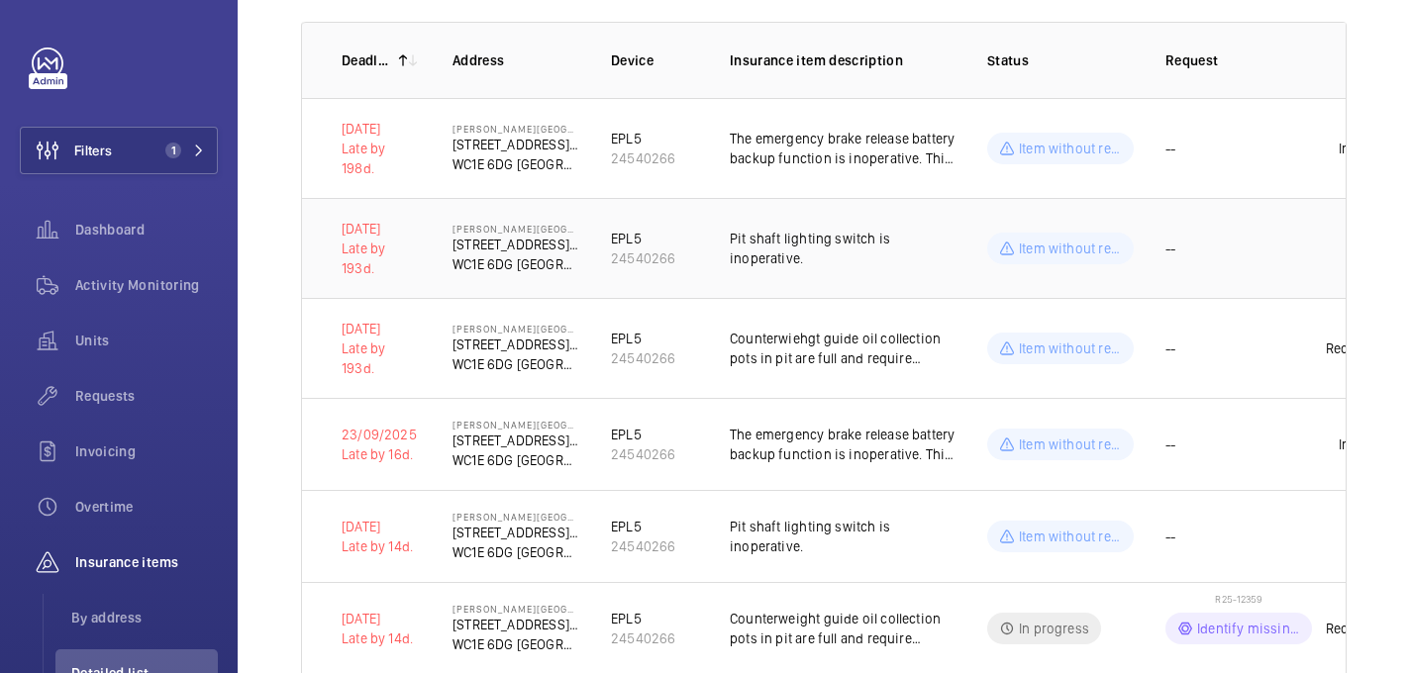
scroll to position [315, 0]
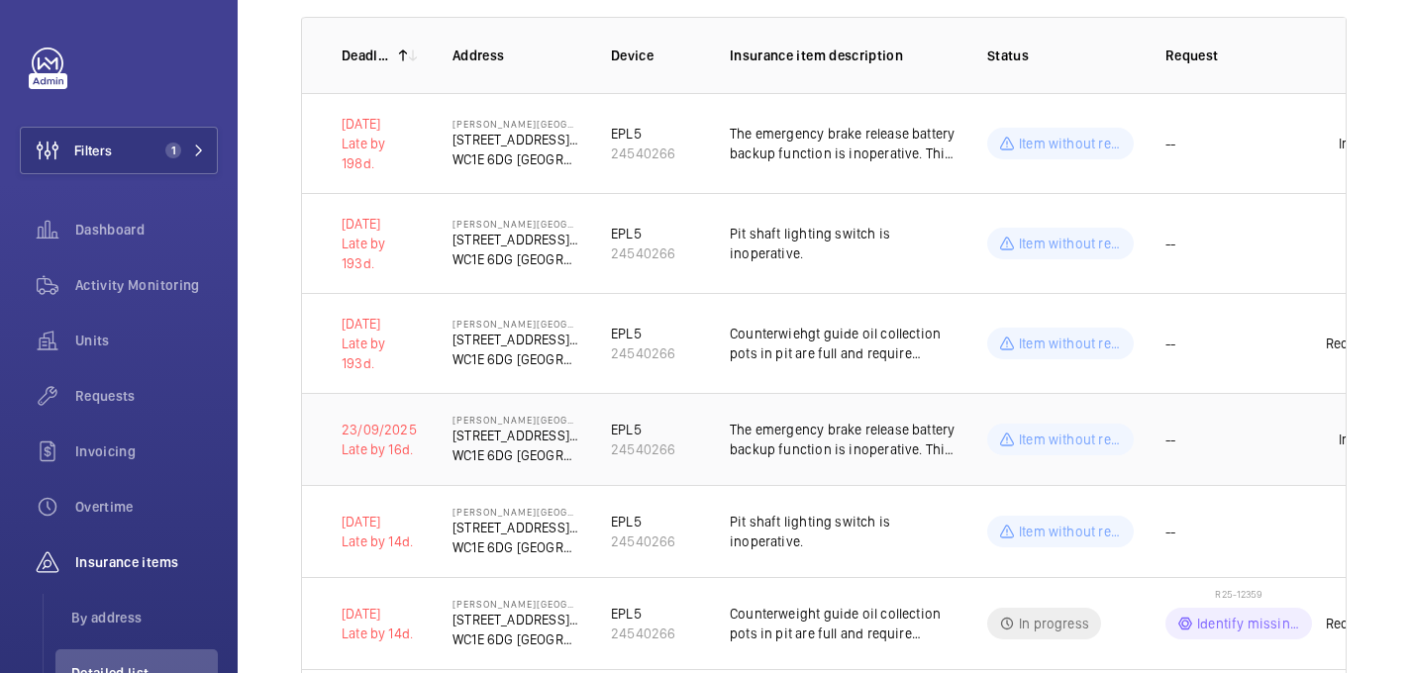
click at [431, 441] on td "Eastman Dental Hospital (UCLH) 47-49 Huntley Street WC1E 6DG LONDON" at bounding box center [500, 439] width 158 height 92
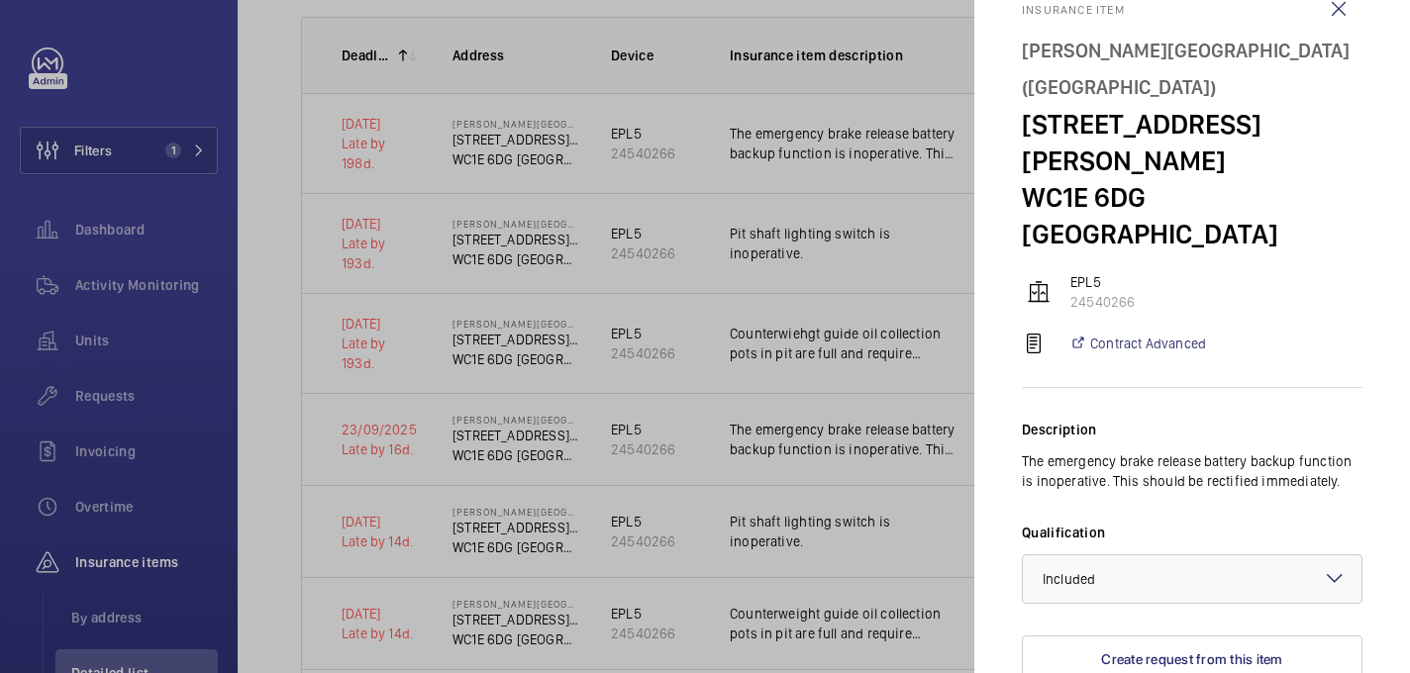
scroll to position [46, 0]
click at [1082, 450] on p "The emergency brake release battery backup function is inoperative. This should…" at bounding box center [1192, 470] width 341 height 40
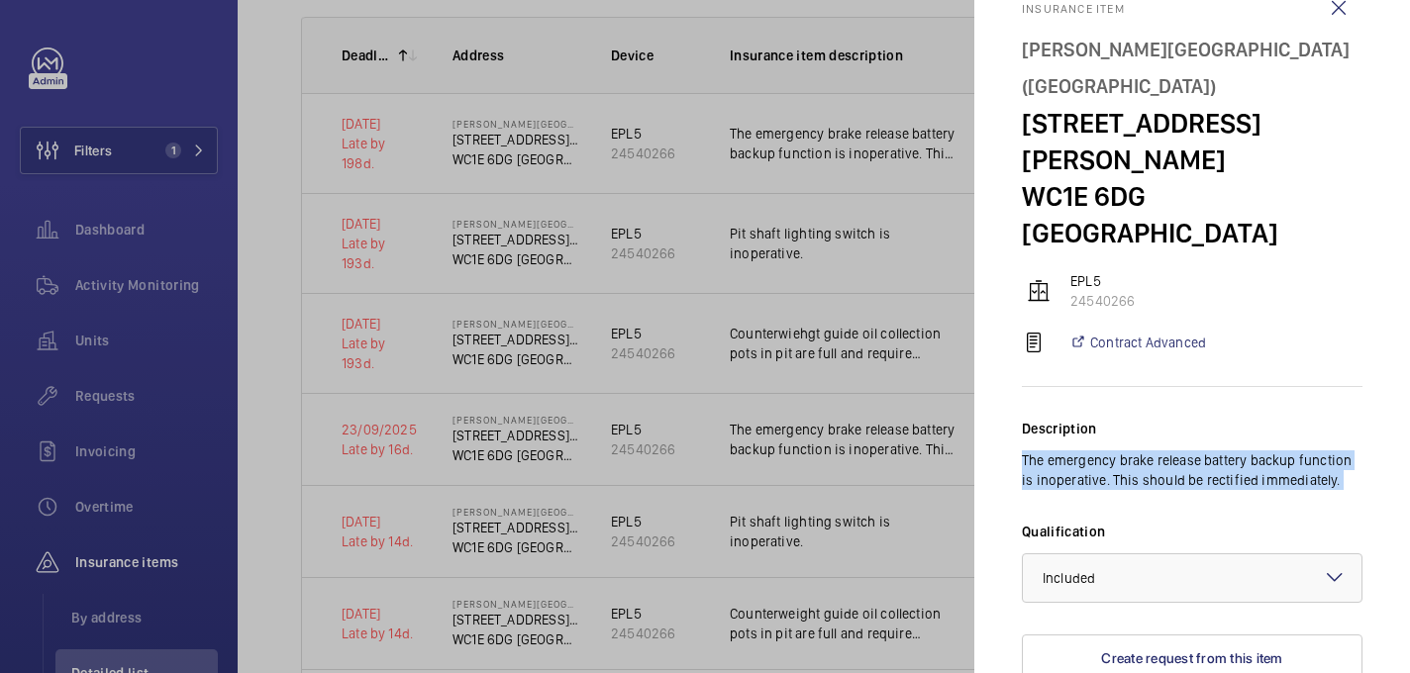
click at [1082, 450] on p "The emergency brake release battery backup function is inoperative. This should…" at bounding box center [1192, 470] width 341 height 40
copy p "The emergency brake release battery backup function is inoperative. This should…"
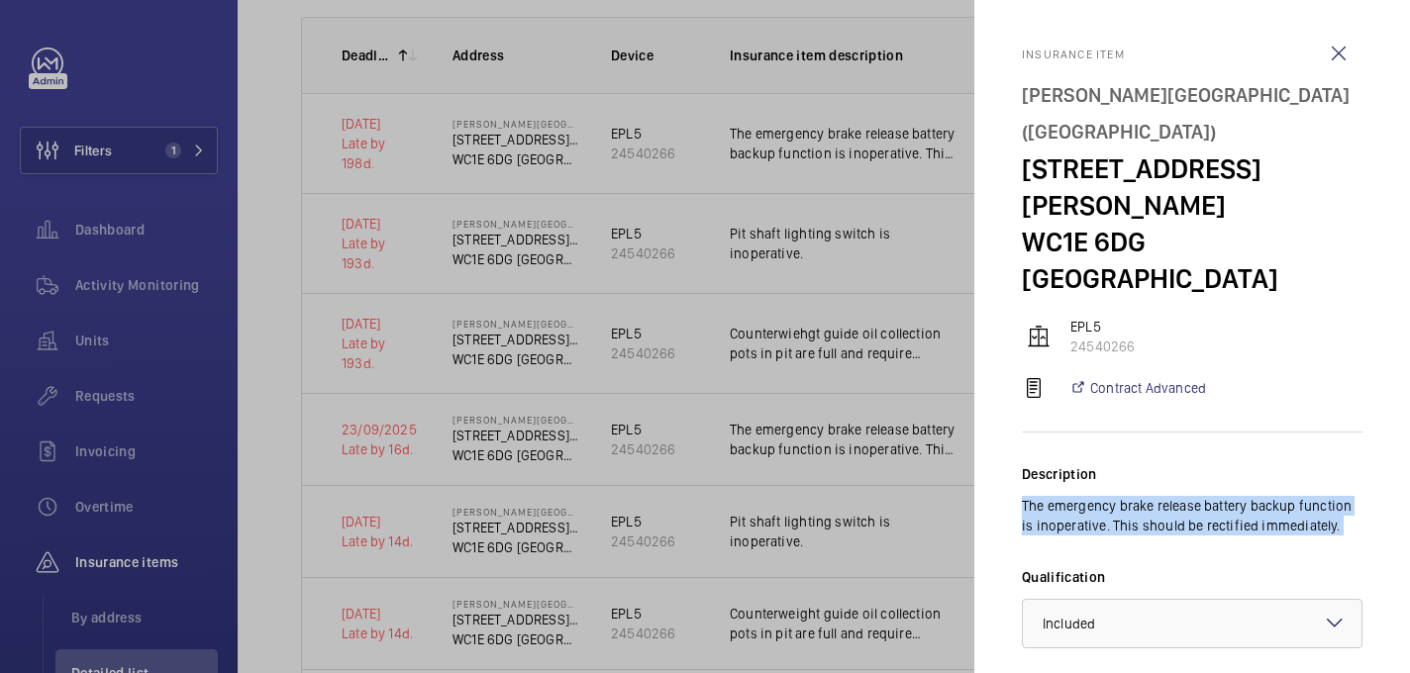
copy p "The emergency brake release battery backup function is inoperative. This should…"
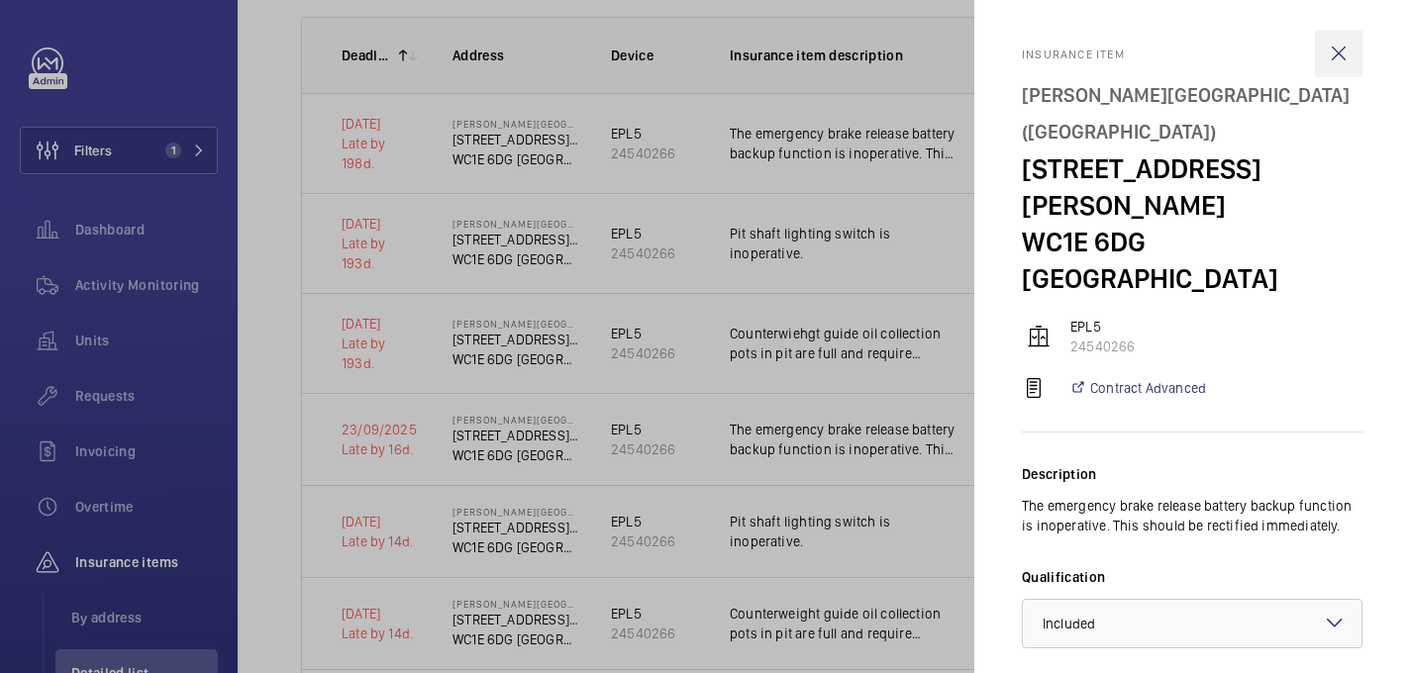
click at [1343, 59] on wm-front-icon-button at bounding box center [1339, 54] width 48 height 48
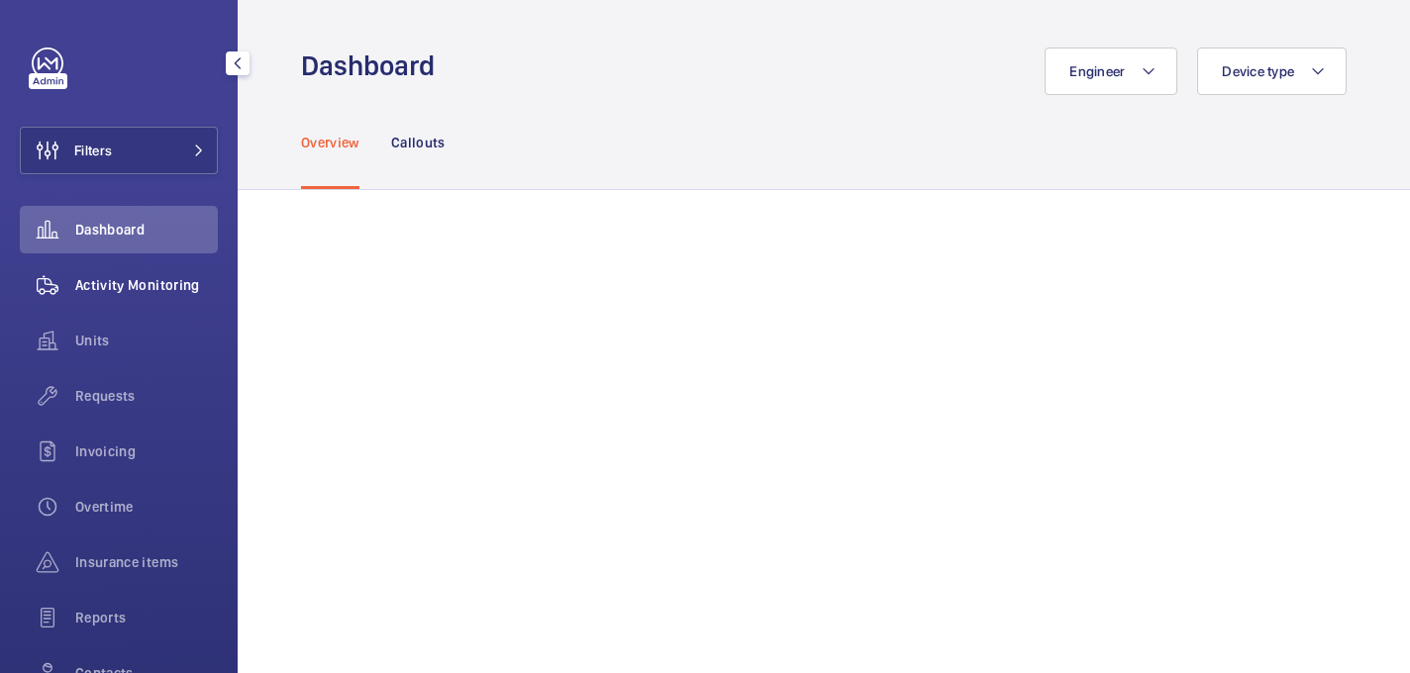
click at [130, 283] on span "Activity Monitoring" at bounding box center [146, 285] width 143 height 20
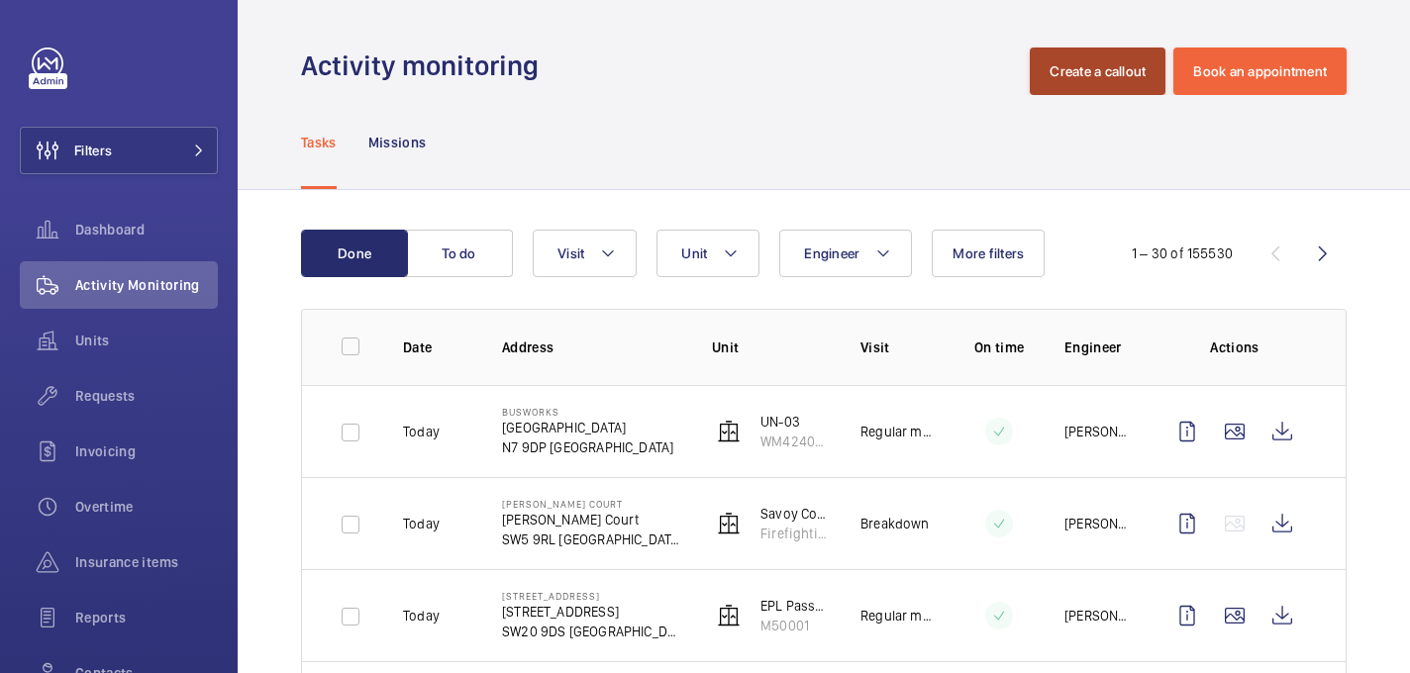
click at [1076, 72] on button "Create a callout" at bounding box center [1098, 72] width 136 height 48
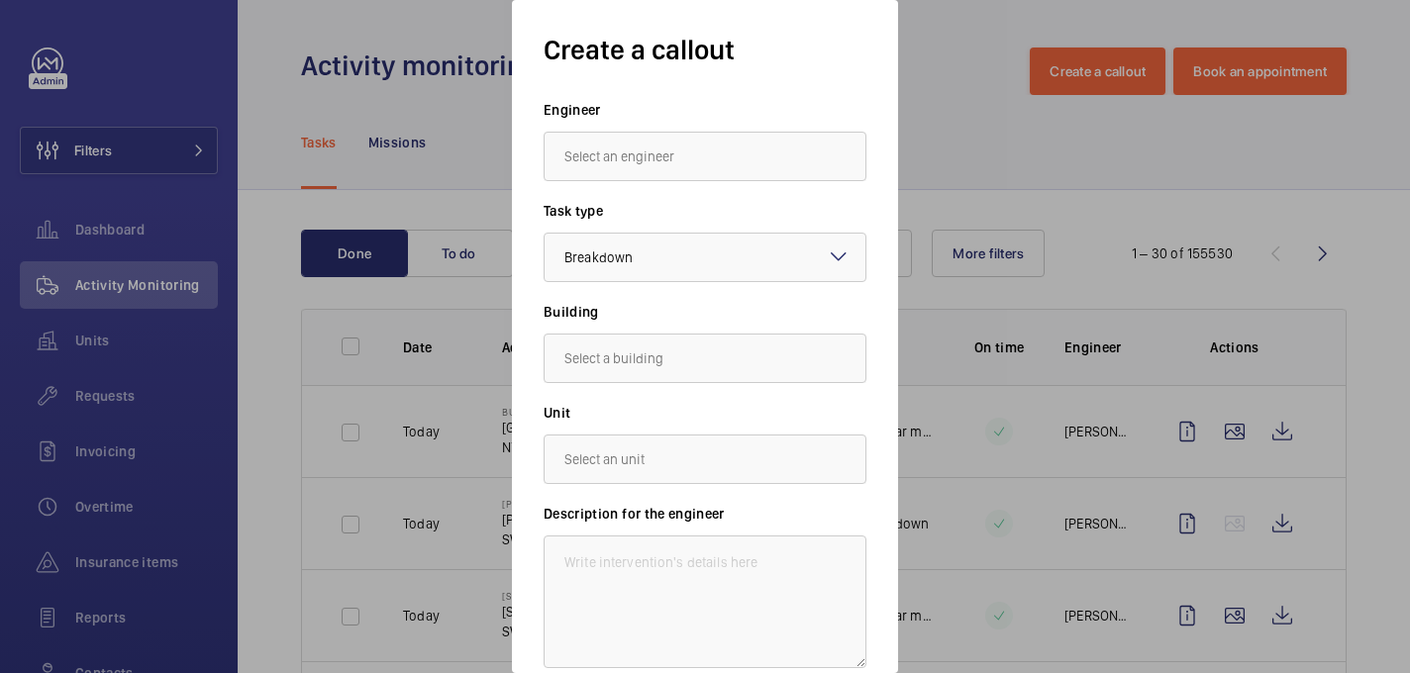
click at [650, 135] on input "text" at bounding box center [705, 157] width 323 height 50
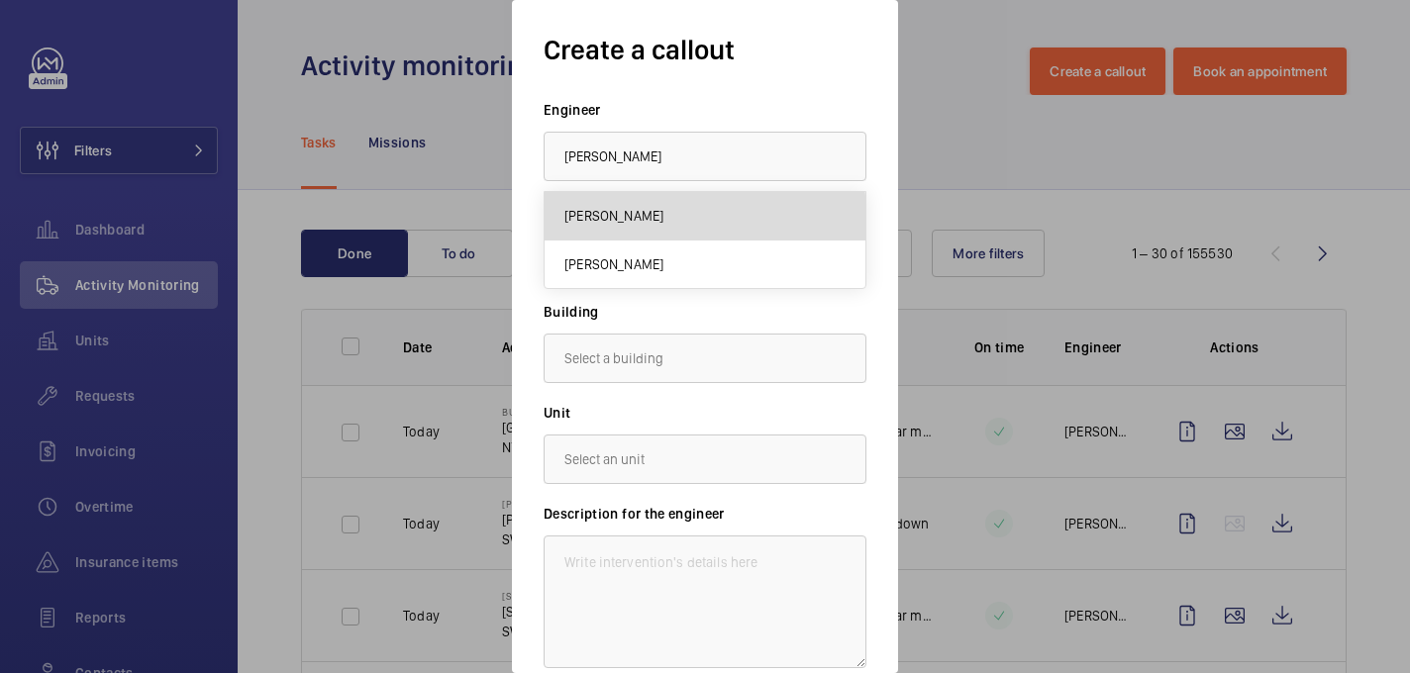
click at [625, 226] on mat-option "[PERSON_NAME]" at bounding box center [705, 216] width 321 height 49
type input "[PERSON_NAME]"
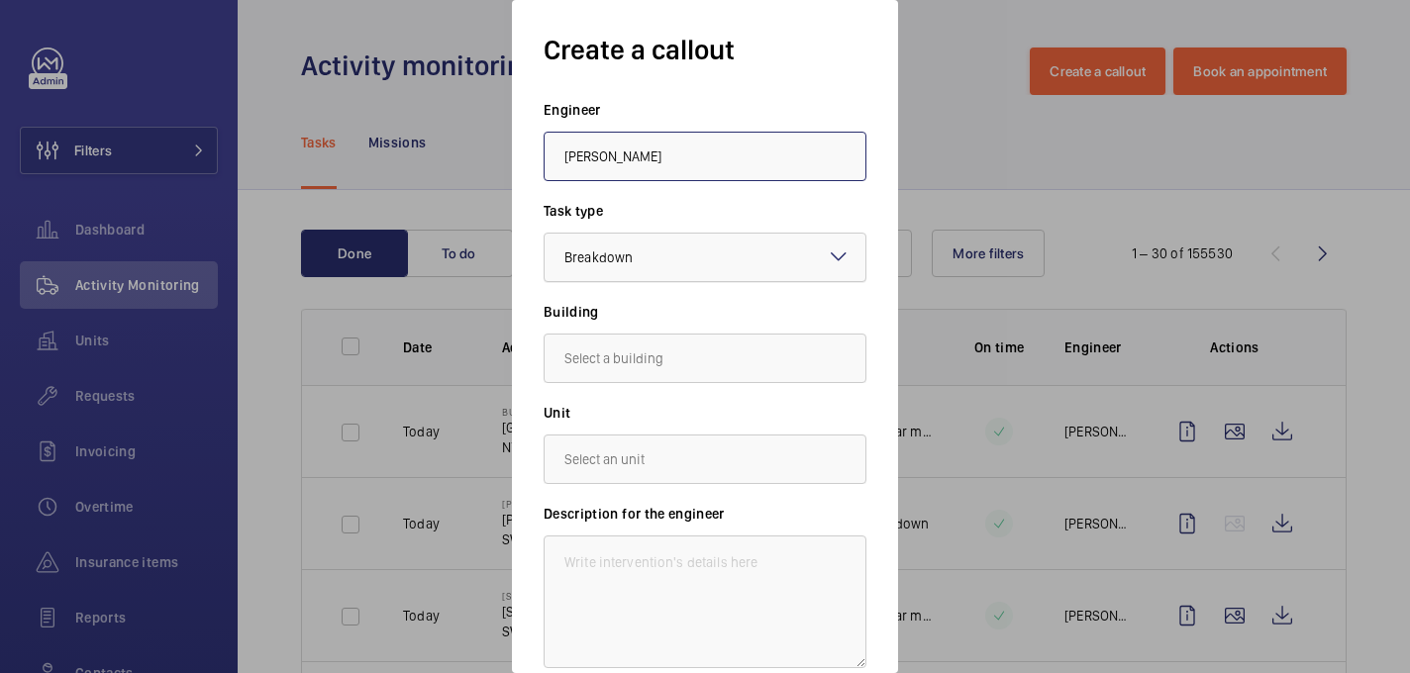
click at [625, 267] on div at bounding box center [705, 258] width 321 height 48
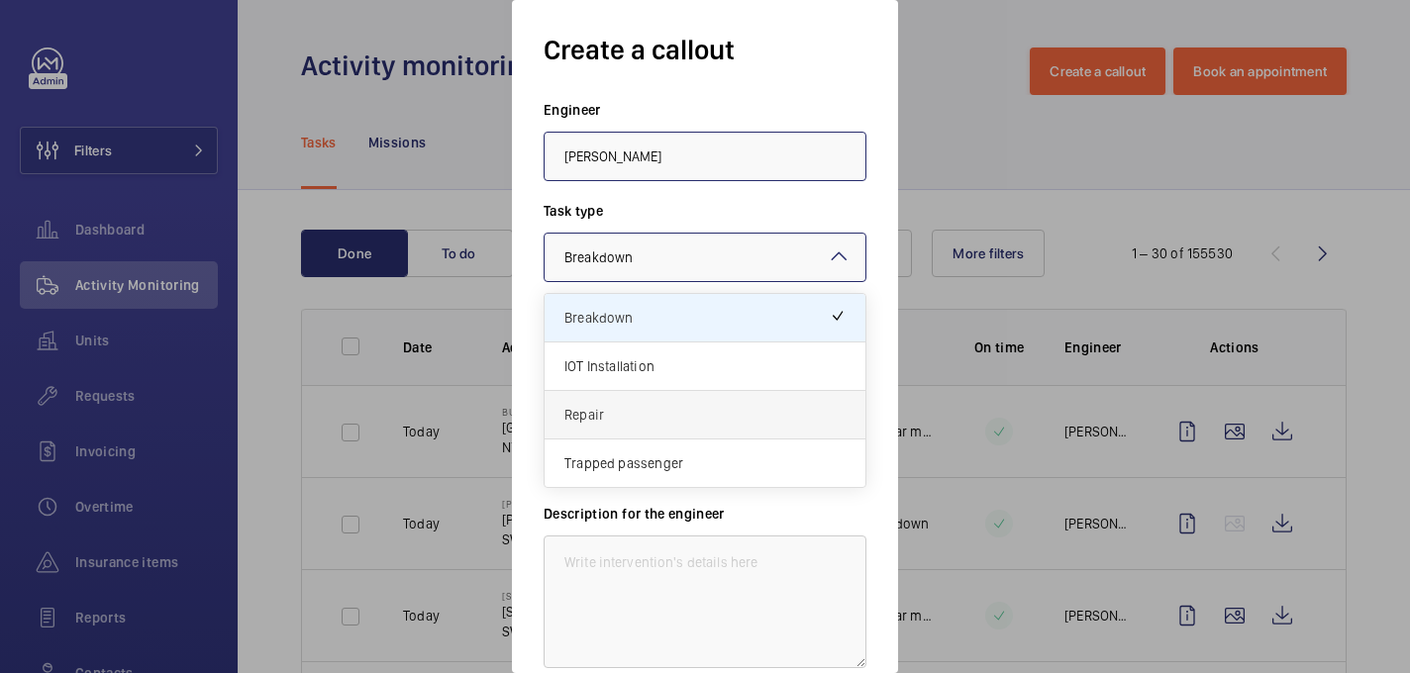
click at [654, 409] on span "Repair" at bounding box center [704, 415] width 281 height 20
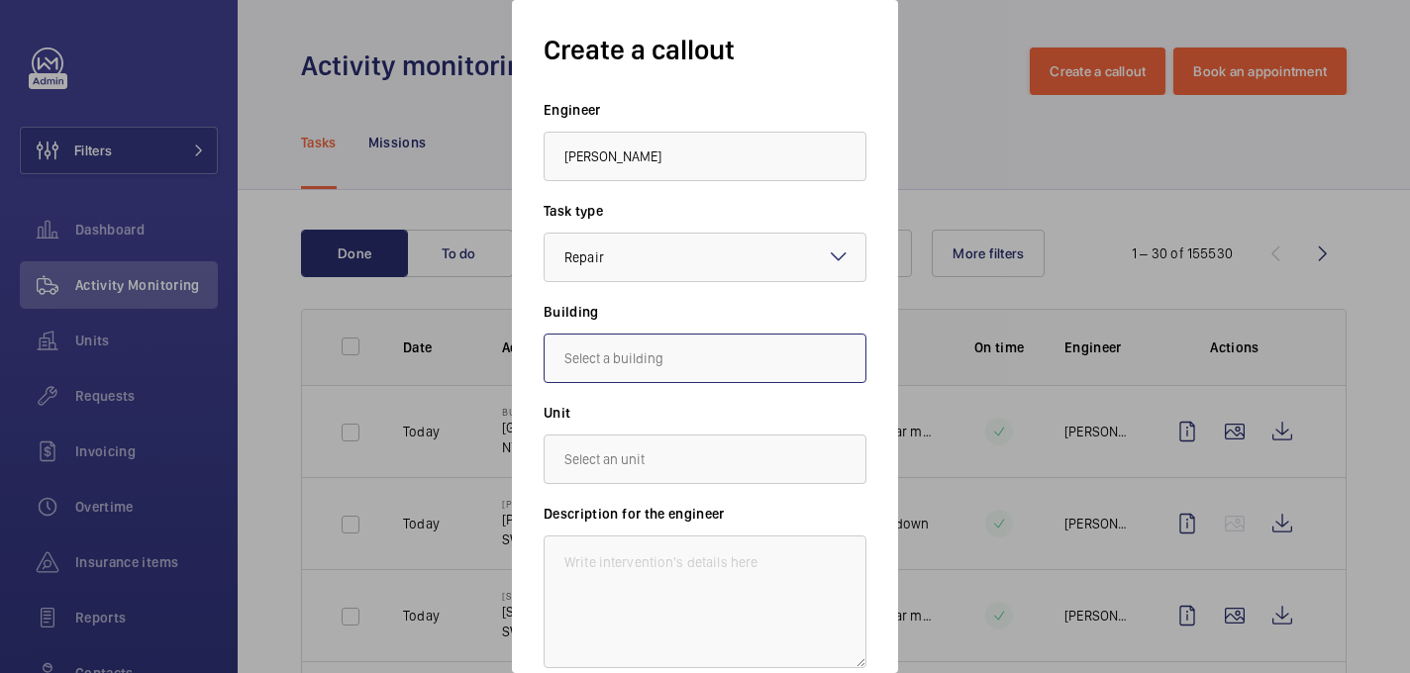
click at [631, 348] on input "text" at bounding box center [705, 359] width 323 height 50
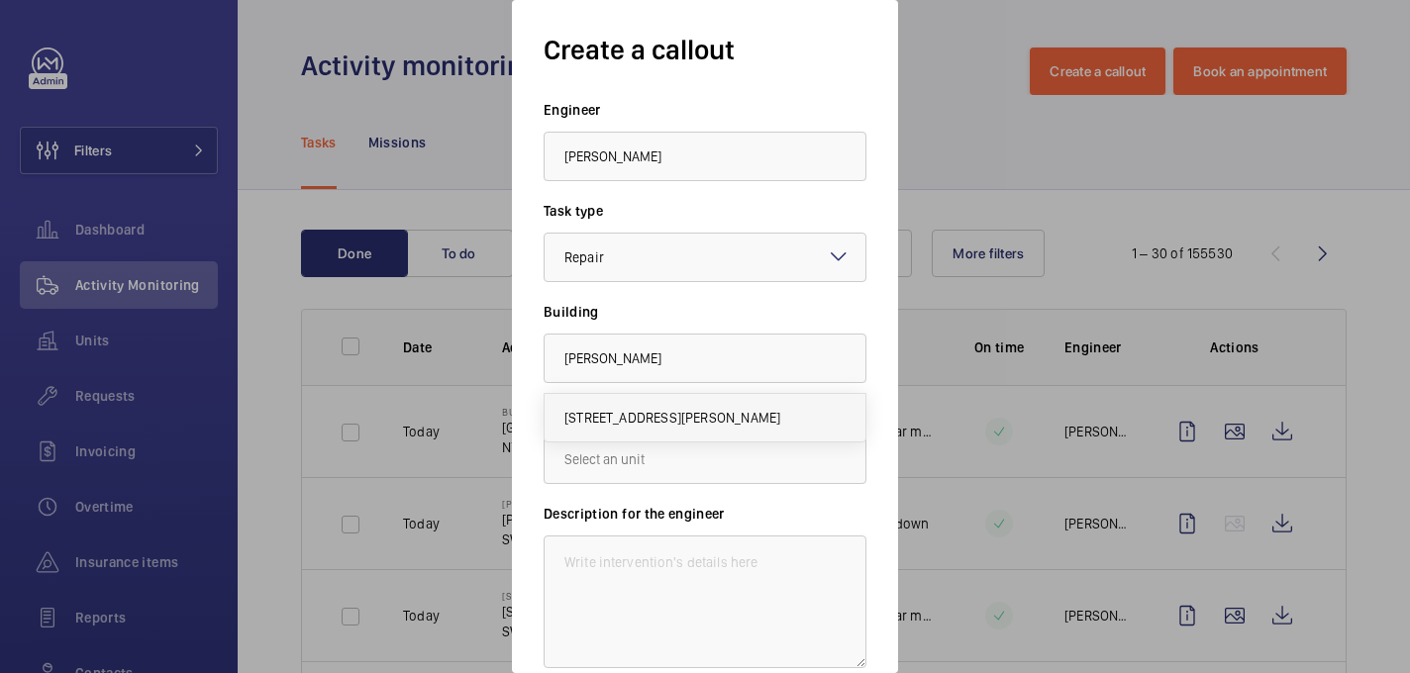
click at [644, 409] on span "47-49 Huntley Street, WC1E 6DG LONDON" at bounding box center [672, 418] width 216 height 20
type input "47-49 Huntley Street, WC1E 6DG LONDON"
click at [641, 461] on input "text" at bounding box center [705, 460] width 323 height 50
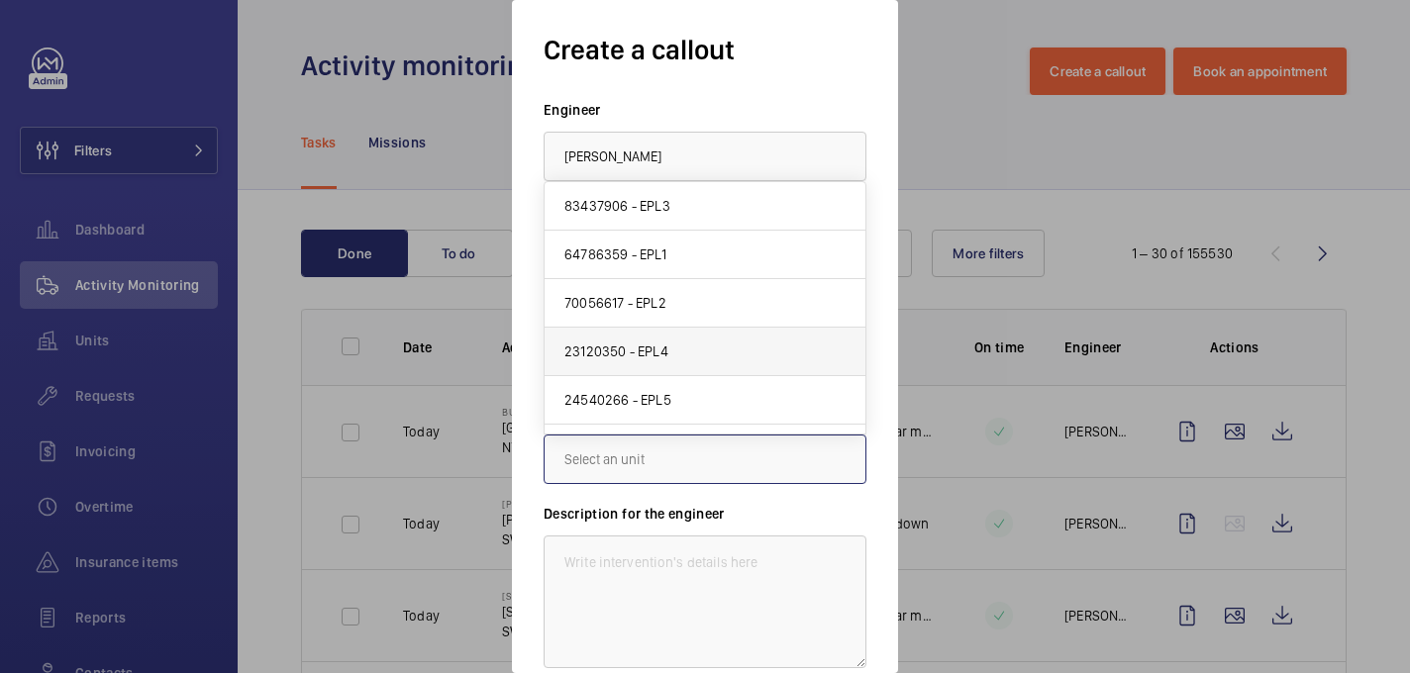
scroll to position [39, 0]
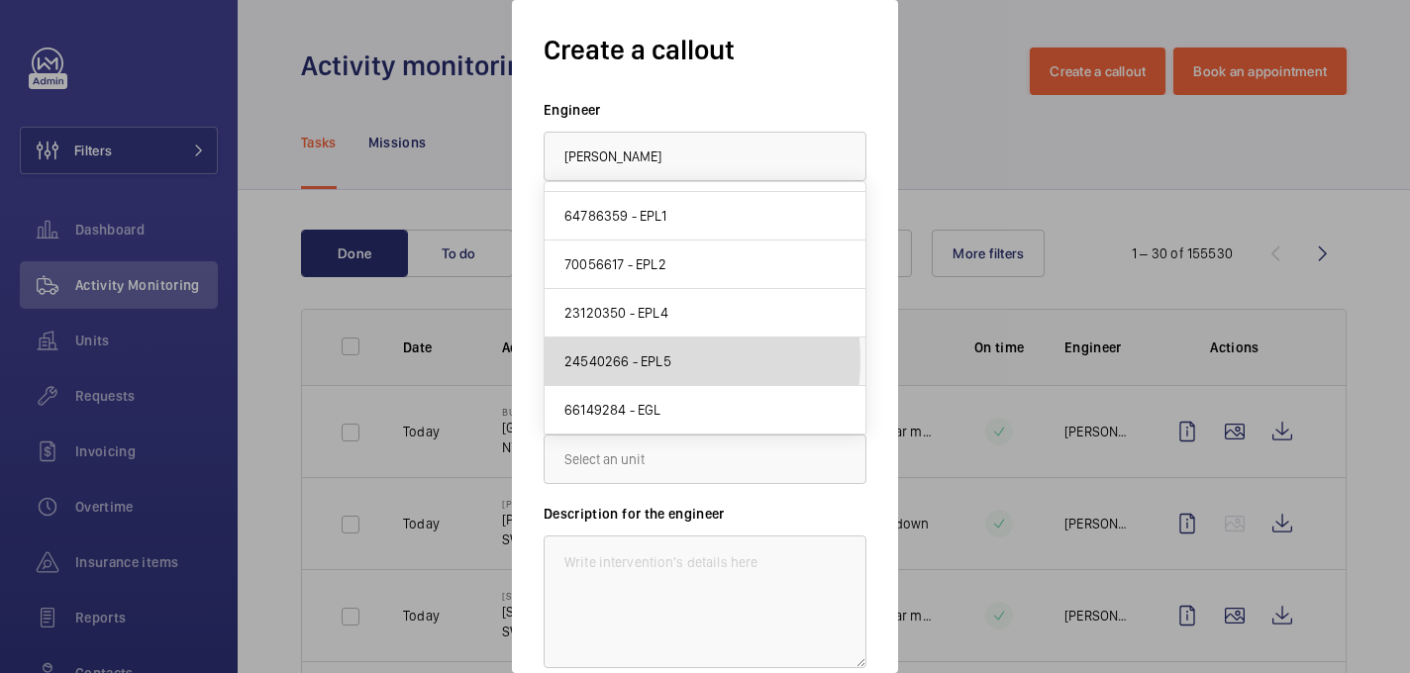
click at [645, 360] on span "24540266 - EPL5" at bounding box center [617, 361] width 107 height 20
type input "24540266 - EPL5"
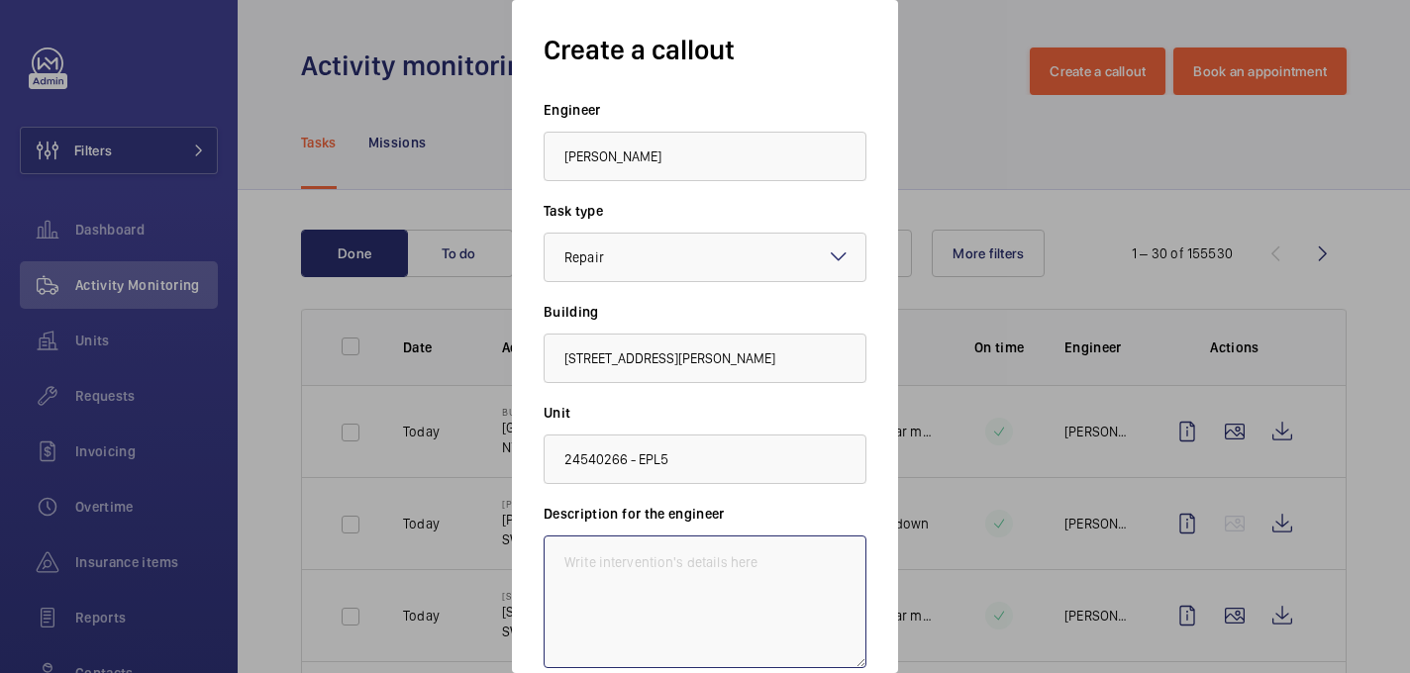
click at [629, 550] on textarea at bounding box center [705, 602] width 323 height 133
paste textarea "The emergency brake release battery backup function is inoperative. This should…"
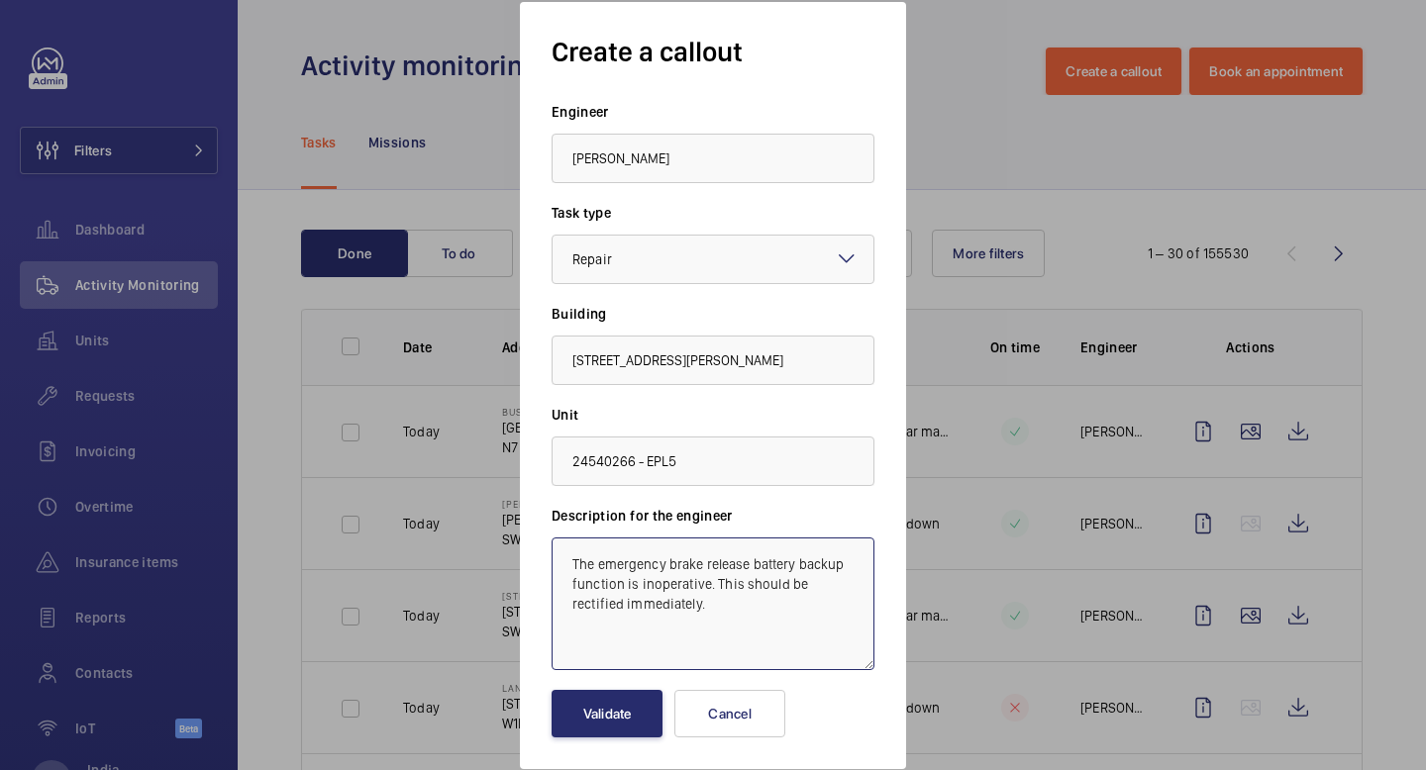
click at [581, 606] on textarea "The emergency brake release battery backup function is inoperative. This should…" at bounding box center [712, 604] width 323 height 133
click at [572, 606] on textarea "The emergency brake release battery backup function is inoperative. This should…" at bounding box center [712, 604] width 323 height 133
type textarea "The emergency brake release battery backup function is inoperative. This should…"
click at [597, 672] on button "Validate" at bounding box center [606, 714] width 111 height 48
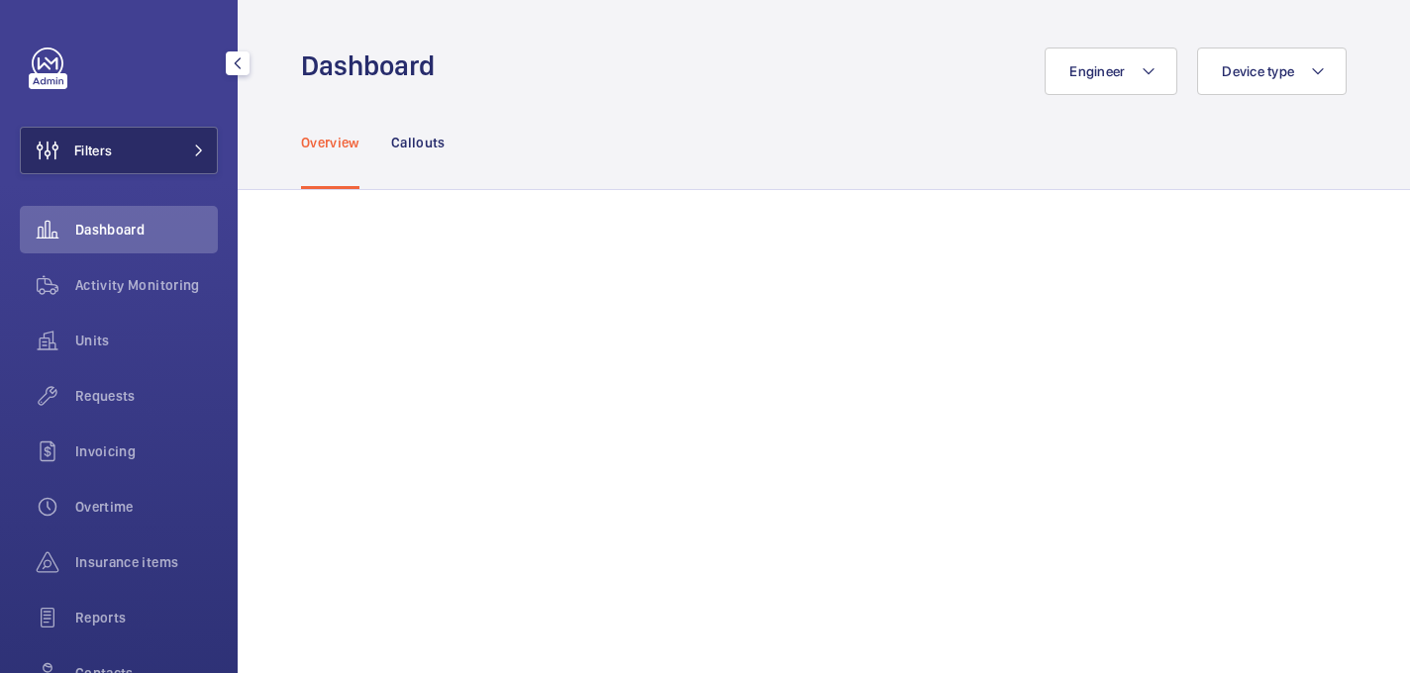
click at [111, 166] on span "Filters" at bounding box center [66, 151] width 91 height 48
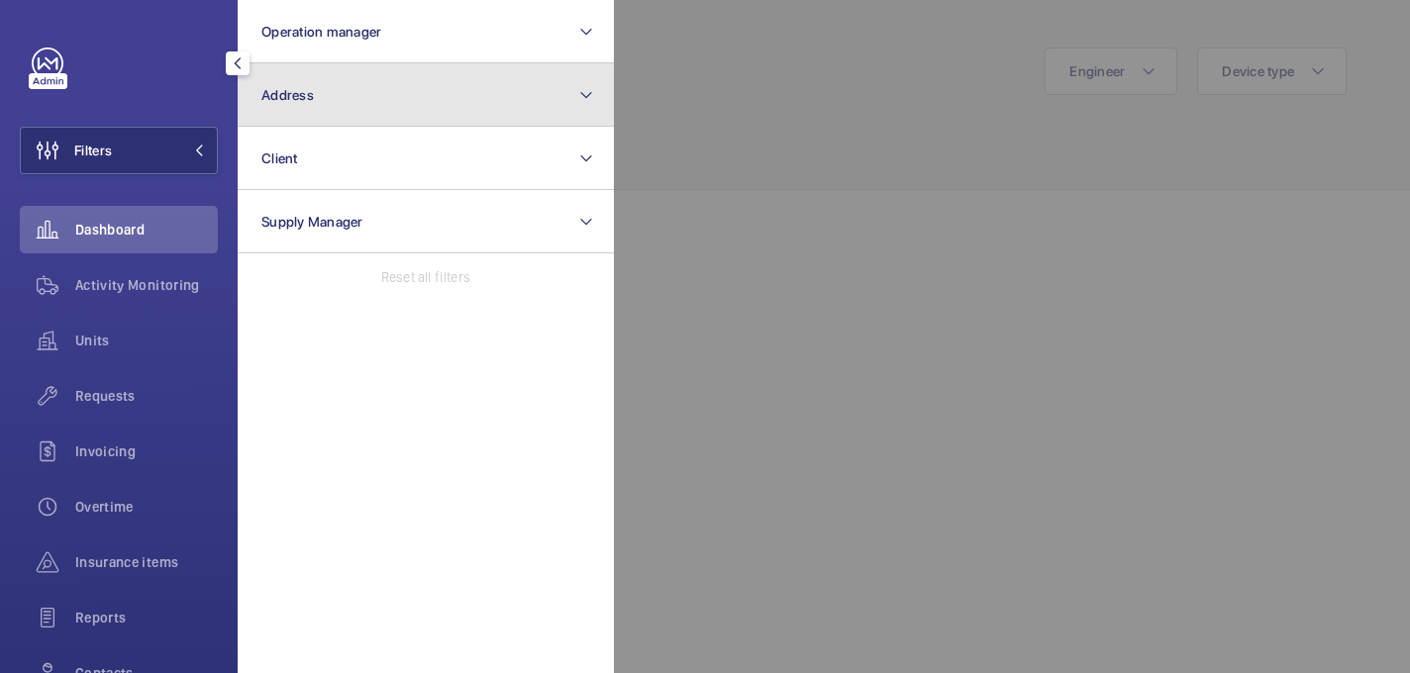
click at [443, 103] on button "Address" at bounding box center [426, 94] width 376 height 63
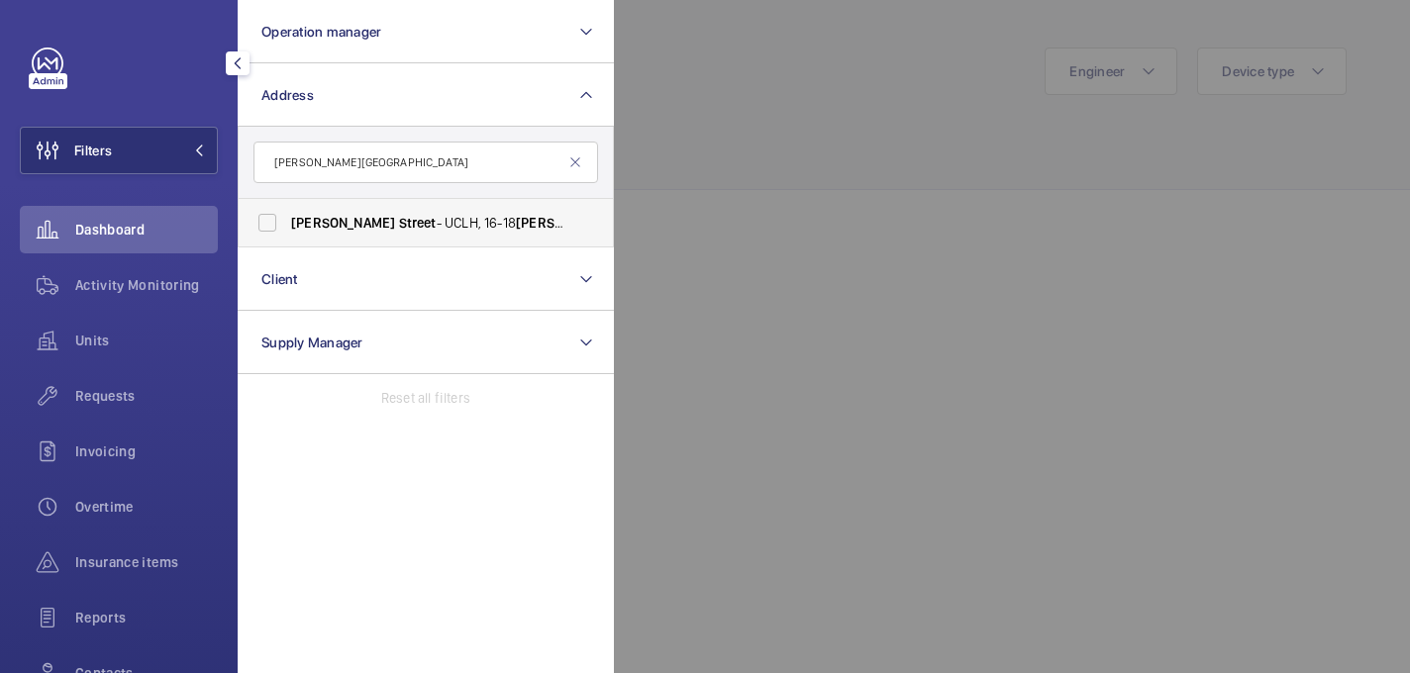
type input "[PERSON_NAME][GEOGRAPHIC_DATA]"
drag, startPoint x: 510, startPoint y: 214, endPoint x: 694, endPoint y: 155, distance: 193.2
click at [510, 214] on span "[PERSON_NAME][GEOGRAPHIC_DATA][STREET_ADDRESS][PERSON_NAME]" at bounding box center [427, 223] width 272 height 20
click at [287, 214] on input "[PERSON_NAME][GEOGRAPHIC_DATA][STREET_ADDRESS][PERSON_NAME]" at bounding box center [268, 223] width 40 height 40
checkbox input "true"
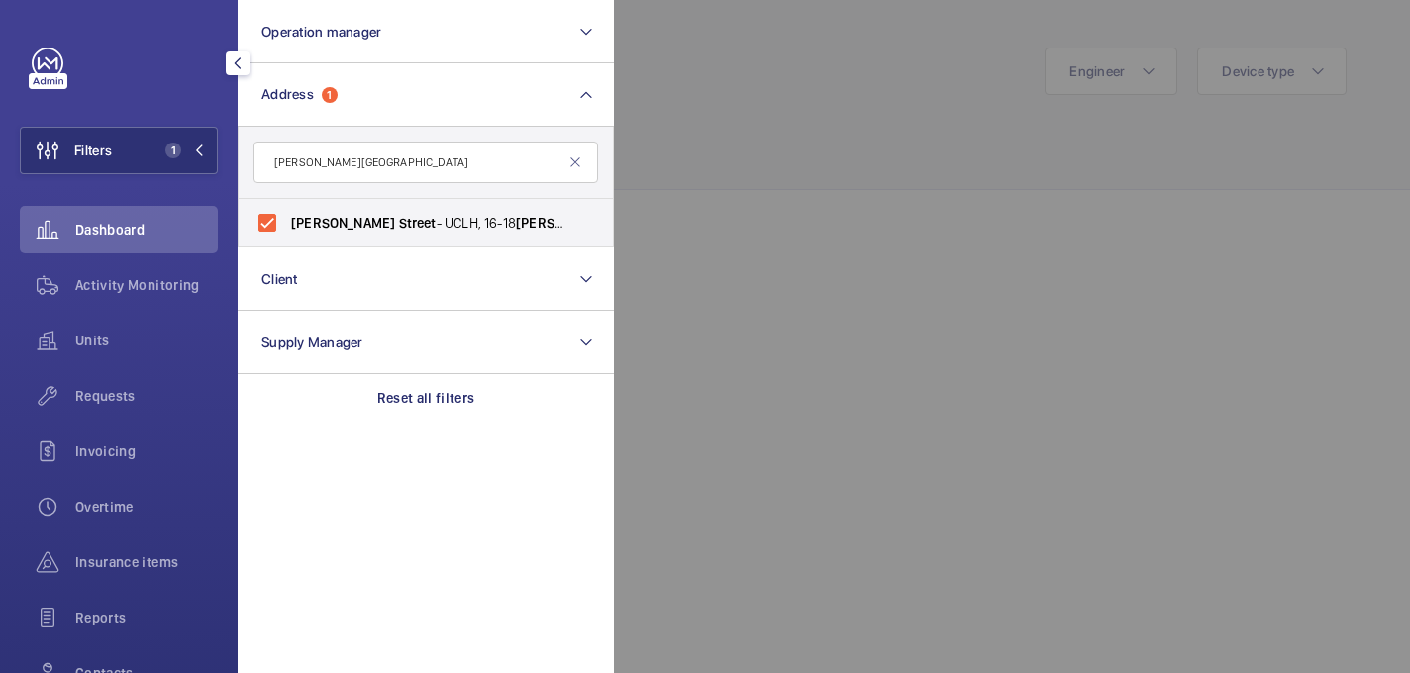
click at [866, 108] on div at bounding box center [1319, 336] width 1410 height 673
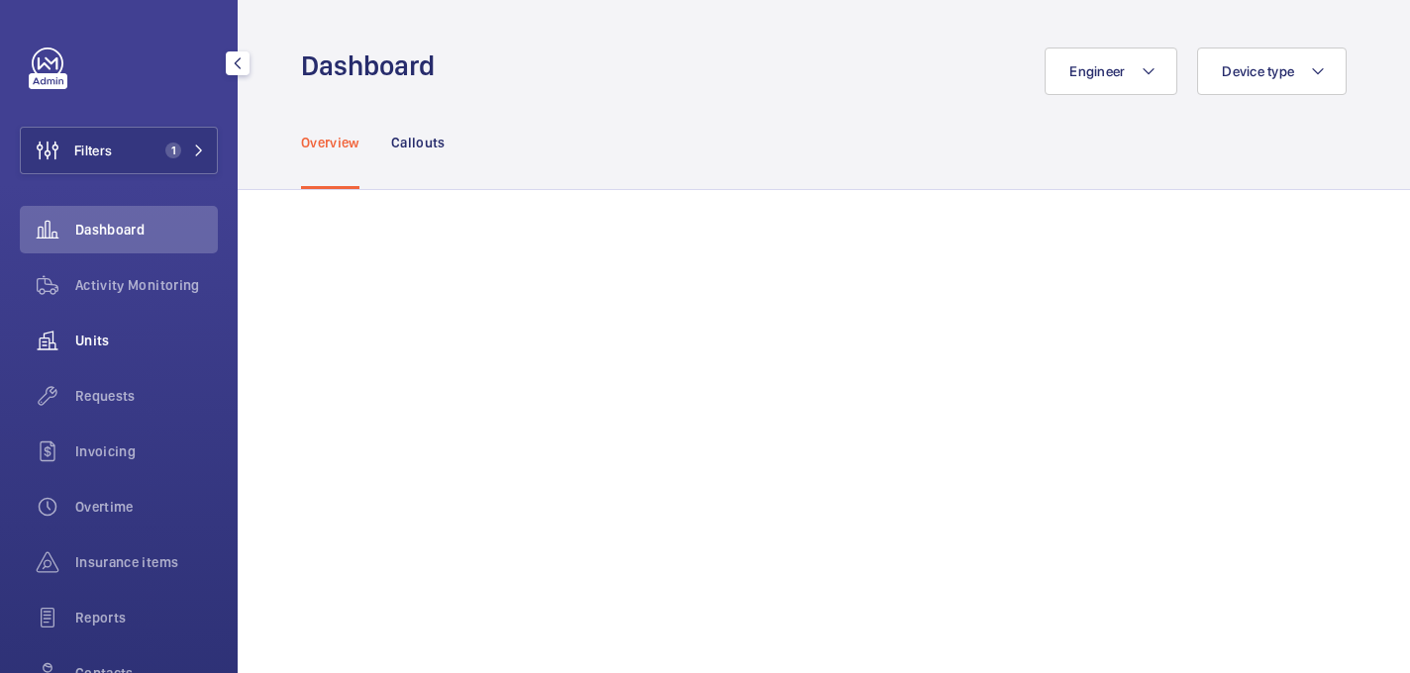
click at [152, 322] on div "Units" at bounding box center [119, 341] width 198 height 48
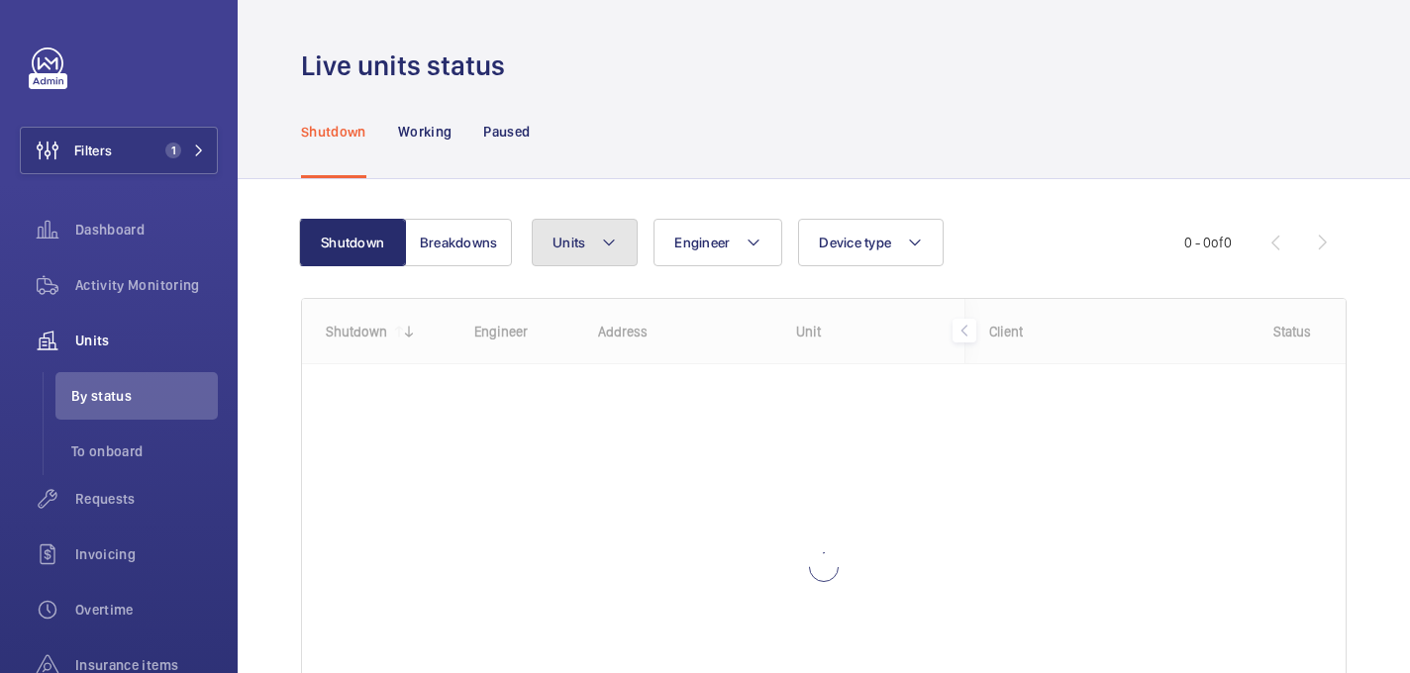
click at [587, 252] on button "Units" at bounding box center [585, 243] width 106 height 48
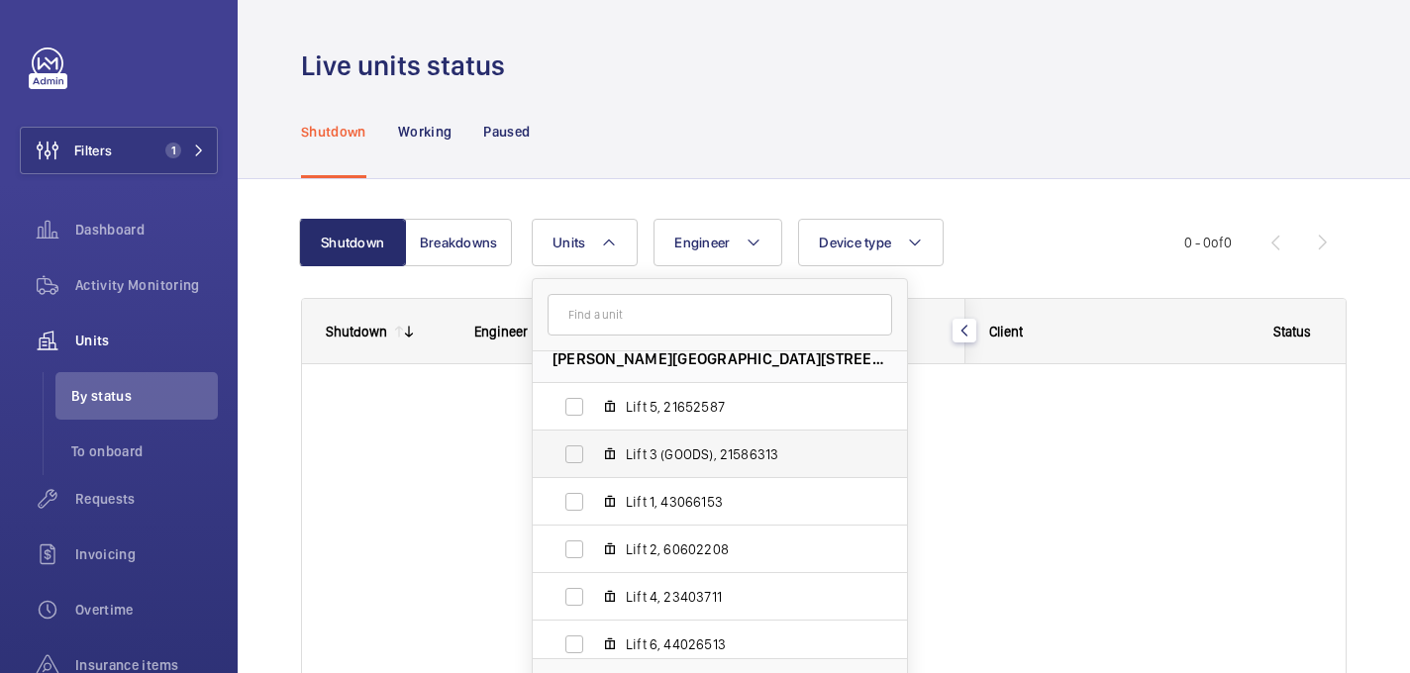
scroll to position [26, 0]
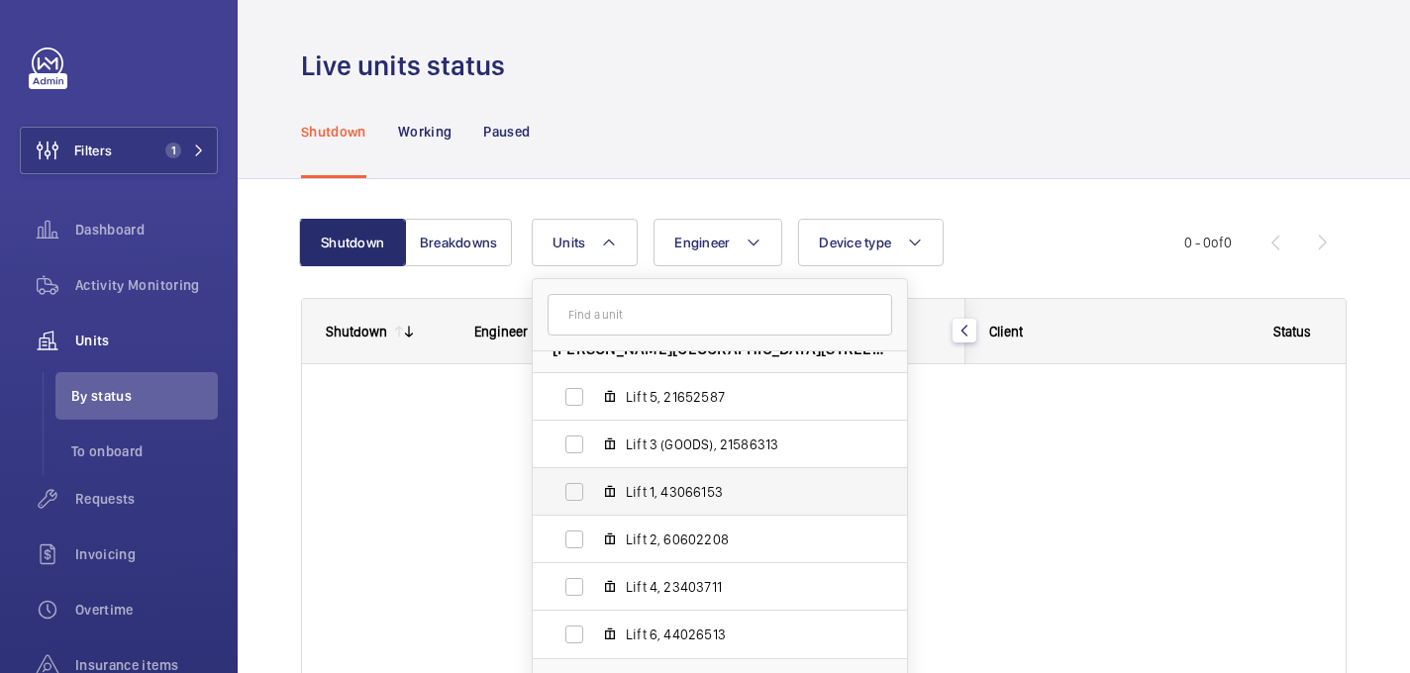
click at [657, 506] on label "Lift 1, 43066153" at bounding box center [704, 492] width 343 height 48
click at [594, 506] on input "Lift 1, 43066153" at bounding box center [574, 492] width 40 height 40
checkbox input "true"
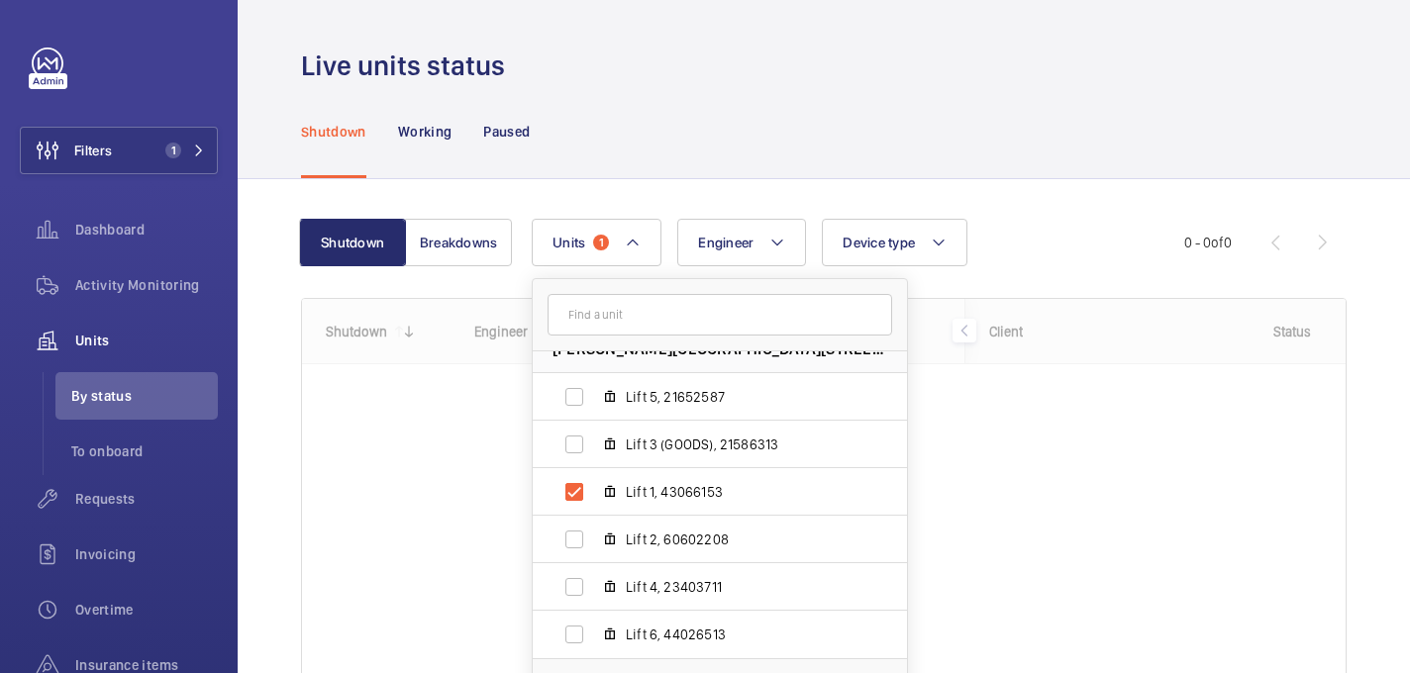
click at [640, 170] on div "Shutdown Working Paused" at bounding box center [823, 131] width 1045 height 94
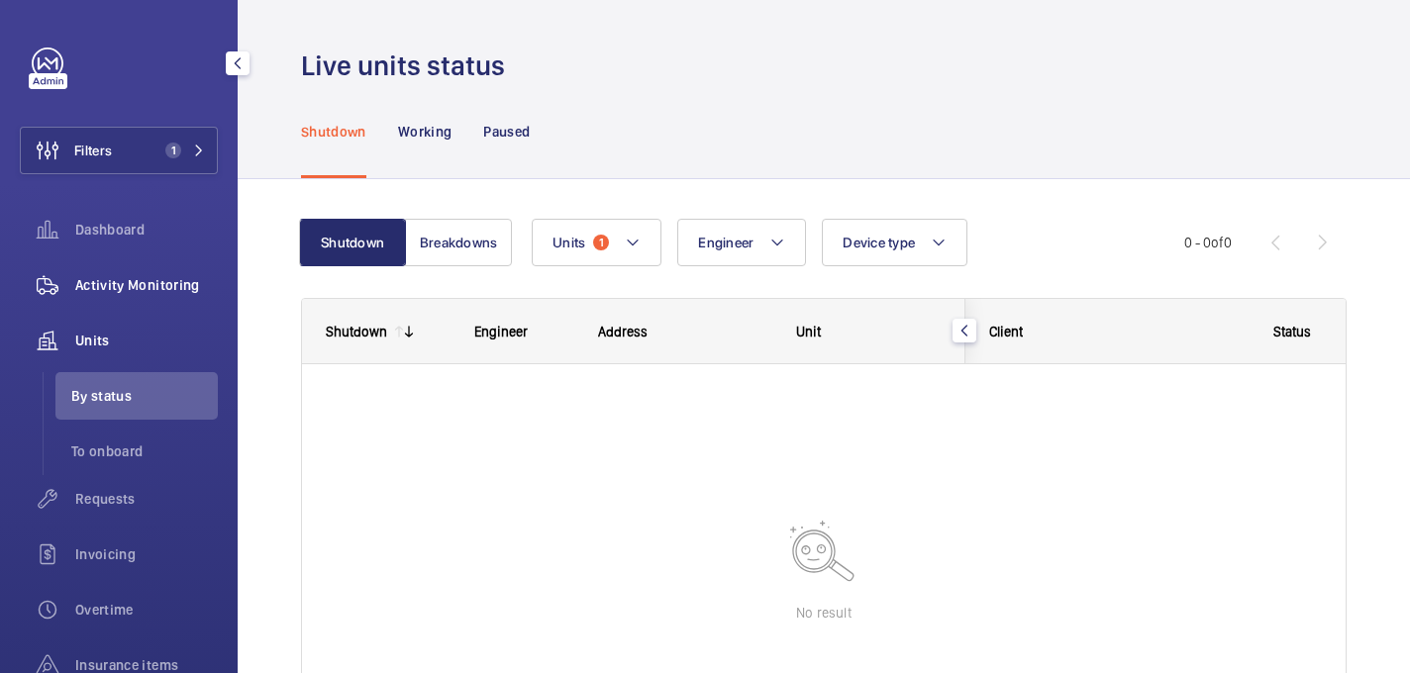
click at [97, 281] on span "Activity Monitoring" at bounding box center [146, 285] width 143 height 20
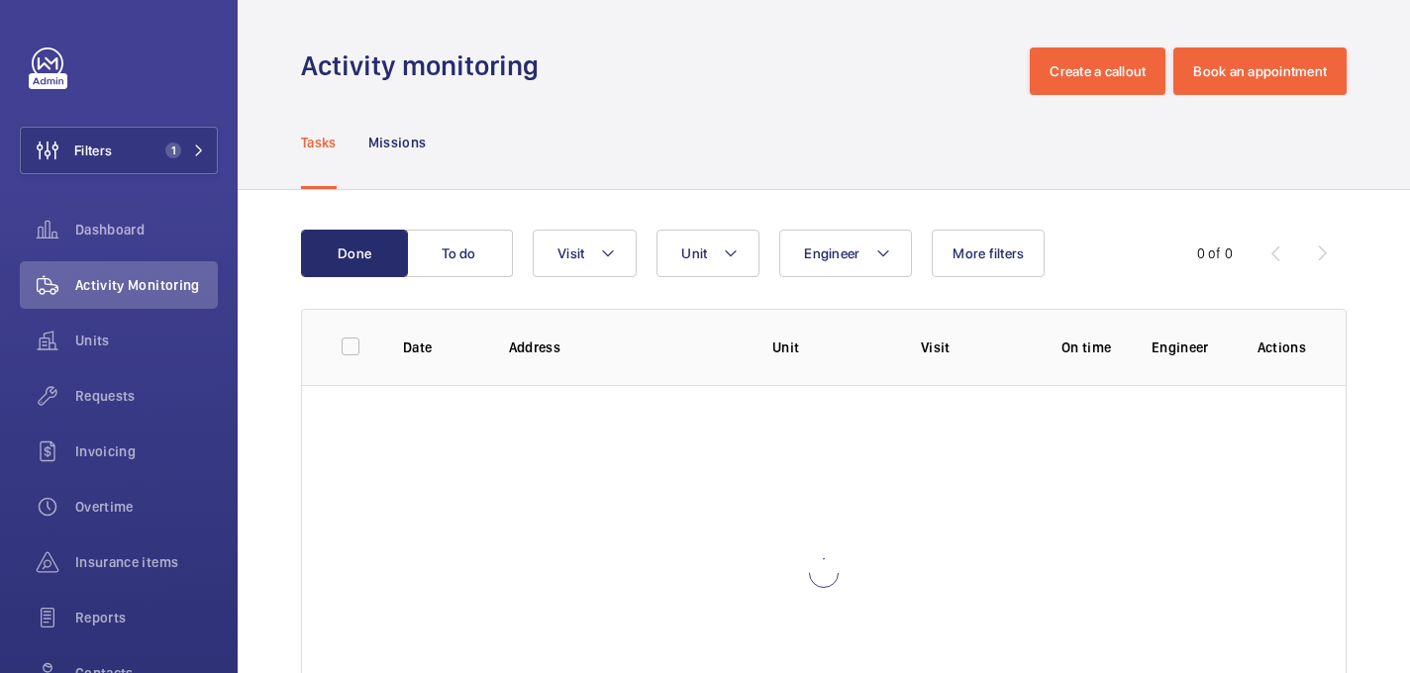
scroll to position [136, 0]
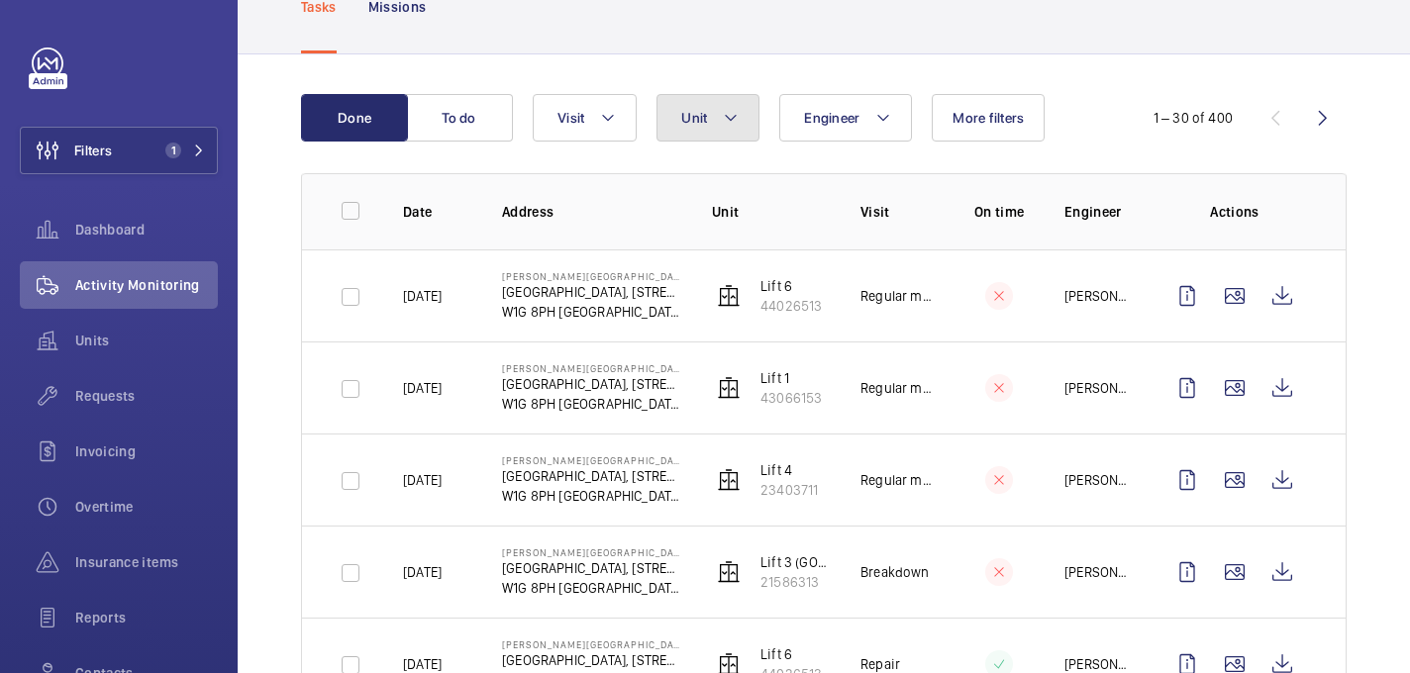
click at [733, 129] on mat-icon at bounding box center [731, 118] width 16 height 24
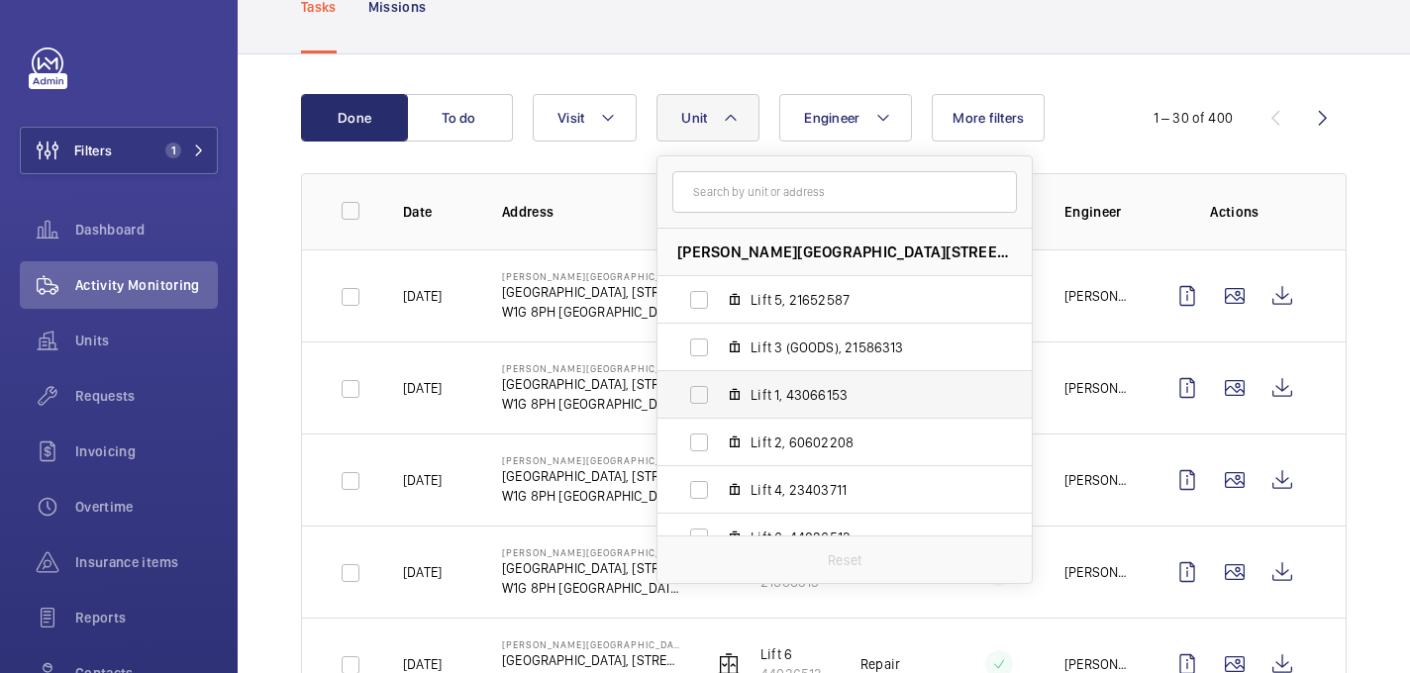
click at [785, 399] on span "Lift 1, 43066153" at bounding box center [865, 395] width 230 height 20
click at [719, 399] on input "Lift 1, 43066153" at bounding box center [699, 395] width 40 height 40
checkbox input "true"
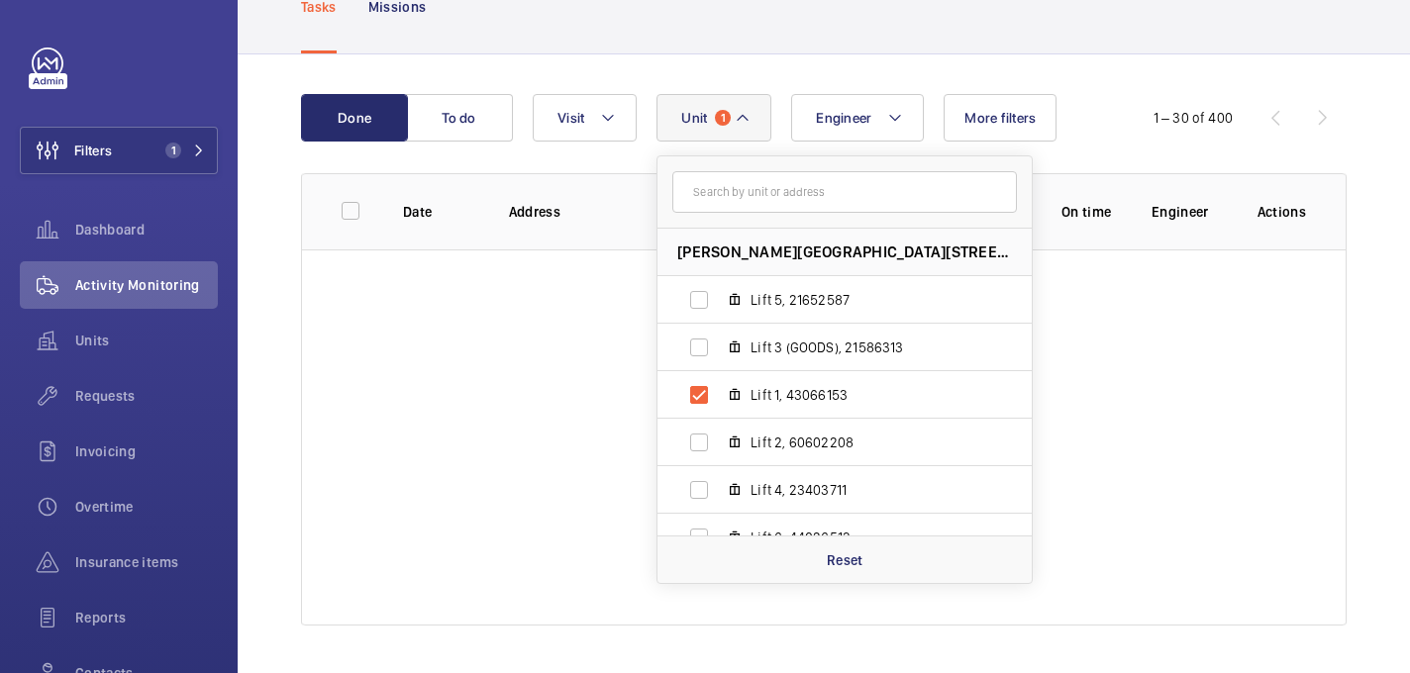
click at [787, 55] on div "Done To do Engineer [GEOGRAPHIC_DATA][STREET_ADDRESS][PERSON_NAME][STREET_ADDRE…" at bounding box center [824, 363] width 1172 height 619
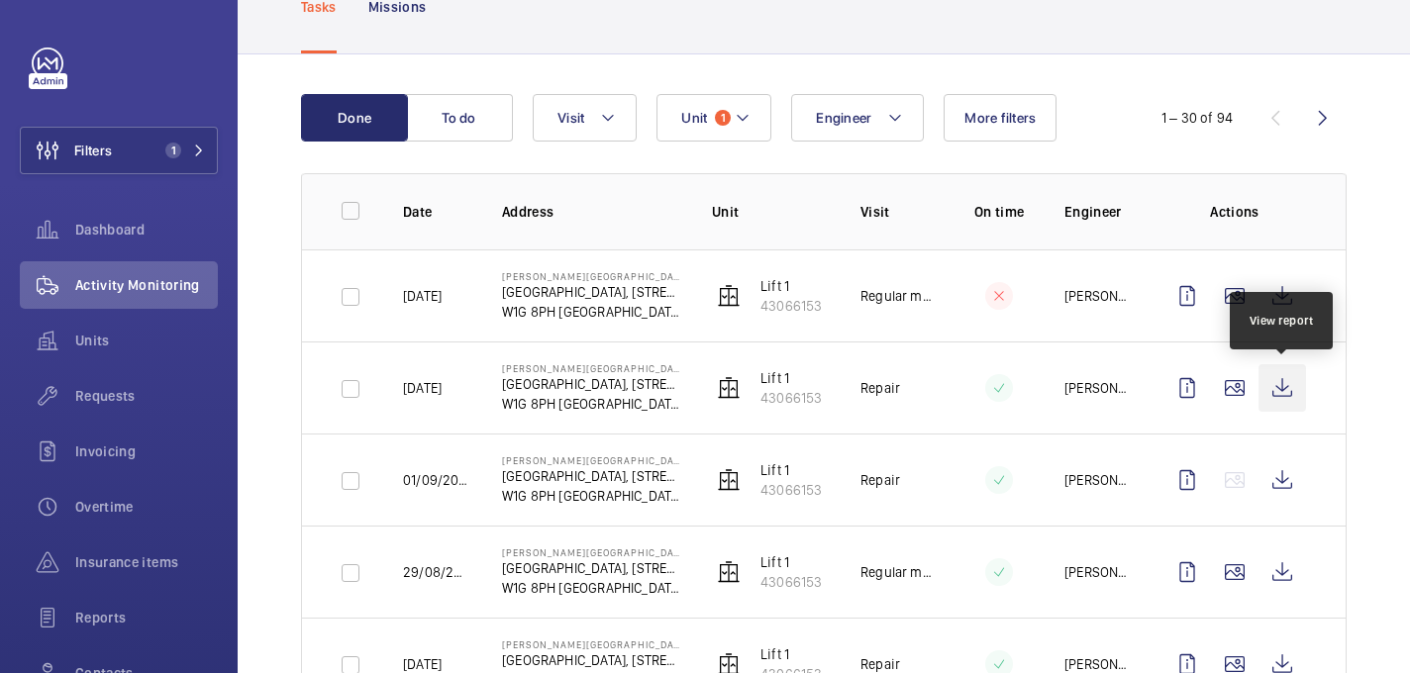
click at [1292, 388] on wm-front-icon-button at bounding box center [1282, 388] width 48 height 48
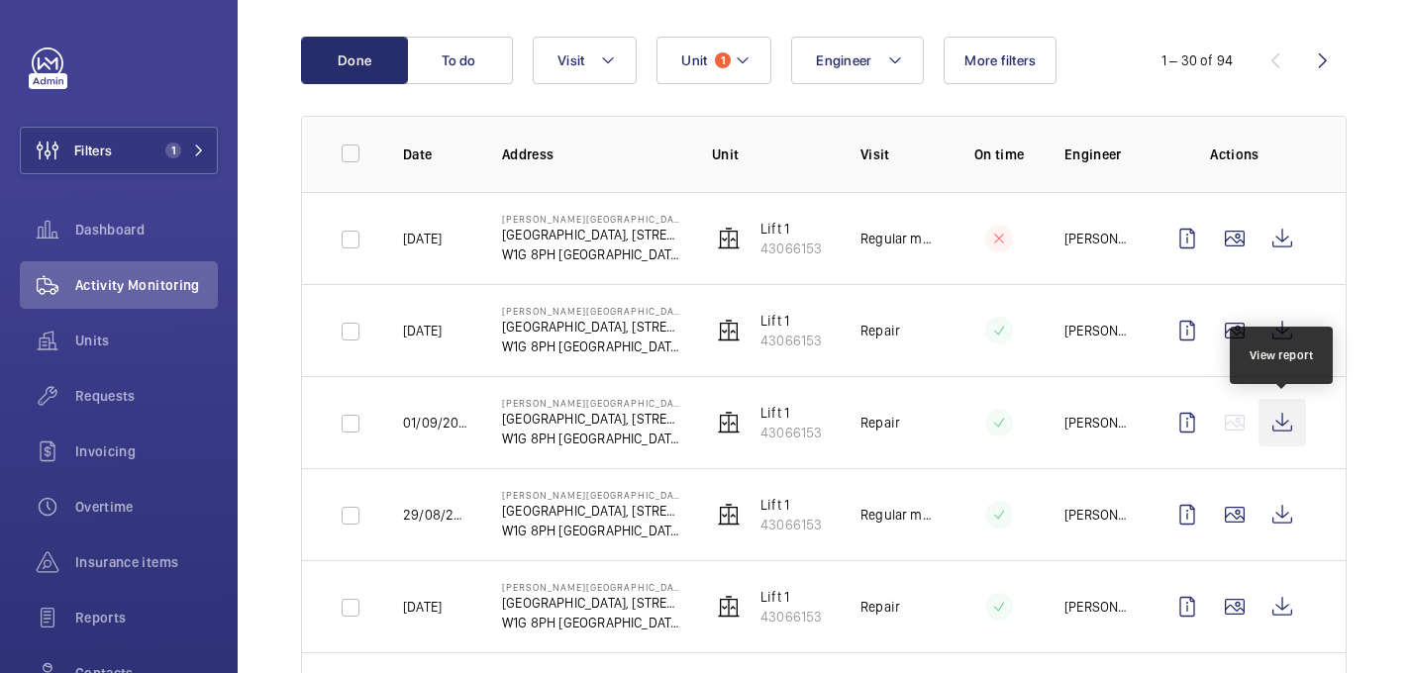
click at [1273, 417] on wm-front-icon-button at bounding box center [1282, 423] width 48 height 48
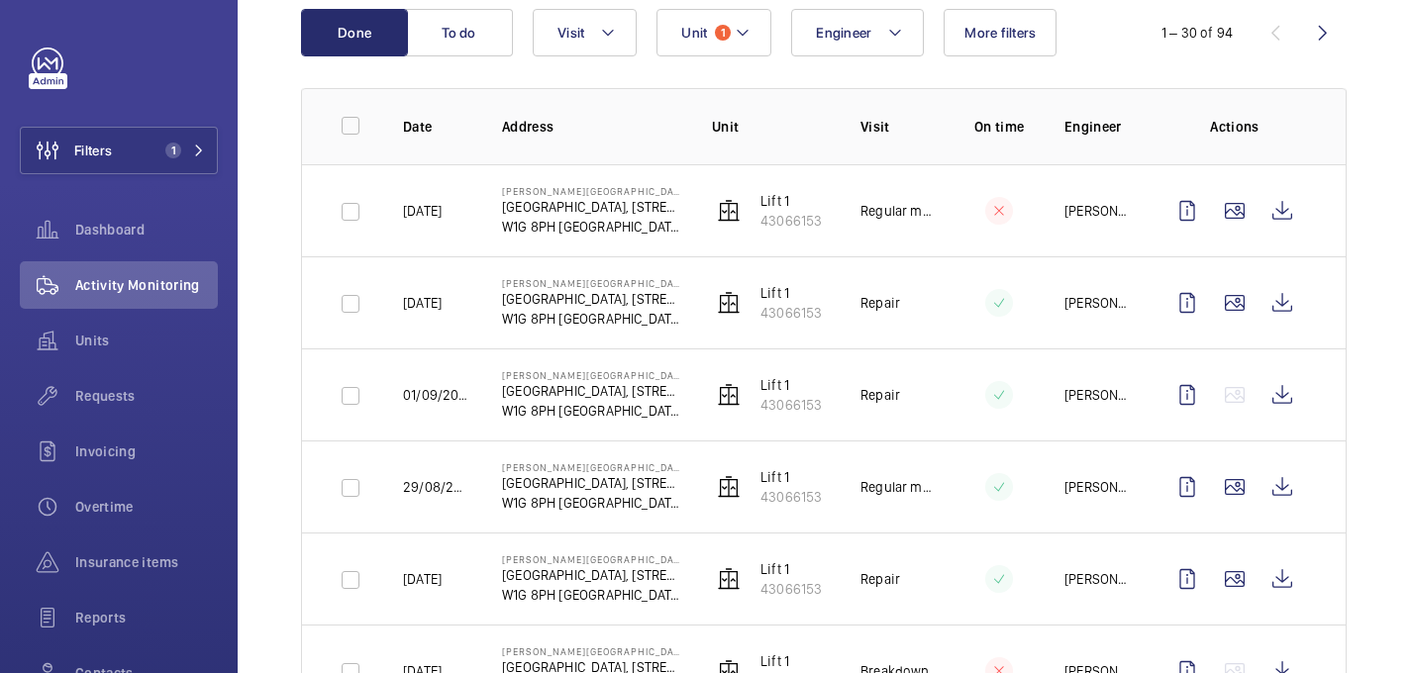
scroll to position [226, 0]
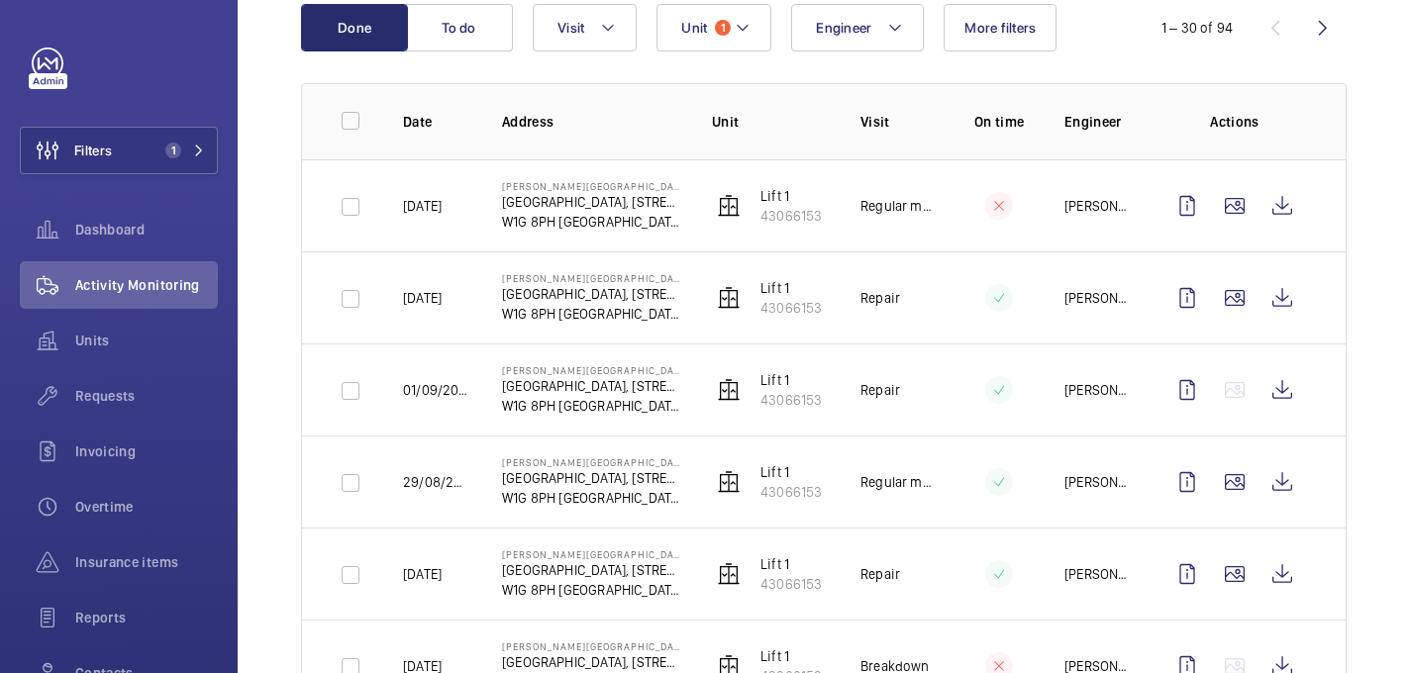
click at [784, 129] on p "Unit" at bounding box center [770, 122] width 117 height 20
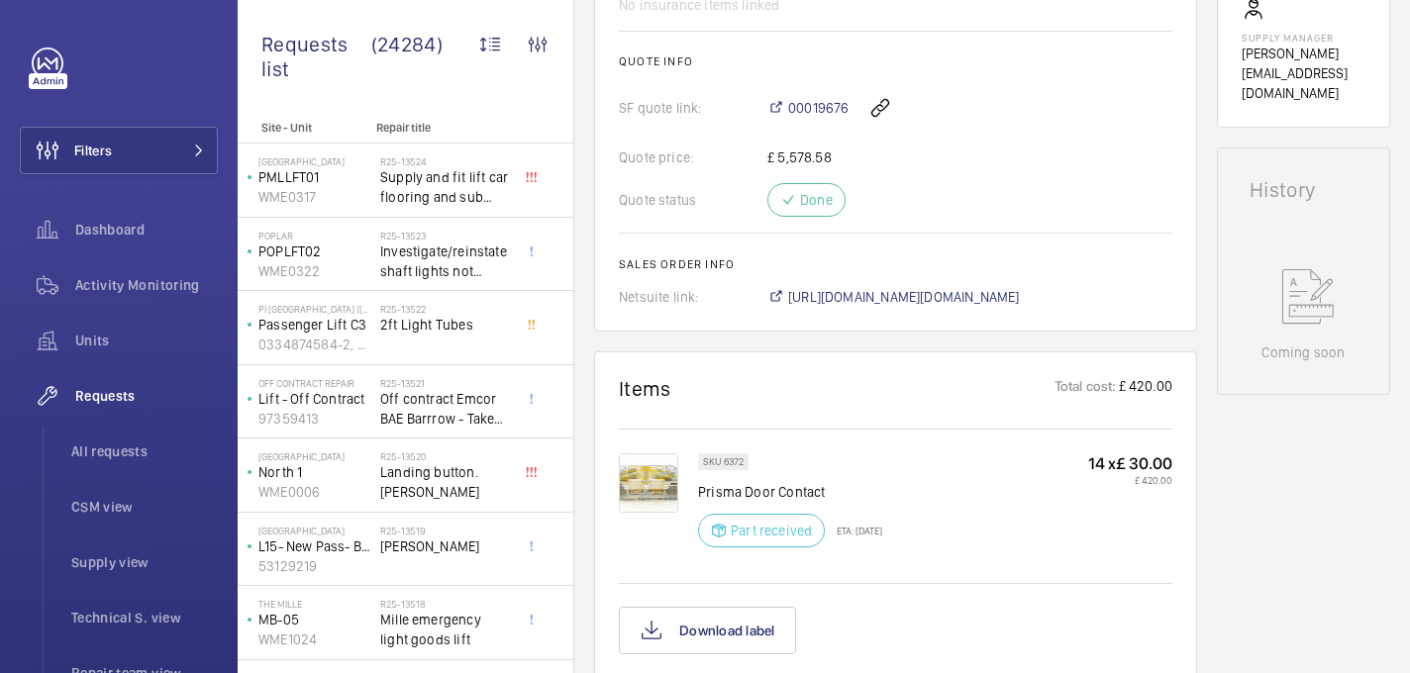
scroll to position [815, 0]
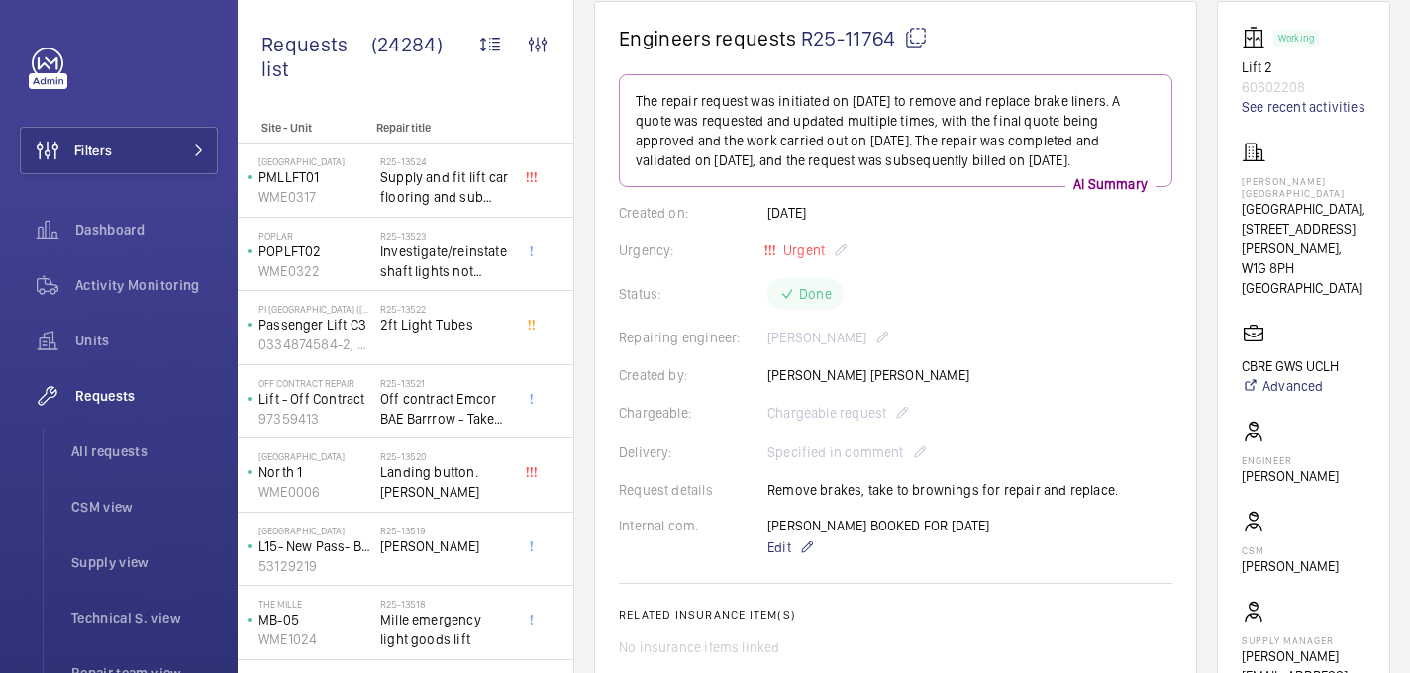
scroll to position [171, 0]
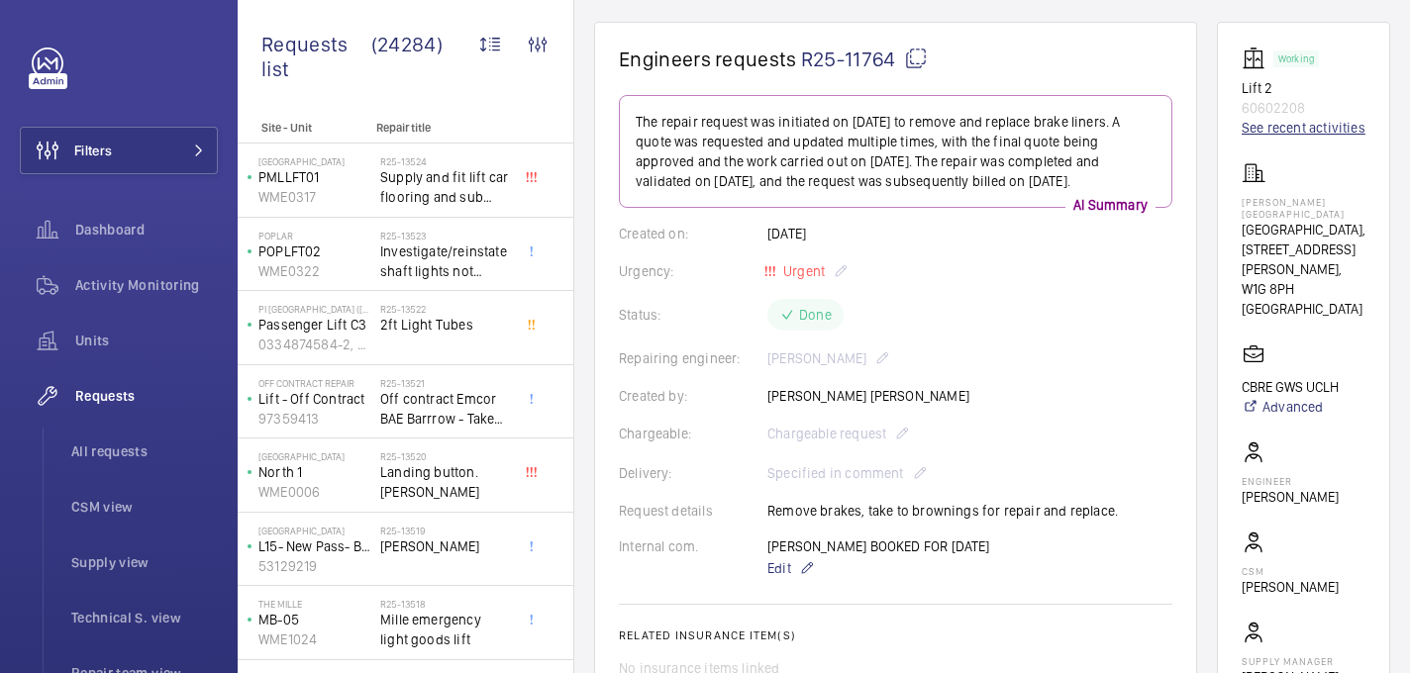
click at [1265, 130] on link "See recent activities" at bounding box center [1304, 128] width 124 height 20
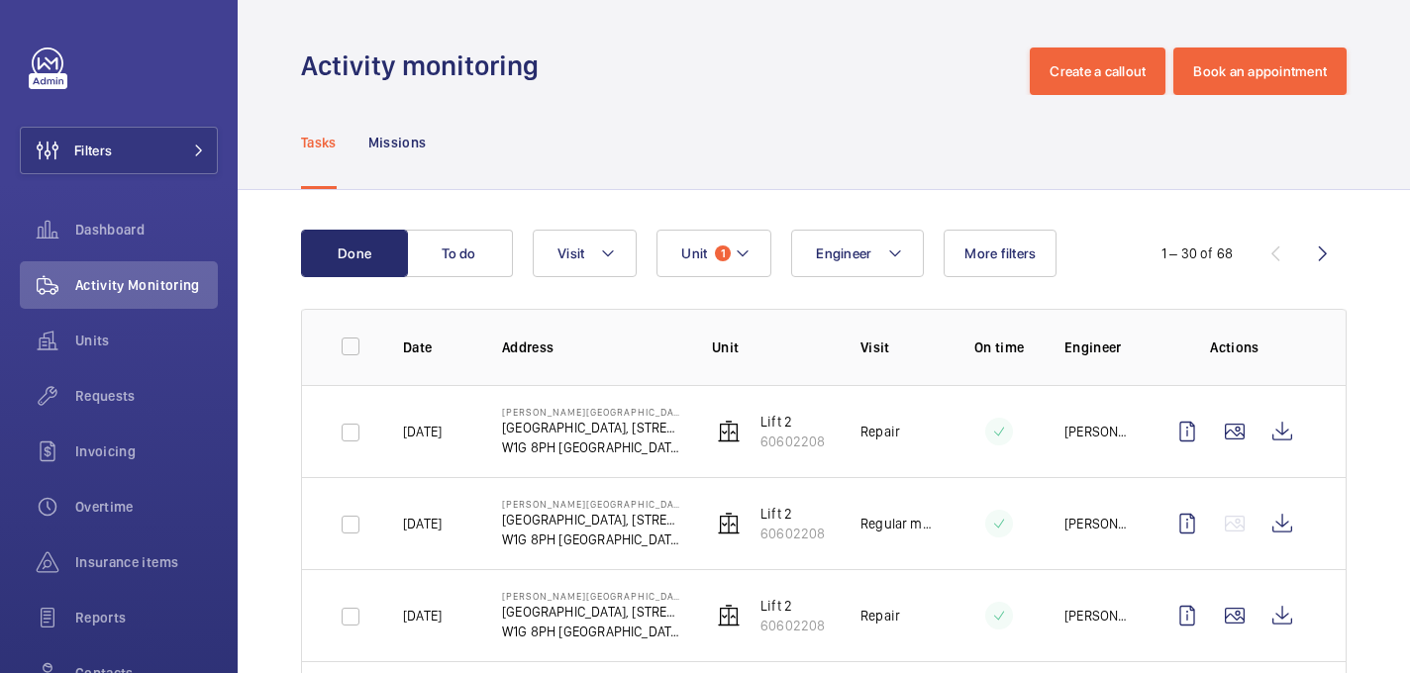
scroll to position [44, 0]
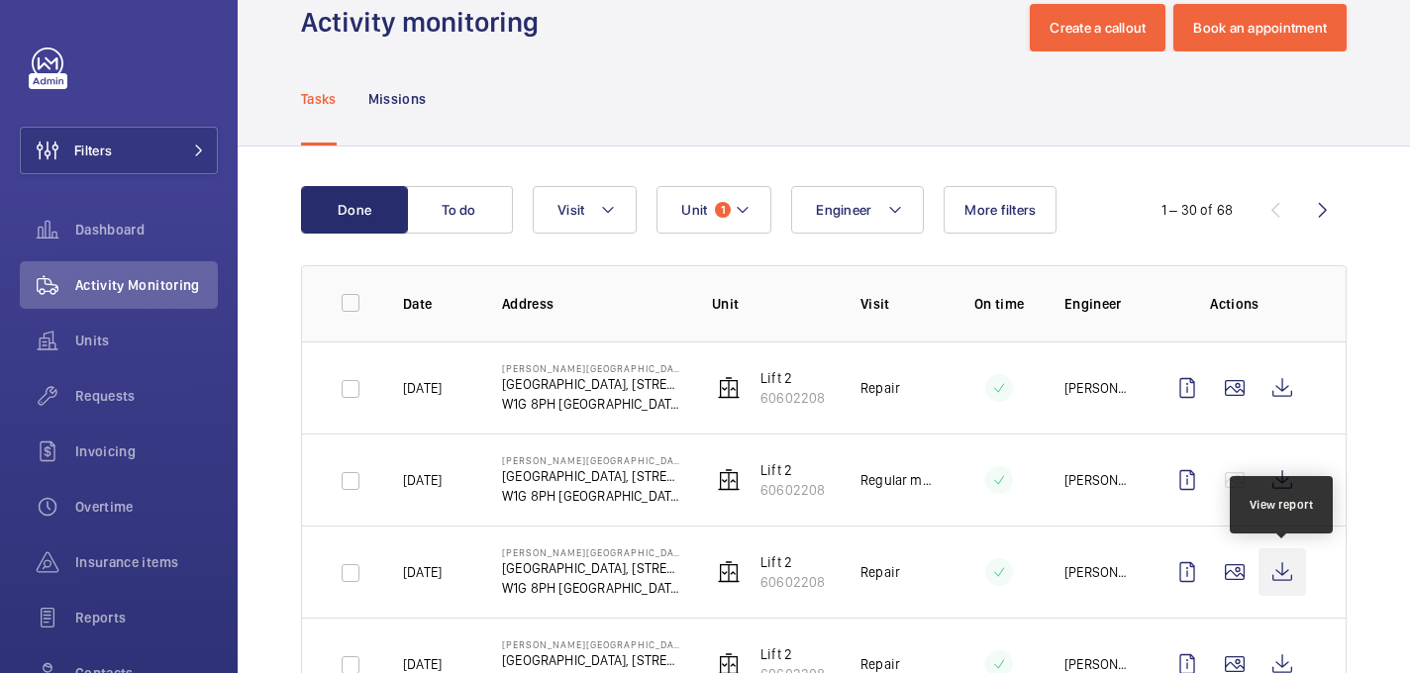
click at [1289, 577] on wm-front-icon-button at bounding box center [1282, 572] width 48 height 48
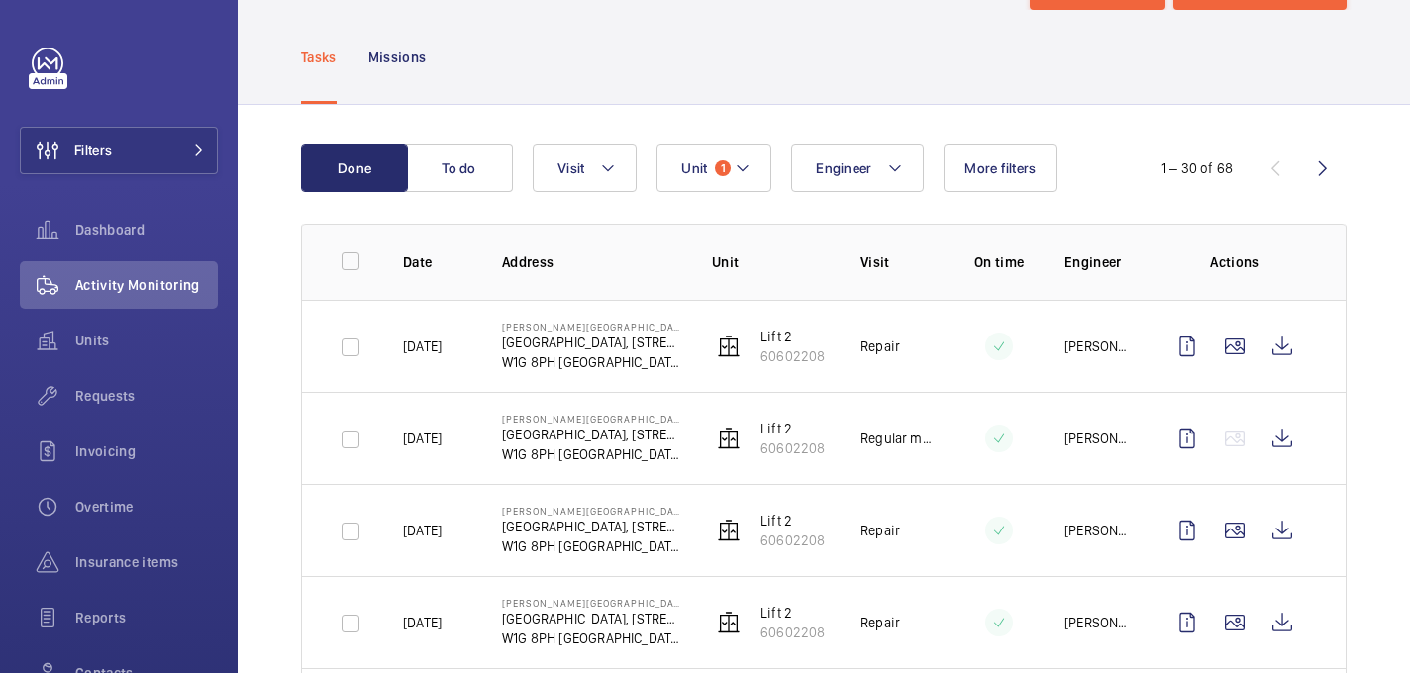
scroll to position [89, 0]
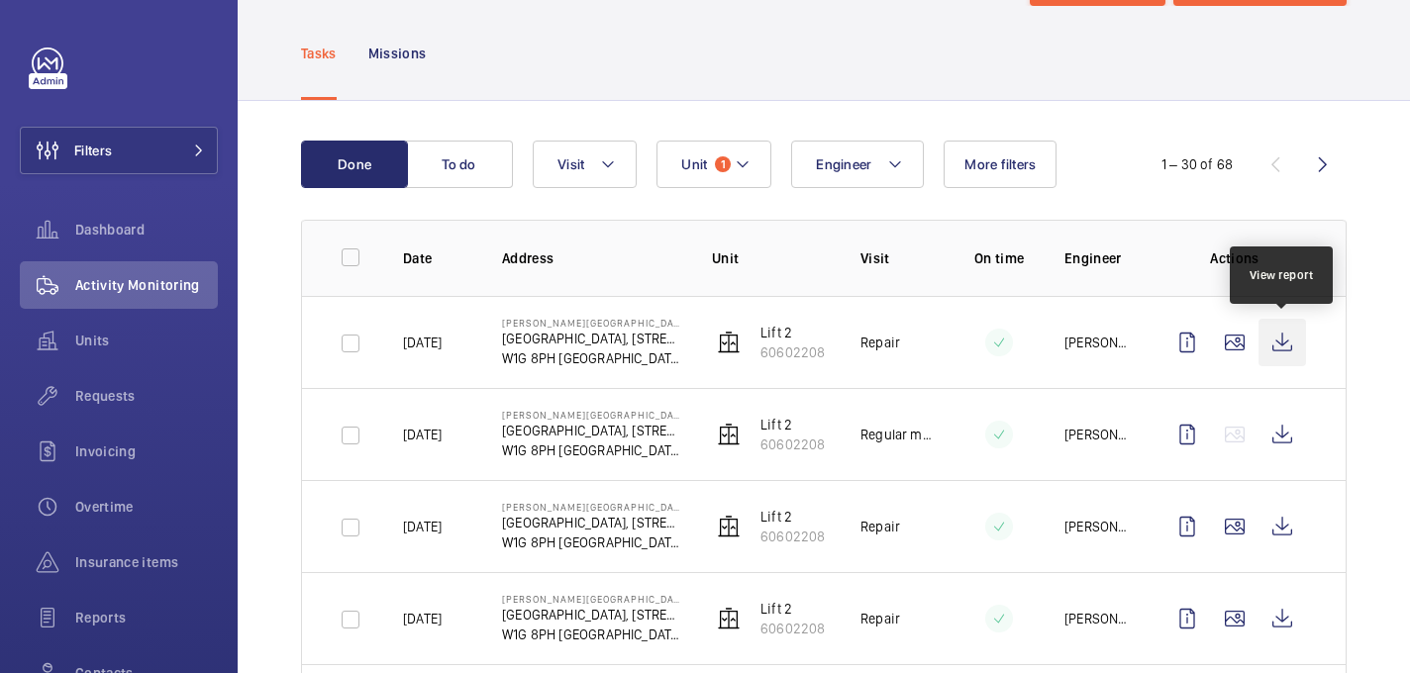
click at [1289, 348] on wm-front-icon-button at bounding box center [1282, 343] width 48 height 48
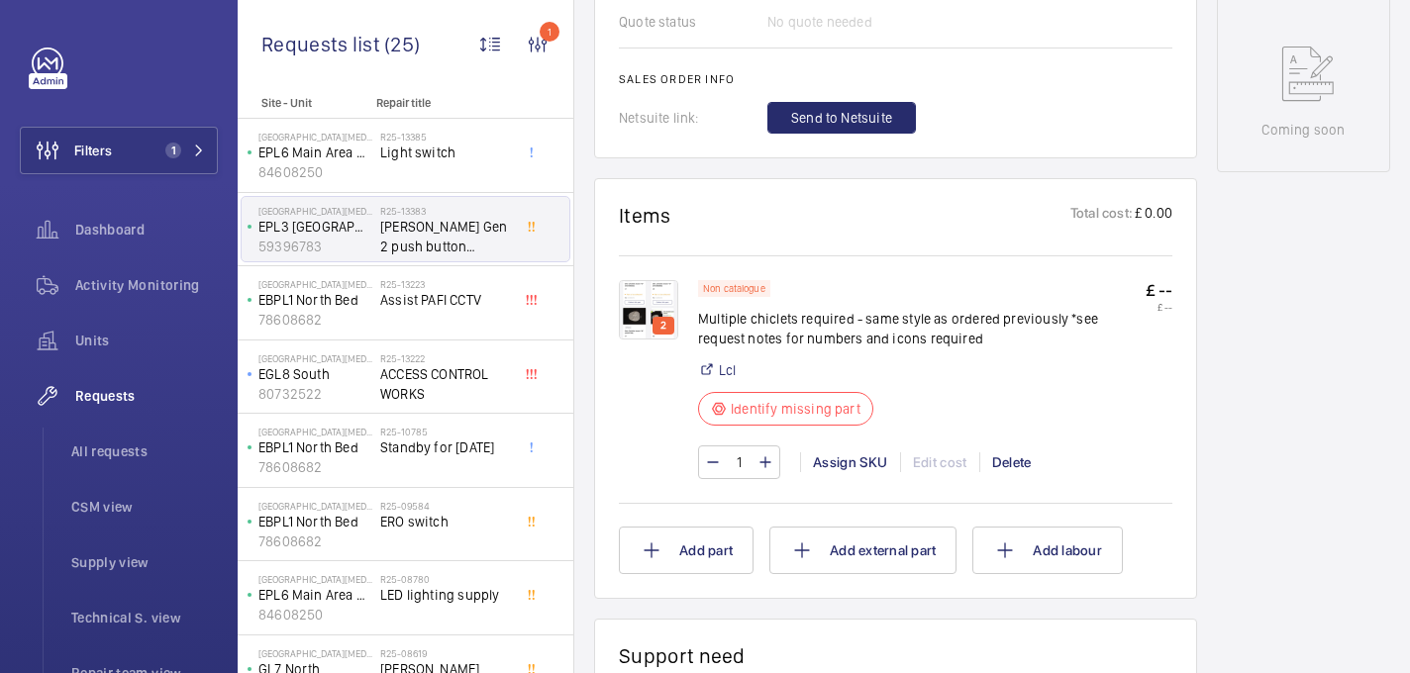
scroll to position [112, 0]
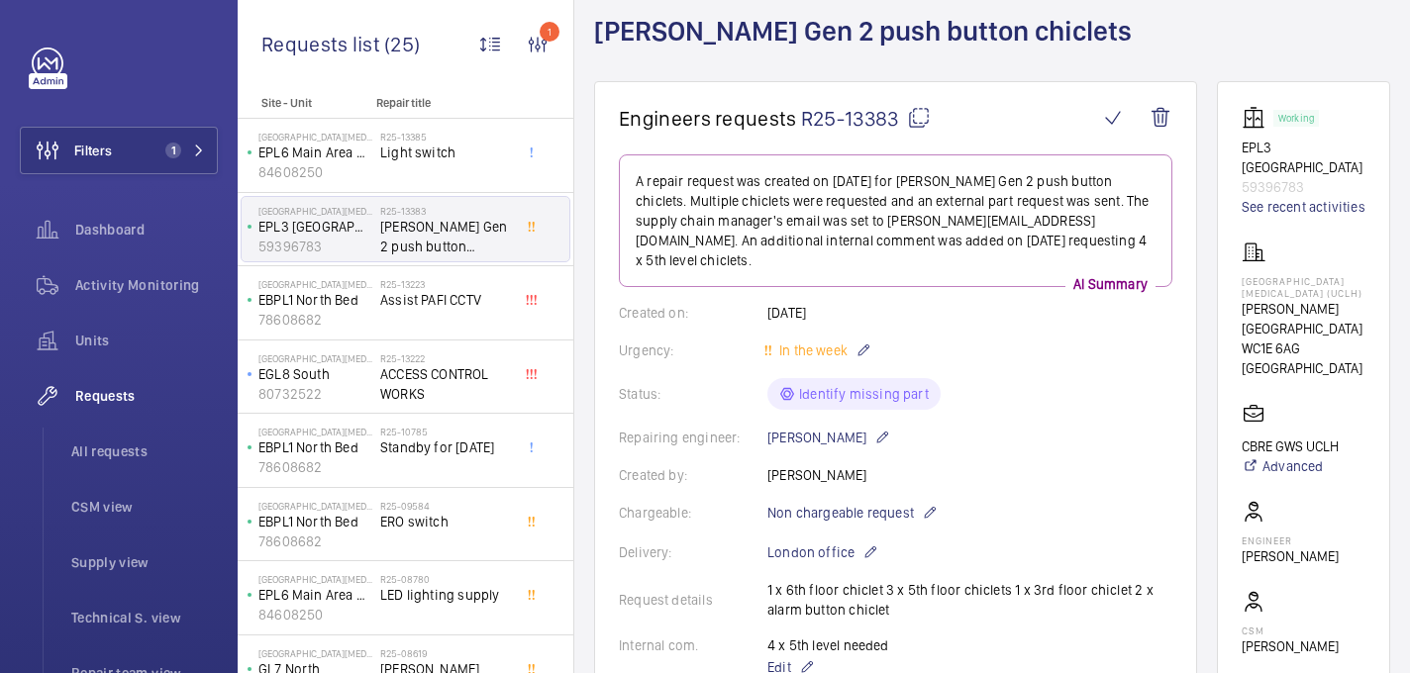
click at [923, 114] on mat-icon at bounding box center [919, 118] width 24 height 24
click at [1307, 275] on p "[GEOGRAPHIC_DATA][MEDICAL_DATA] (UCLH)" at bounding box center [1304, 287] width 124 height 24
click at [1307, 275] on p "MacMillan Cancer Centre (UCLH)" at bounding box center [1304, 287] width 124 height 24
copy p "MacMillan Cancer Centre (UCLH)"
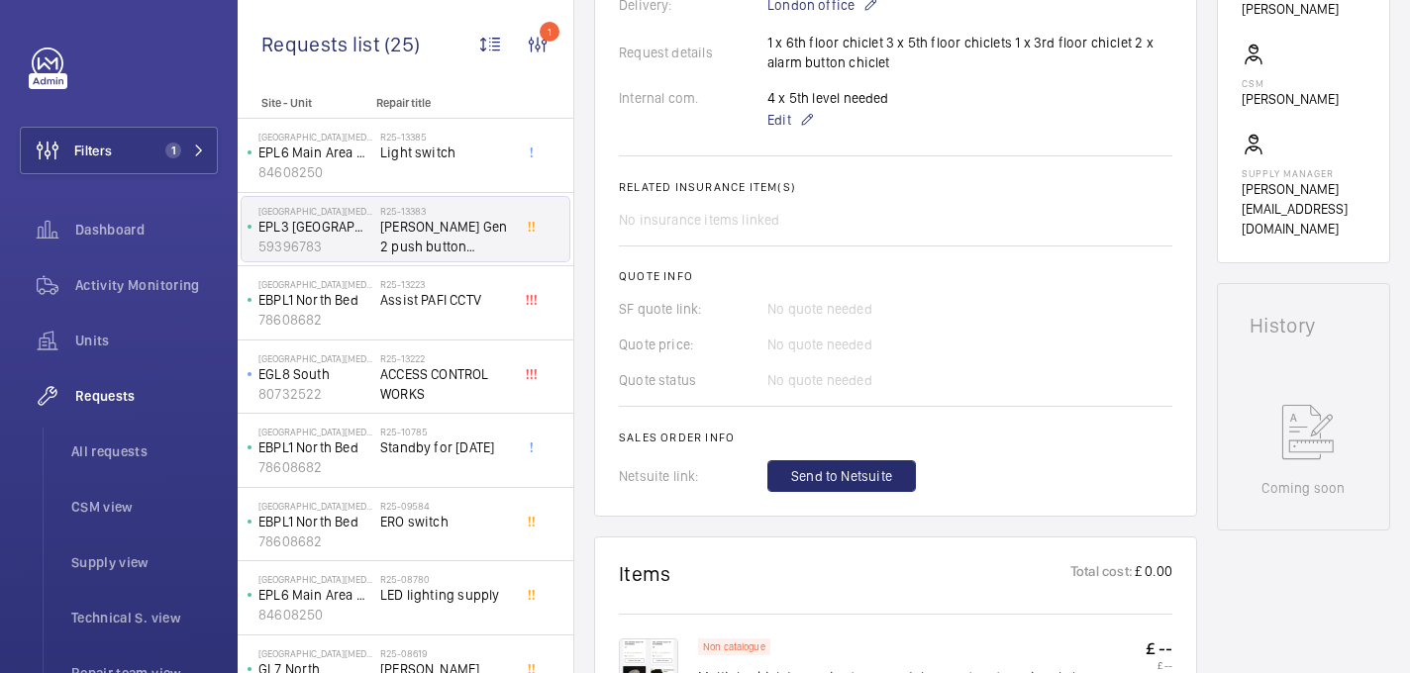
scroll to position [610, 0]
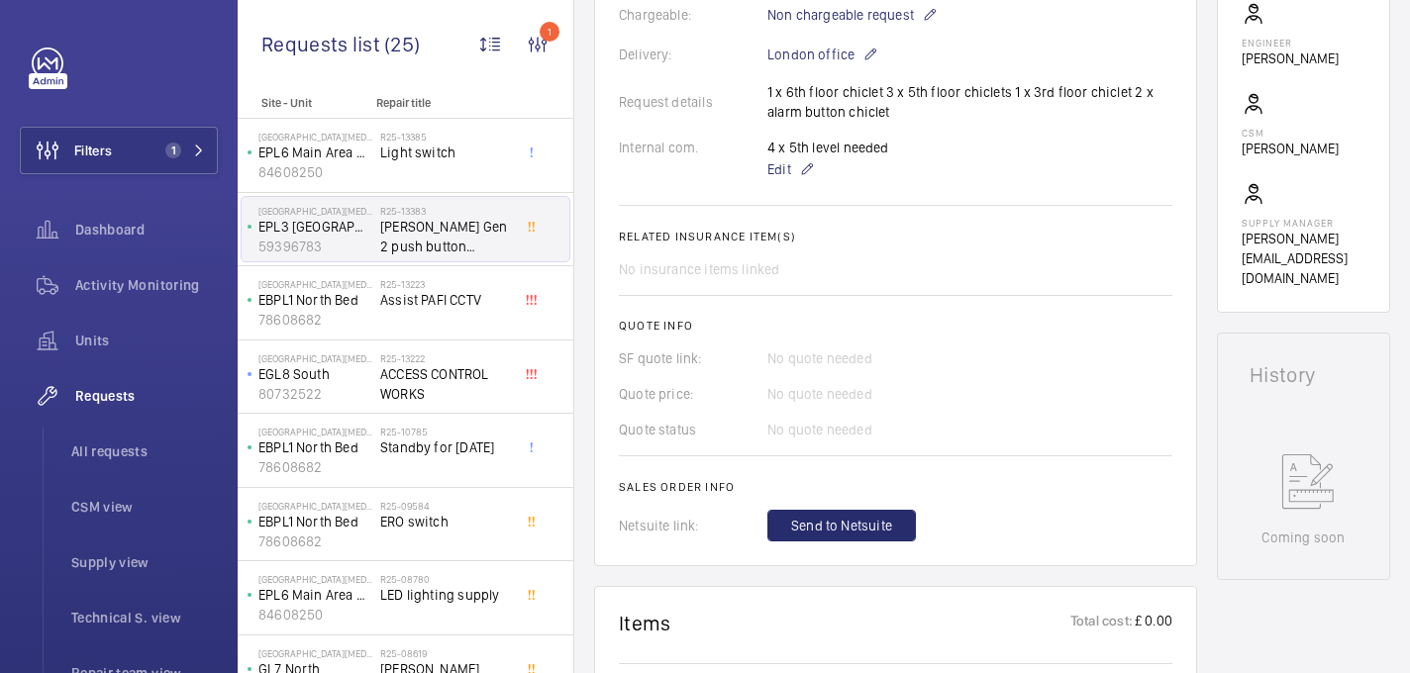
click at [789, 82] on div "Request details 1 x 6th floor chiclet 3 x 5th floor chiclets 1 x 3rd floor chic…" at bounding box center [895, 102] width 553 height 40
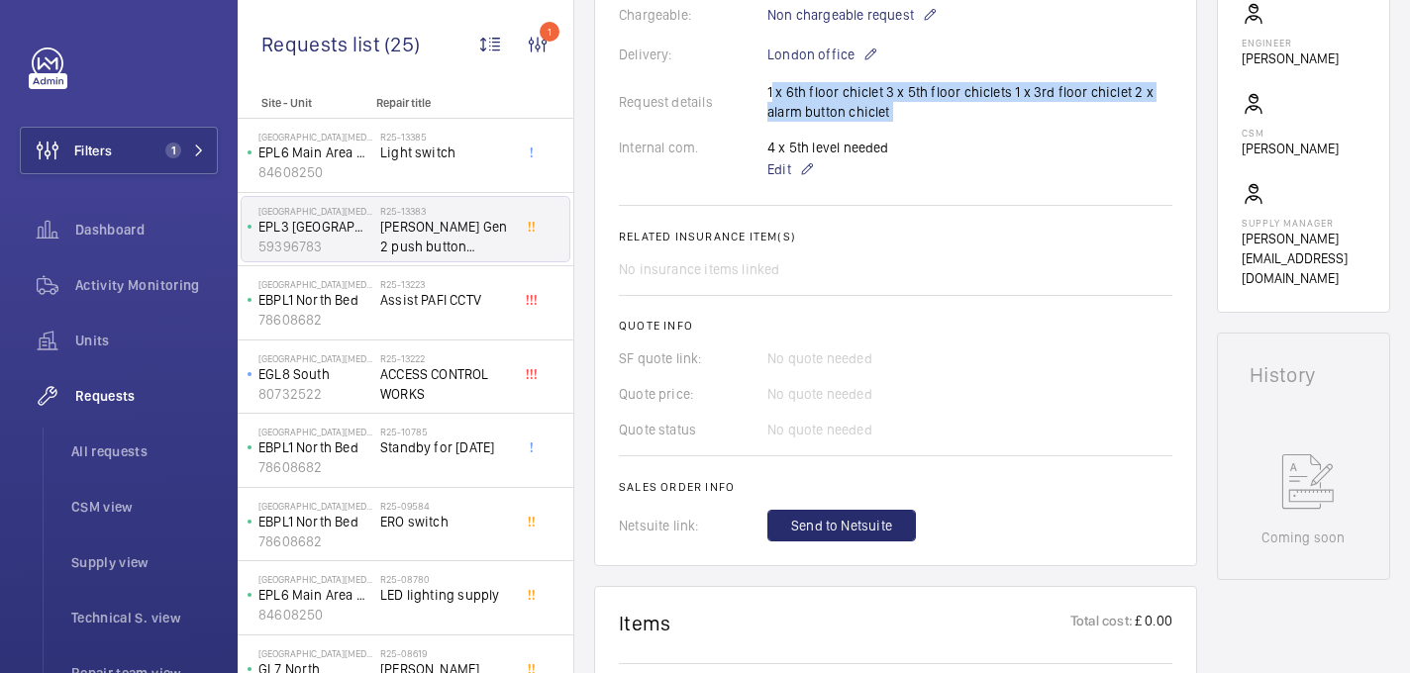
click at [789, 82] on div "Request details 1 x 6th floor chiclet 3 x 5th floor chiclets 1 x 3rd floor chic…" at bounding box center [895, 102] width 553 height 40
copy p "1 x 6th floor chiclet 3 x 5th floor chiclets 1 x 3rd floor chiclet 2 x alarm bu…"
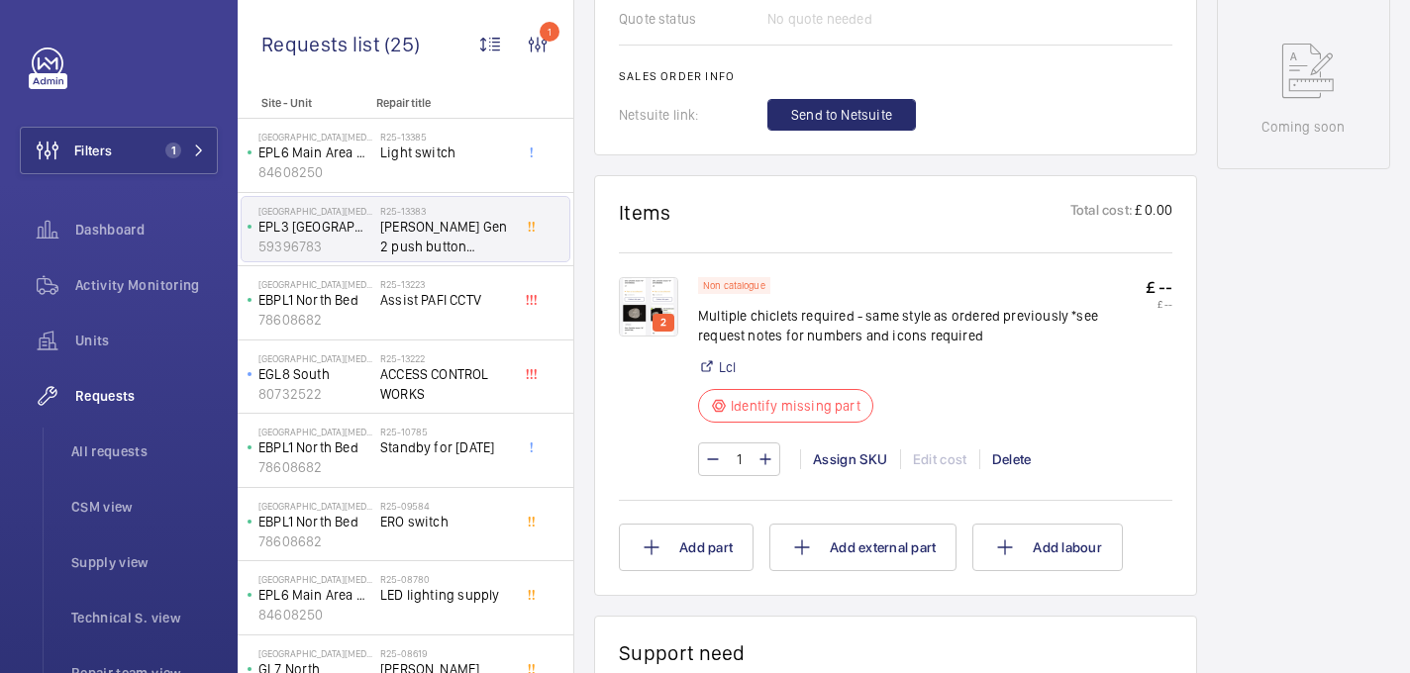
scroll to position [1024, 0]
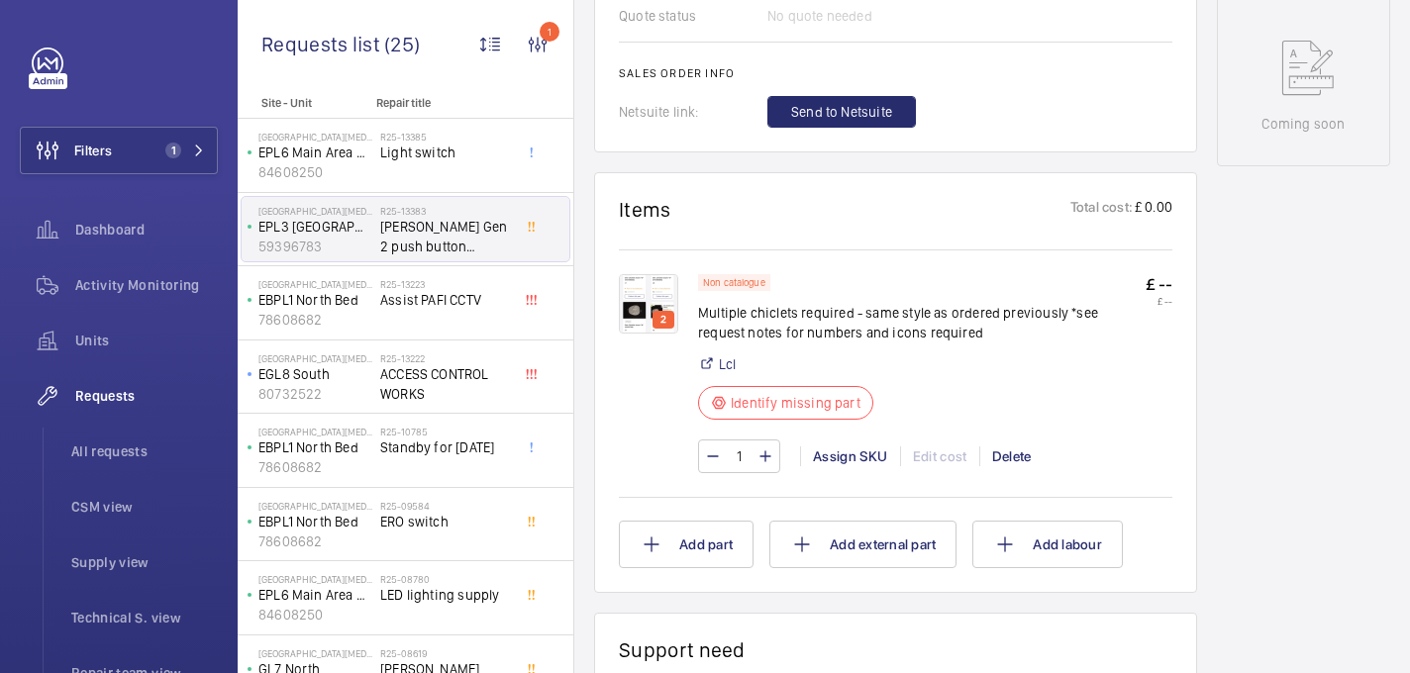
click at [658, 287] on img at bounding box center [648, 303] width 59 height 59
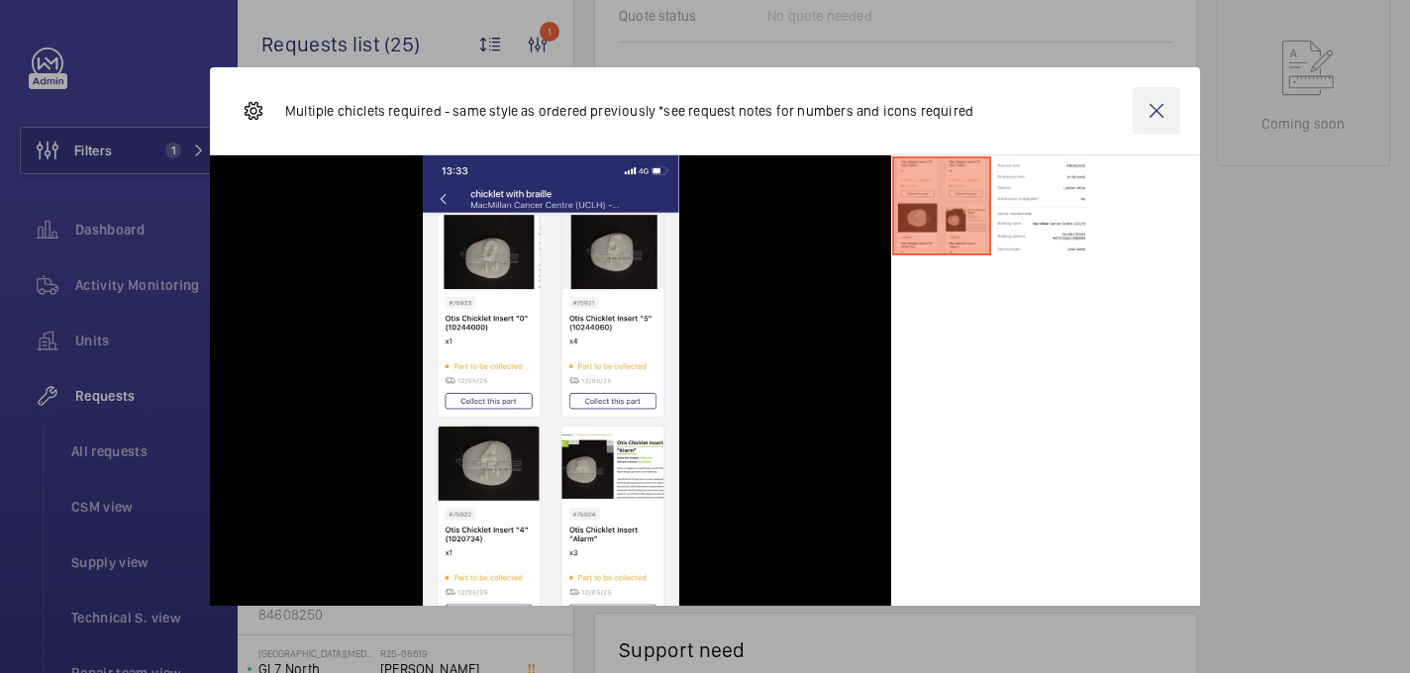
click at [1163, 108] on wm-front-icon-button at bounding box center [1157, 111] width 48 height 48
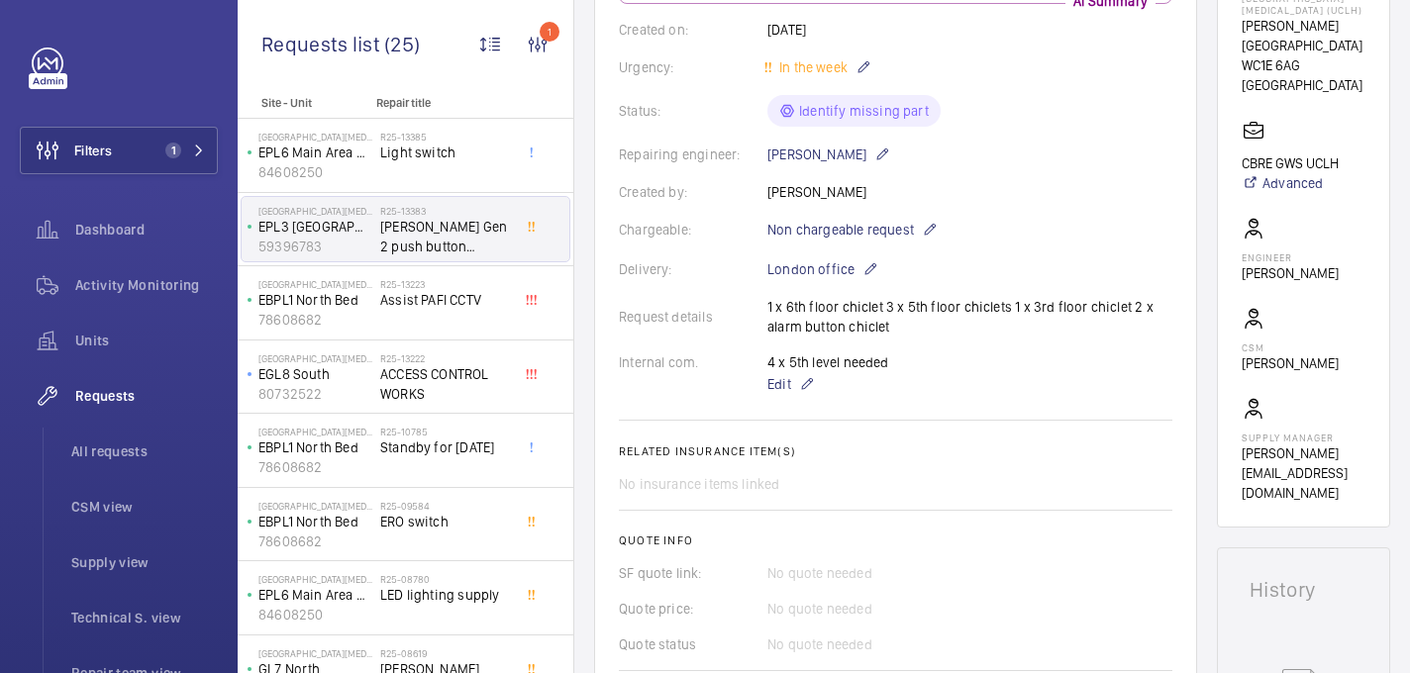
scroll to position [547, 0]
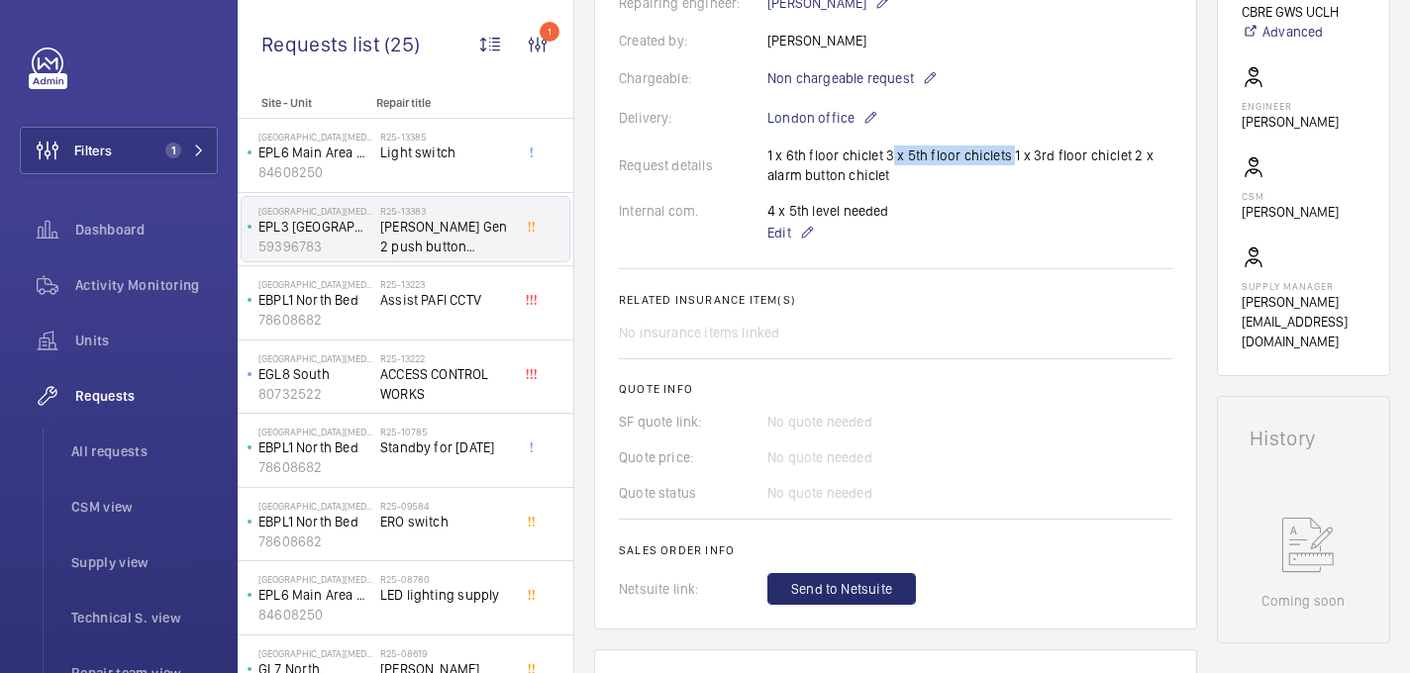
drag, startPoint x: 883, startPoint y: 137, endPoint x: 1006, endPoint y: 140, distance: 122.8
click at [1006, 146] on div "Request details 1 x 6th floor chiclet 3 x 5th floor chiclets 1 x 3rd floor chic…" at bounding box center [895, 166] width 553 height 40
copy p "3 x 5th floor chiclets"
drag, startPoint x: 1009, startPoint y: 135, endPoint x: 1061, endPoint y: 138, distance: 52.6
click at [1070, 146] on div "Request details 1 x 6th floor chiclet 3 x 5th floor chiclets 1 x 3rd floor chic…" at bounding box center [895, 166] width 553 height 40
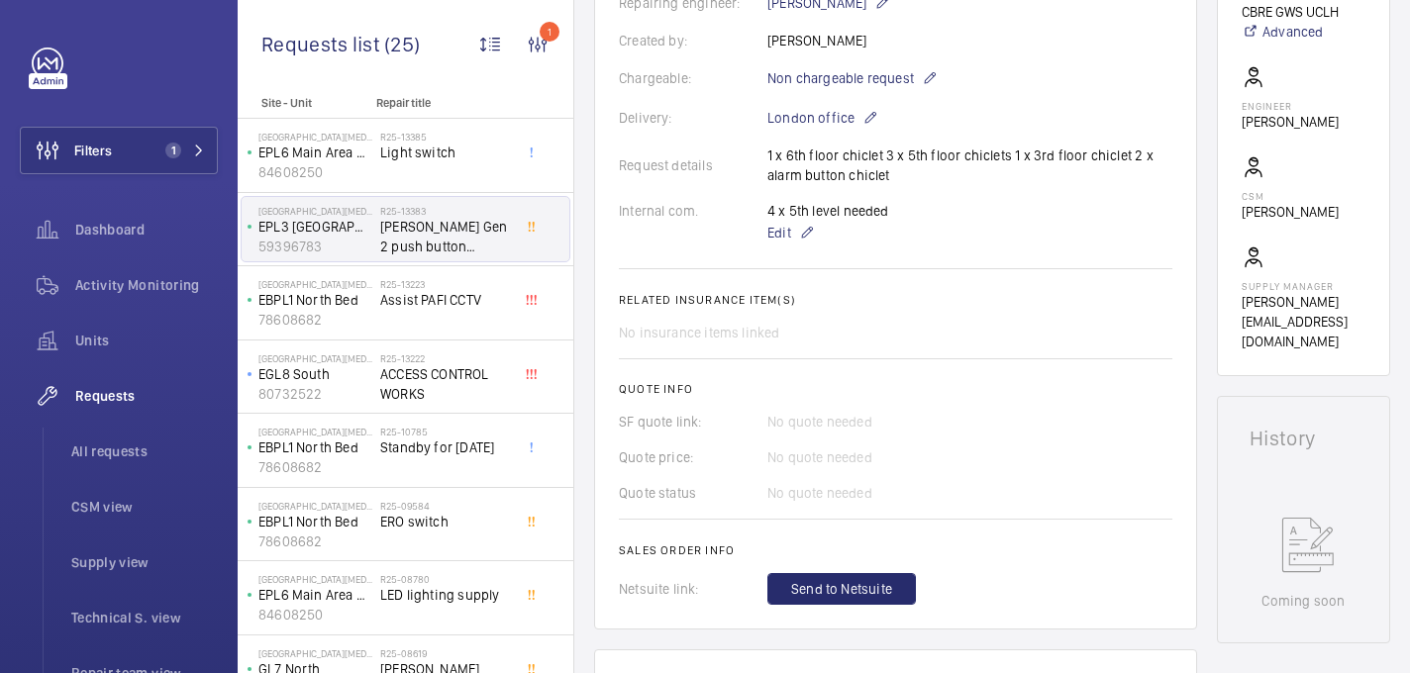
drag, startPoint x: 1008, startPoint y: 134, endPoint x: 1148, endPoint y: 156, distance: 142.4
click at [1148, 156] on div "Request details 1 x 6th floor chiclet 3 x 5th floor chiclets 1 x 3rd floor chic…" at bounding box center [895, 166] width 553 height 40
copy p "1 x 3rd floor chiclet 2 x alarm button chiclet"
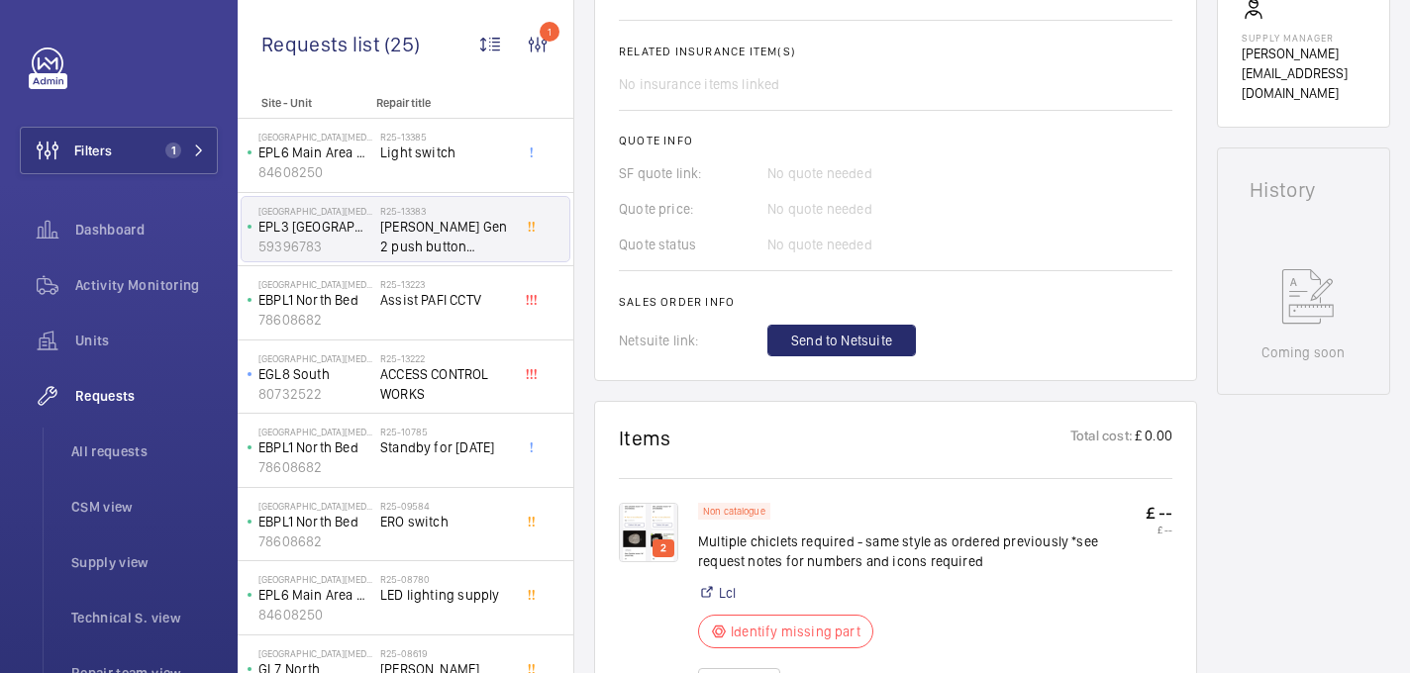
scroll to position [920, 0]
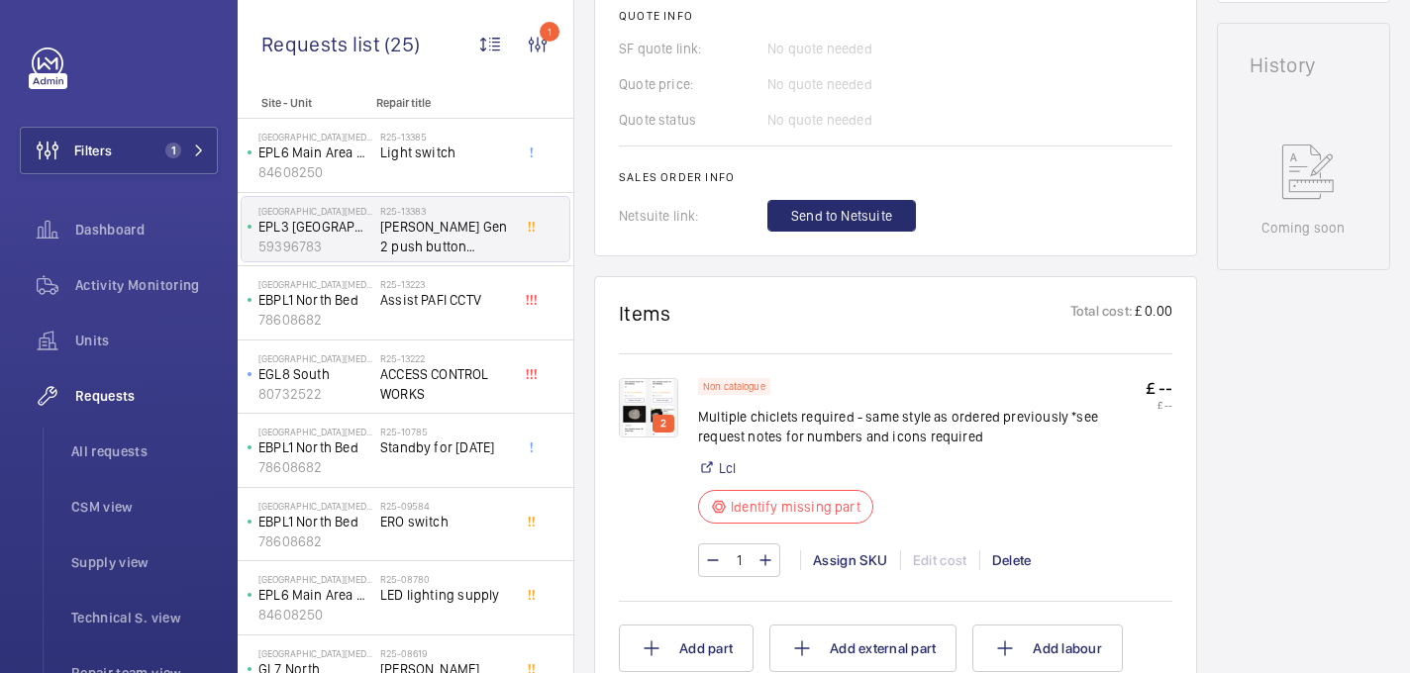
click at [656, 415] on p "2" at bounding box center [663, 424] width 14 height 18
click at [660, 378] on img at bounding box center [648, 407] width 59 height 59
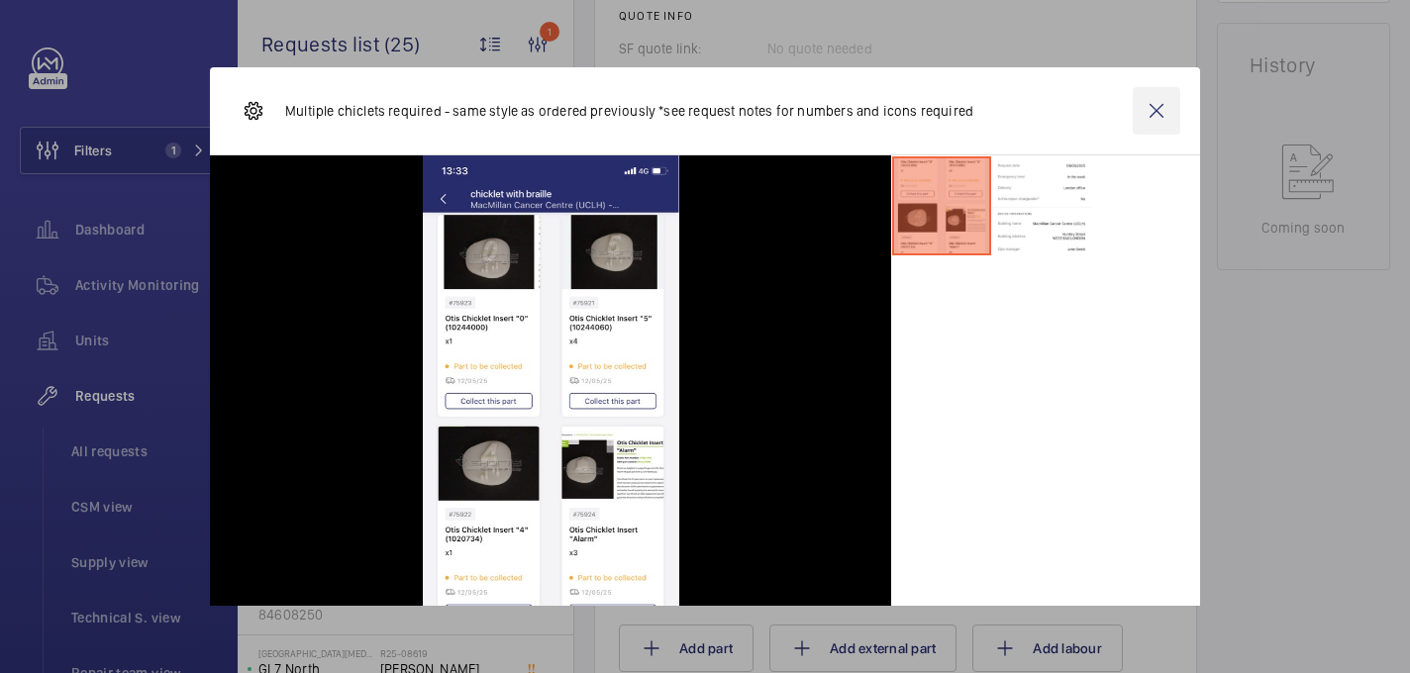
click at [1151, 107] on wm-front-icon-button at bounding box center [1157, 111] width 48 height 48
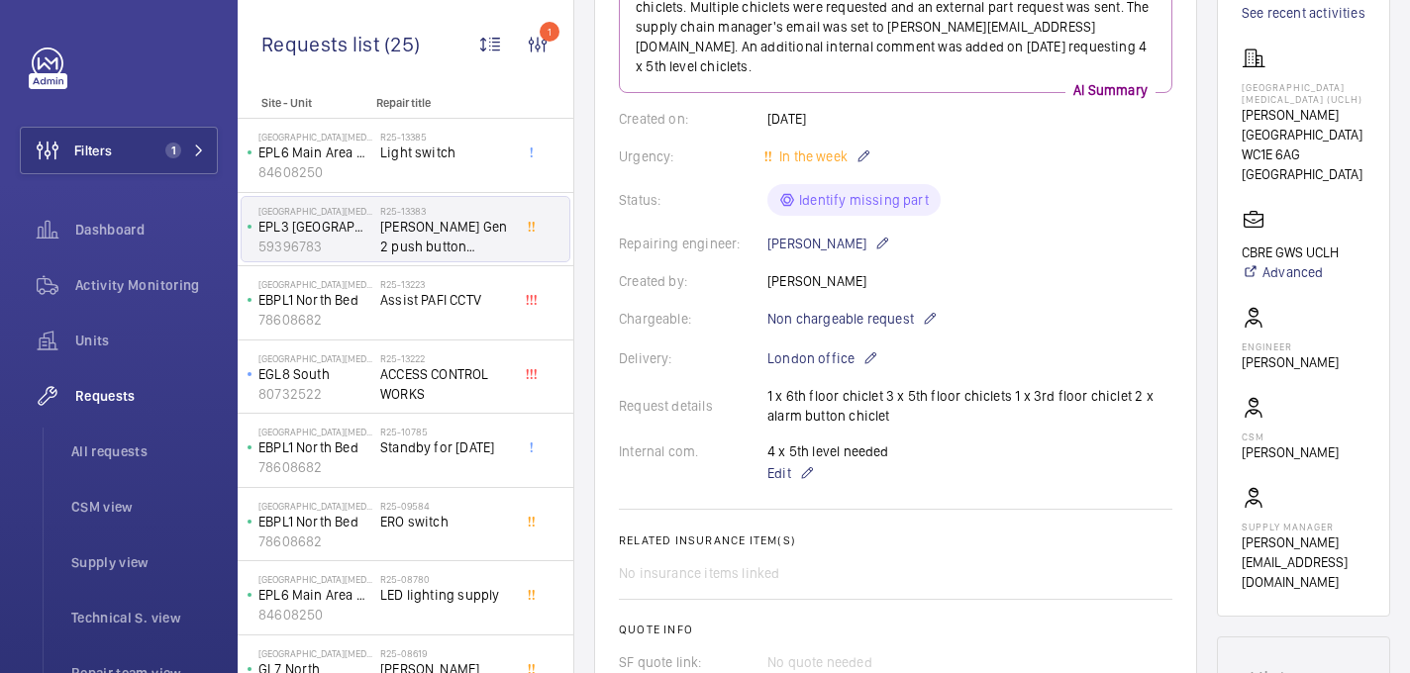
scroll to position [308, 0]
click at [774, 461] on span "Edit" at bounding box center [779, 471] width 24 height 20
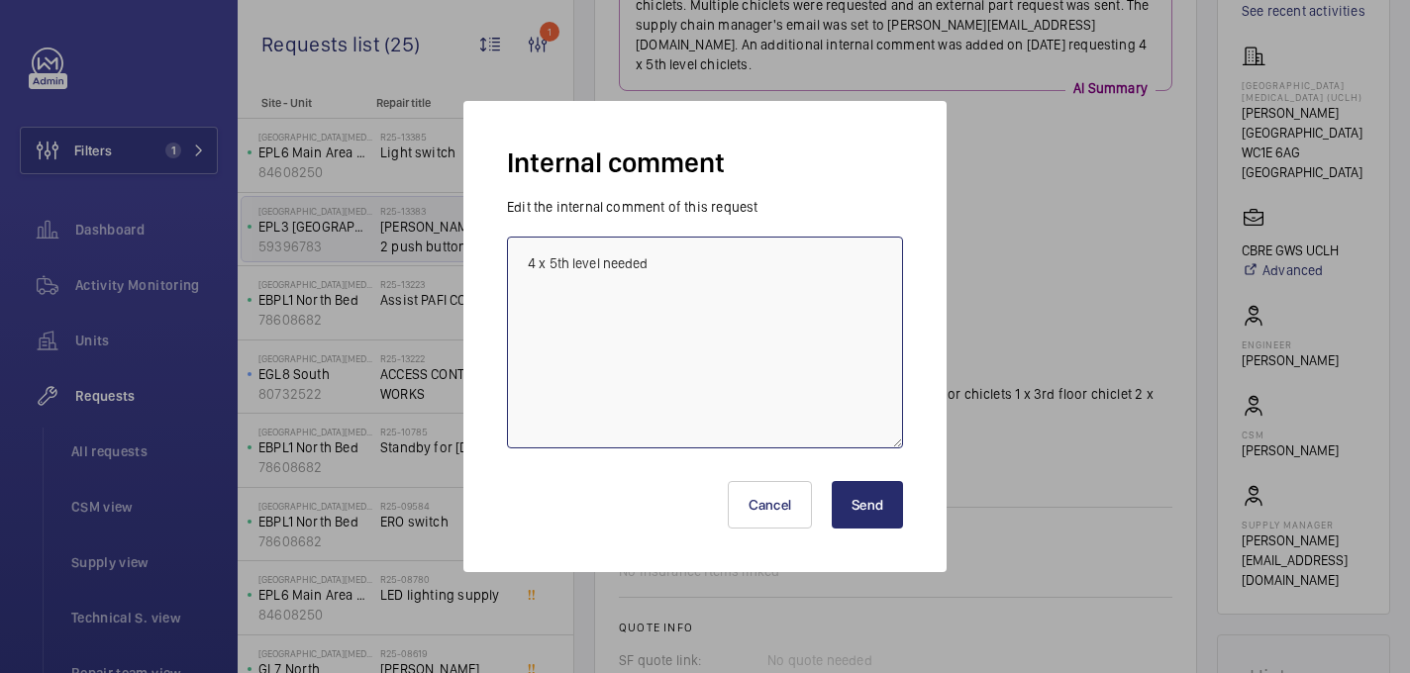
click at [792, 311] on textarea "4 x 5th level needed" at bounding box center [705, 343] width 396 height 212
type textarea "4 x 5th level needed sen tto supplier - 08/10 india"
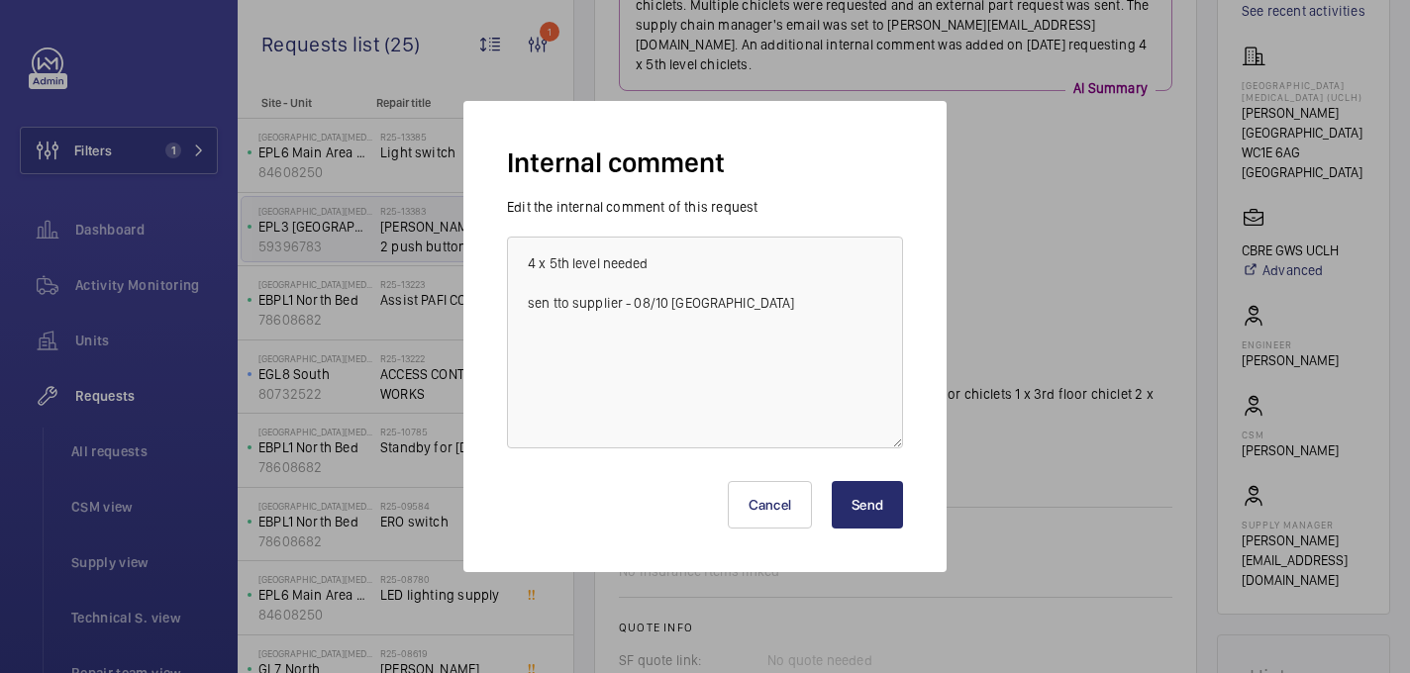
click at [860, 493] on button "Send" at bounding box center [867, 505] width 71 height 48
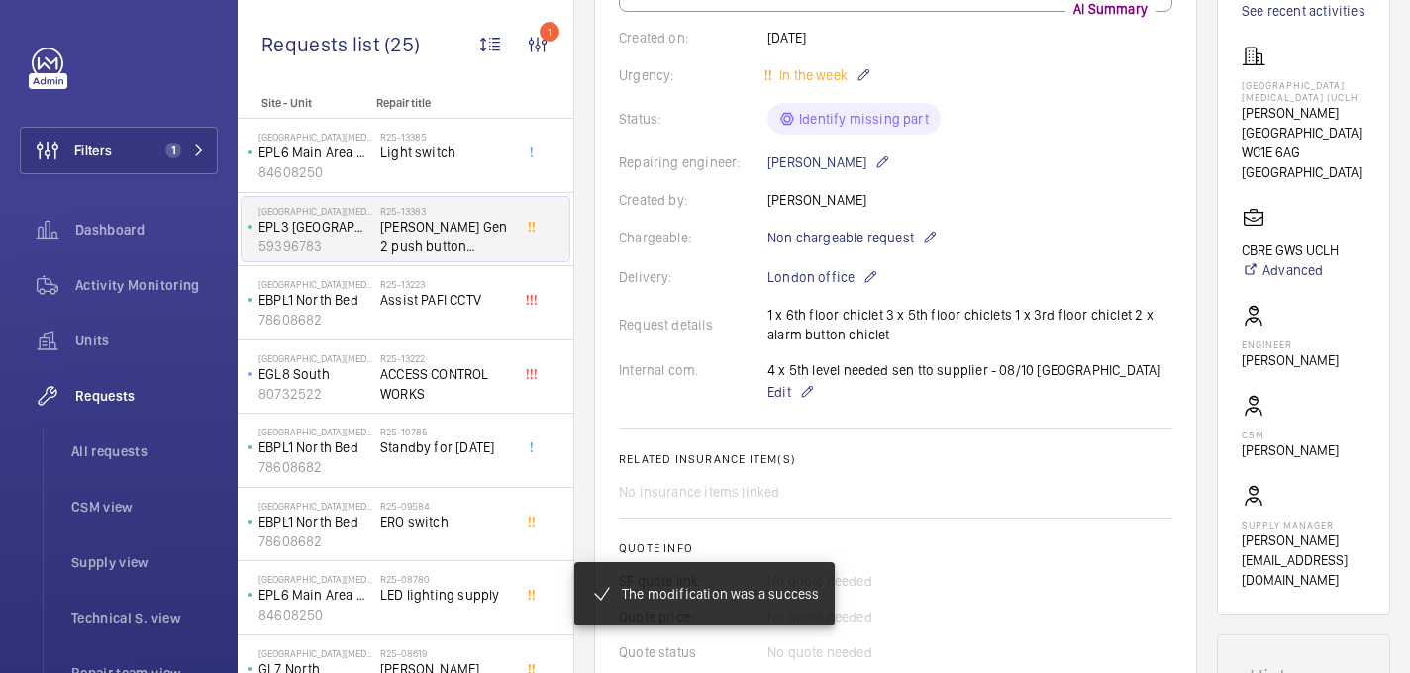
click at [764, 394] on div "Internal com. 4 x 5th level needed sen tto supplier - 08/10 india Edit" at bounding box center [895, 382] width 553 height 44
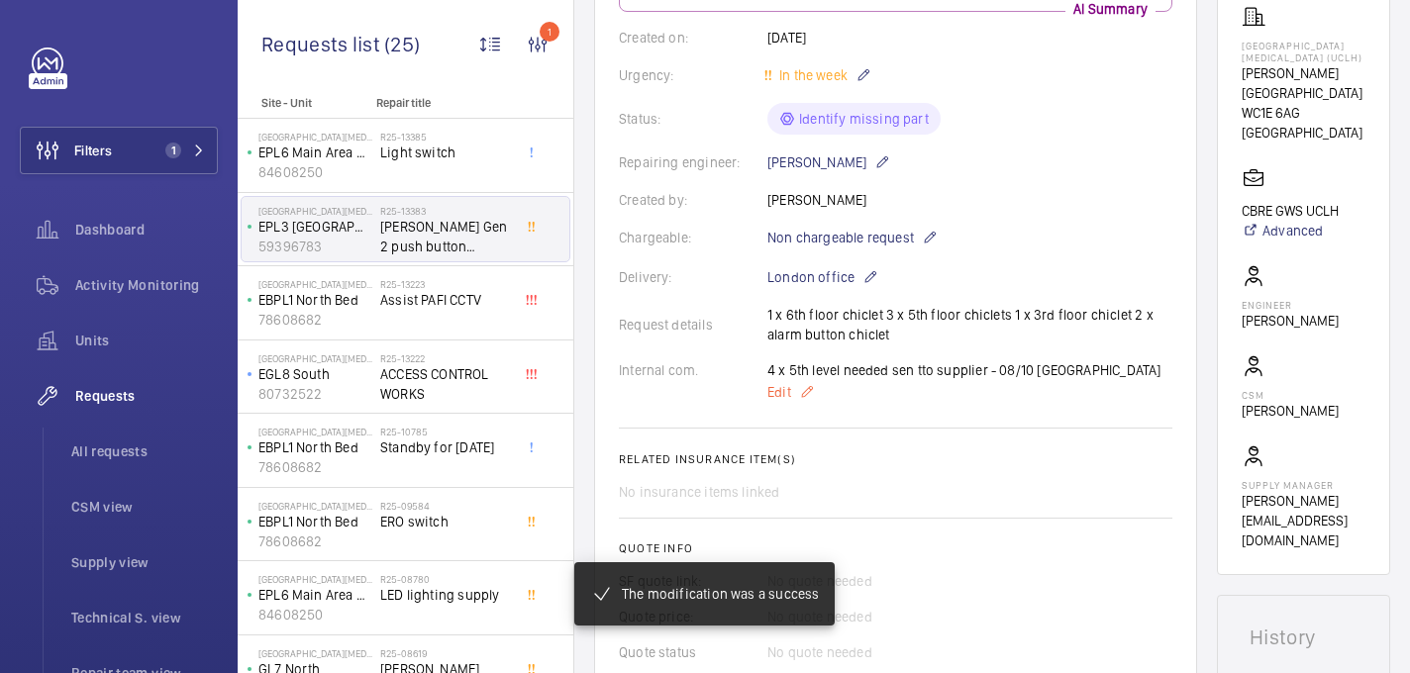
click at [781, 395] on span "Edit" at bounding box center [779, 392] width 24 height 20
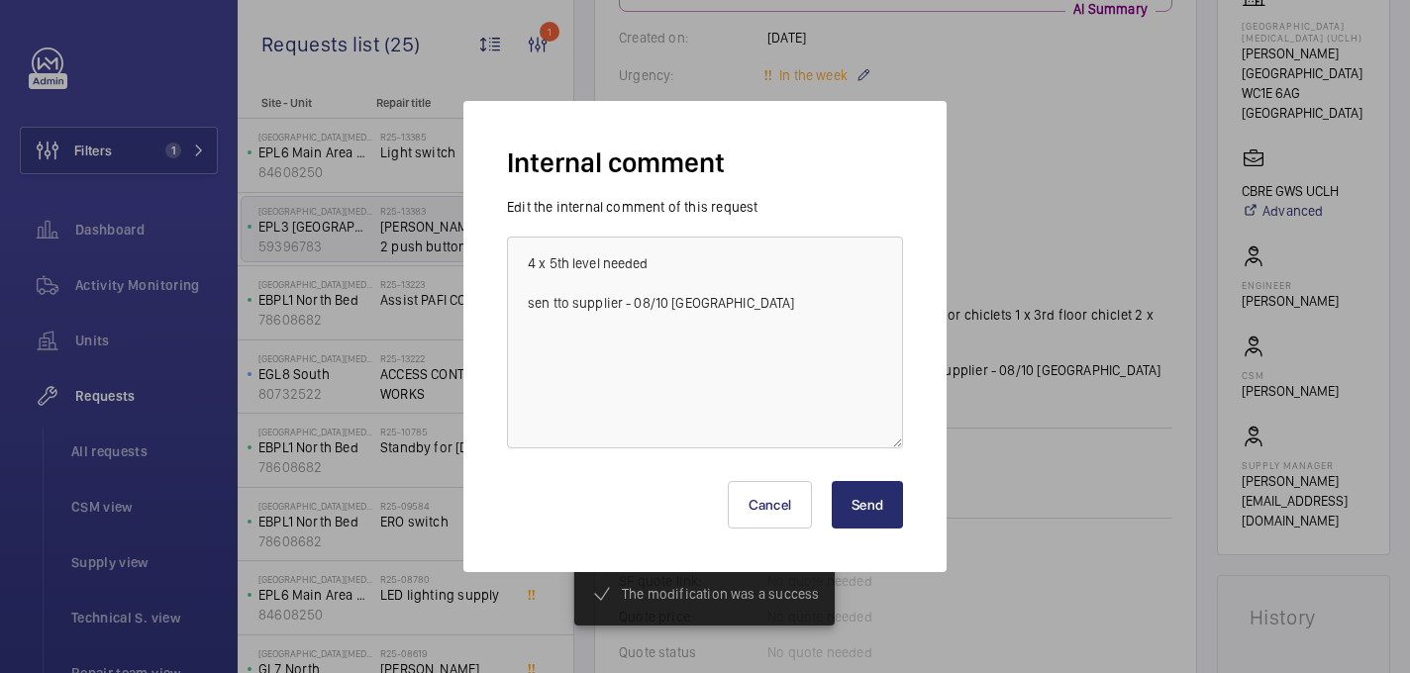
scroll to position [387, 0]
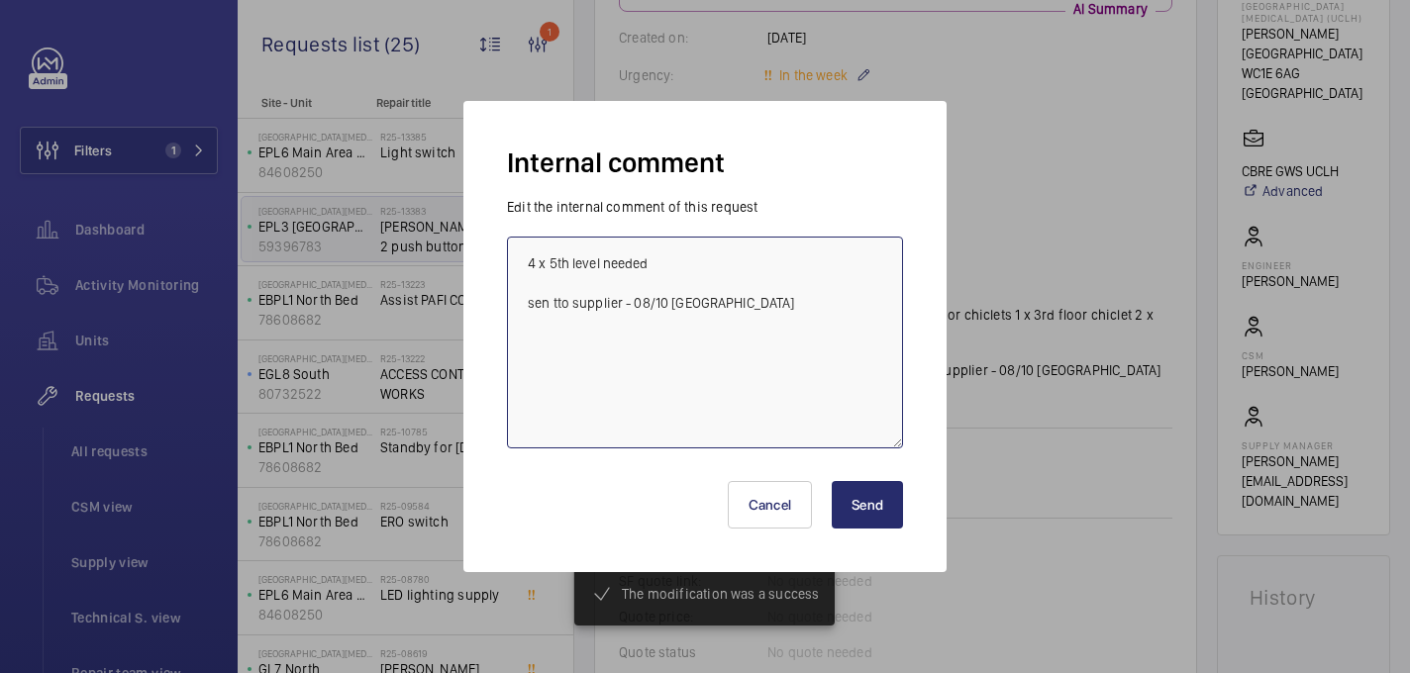
click at [558, 302] on textarea "4 x 5th level needed sen tto supplier - 08/10 india" at bounding box center [705, 343] width 396 height 212
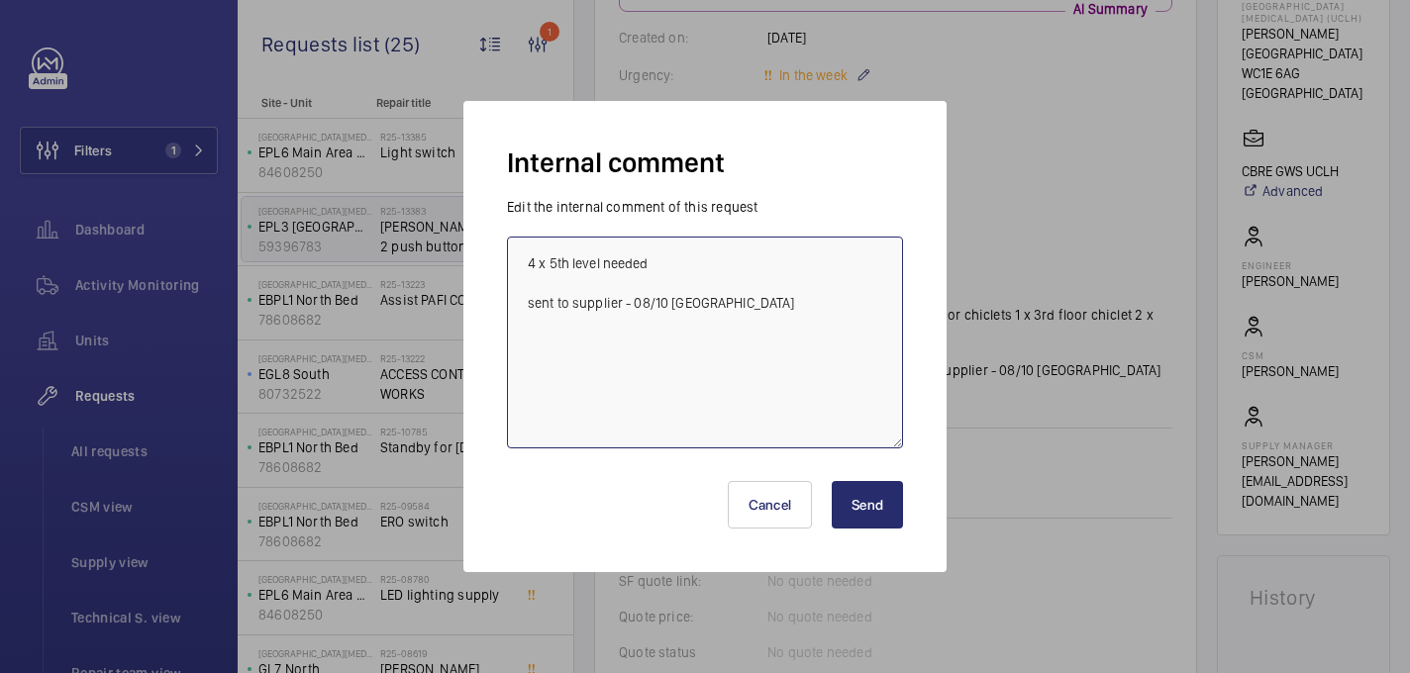
type textarea "4 x 5th level needed sent to supplier - 08/10 [GEOGRAPHIC_DATA]"
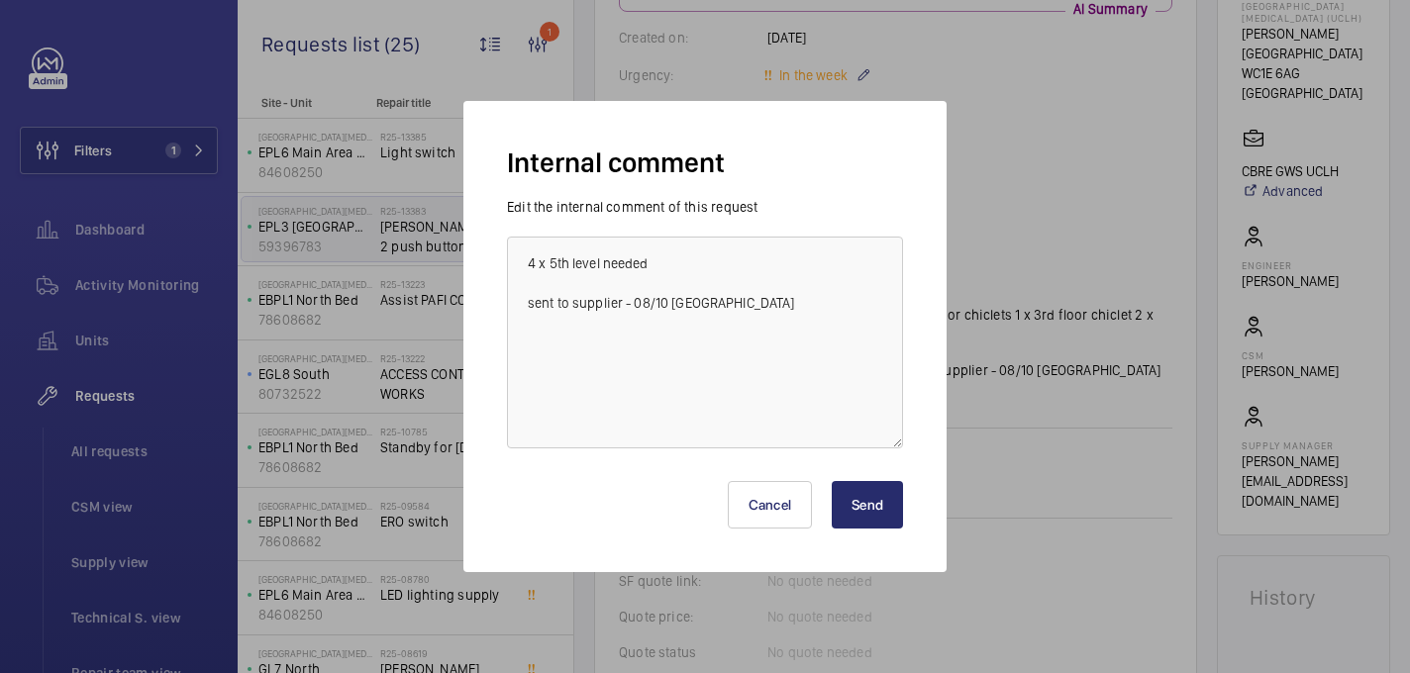
click at [846, 493] on button "Send" at bounding box center [867, 505] width 71 height 48
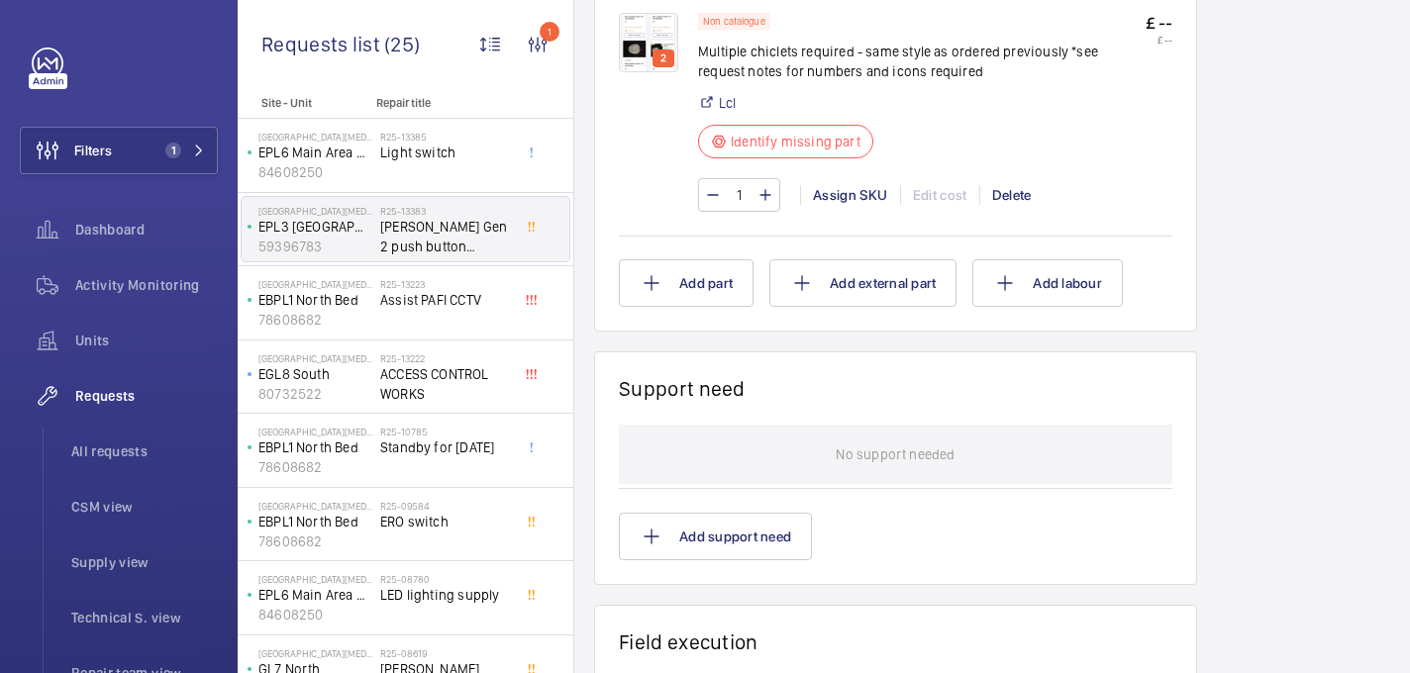
scroll to position [1144, 0]
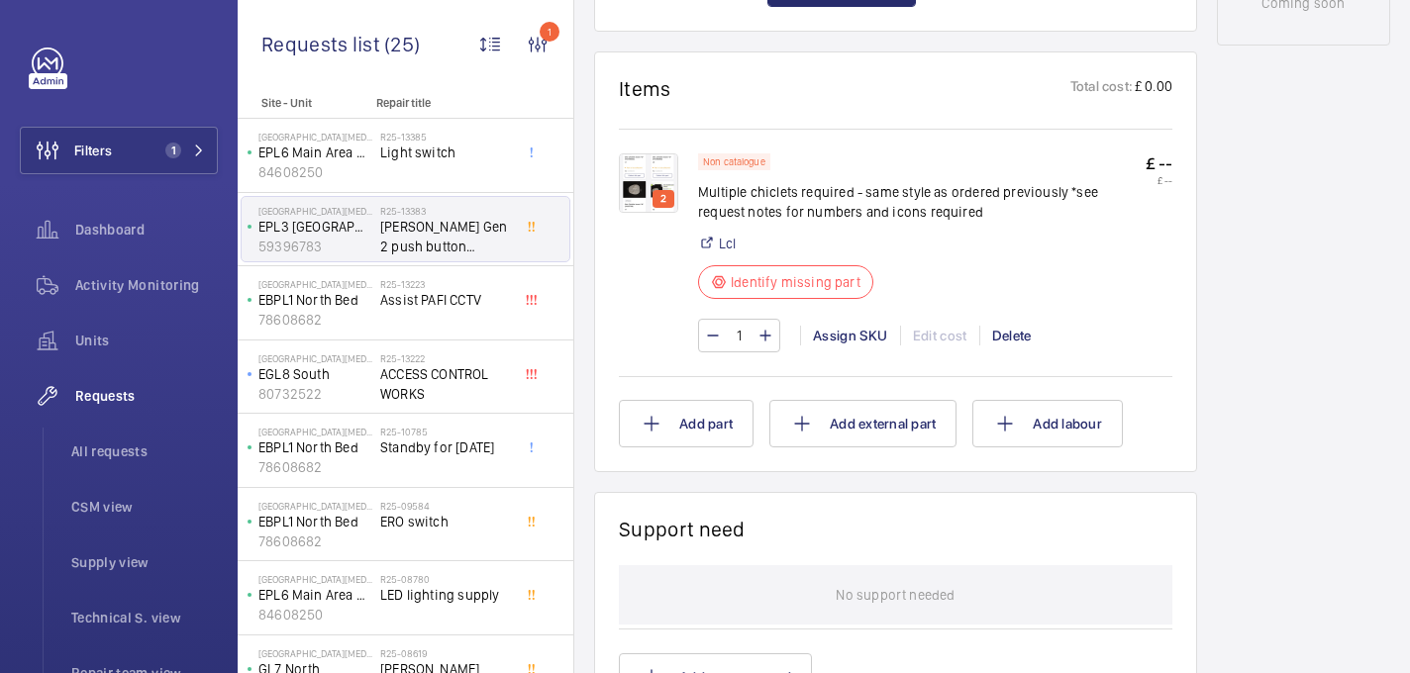
click at [670, 172] on img at bounding box center [648, 182] width 59 height 59
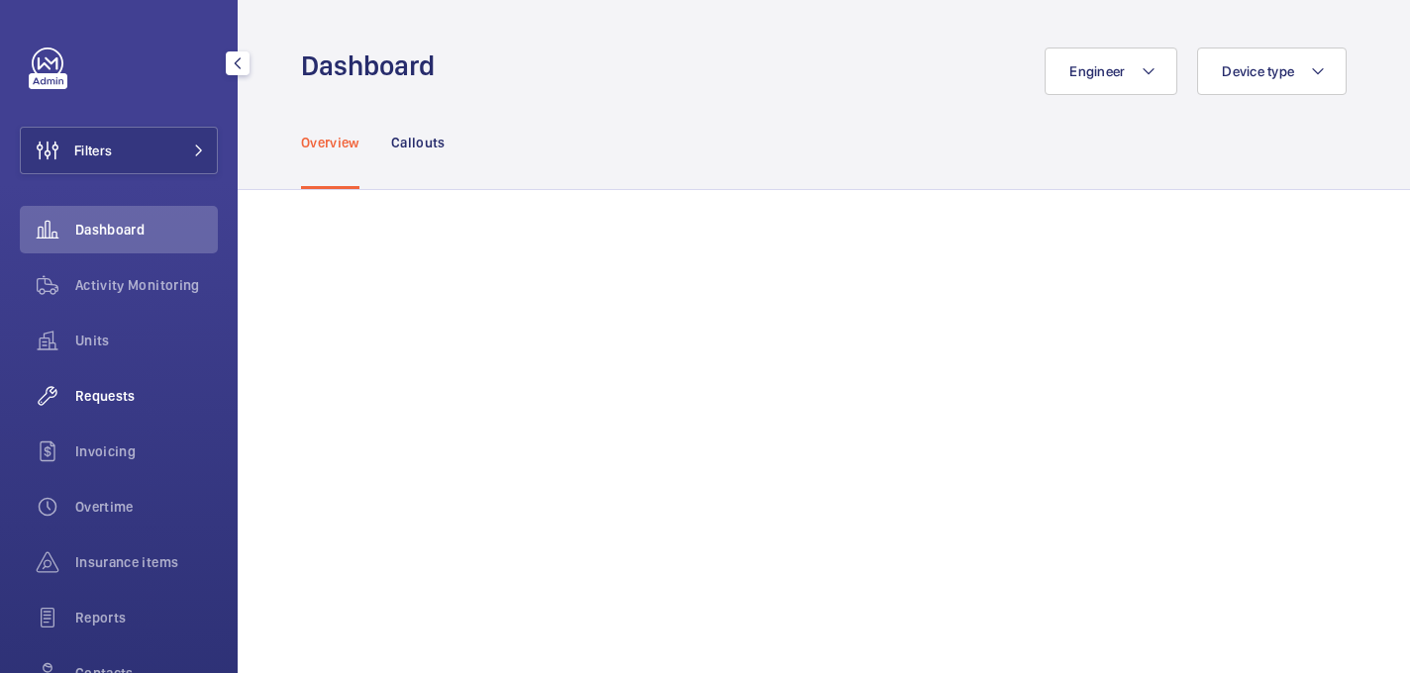
click at [156, 372] on div "Requests" at bounding box center [119, 396] width 198 height 48
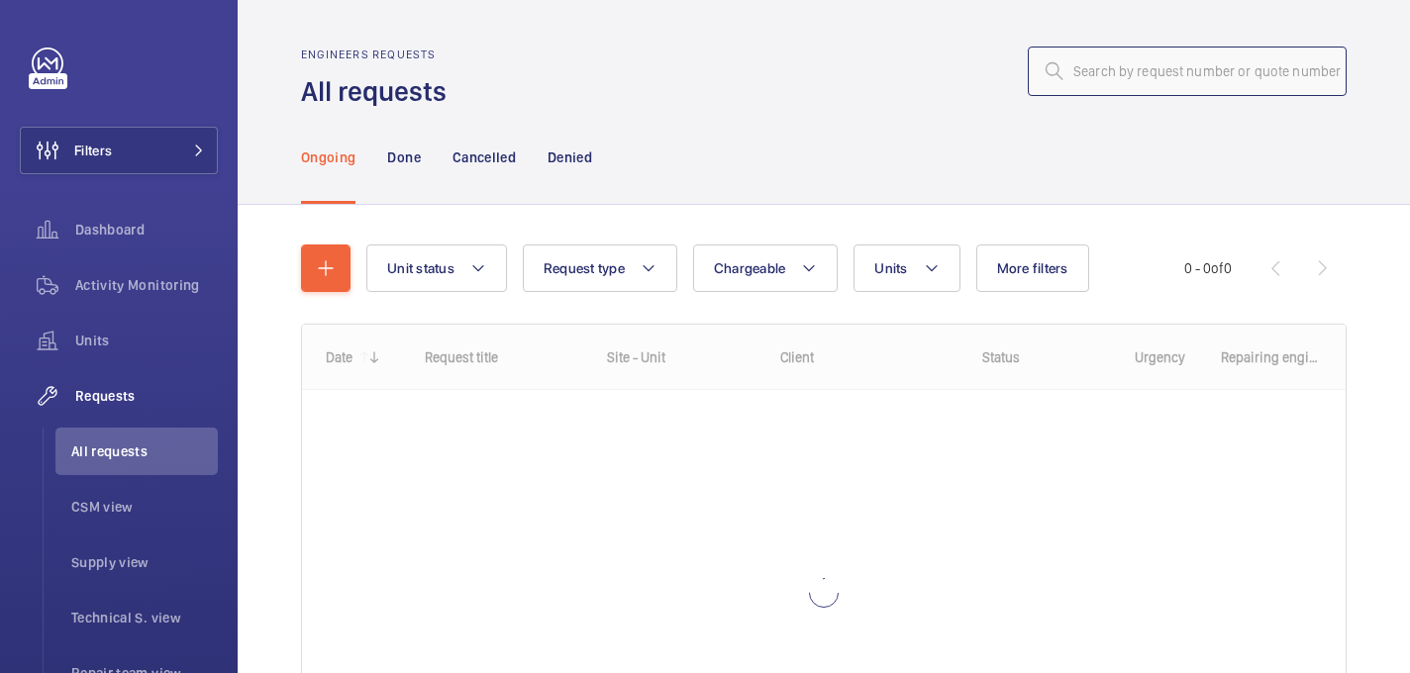
click at [1137, 63] on input "text" at bounding box center [1187, 72] width 319 height 50
paste input "R25-12359"
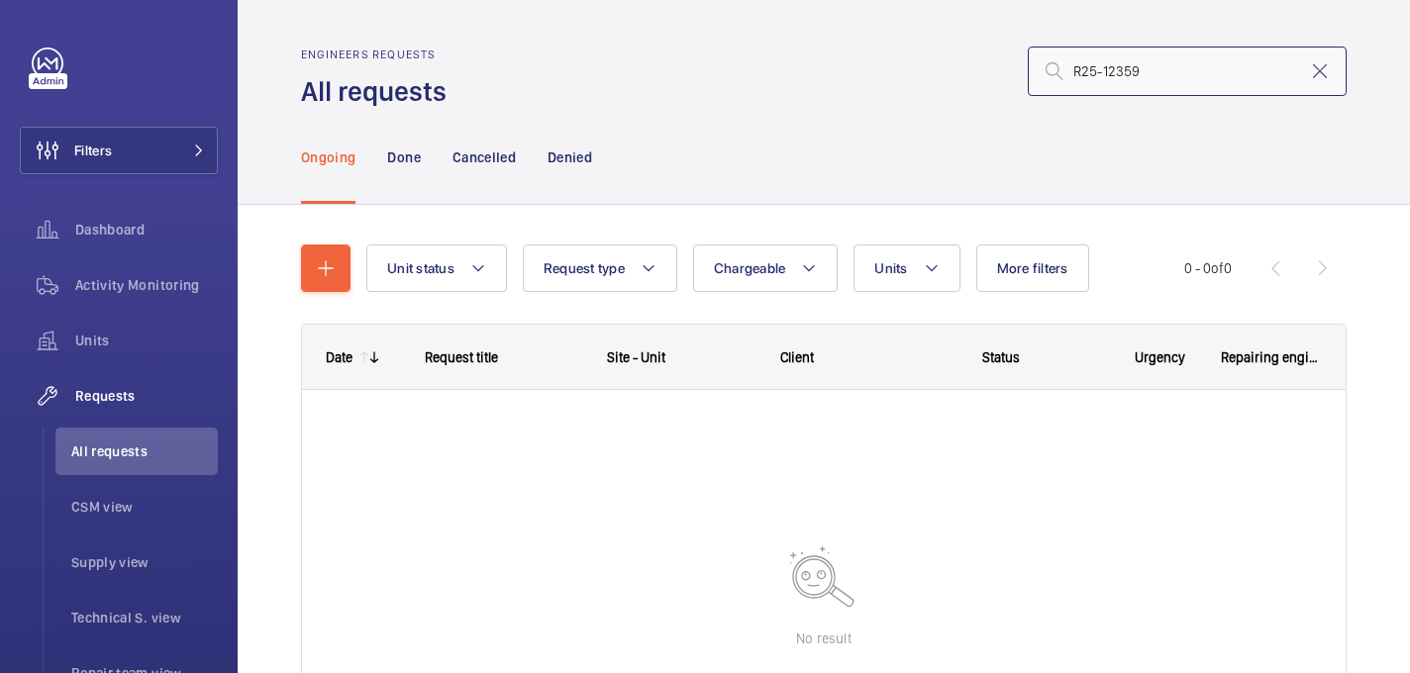
click at [1076, 76] on input "R25-12359" at bounding box center [1187, 72] width 319 height 50
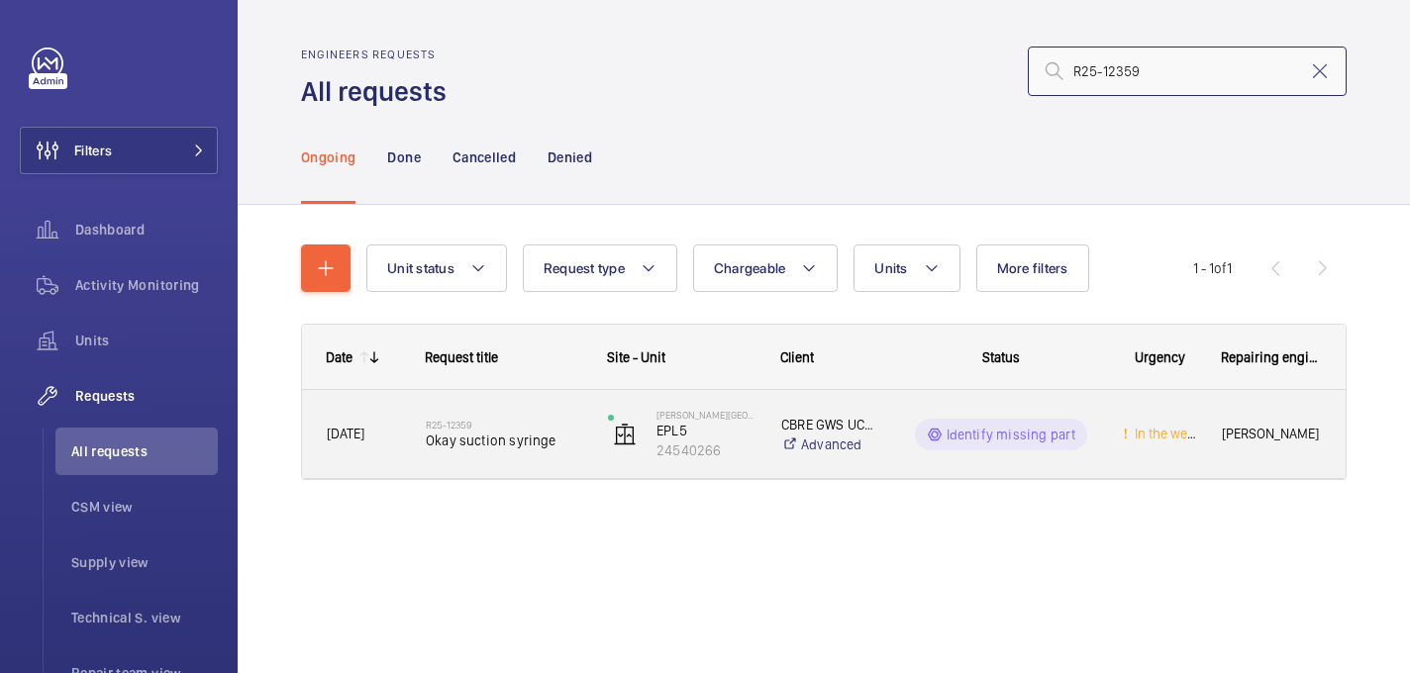
type input "R25-12359"
click at [502, 439] on span "Okay suction syringe" at bounding box center [504, 441] width 156 height 20
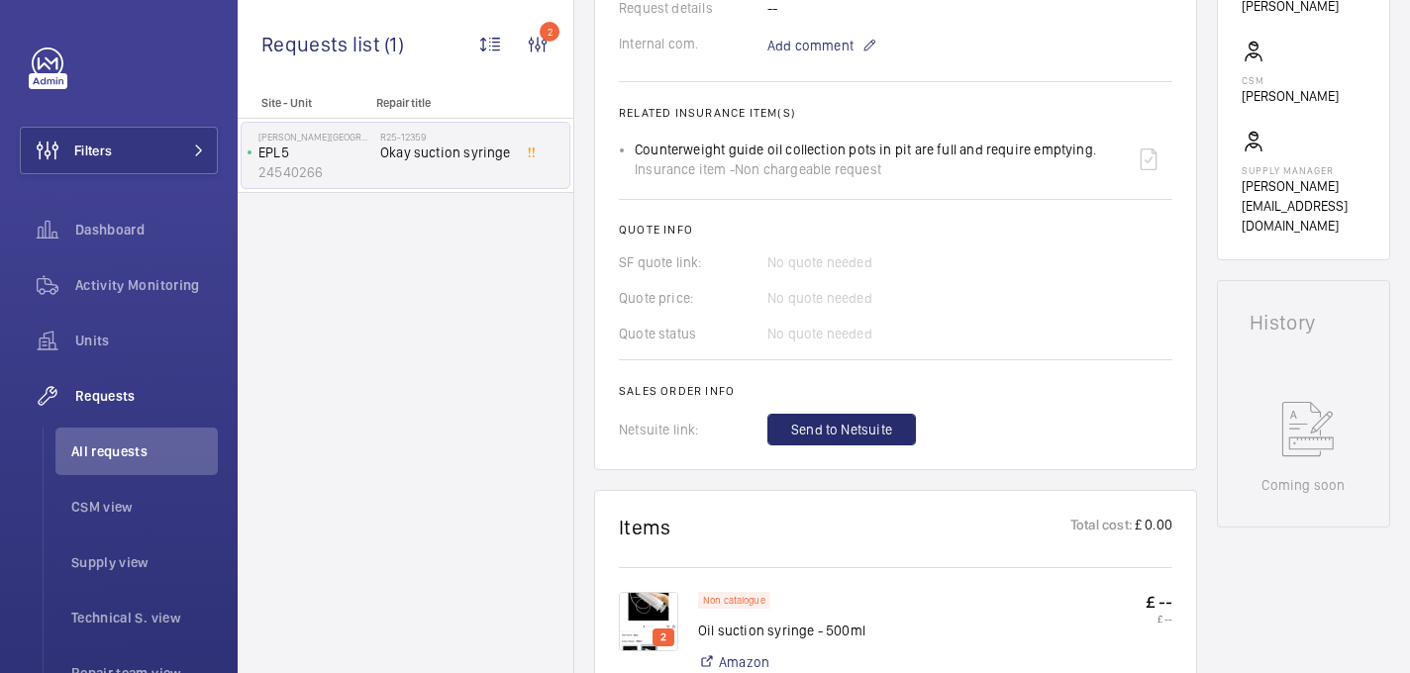
scroll to position [841, 0]
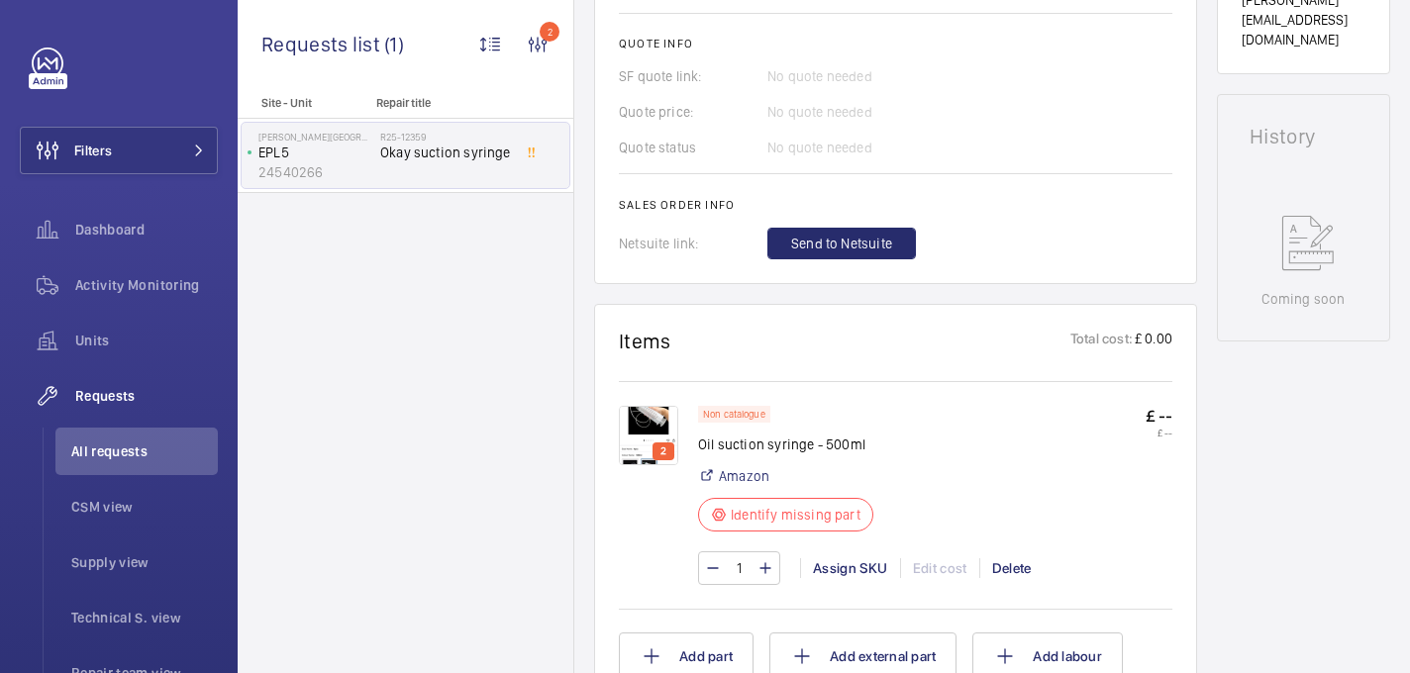
click at [657, 445] on img at bounding box center [648, 435] width 59 height 59
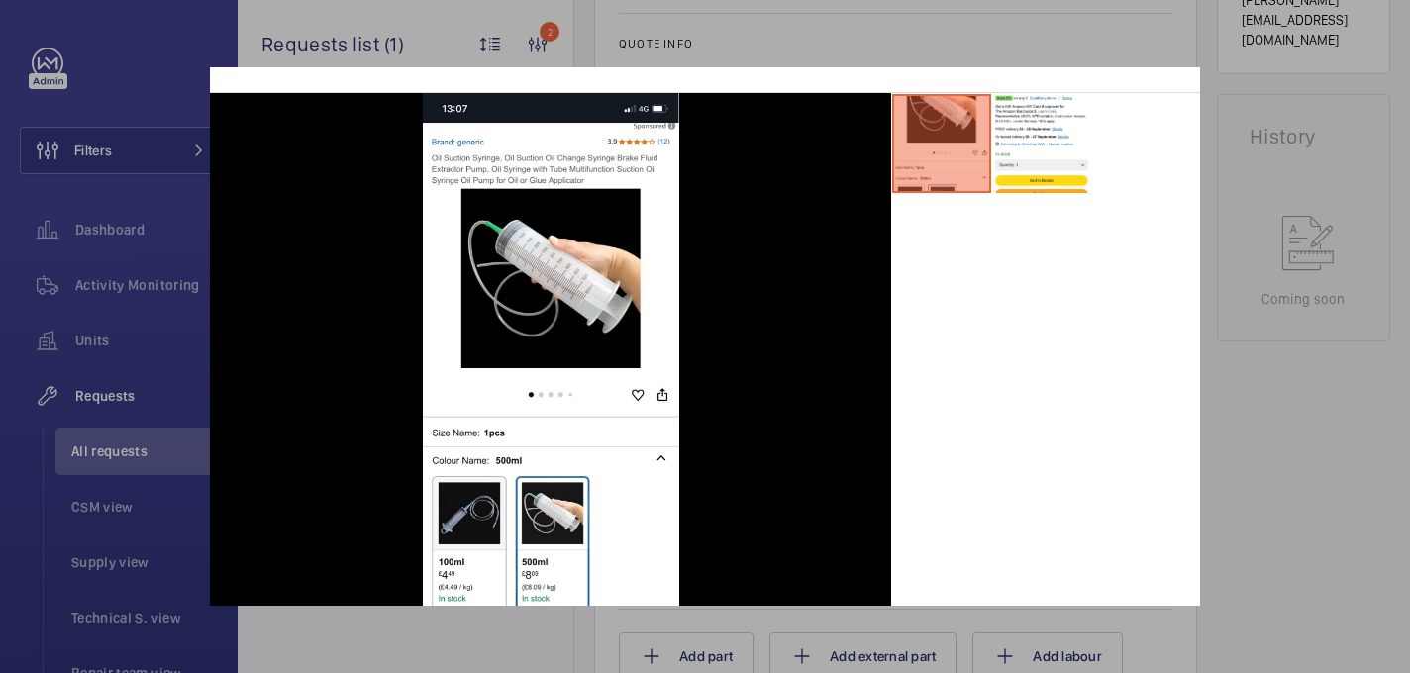
scroll to position [64, 0]
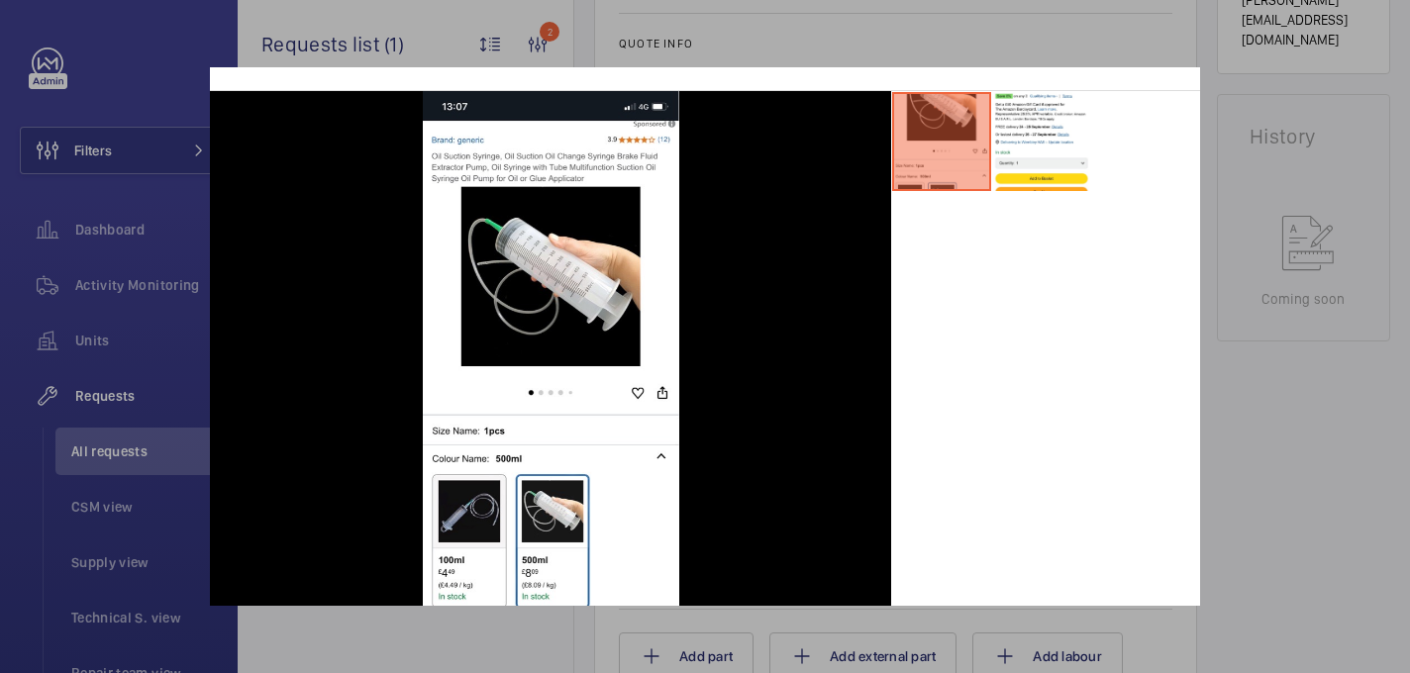
drag, startPoint x: 1273, startPoint y: 303, endPoint x: 1194, endPoint y: 325, distance: 82.1
click at [1273, 304] on div at bounding box center [705, 336] width 1410 height 673
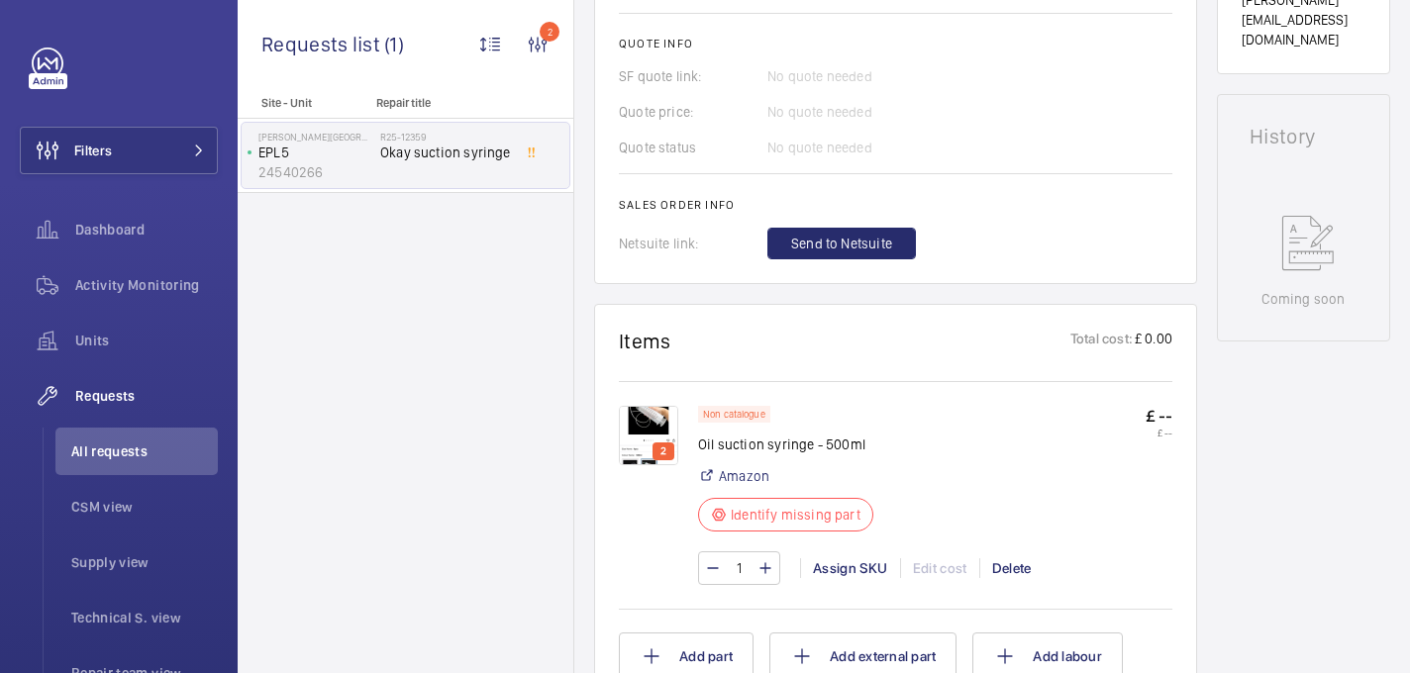
click at [787, 454] on p "Oil suction syringe - 500ml" at bounding box center [785, 445] width 175 height 20
copy div "Oil suction syringe - 500ml"
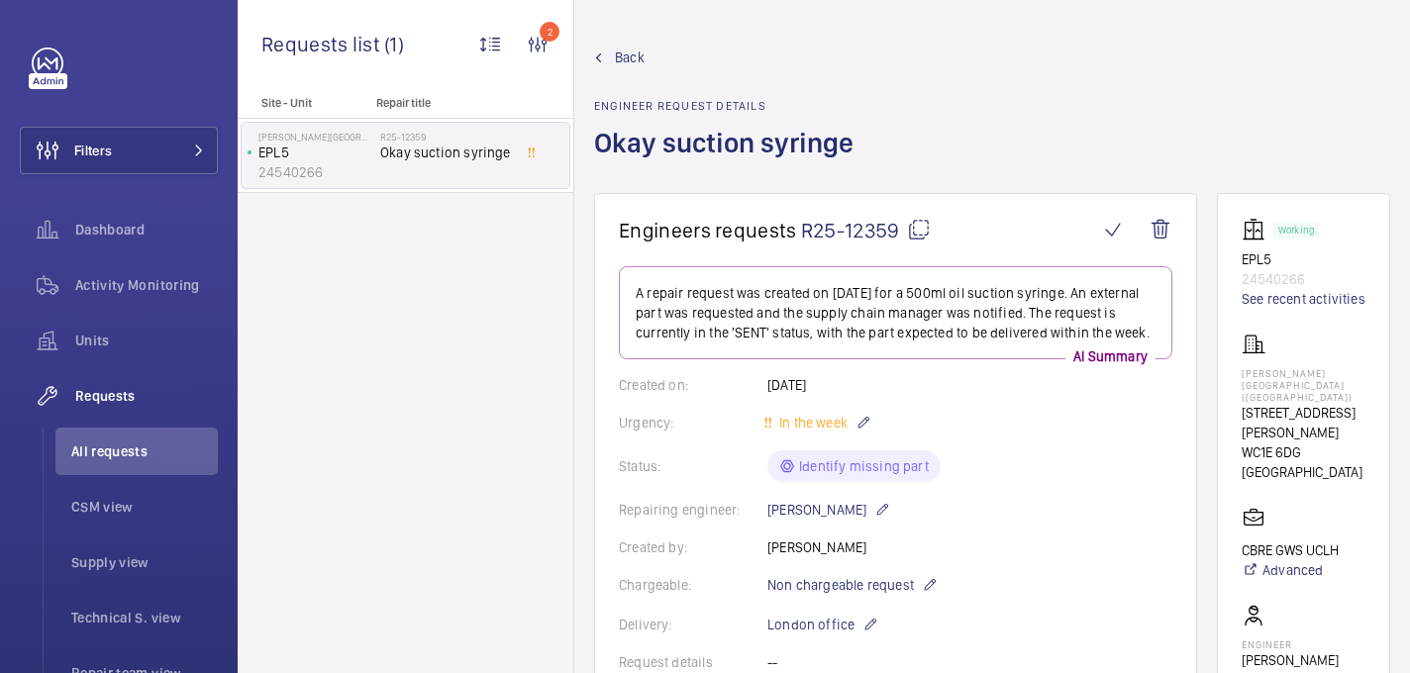
click at [918, 242] on span "R25-12359" at bounding box center [866, 230] width 130 height 25
click at [1262, 366] on div "Eastman Dental Hospital (UCLH) 47-49 Huntley Street WC1E 6DG LONDON" at bounding box center [1304, 407] width 124 height 149
copy p "Eastman Dental Hospital (UCLH)"
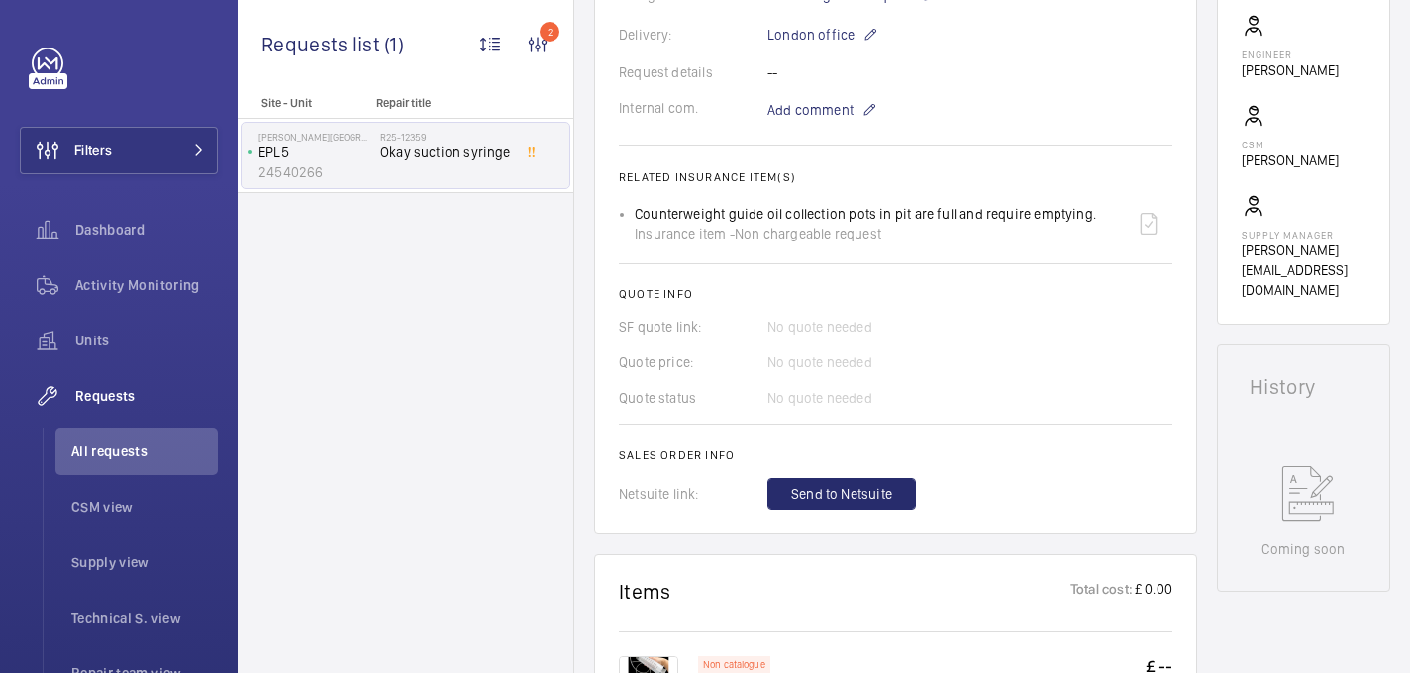
scroll to position [942, 0]
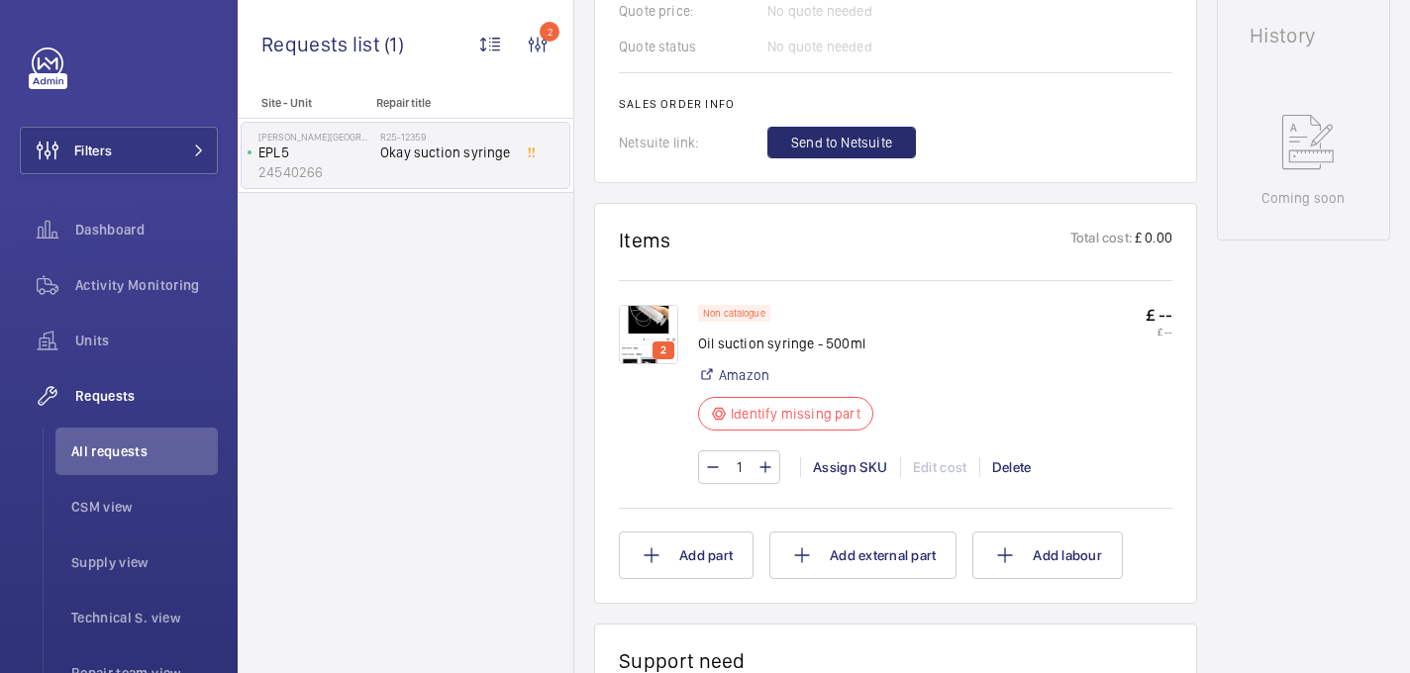
click at [769, 353] on p "Oil suction syringe - 500ml" at bounding box center [785, 344] width 175 height 20
copy div "Oil suction syringe - 500ml"
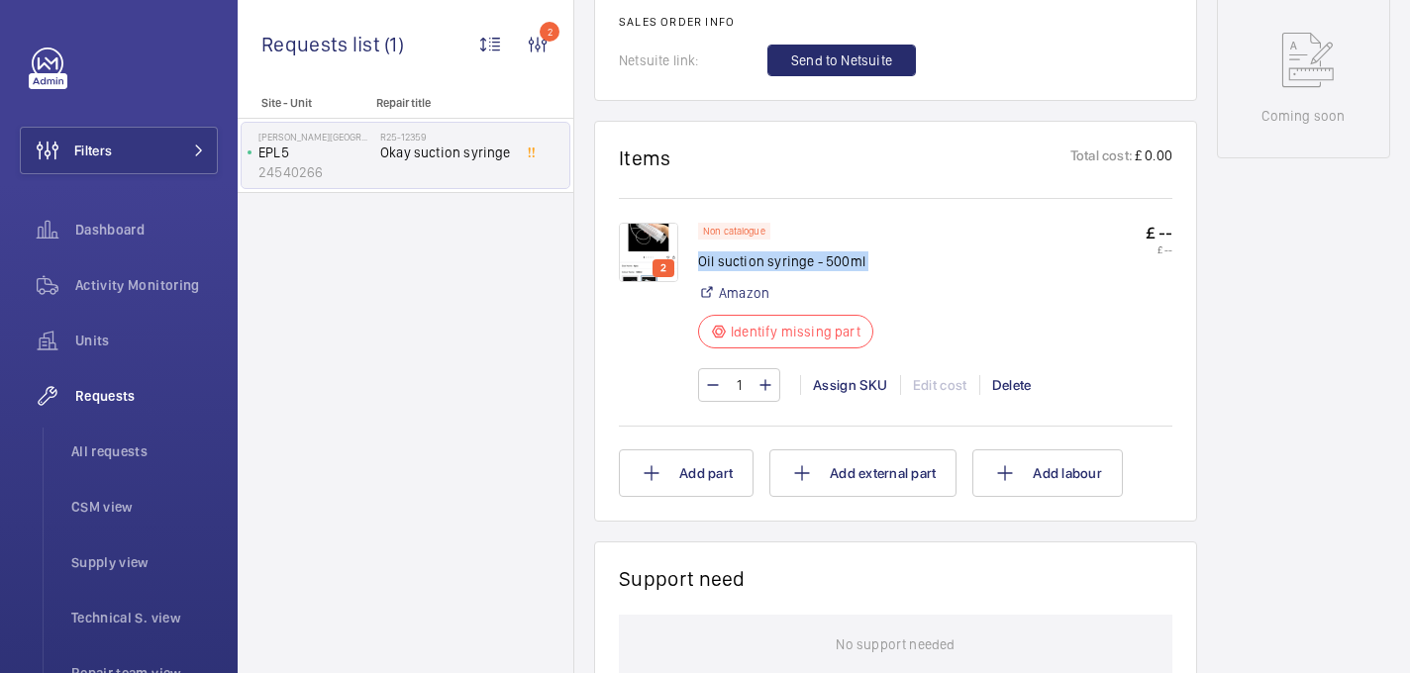
scroll to position [1029, 0]
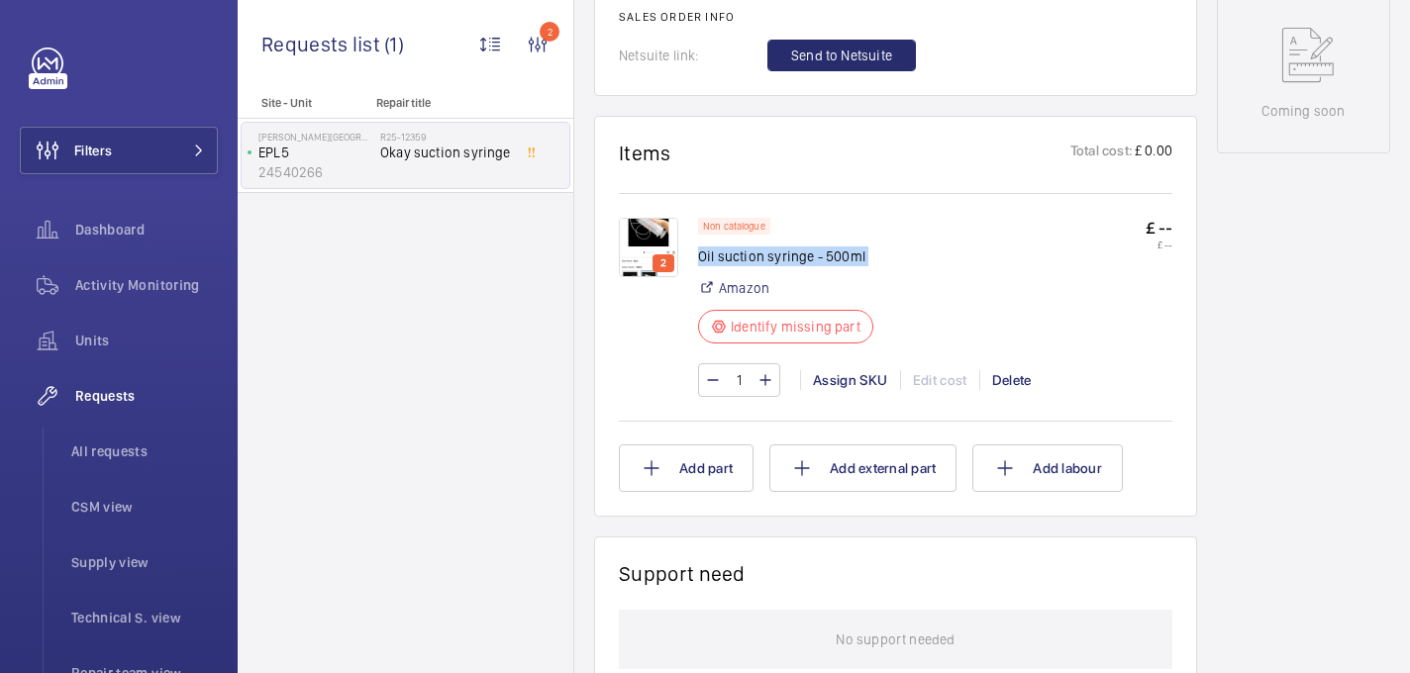
click at [644, 277] on img at bounding box center [648, 247] width 59 height 59
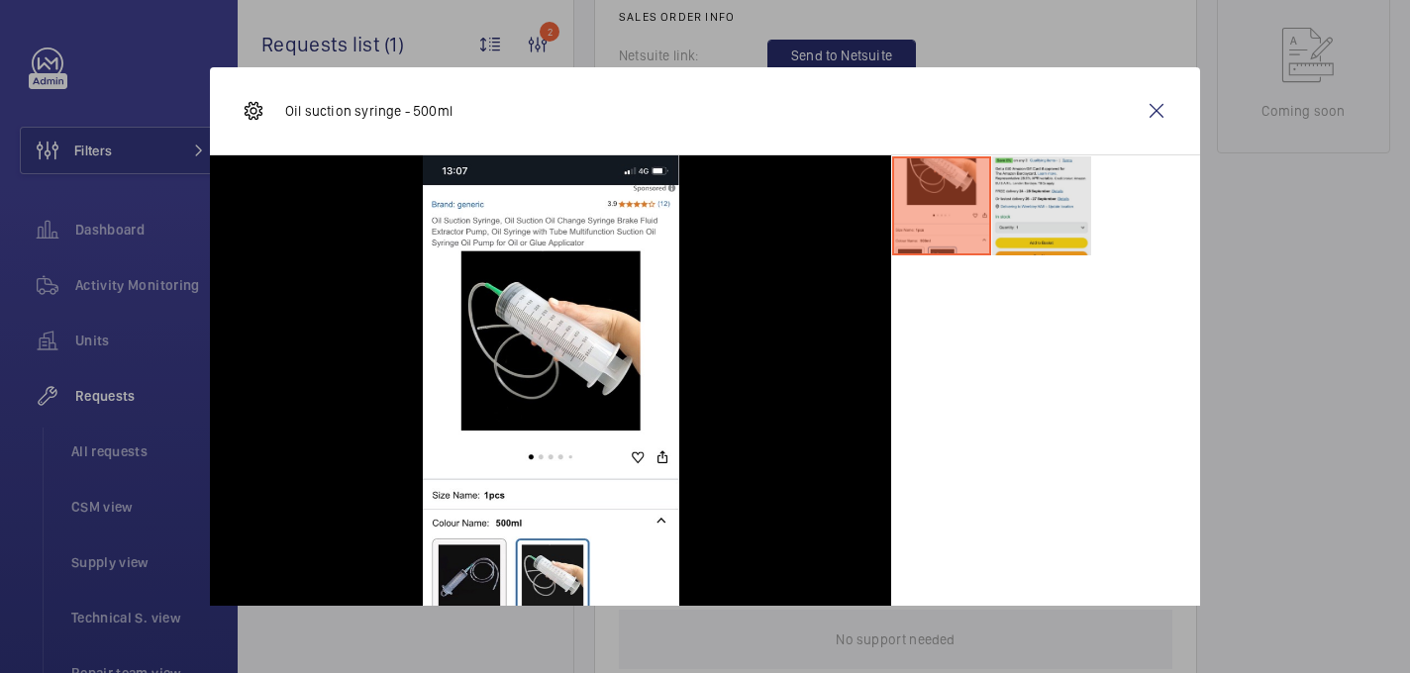
click at [1069, 200] on li at bounding box center [1041, 205] width 99 height 99
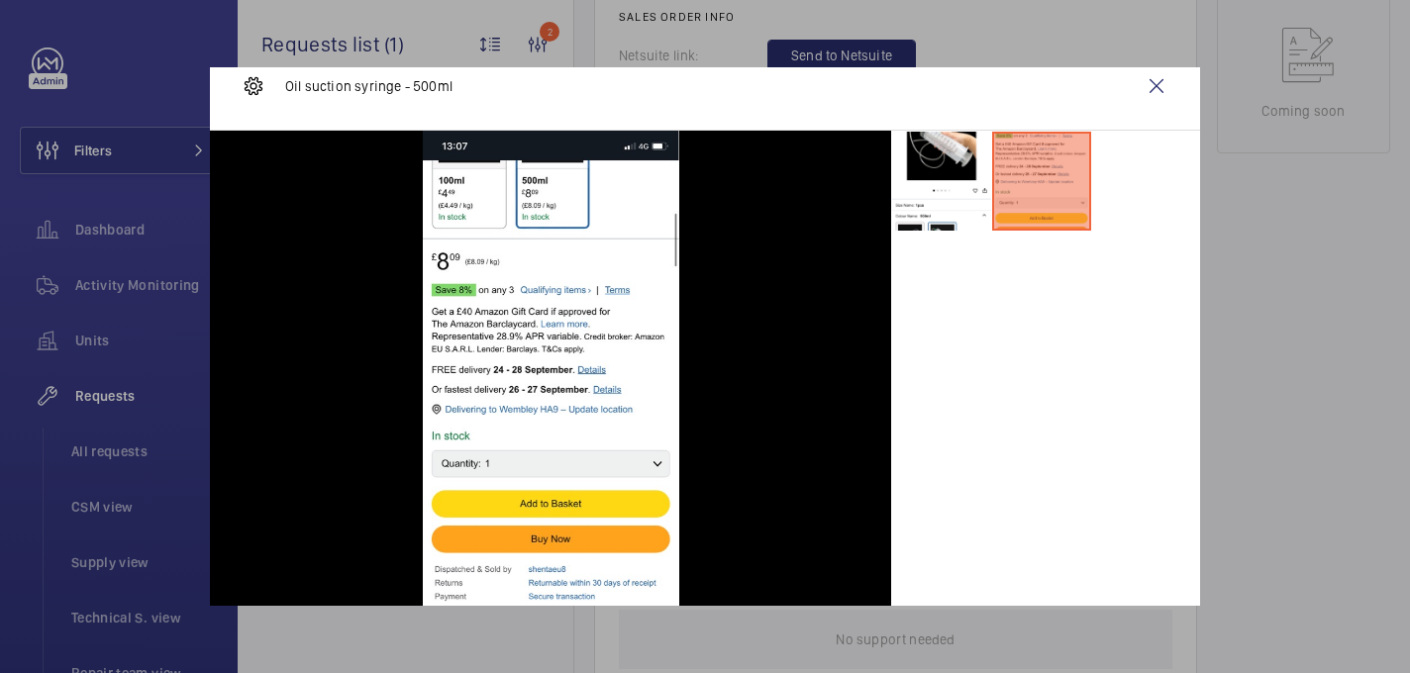
scroll to position [28, 0]
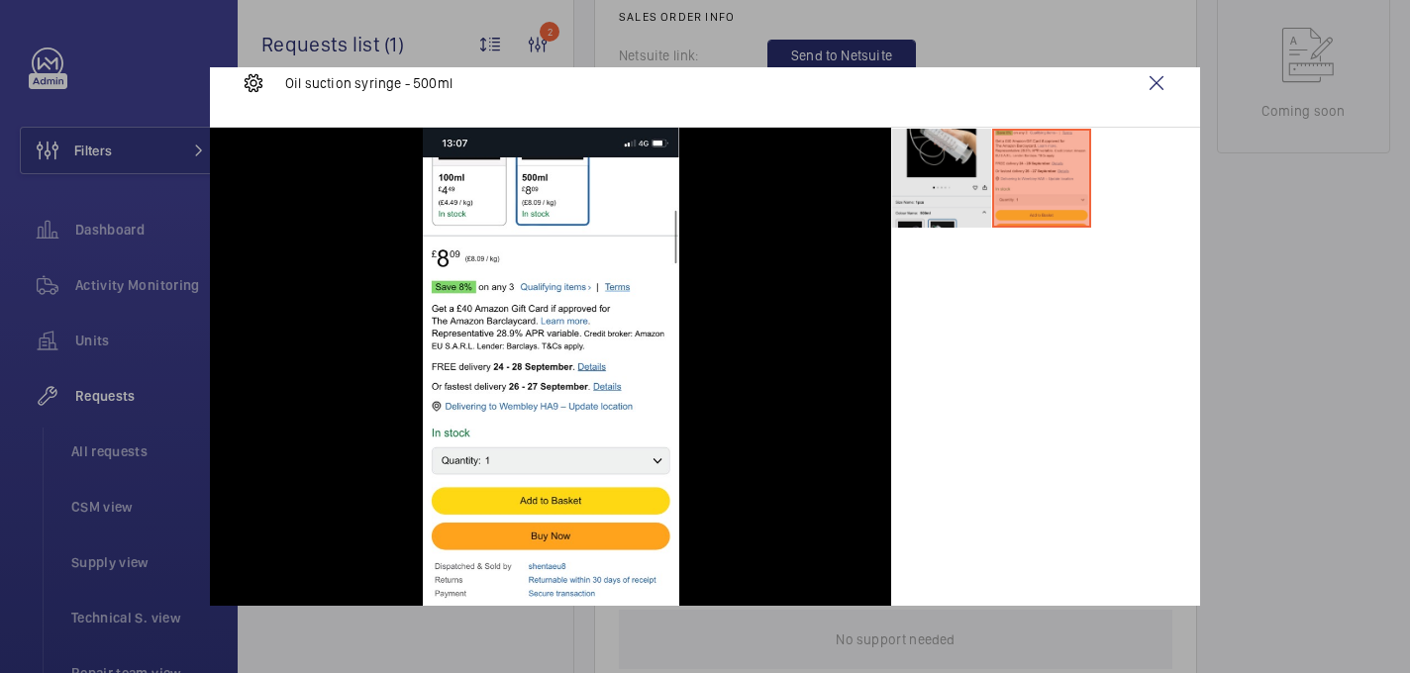
click at [942, 195] on li at bounding box center [941, 178] width 99 height 99
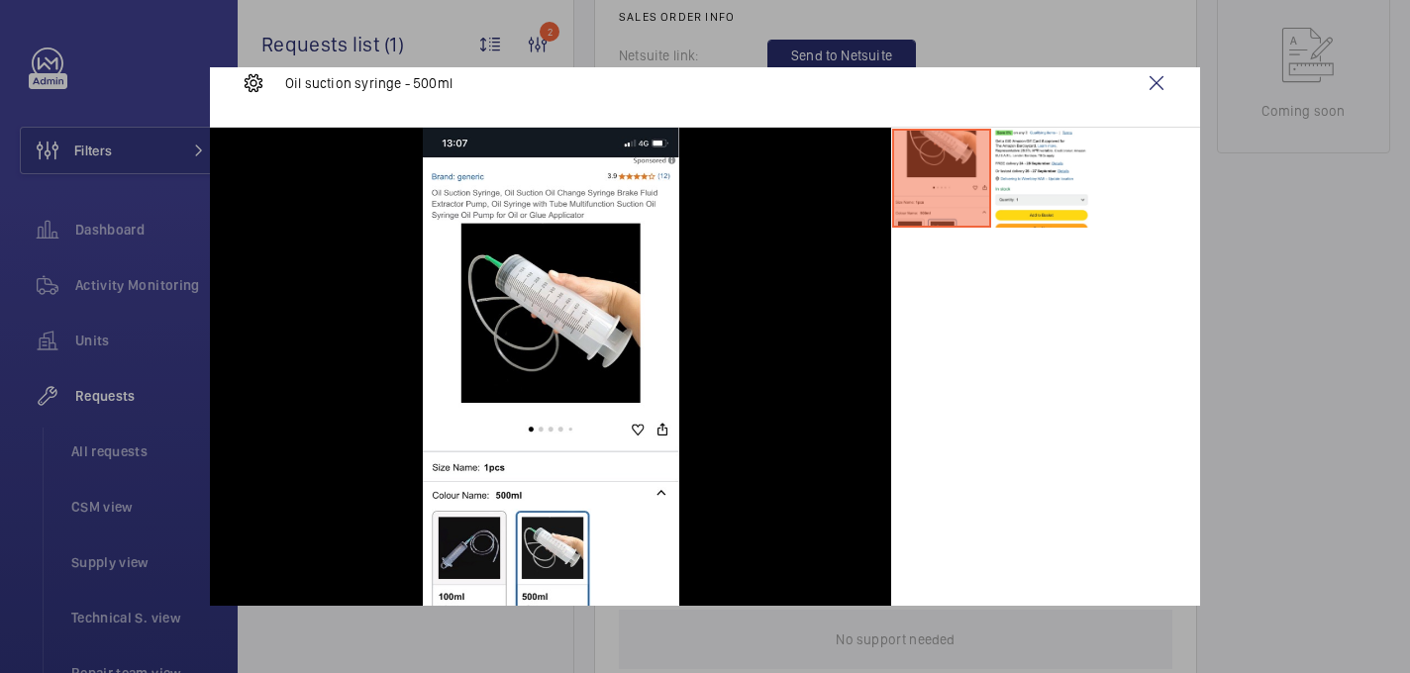
click at [1249, 166] on div at bounding box center [705, 336] width 1410 height 673
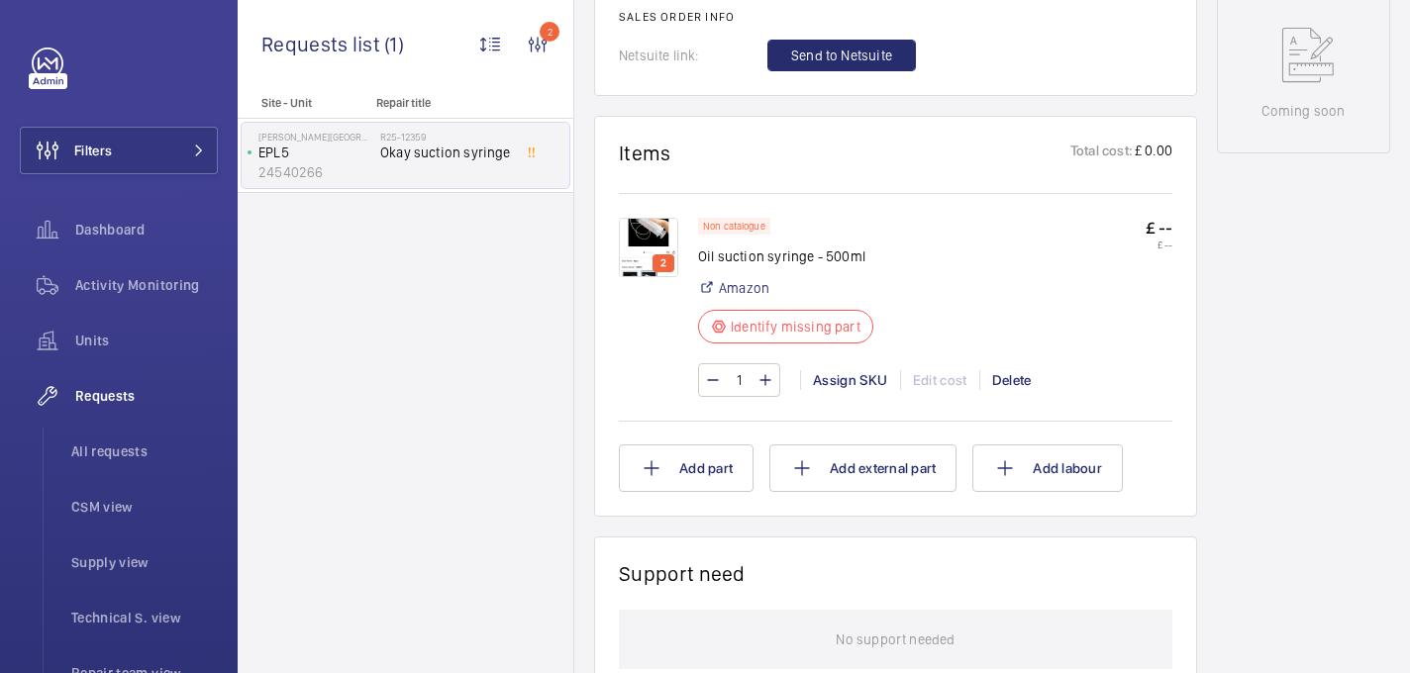
click at [791, 266] on p "Oil suction syringe - 500ml" at bounding box center [785, 257] width 175 height 20
copy div "Oil suction syringe - 500ml"
click at [654, 270] on img at bounding box center [648, 247] width 59 height 59
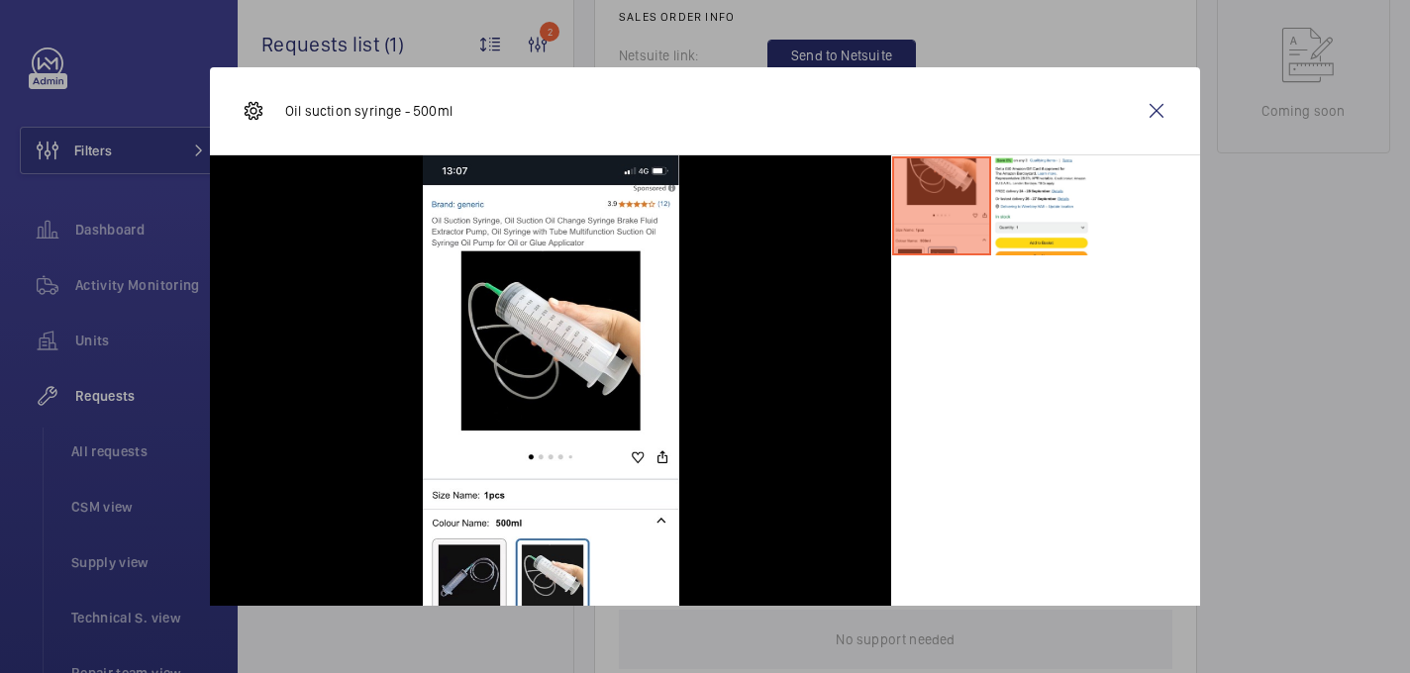
scroll to position [104, 0]
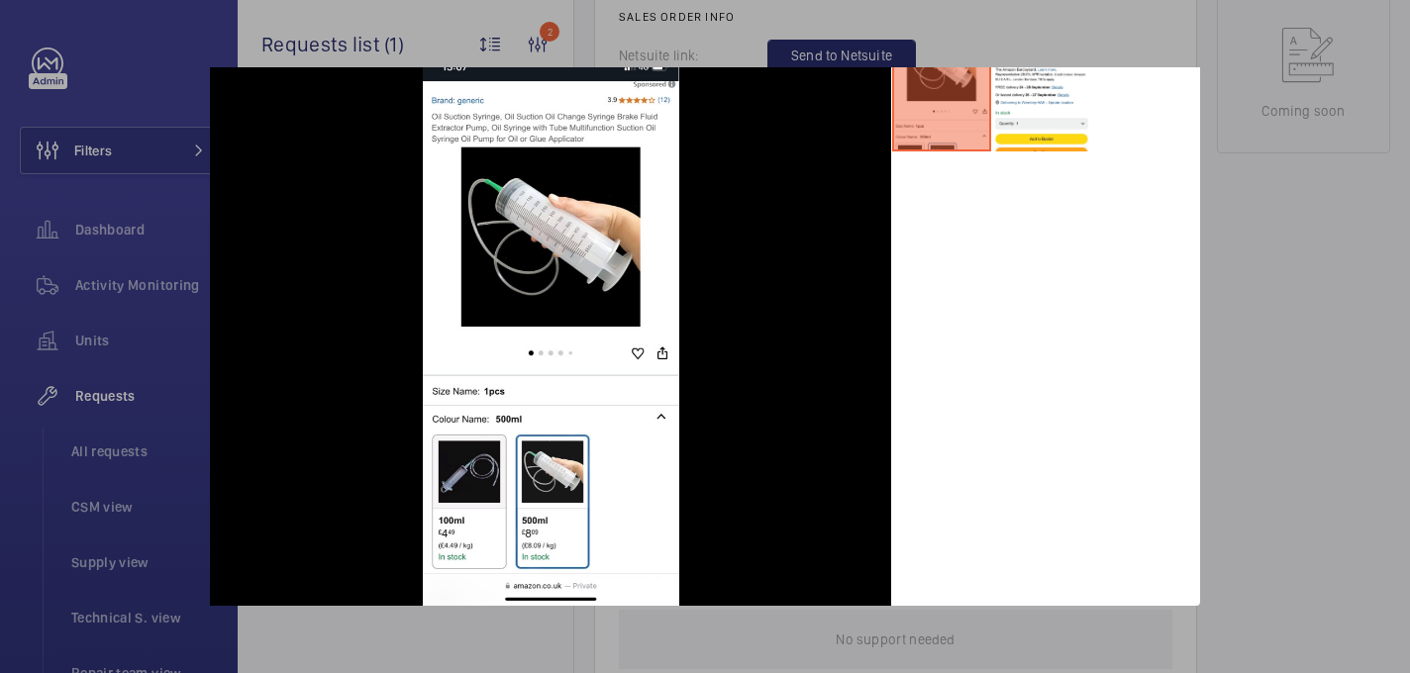
click at [1310, 308] on div at bounding box center [705, 336] width 1410 height 673
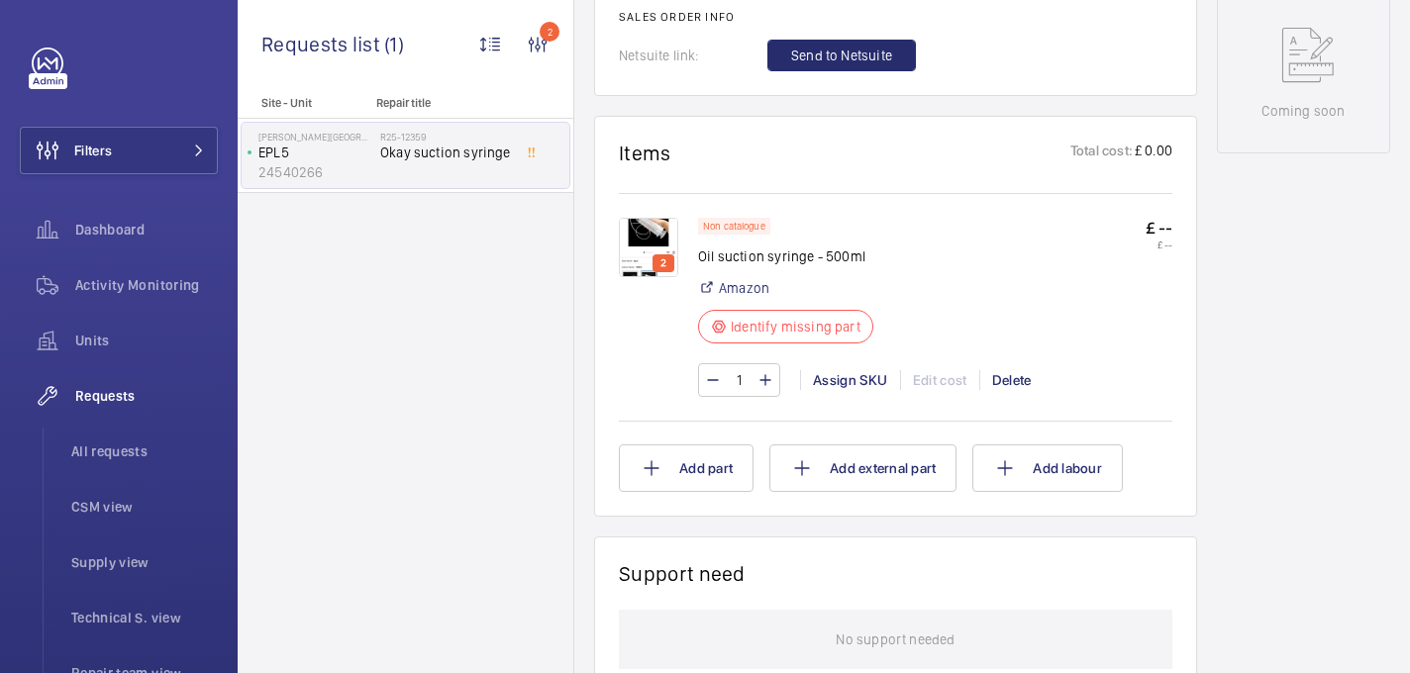
click at [754, 266] on p "Oil suction syringe - 500ml" at bounding box center [785, 257] width 175 height 20
copy div "Oil suction syringe - 500ml"
click at [863, 390] on div "Assign SKU" at bounding box center [850, 380] width 100 height 20
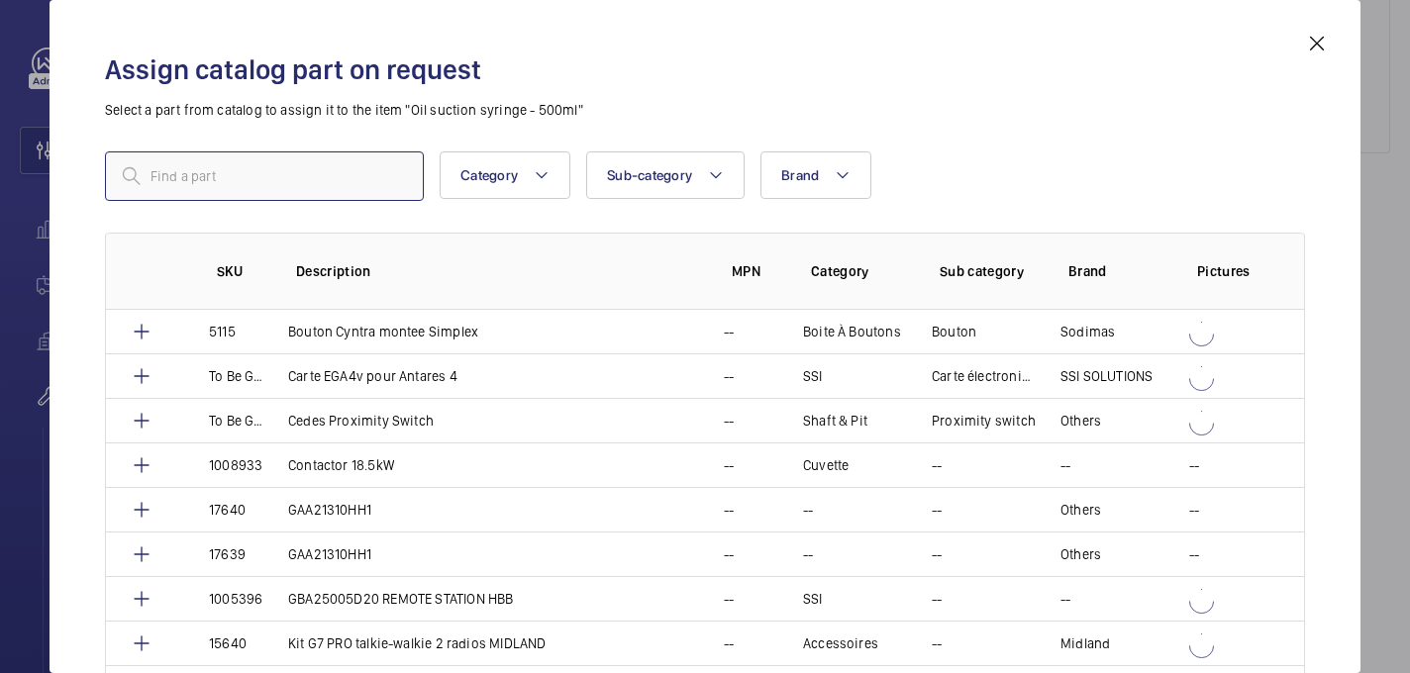
click at [233, 160] on input "text" at bounding box center [264, 176] width 319 height 50
paste input "1010495"
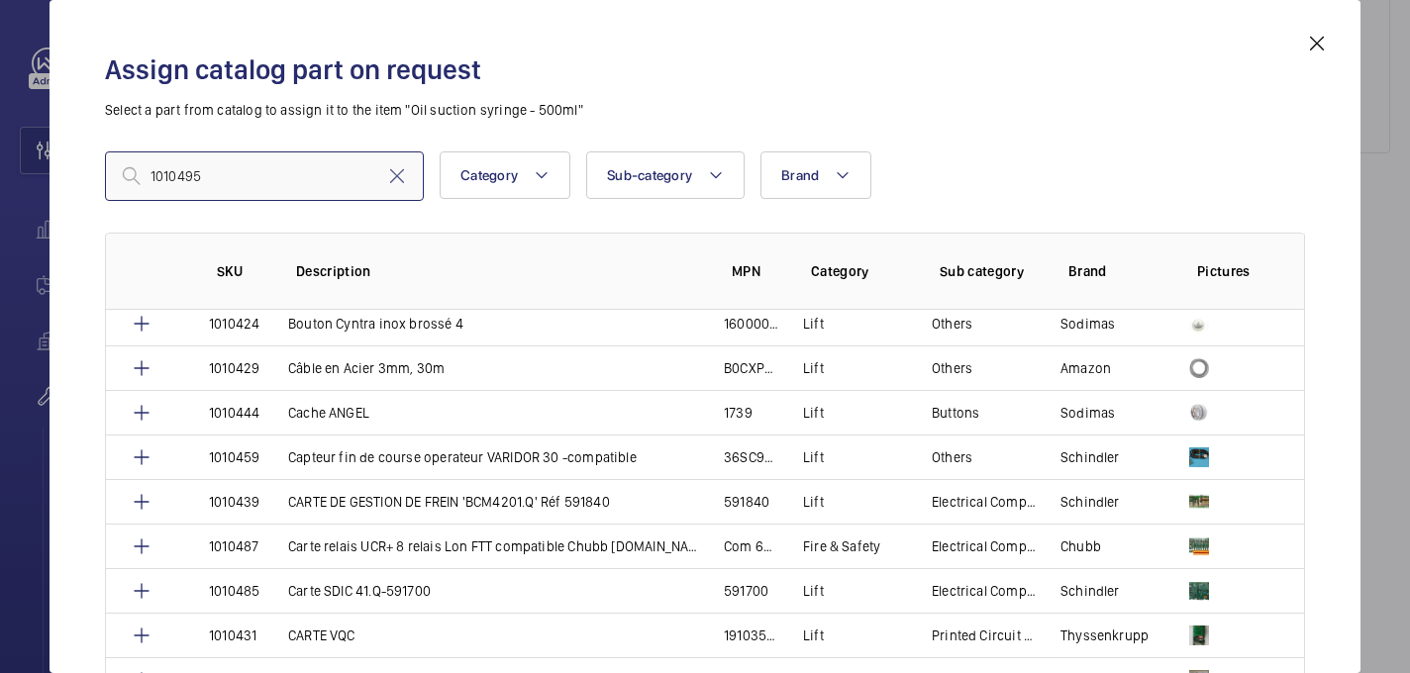
scroll to position [503, 0]
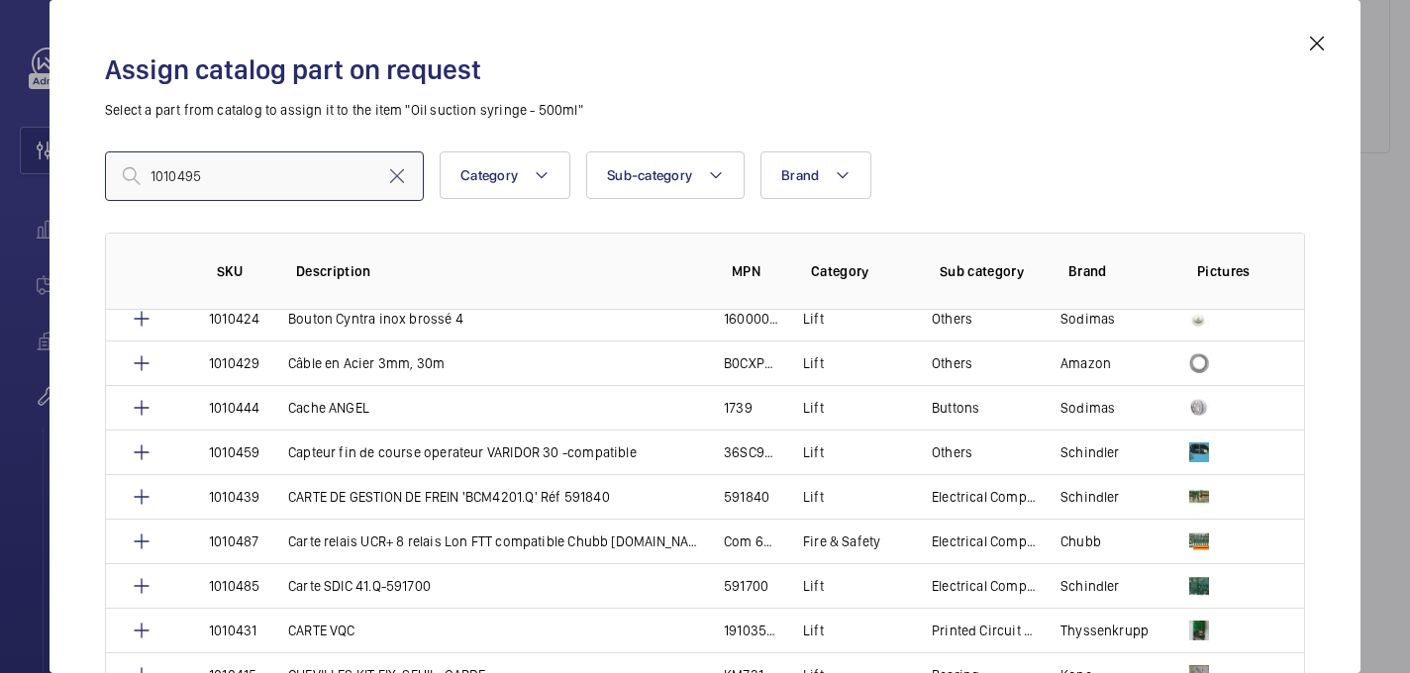
click at [151, 174] on input "1010495" at bounding box center [264, 176] width 319 height 50
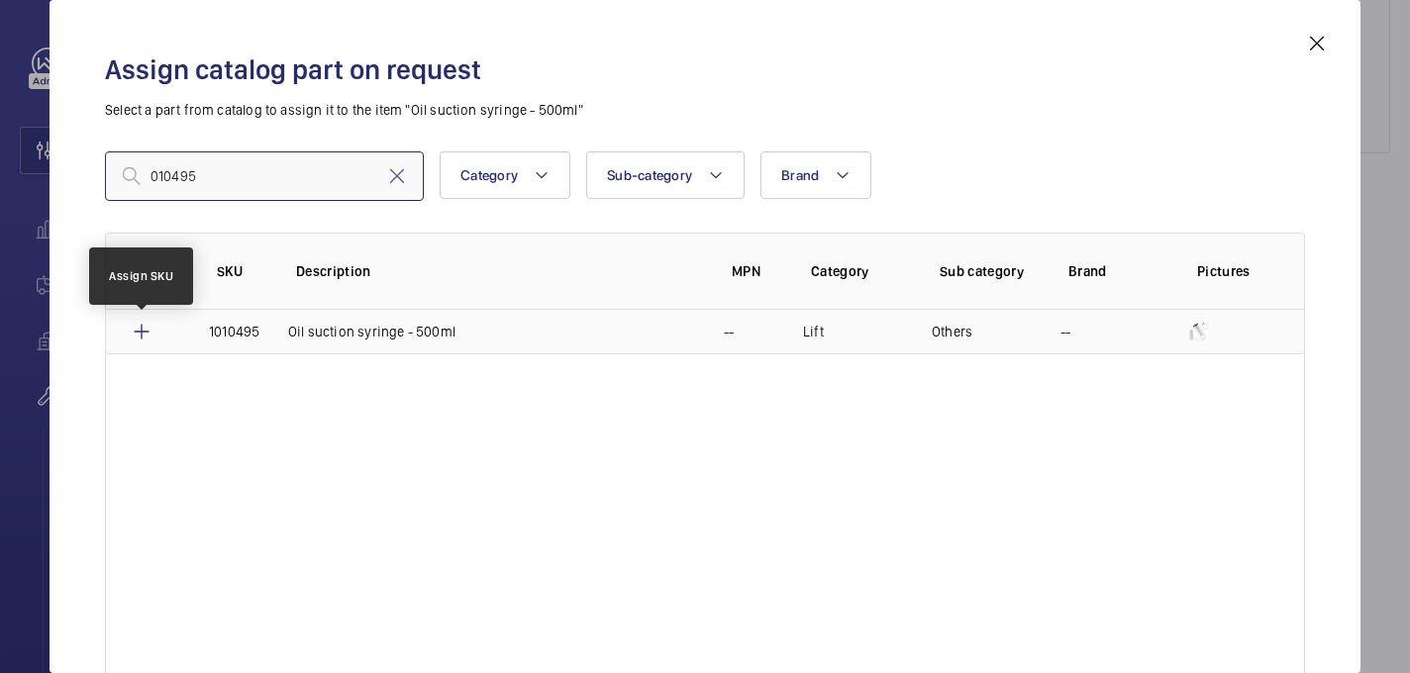
type input "010495"
click at [141, 326] on mat-icon at bounding box center [142, 332] width 24 height 24
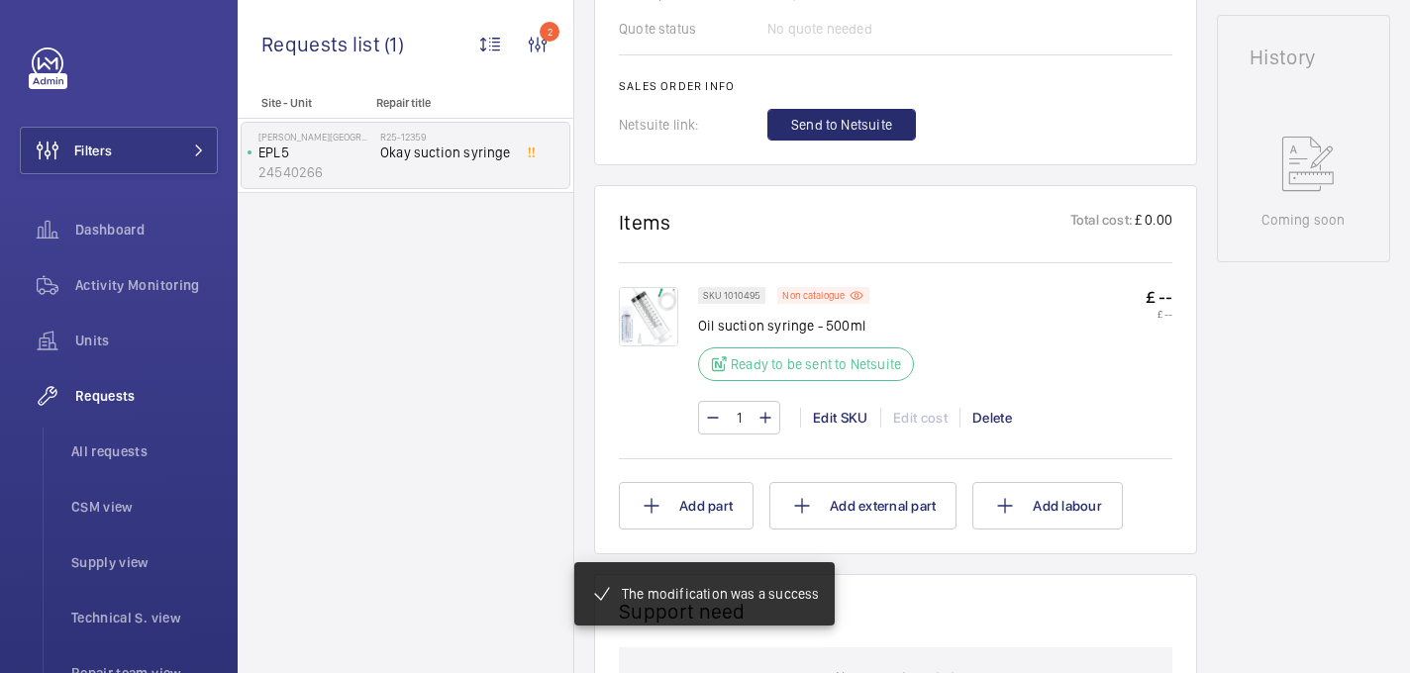
click at [831, 124] on span "Send to Netsuite" at bounding box center [841, 125] width 101 height 20
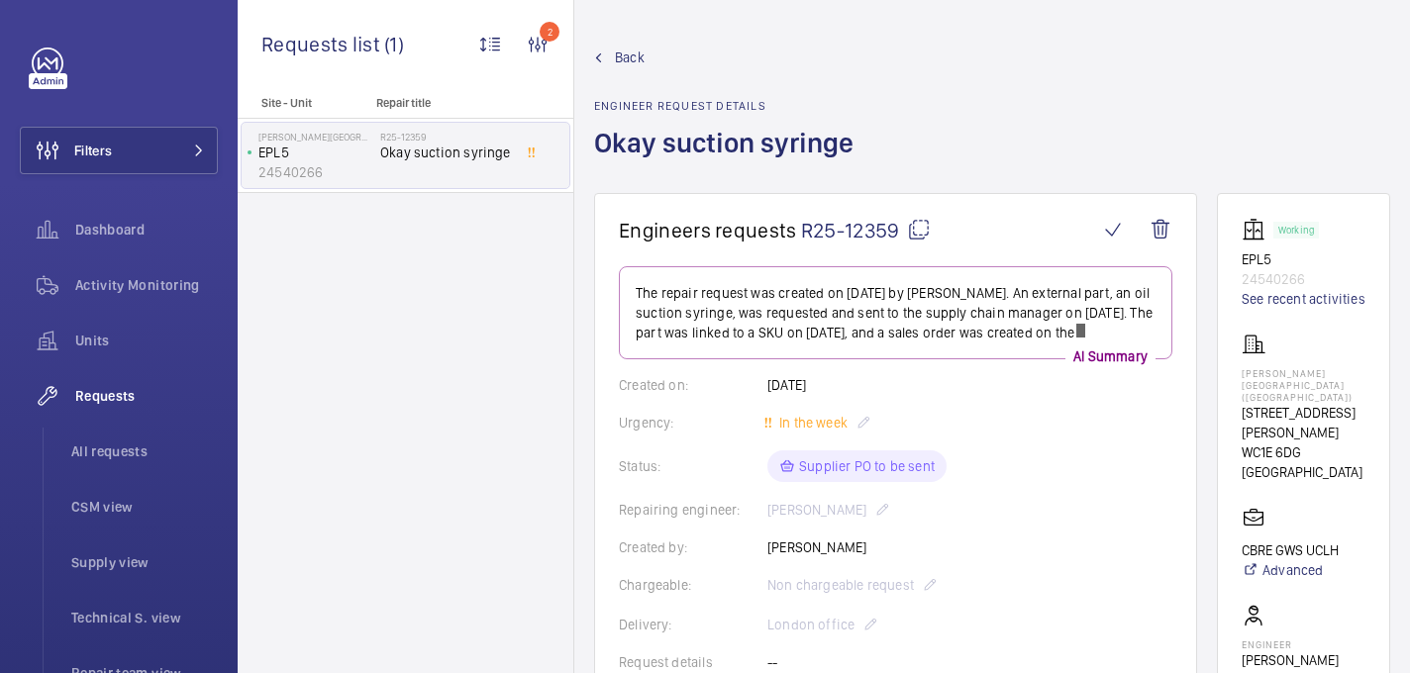
scroll to position [999, 0]
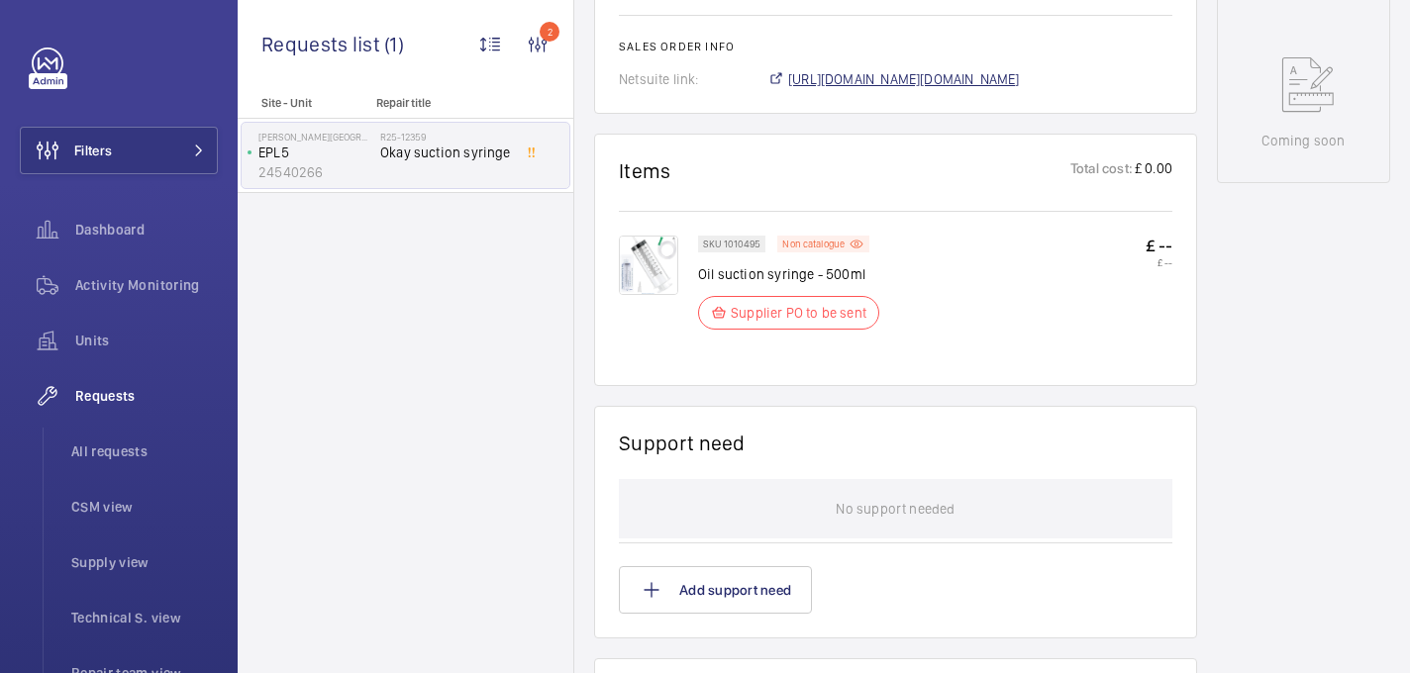
click at [846, 89] on span "https://6461500.app.netsuite.com/app/accounting/transactions/salesord.nl?id=308…" at bounding box center [904, 79] width 232 height 20
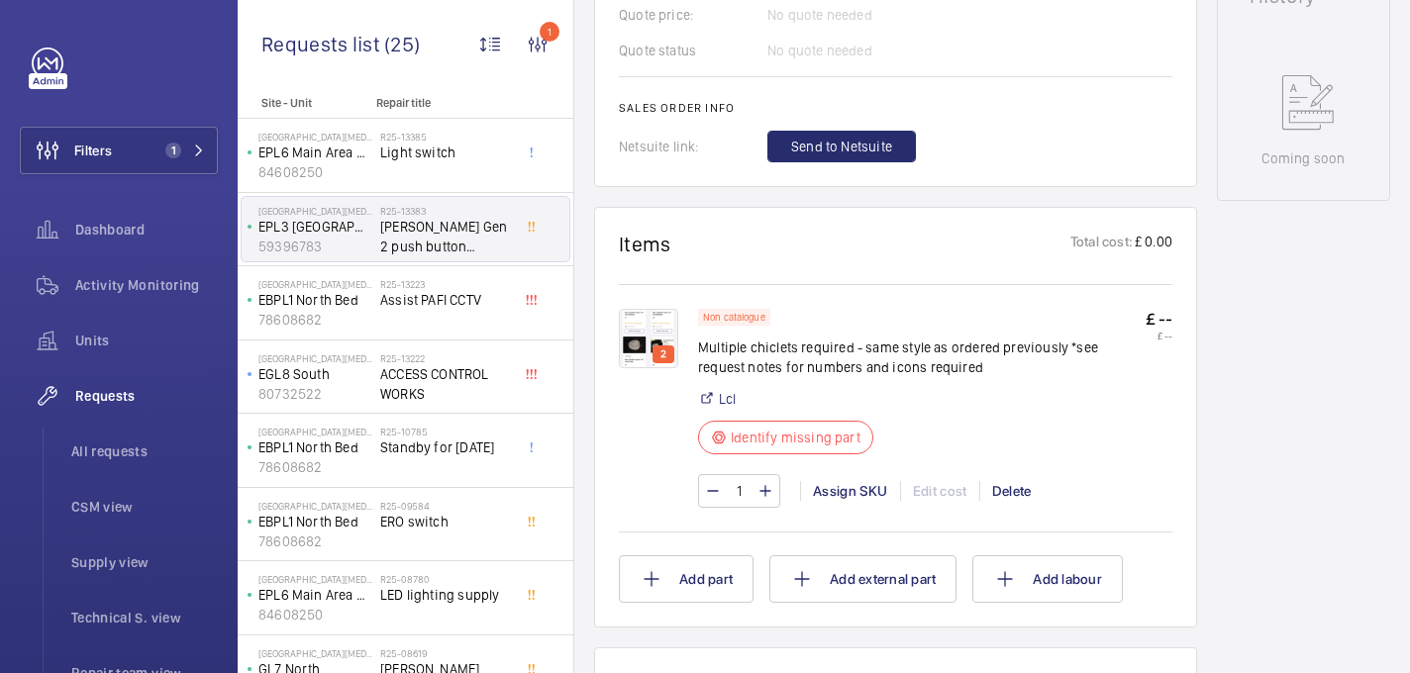
scroll to position [1028, 0]
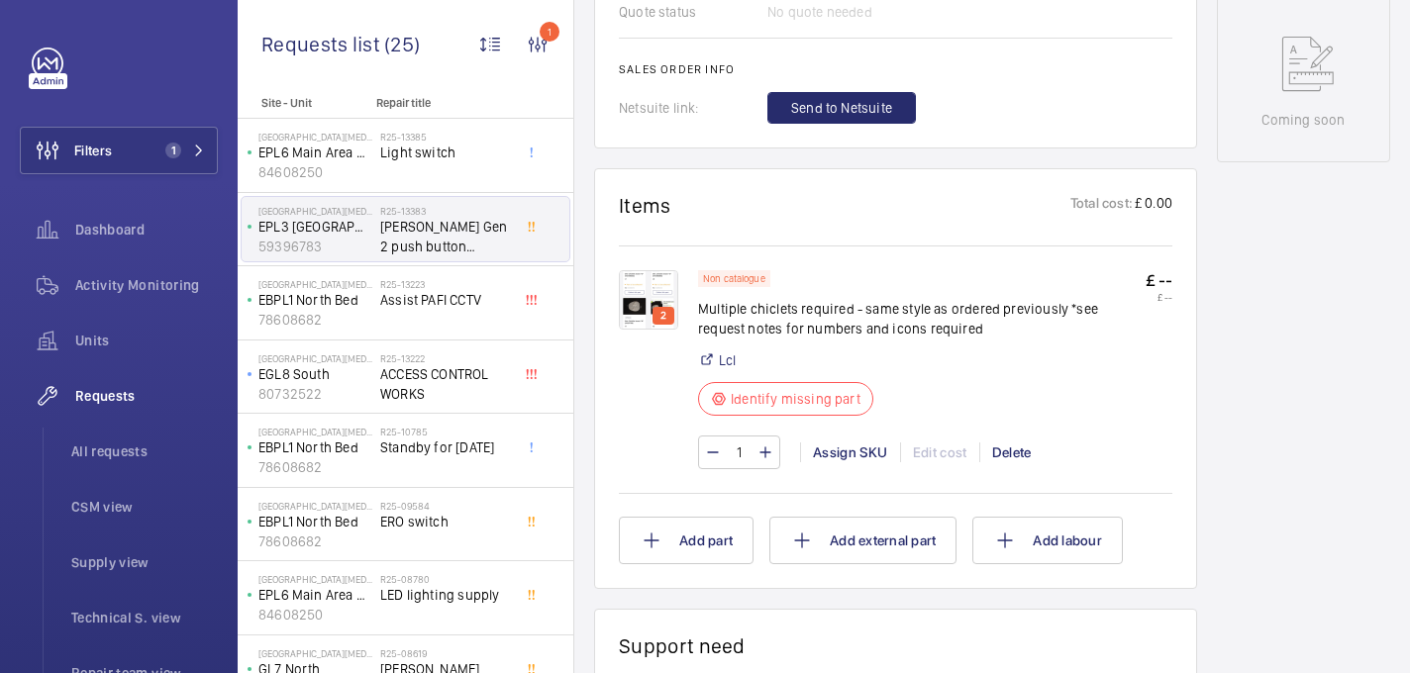
click at [639, 293] on img at bounding box center [648, 299] width 59 height 59
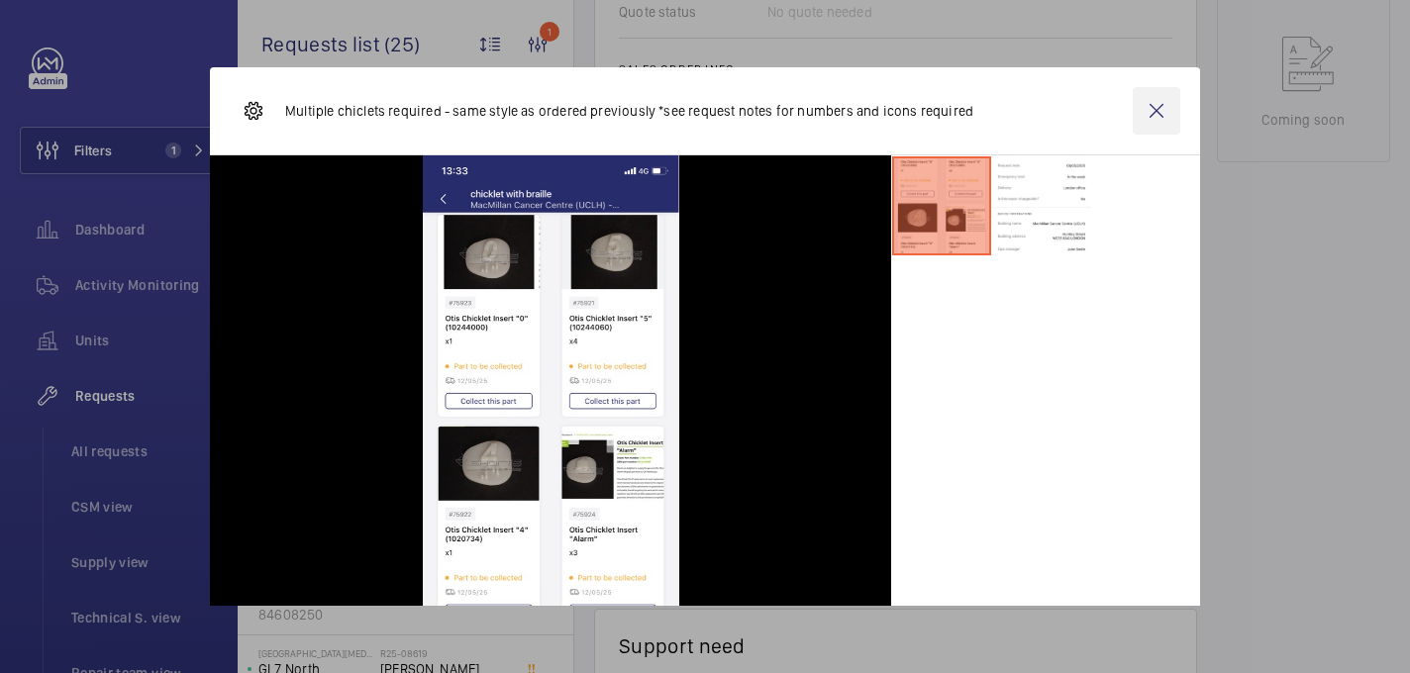
click at [1157, 110] on wm-front-icon-button at bounding box center [1157, 111] width 48 height 48
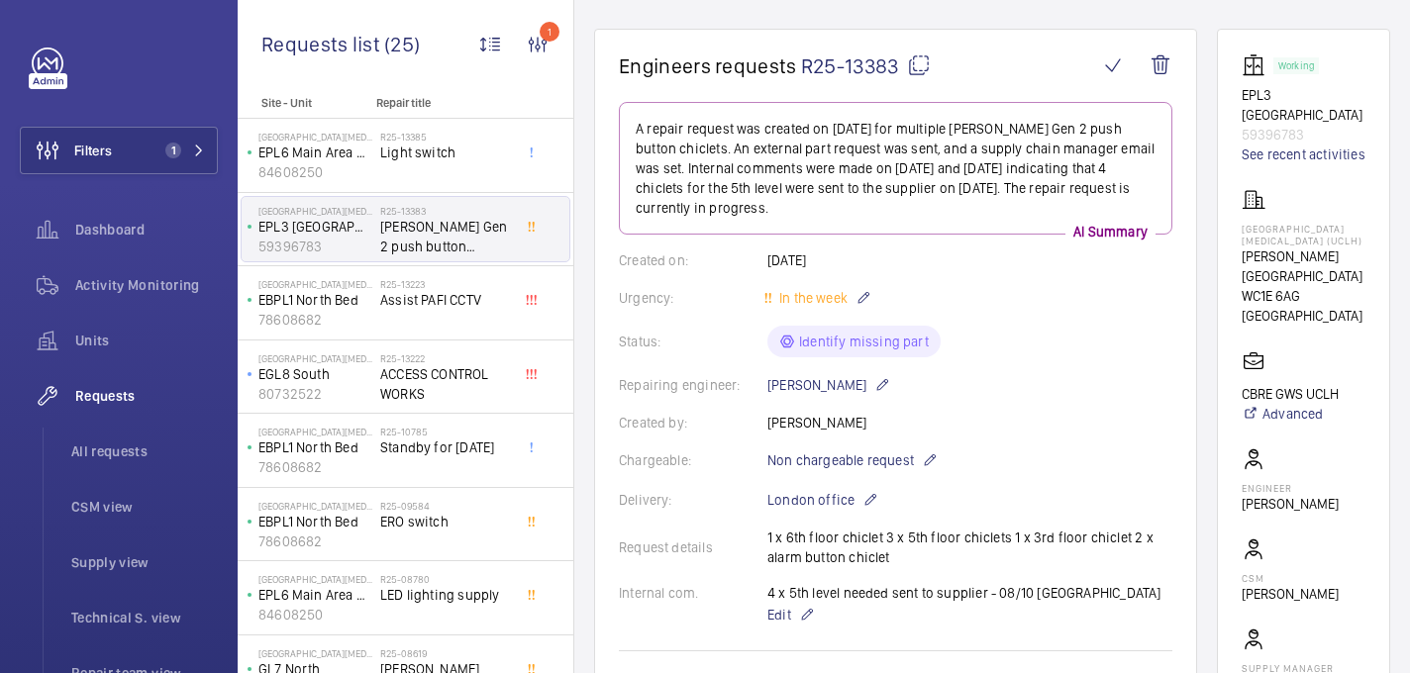
scroll to position [0, 0]
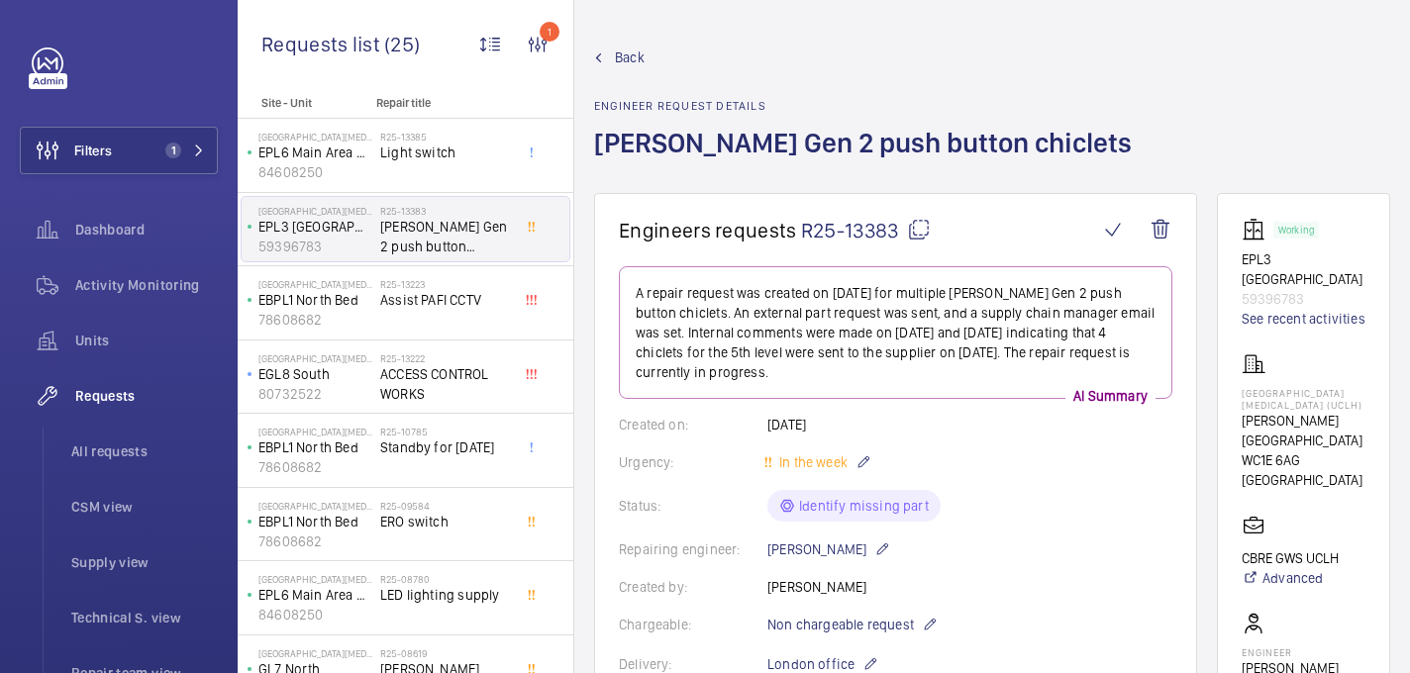
click at [918, 231] on mat-icon at bounding box center [919, 230] width 24 height 24
click at [1279, 387] on p "[GEOGRAPHIC_DATA][MEDICAL_DATA] (UCLH)" at bounding box center [1304, 399] width 124 height 24
click at [1279, 387] on p "MacMillan Cancer Centre (UCLH)" at bounding box center [1304, 399] width 124 height 24
copy p "MacMillan Cancer Centre (UCLH)"
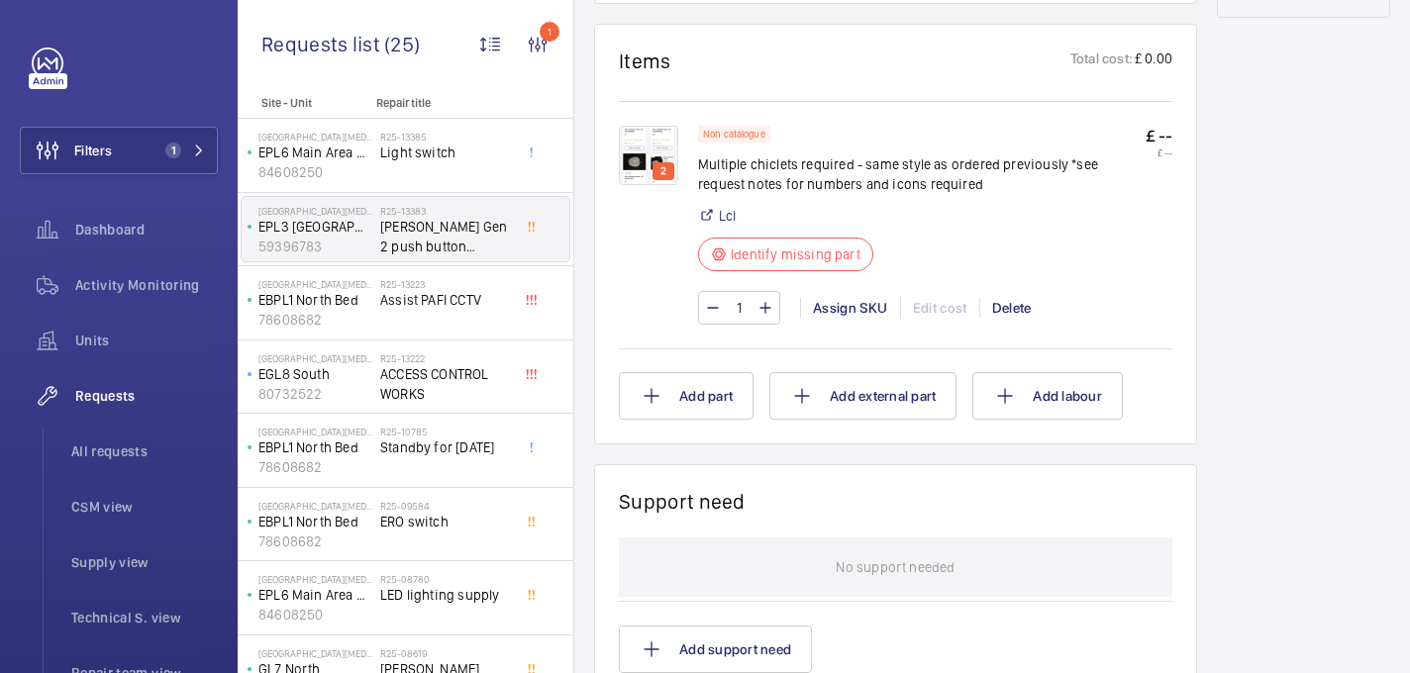
scroll to position [226, 0]
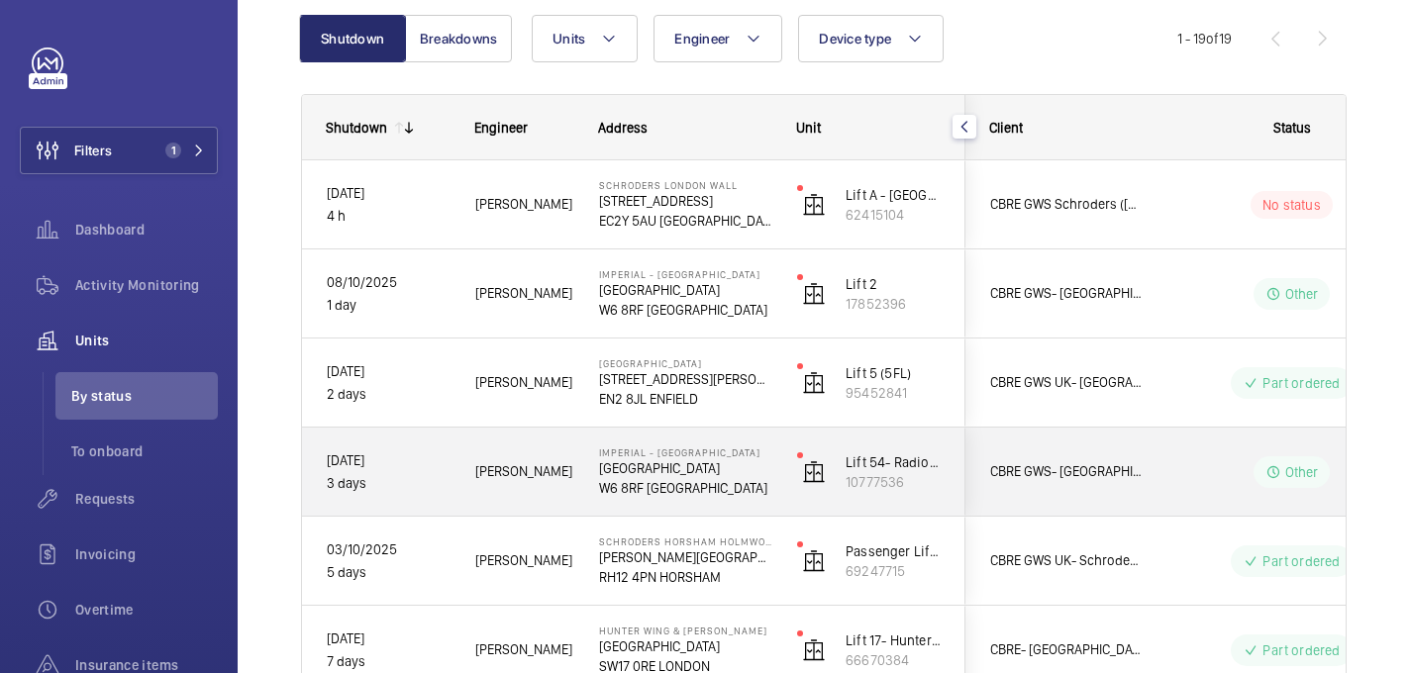
scroll to position [227, 0]
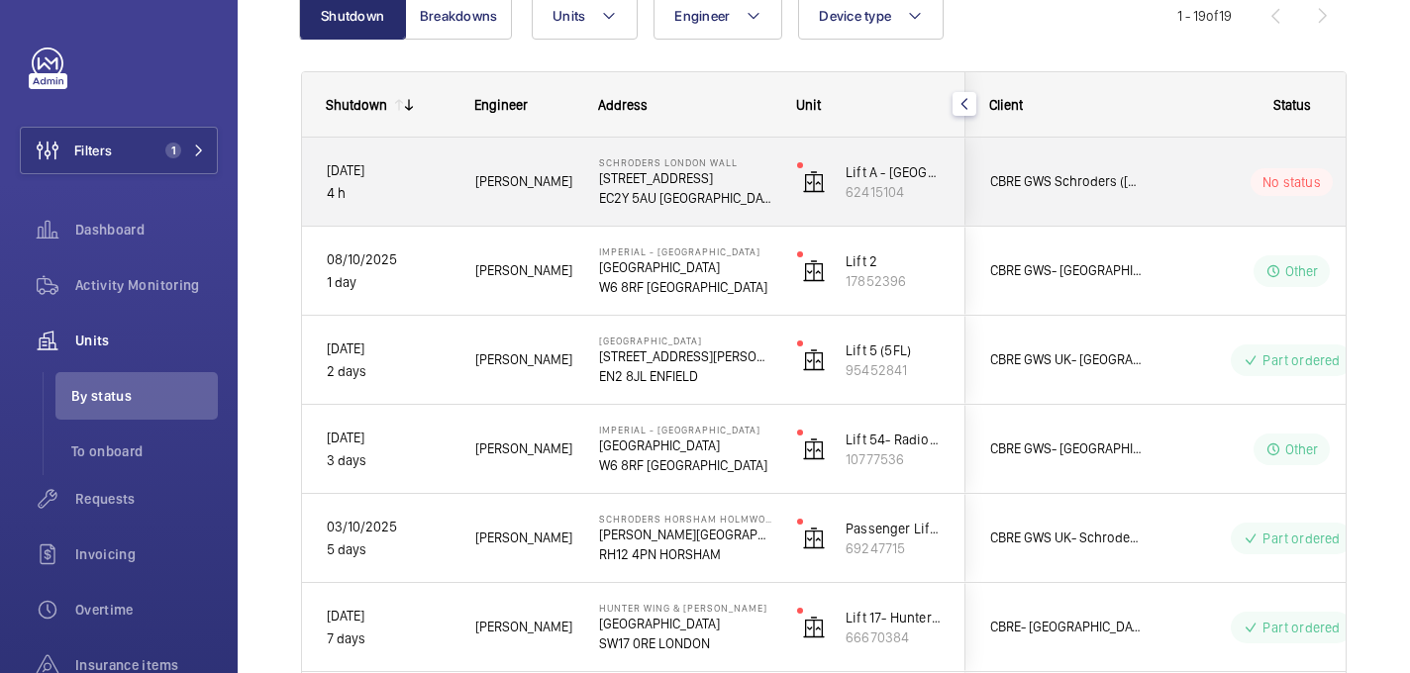
click at [568, 182] on span "[PERSON_NAME]" at bounding box center [524, 181] width 98 height 23
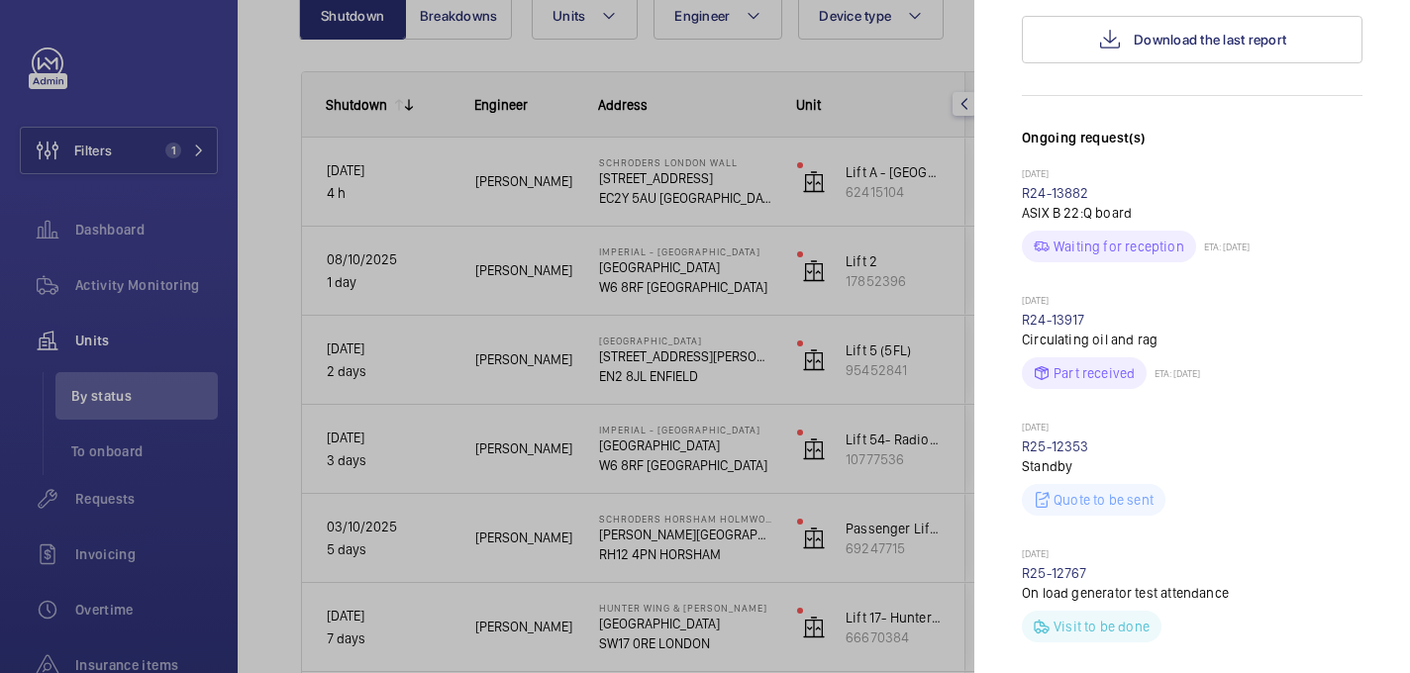
scroll to position [959, 0]
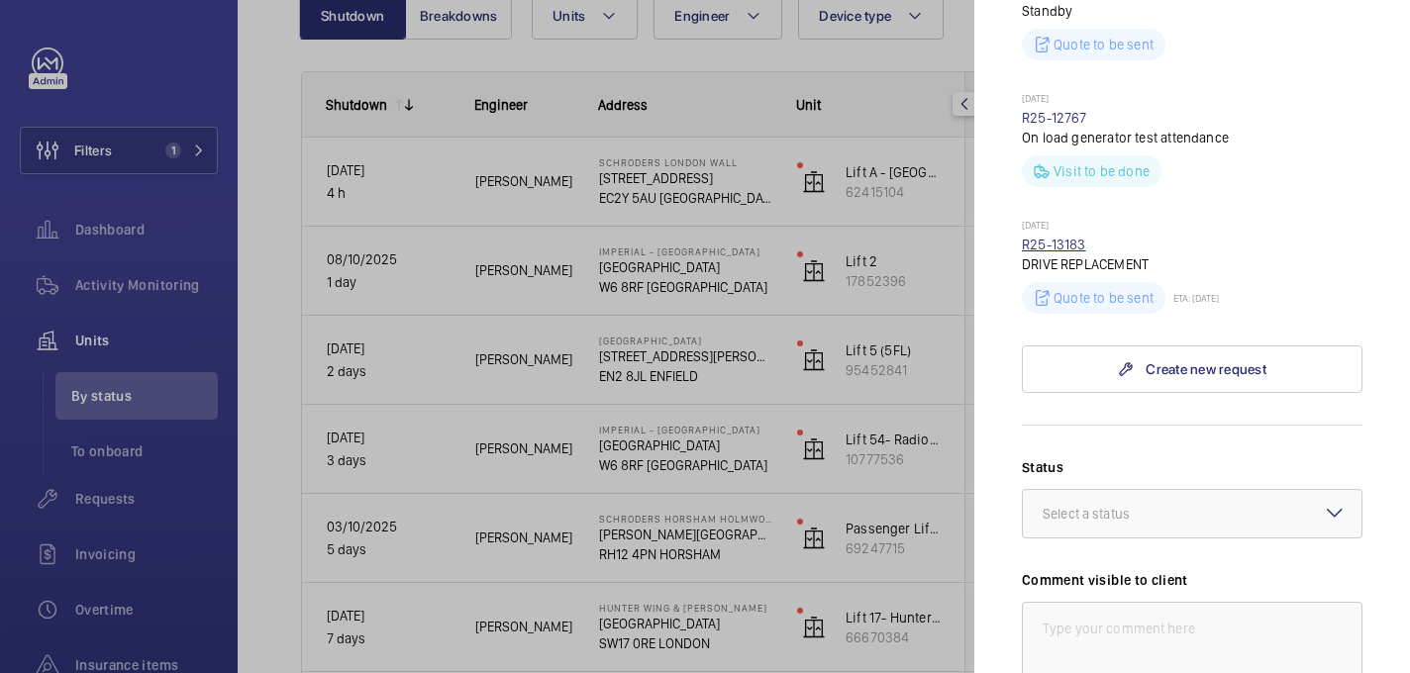
click at [1037, 237] on link "R25-13183" at bounding box center [1054, 245] width 64 height 16
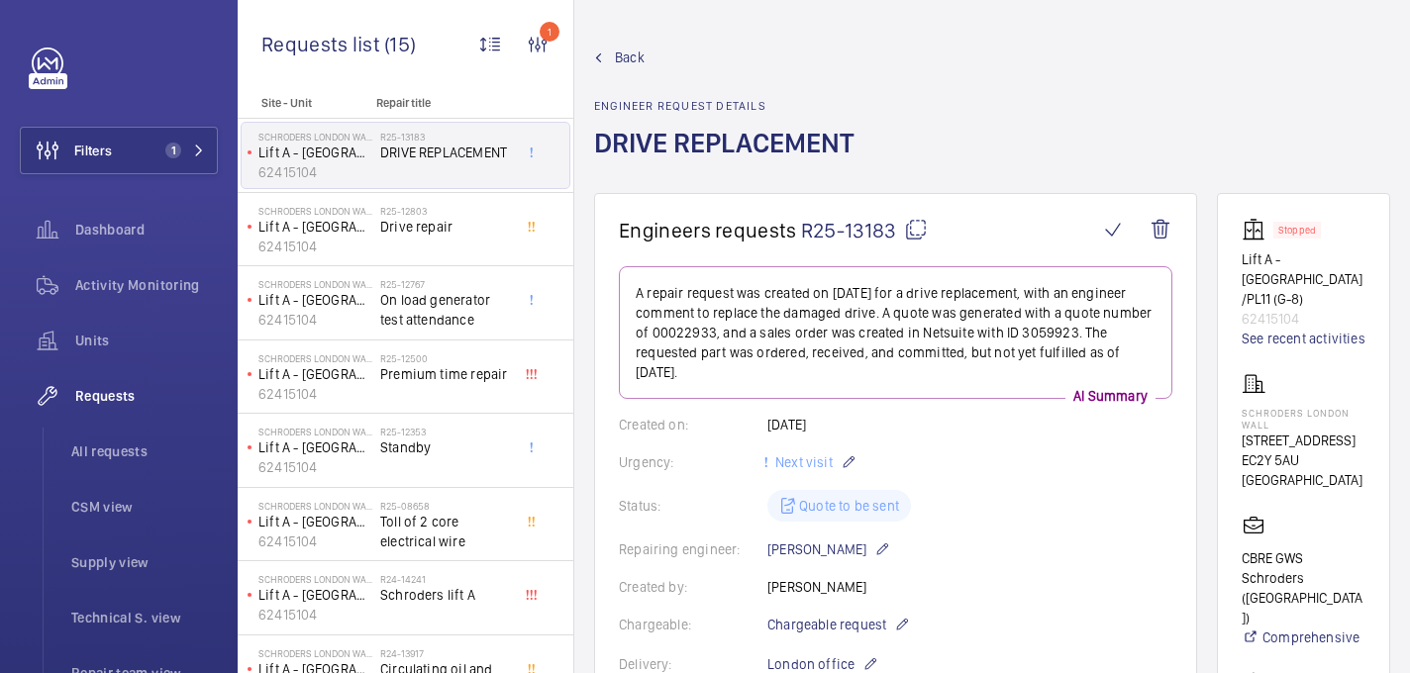
click at [1288, 409] on p "Schroders London Wall" at bounding box center [1304, 419] width 124 height 24
copy p "Schroders London Wall"
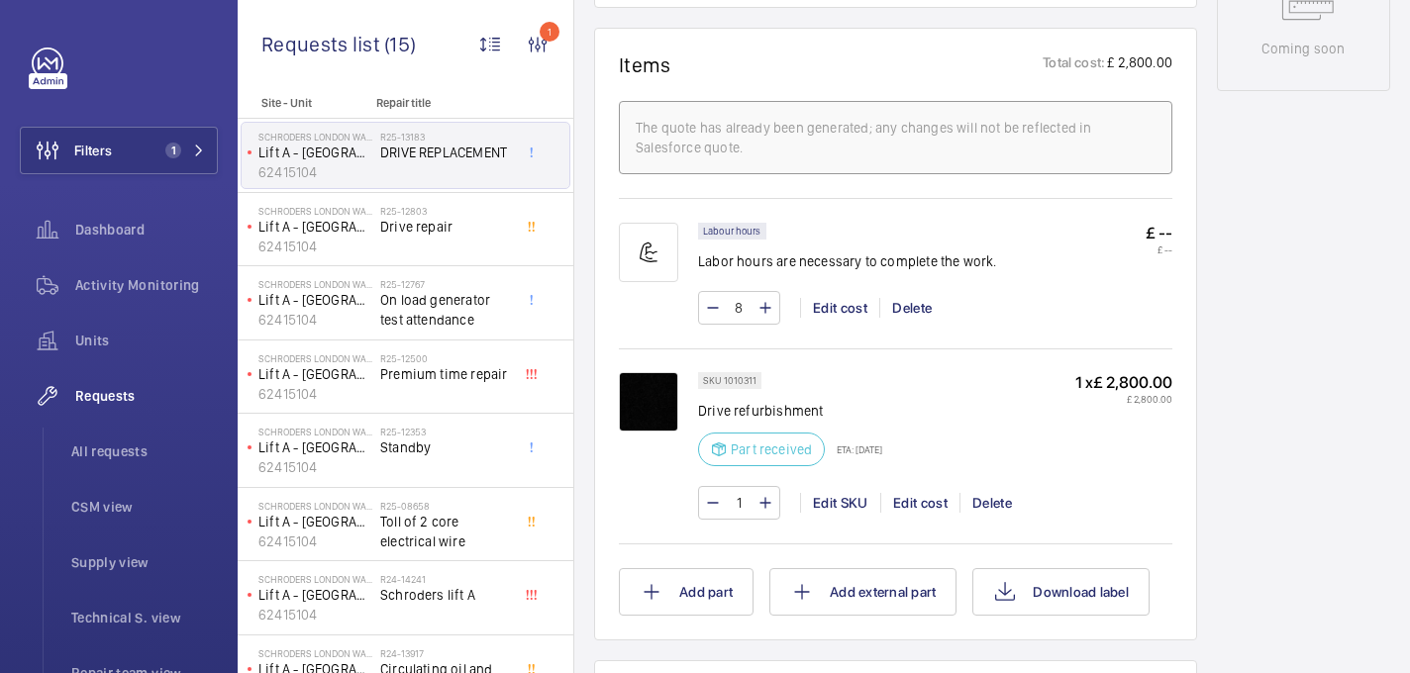
scroll to position [1165, 0]
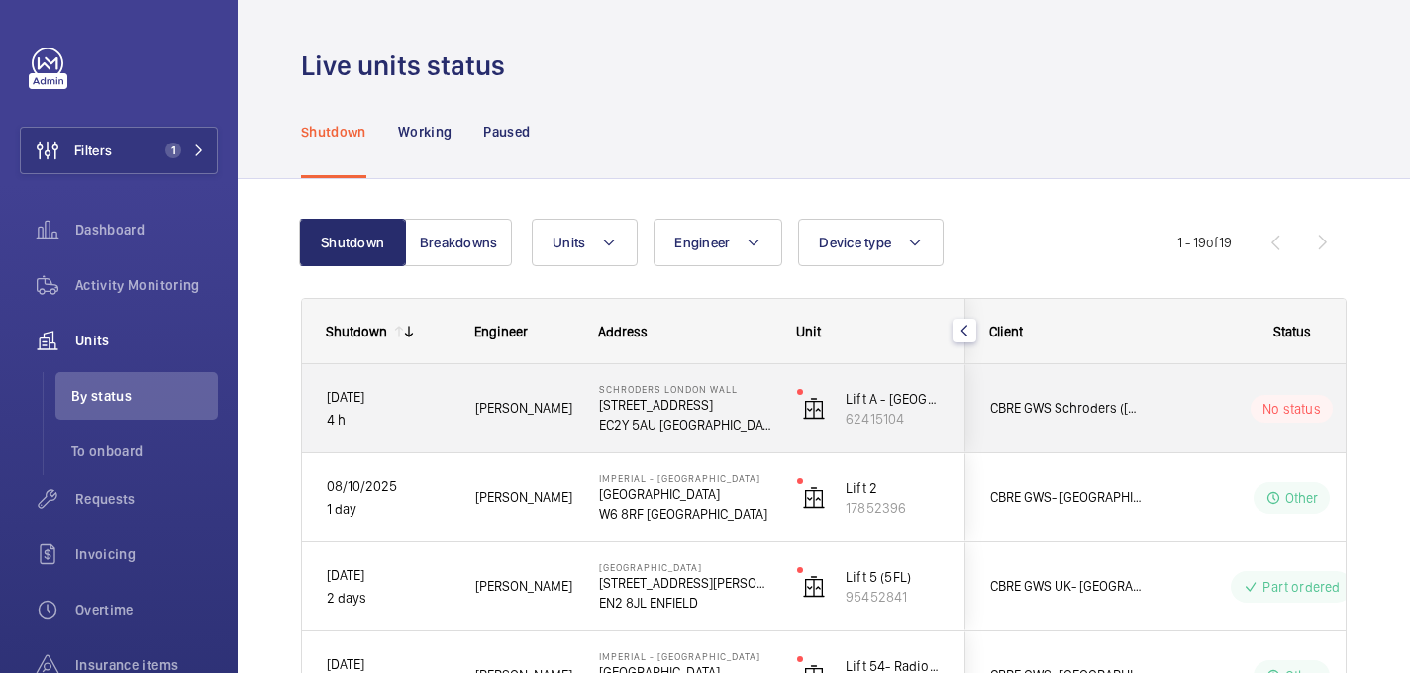
click at [763, 406] on p "[STREET_ADDRESS]" at bounding box center [685, 405] width 172 height 20
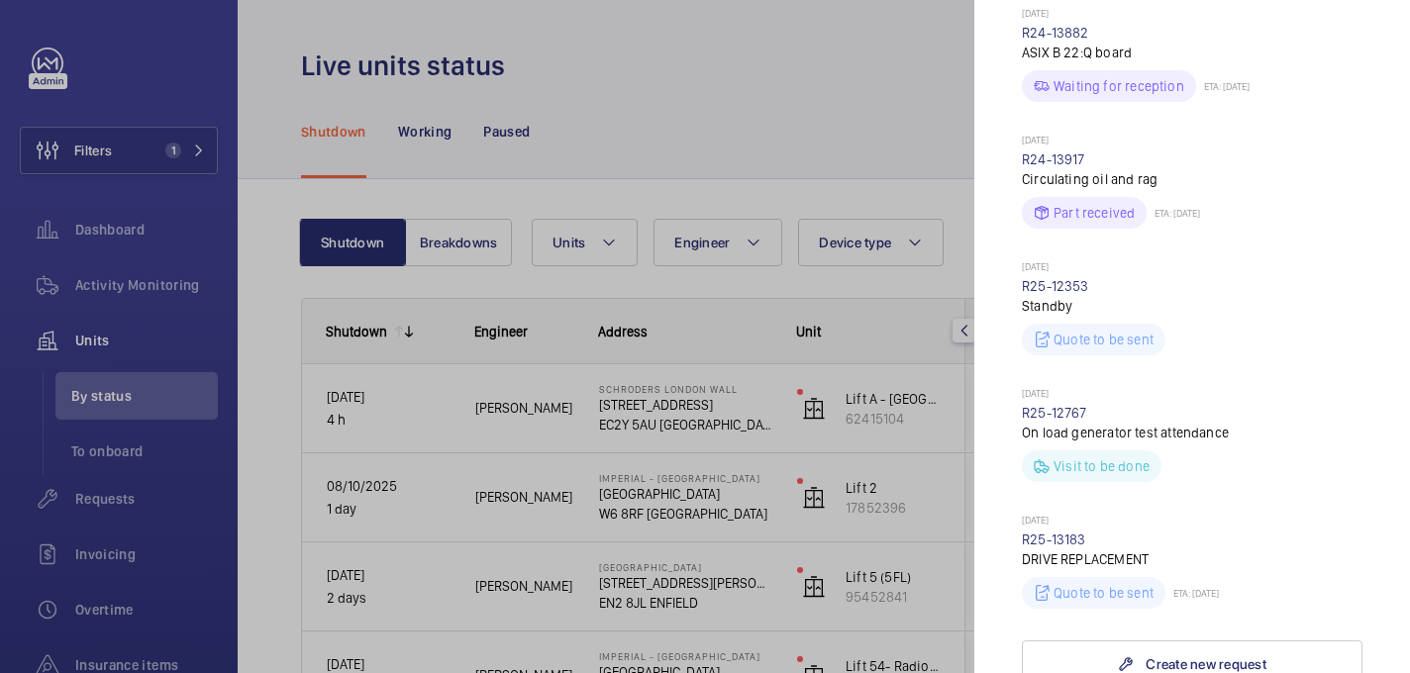
scroll to position [1095, 0]
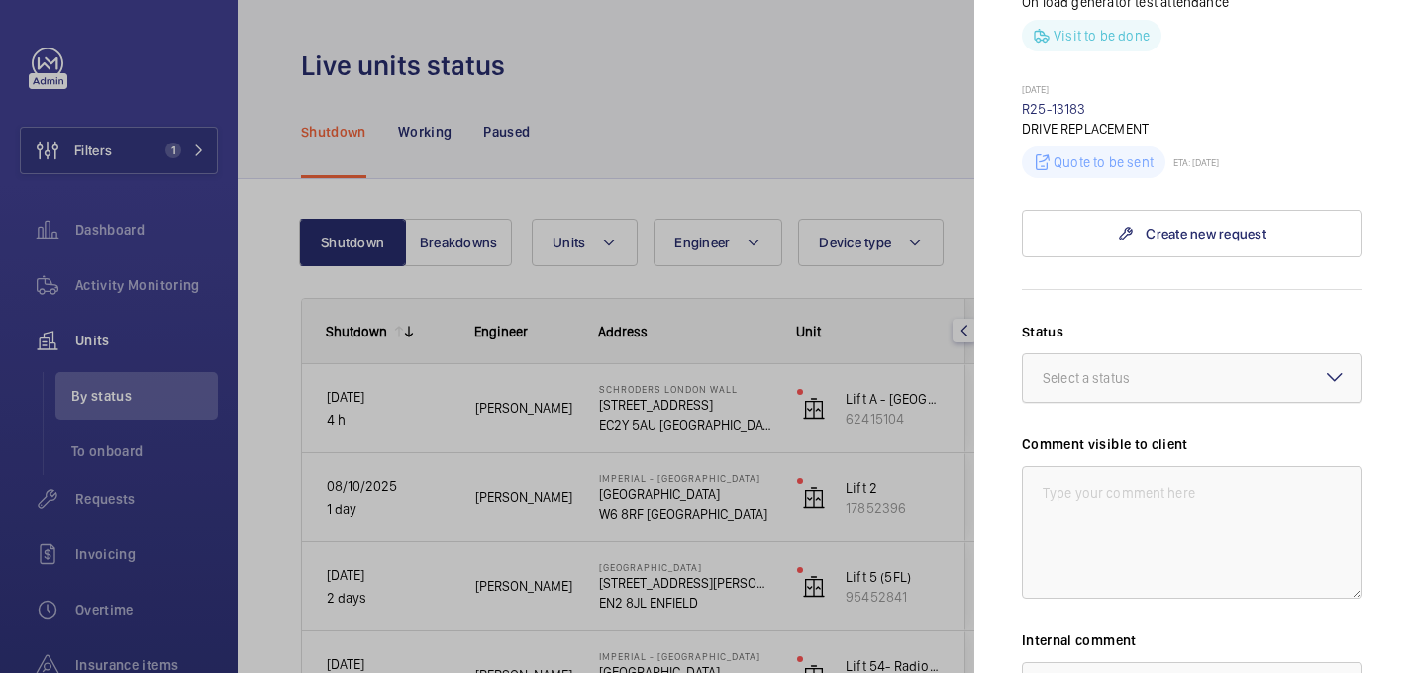
click at [1132, 354] on div at bounding box center [1192, 378] width 339 height 48
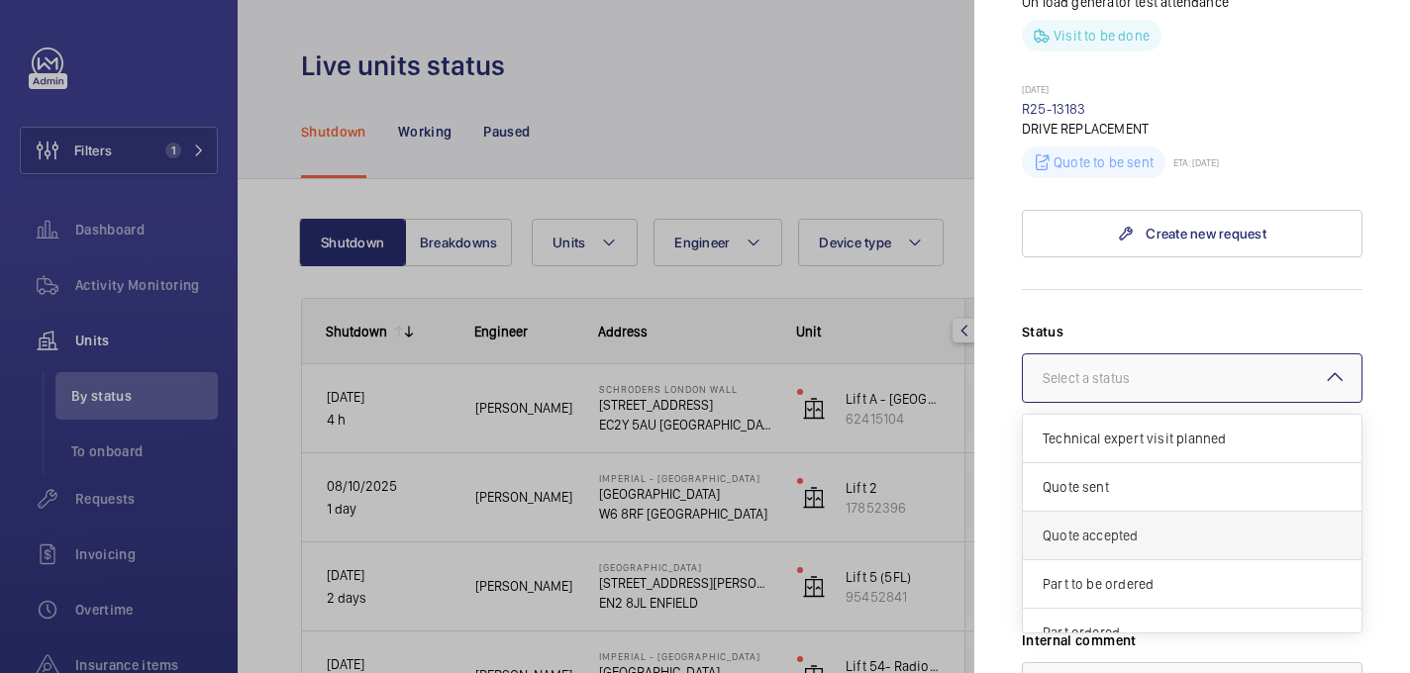
scroll to position [169, 0]
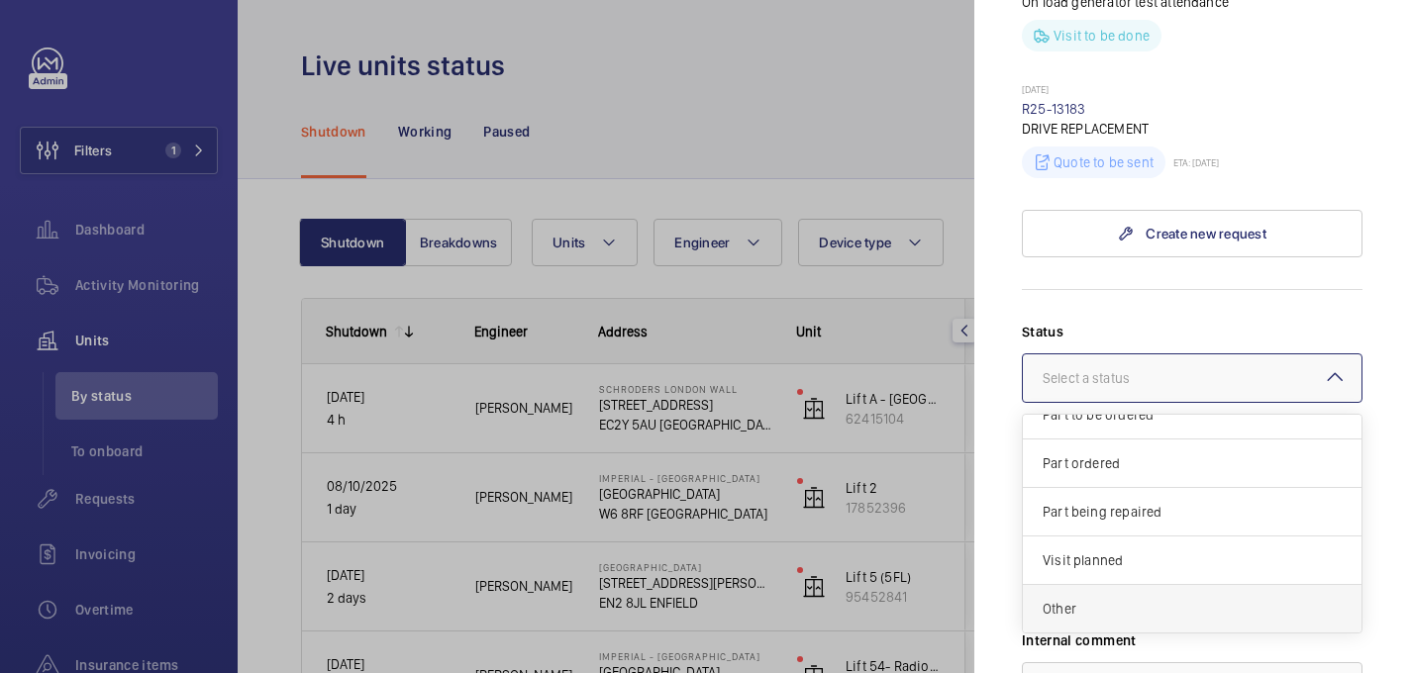
click at [1116, 599] on span "Other" at bounding box center [1192, 609] width 299 height 20
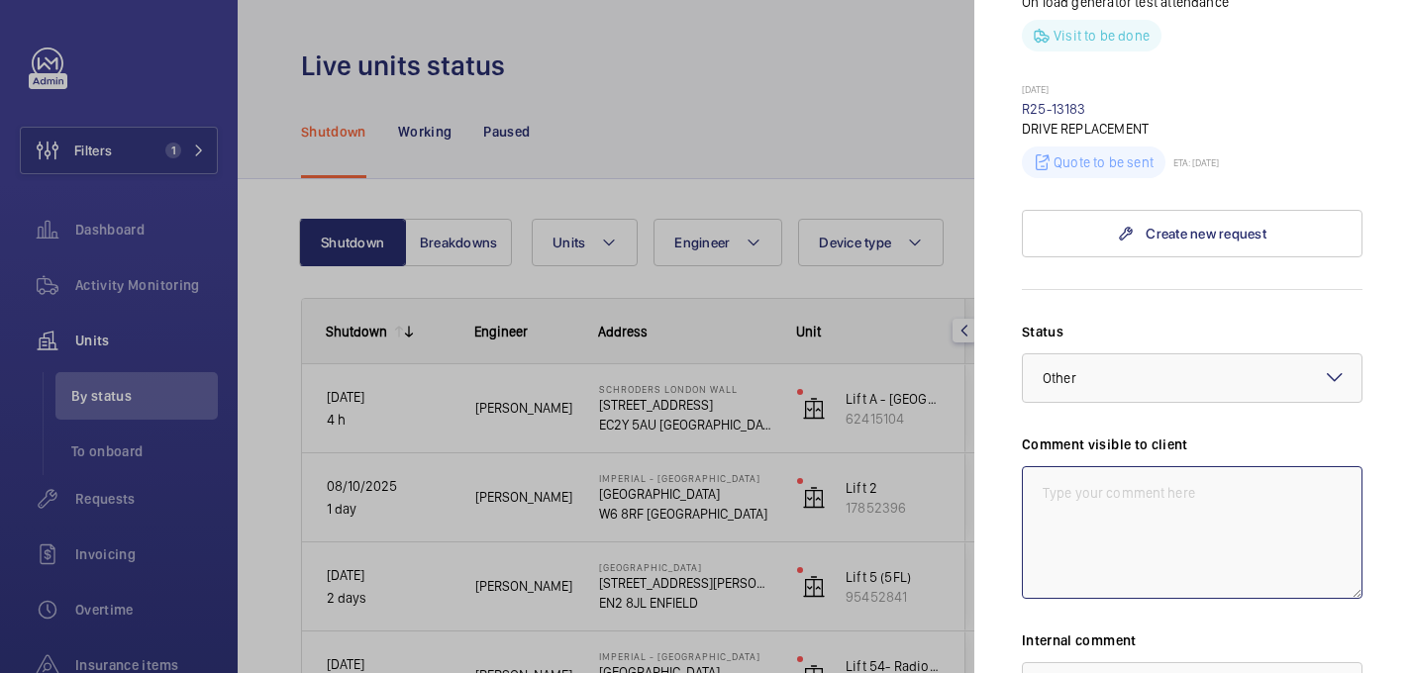
click at [1083, 466] on textarea at bounding box center [1192, 532] width 341 height 133
paste textarea "Further investigation required."
click at [1034, 466] on textarea "WM ACTION: Further investigation required." at bounding box center [1192, 532] width 341 height 133
click at [1307, 466] on textarea "WM ACTION: Further investigation required." at bounding box center [1192, 532] width 341 height 133
drag, startPoint x: 1114, startPoint y: 450, endPoint x: 1008, endPoint y: 405, distance: 115.3
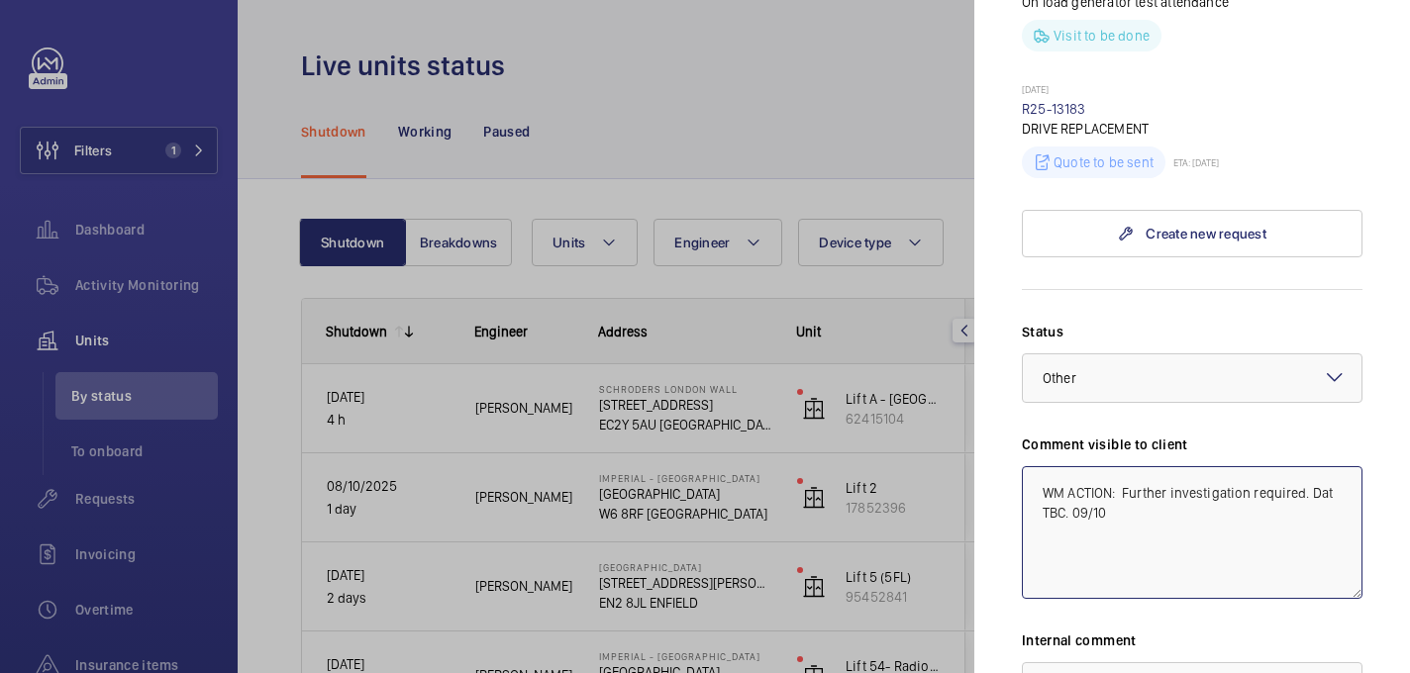
click at [1008, 405] on mat-sidenav "Stopped unit Schroders [GEOGRAPHIC_DATA] [STREET_ADDRESS] CBRE GWS Schroders ([…" at bounding box center [1192, 336] width 436 height 673
type textarea "WM ACTION: Further investigation required. Dat TBC. 09/10"
paste textarea "WM ACTION: Further investigation required. Dat TBC. 09/10"
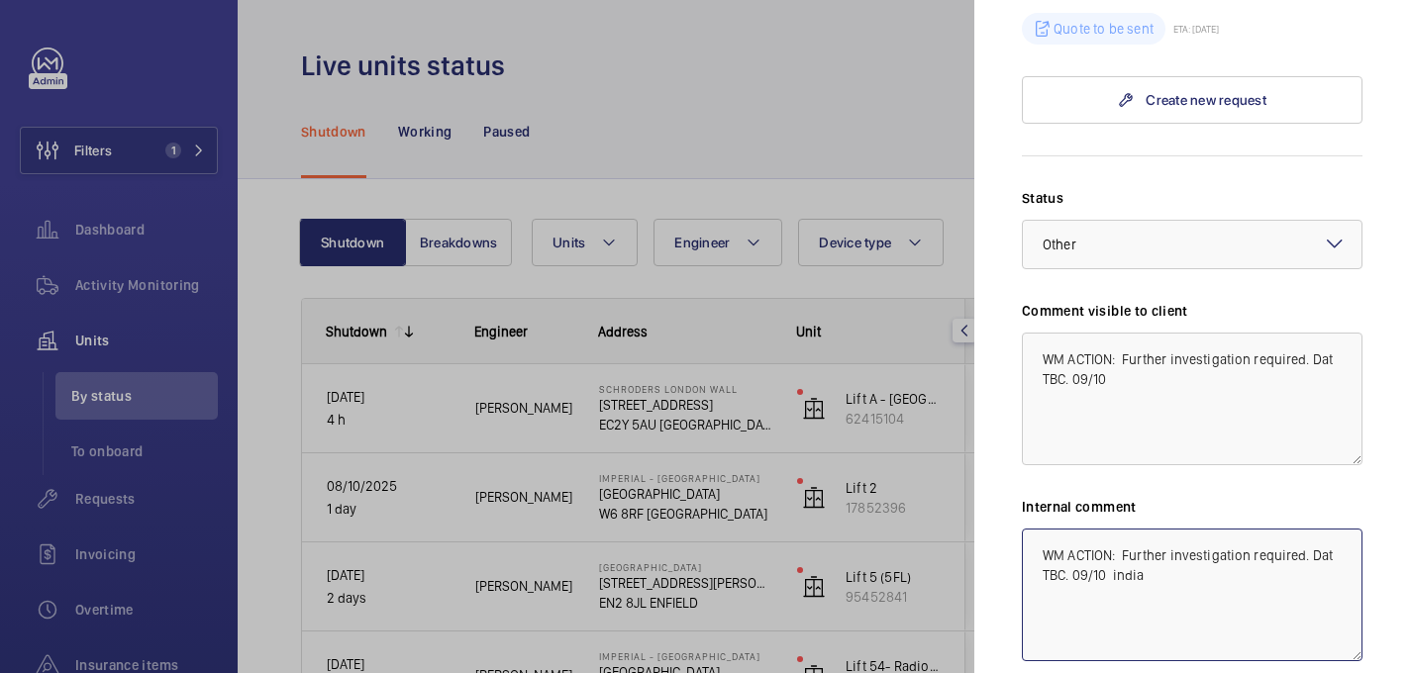
scroll to position [1346, 0]
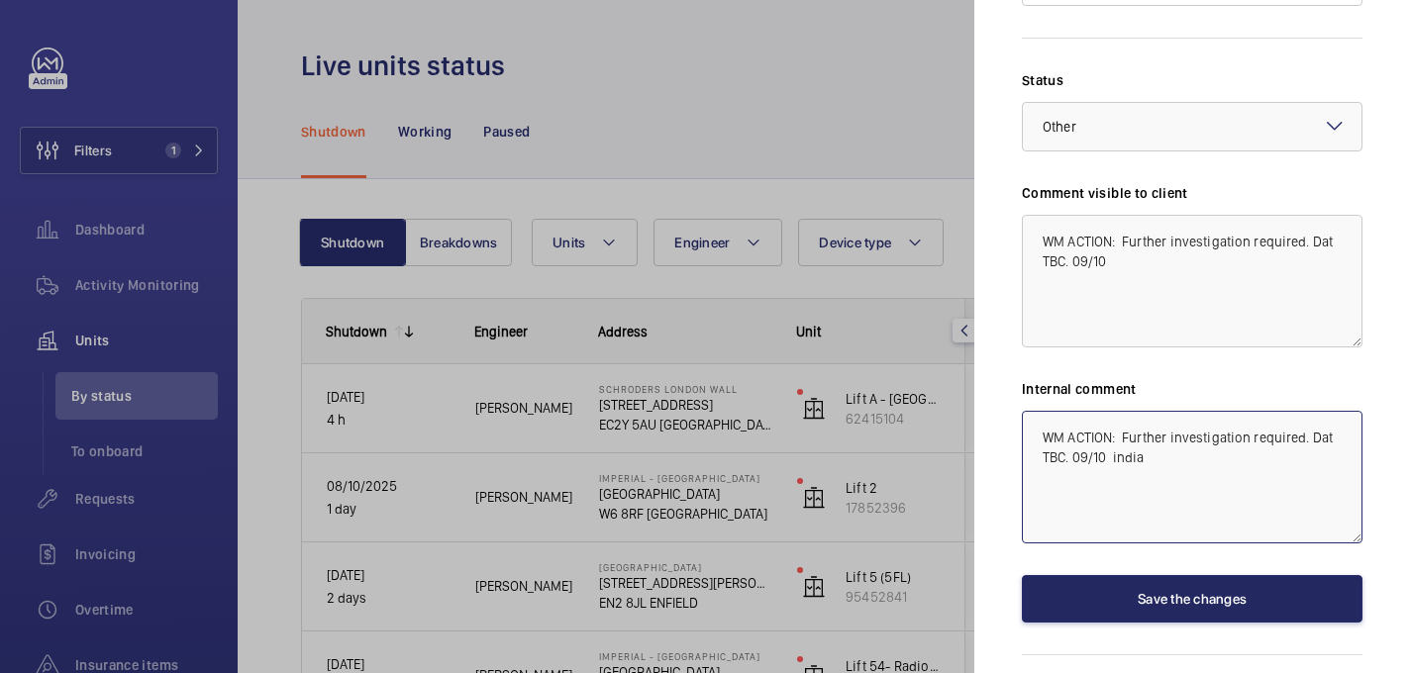
type textarea "WM ACTION: Further investigation required. Dat TBC. 09/10 india"
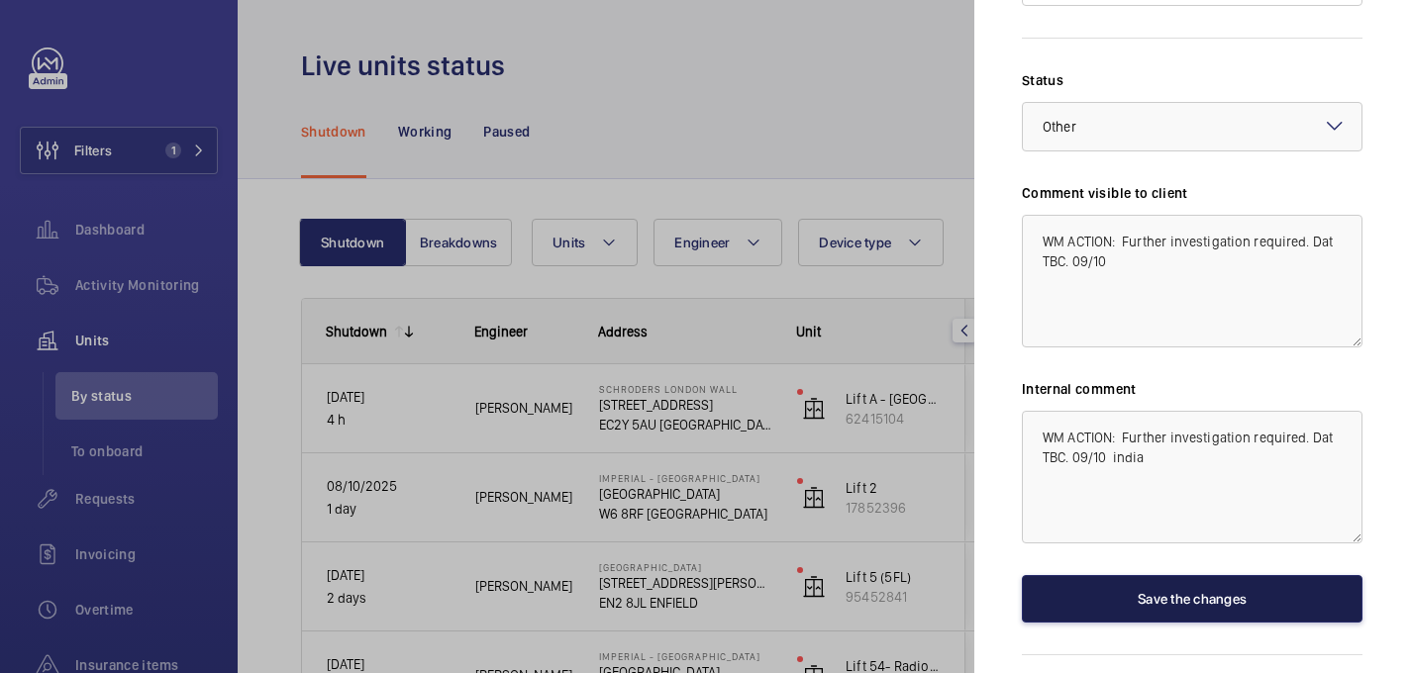
click at [1171, 575] on button "Save the changes" at bounding box center [1192, 599] width 341 height 48
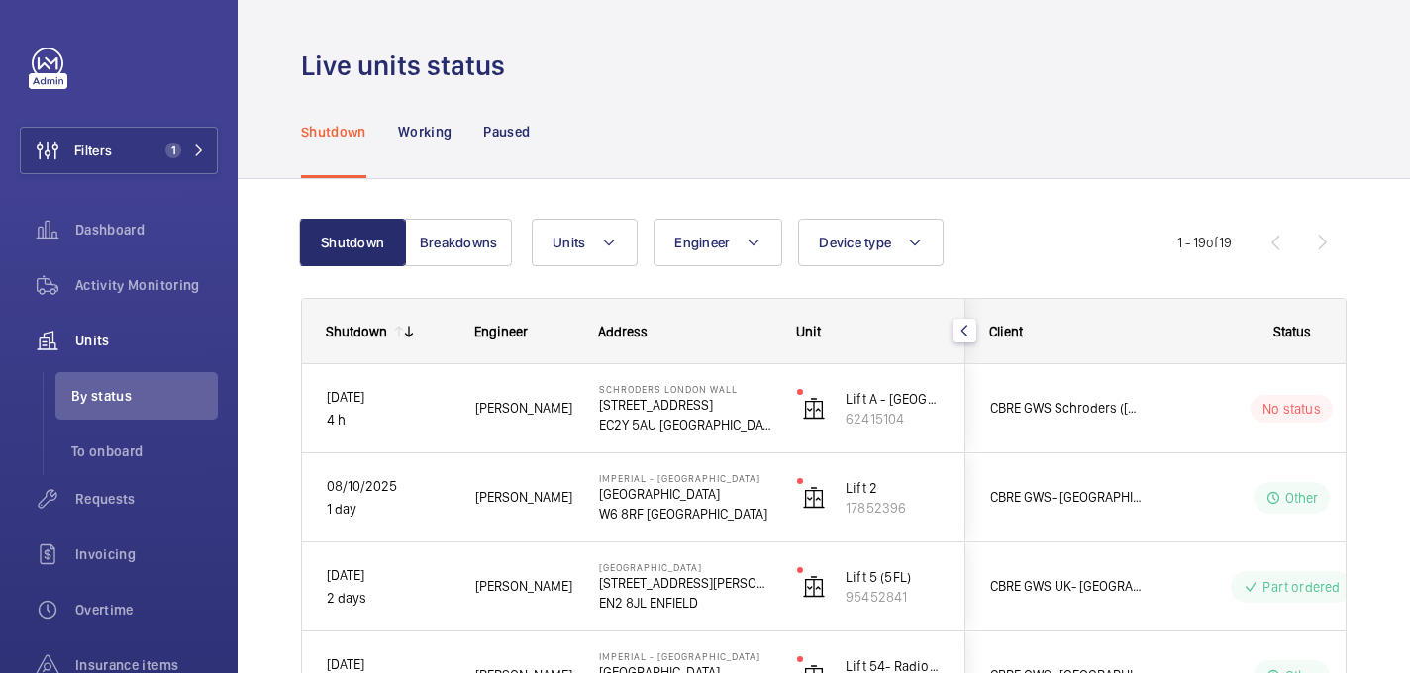
scroll to position [0, 0]
